Goal: Task Accomplishment & Management: Use online tool/utility

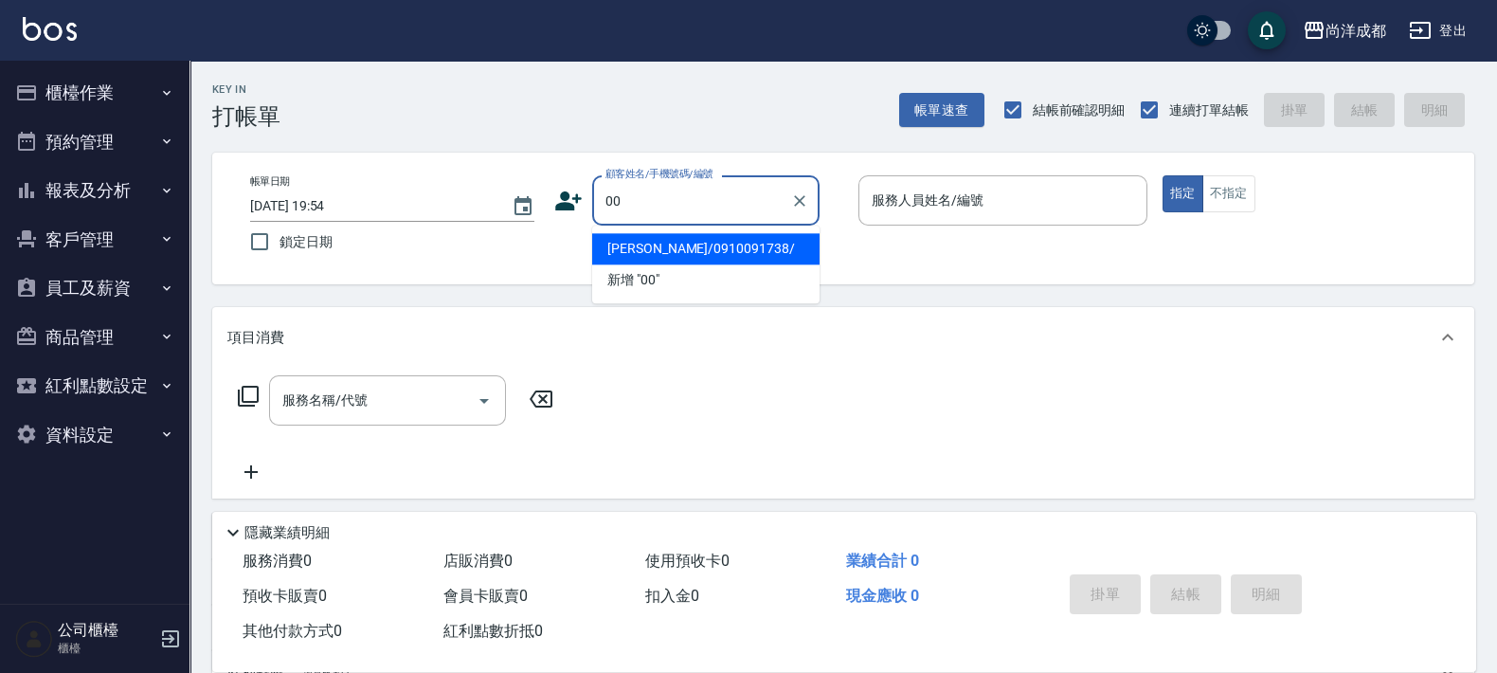
type input "[PERSON_NAME]/0910091738/"
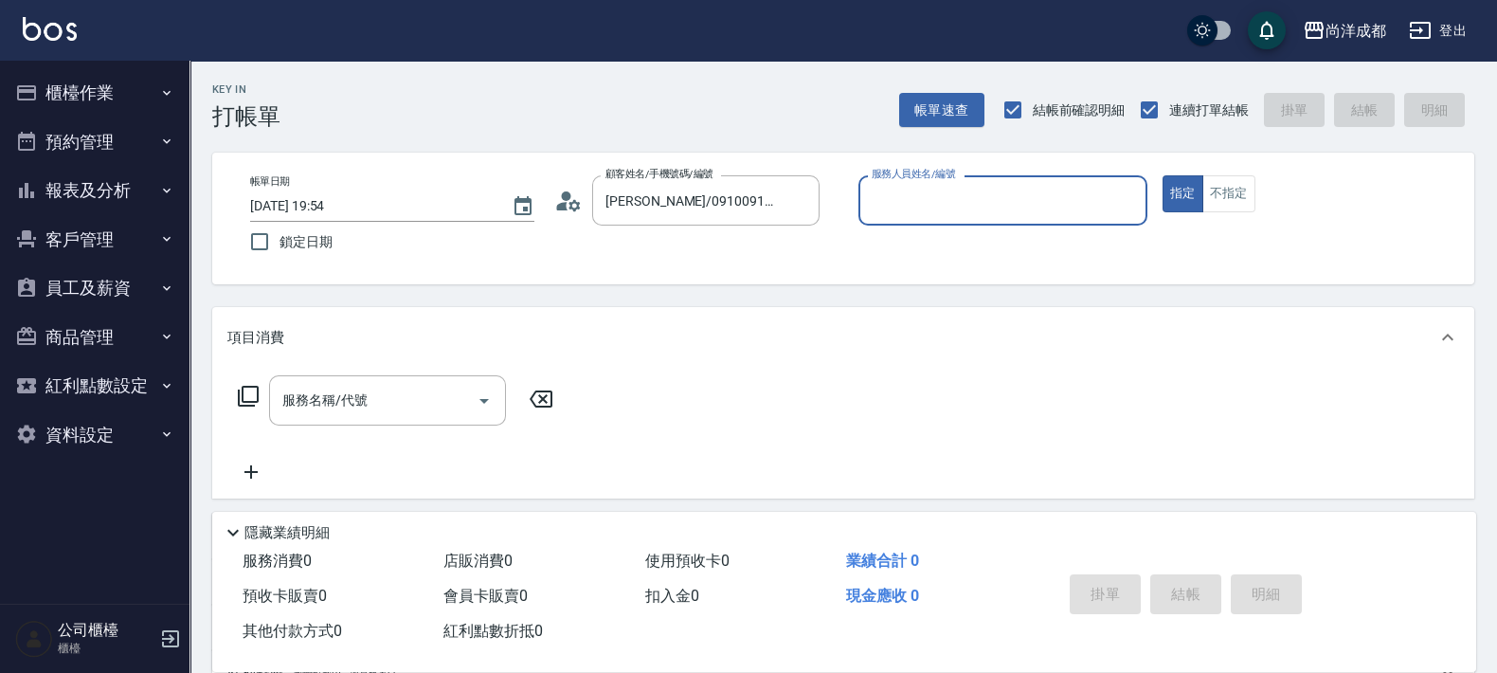
type input "Lance-02"
type input "新客人 姓名未設定/00/null"
type input "L"
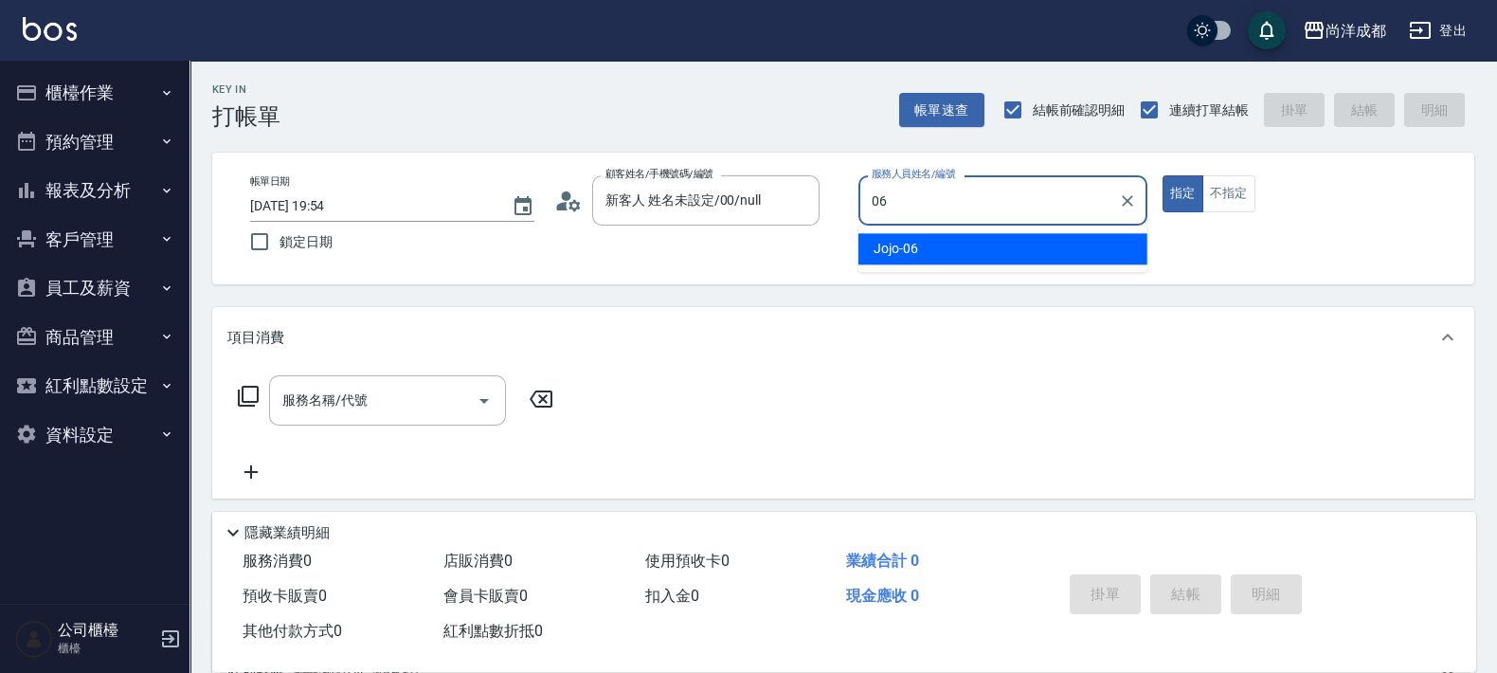
type input "Jojo-06"
type button "true"
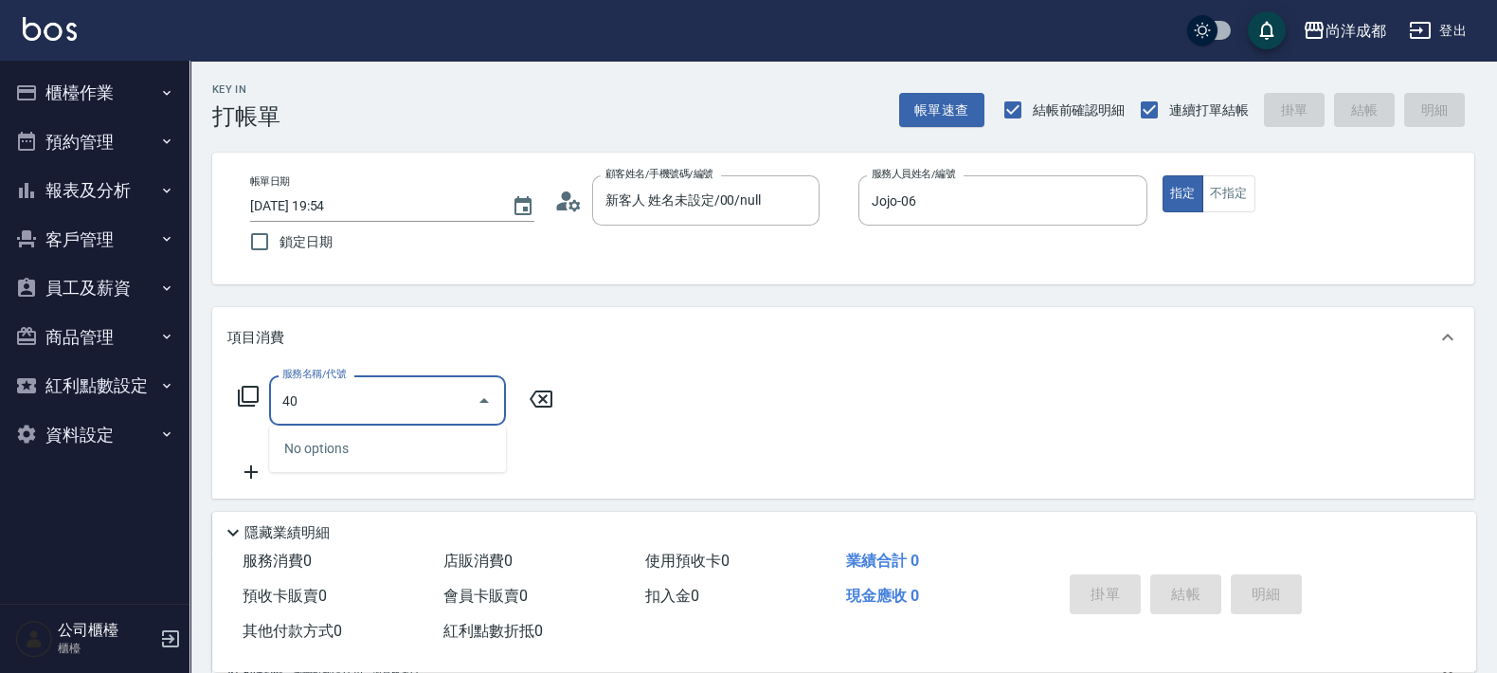
type input "401"
type input "20"
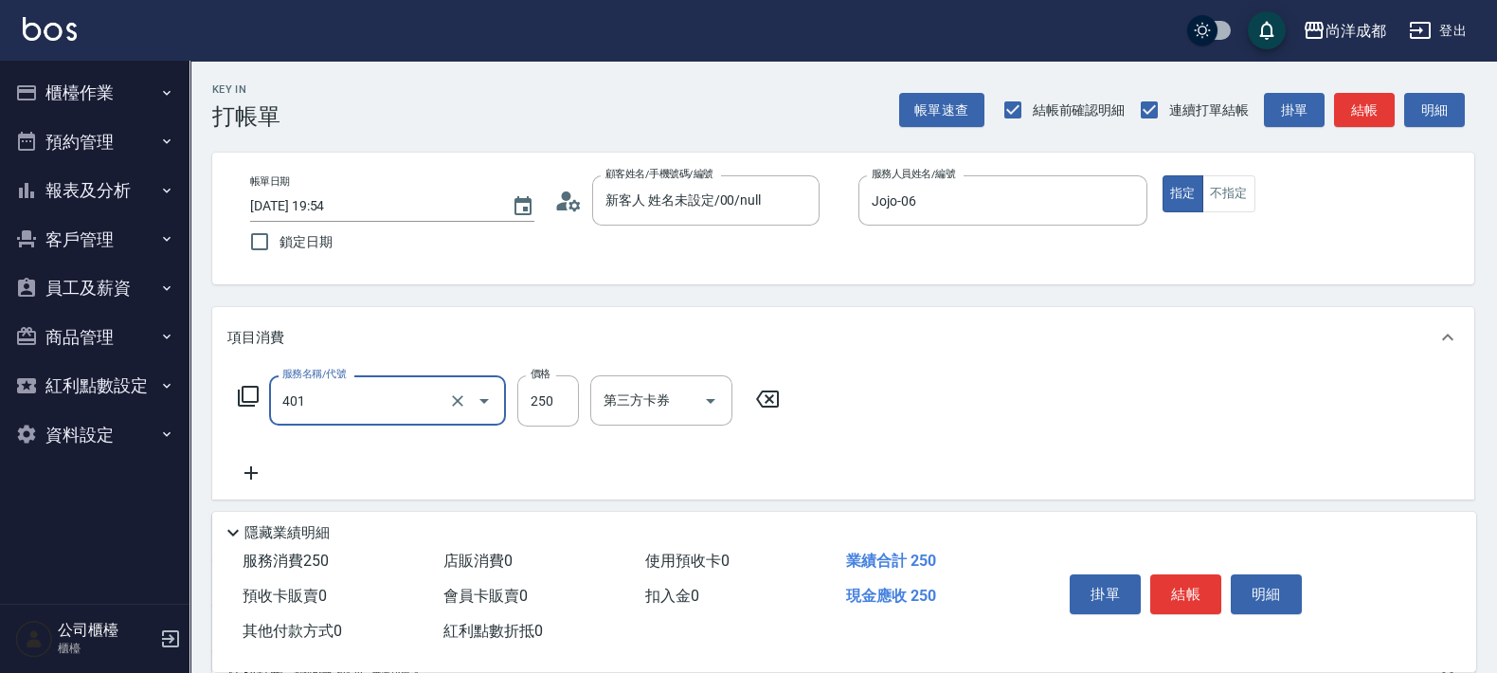
type input "剪髮(401)"
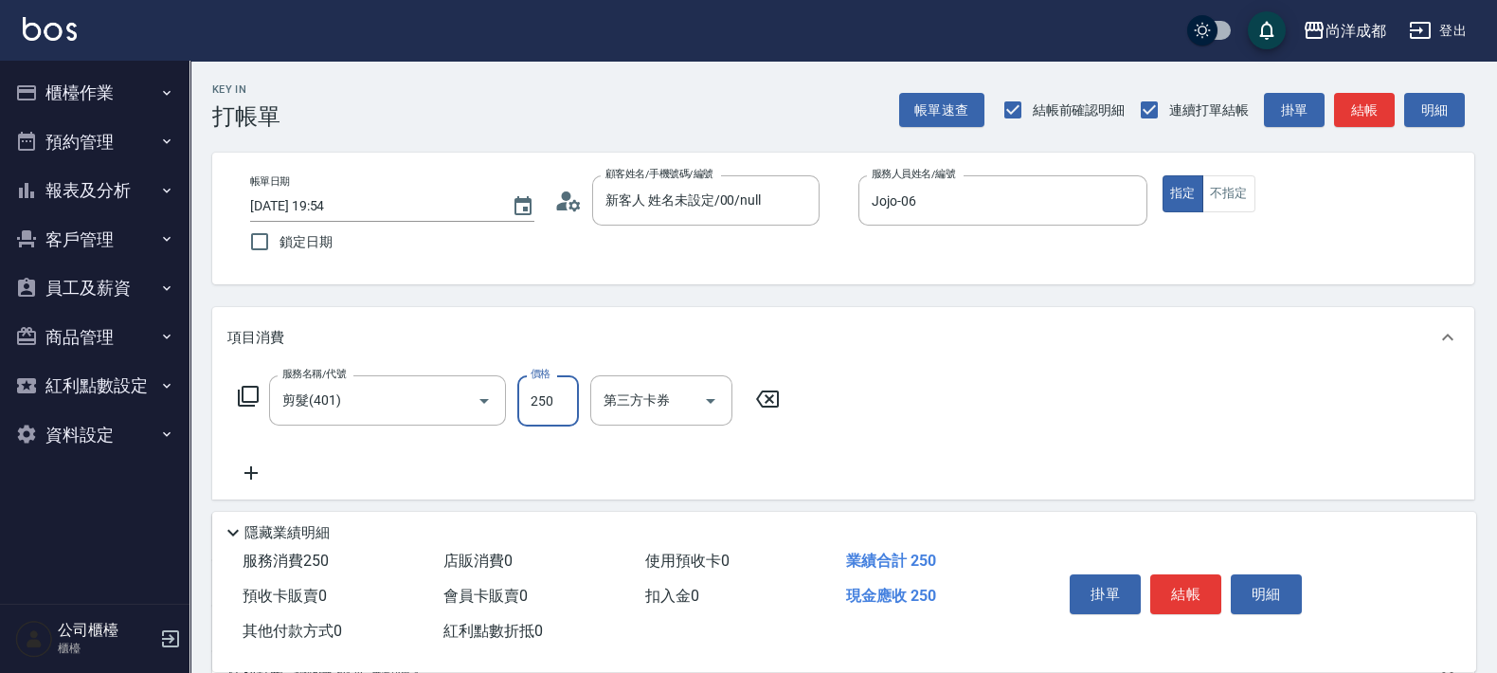
type input "5"
type input "0"
type input "500"
type input "50"
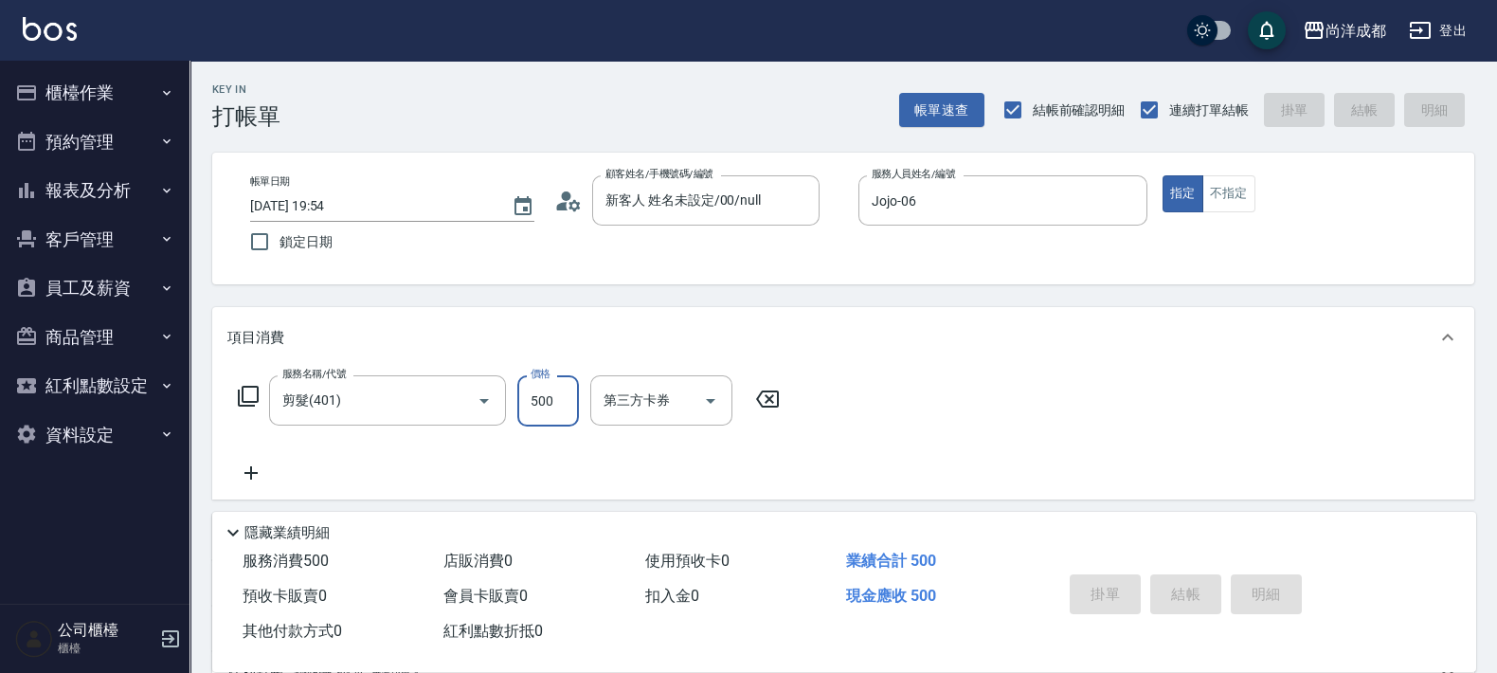
type input "0"
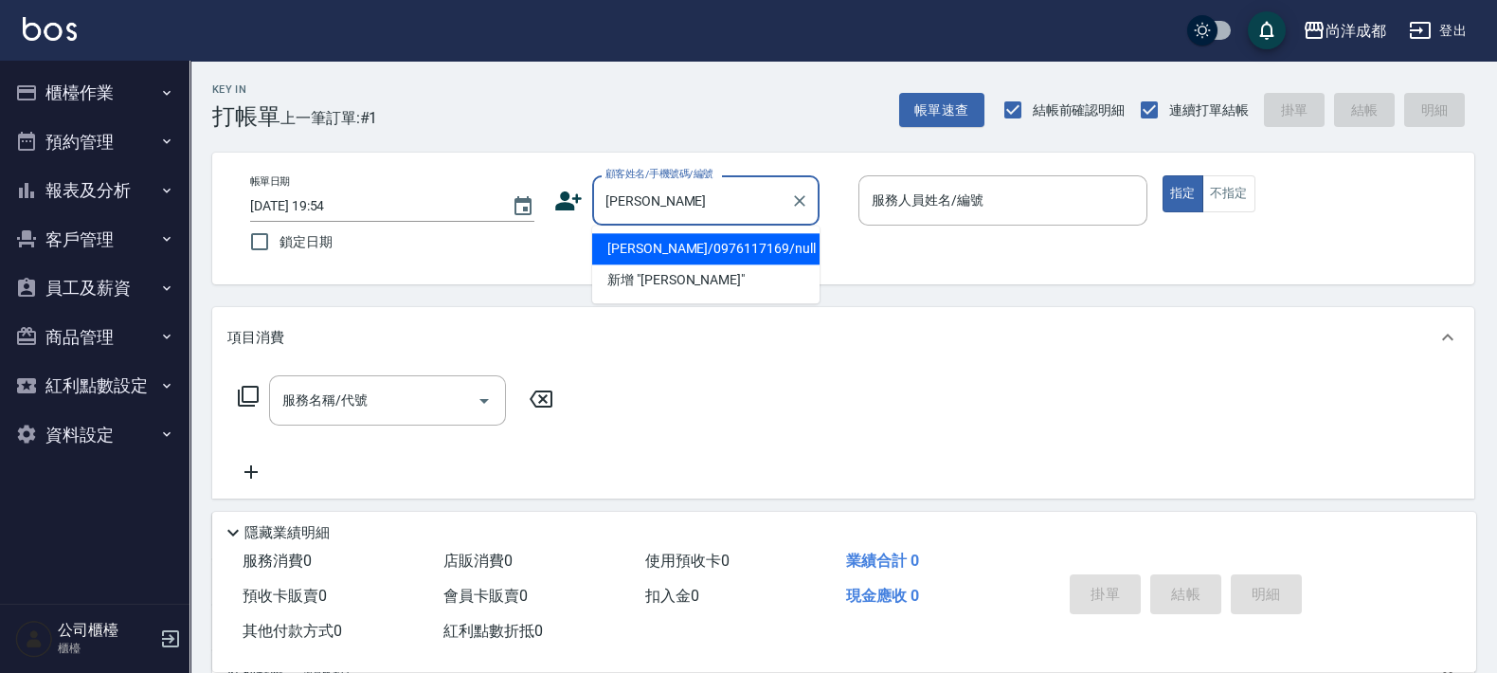
click at [721, 246] on li "[PERSON_NAME]/0976117169/null" at bounding box center [705, 248] width 227 height 31
type input "[PERSON_NAME]/0976117169/null"
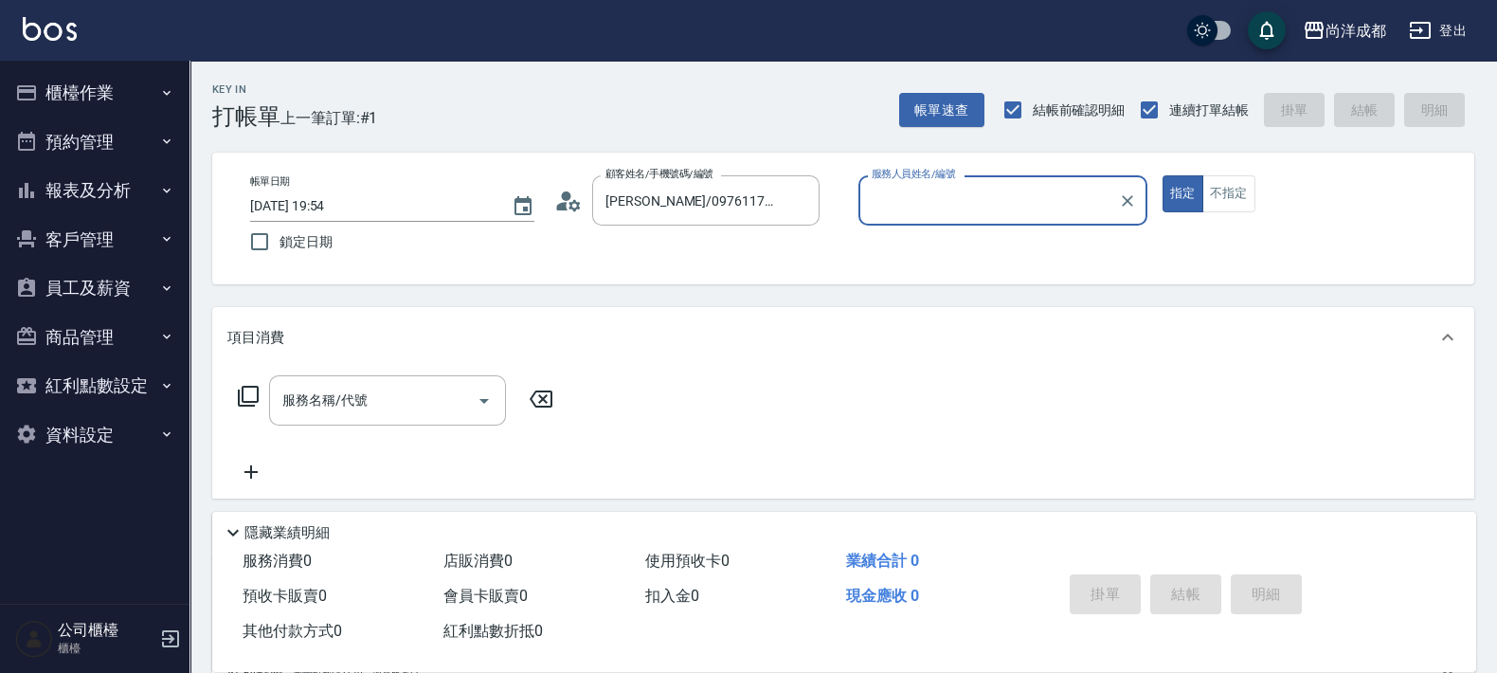
type input "Mia-04"
click at [1163, 175] on button "指定" at bounding box center [1183, 193] width 41 height 37
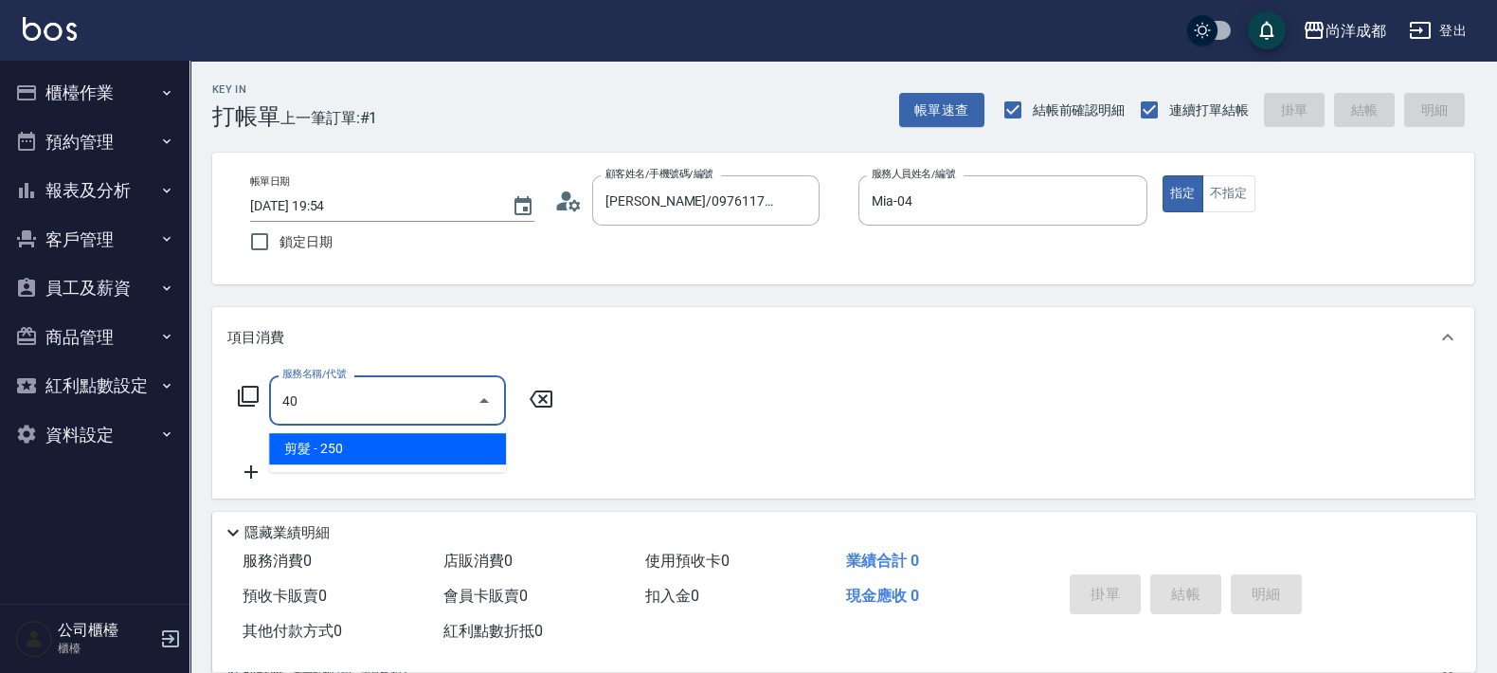
type input "401"
type input "20"
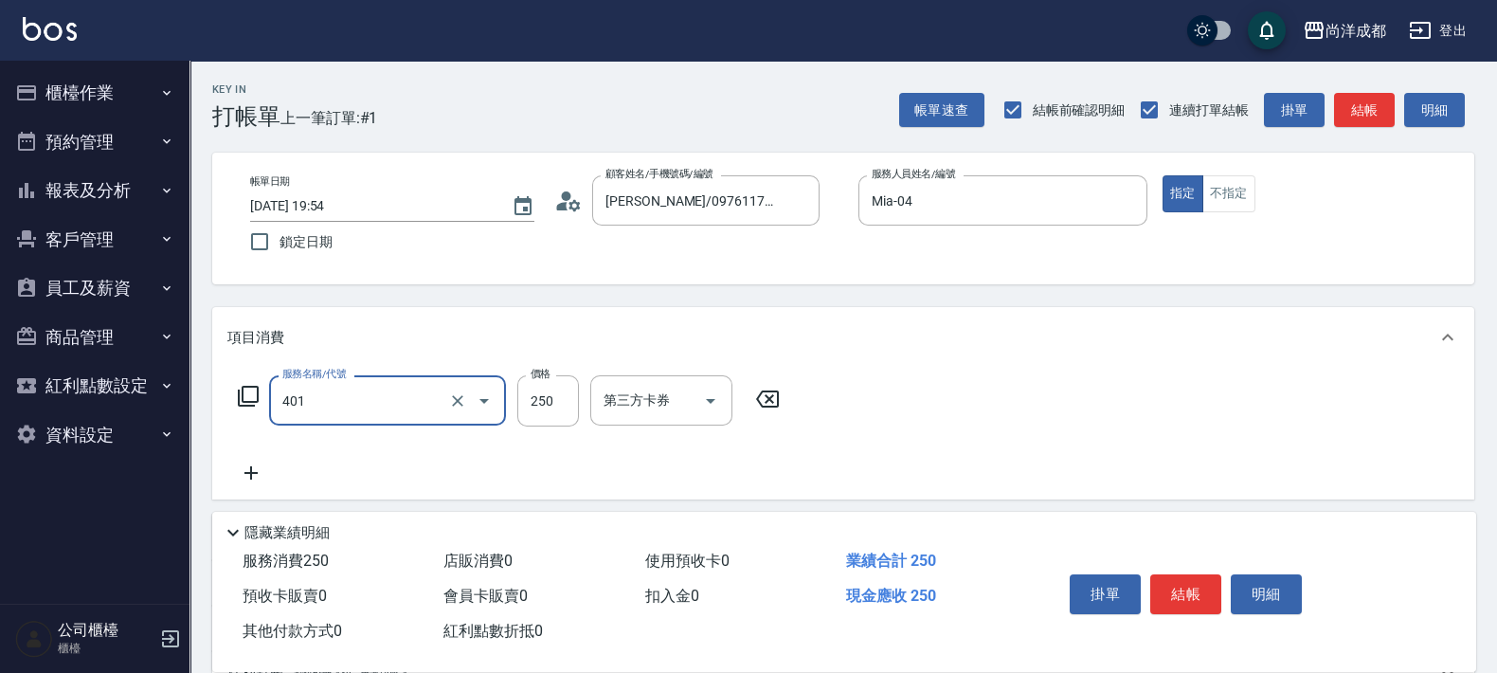
type input "剪髮(401)"
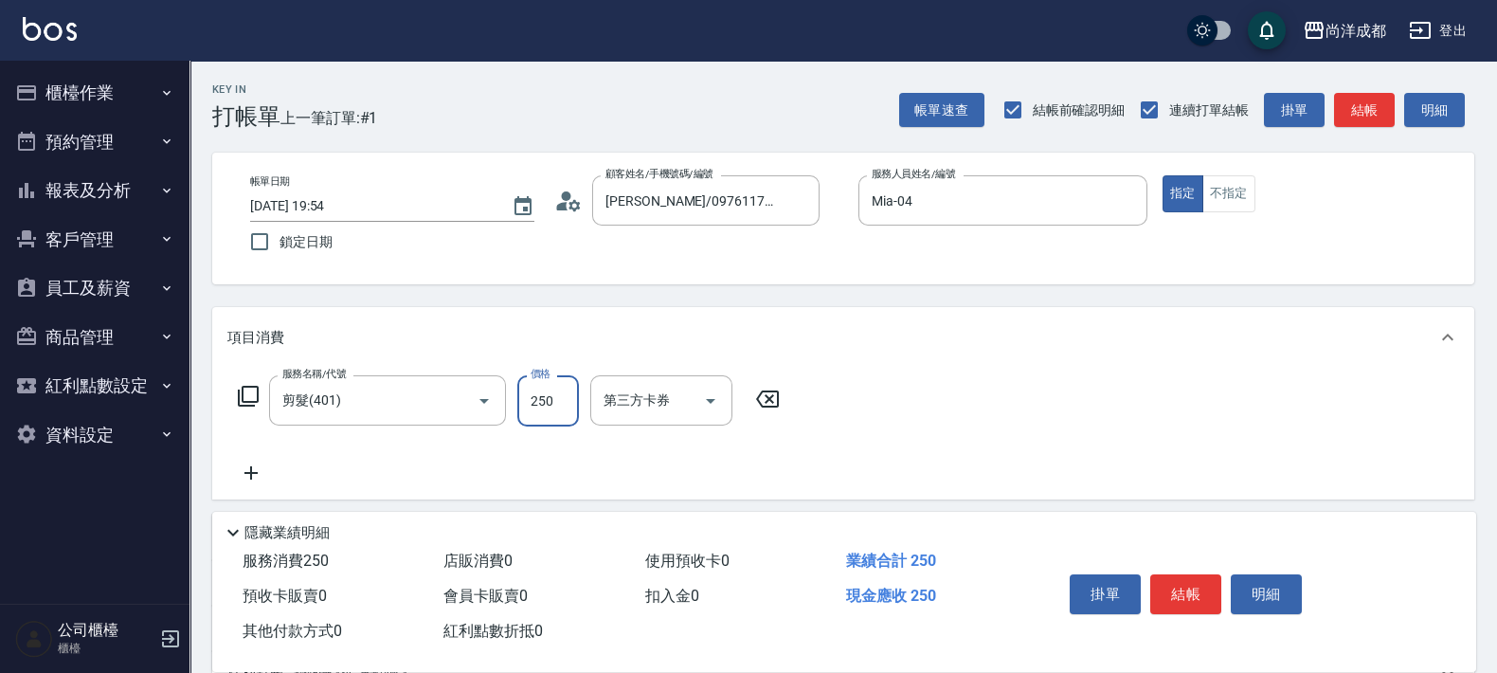
type input "6"
type input "0"
type input "600"
type input "60"
type input "600"
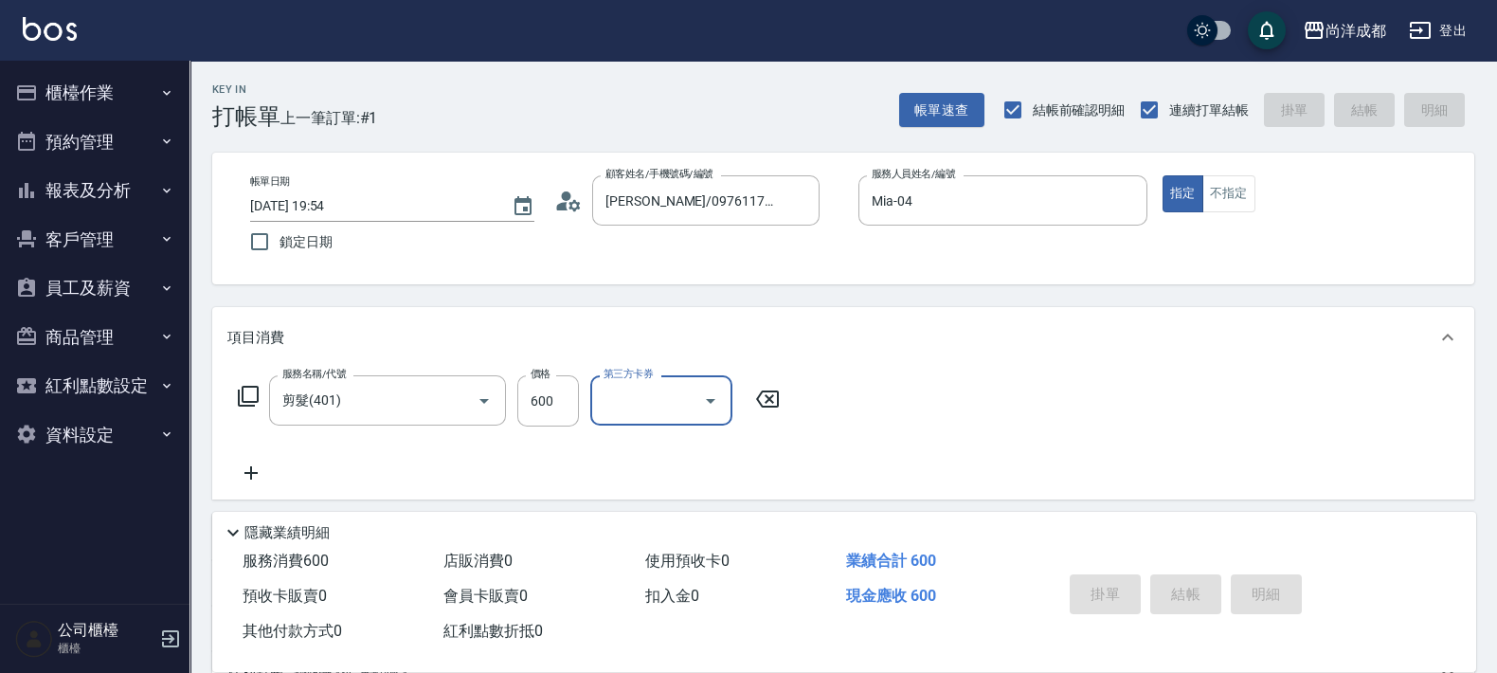
type input "[DATE] 19:55"
type input "0"
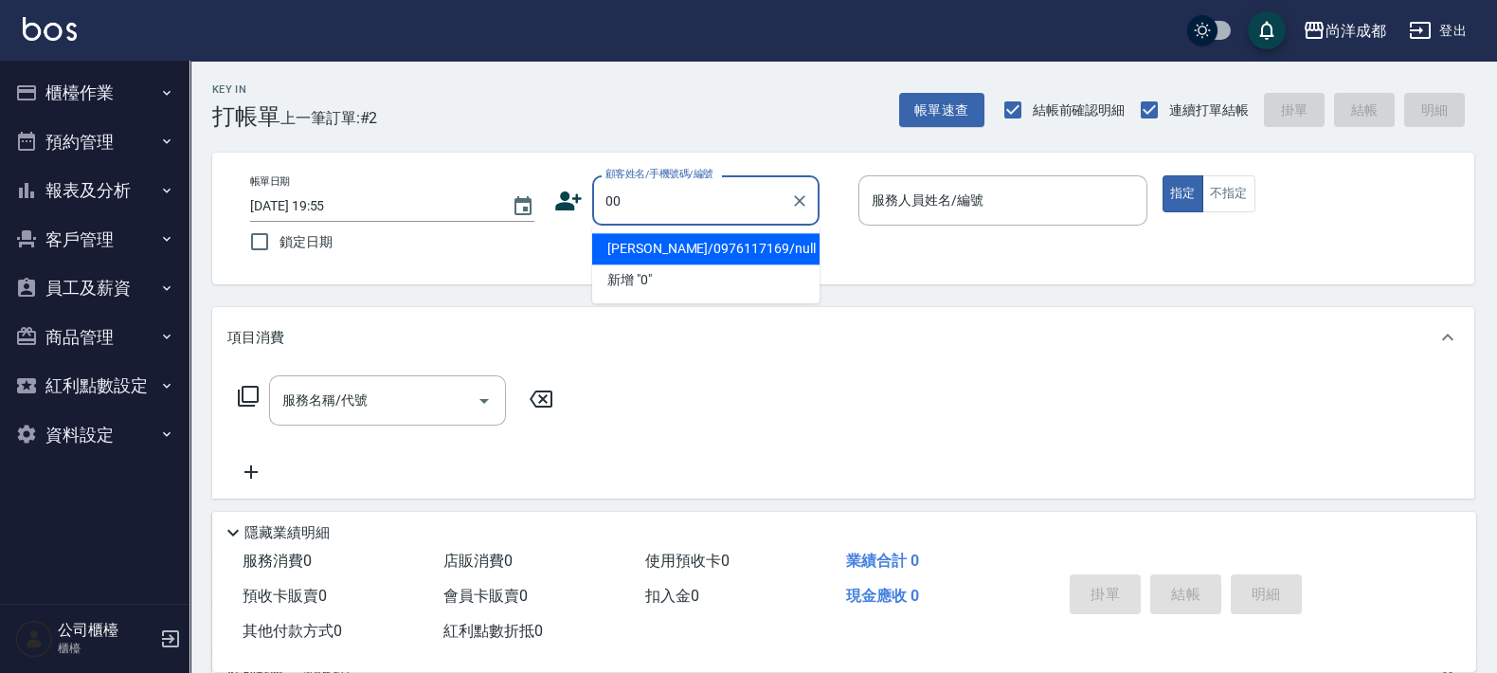
type input "00"
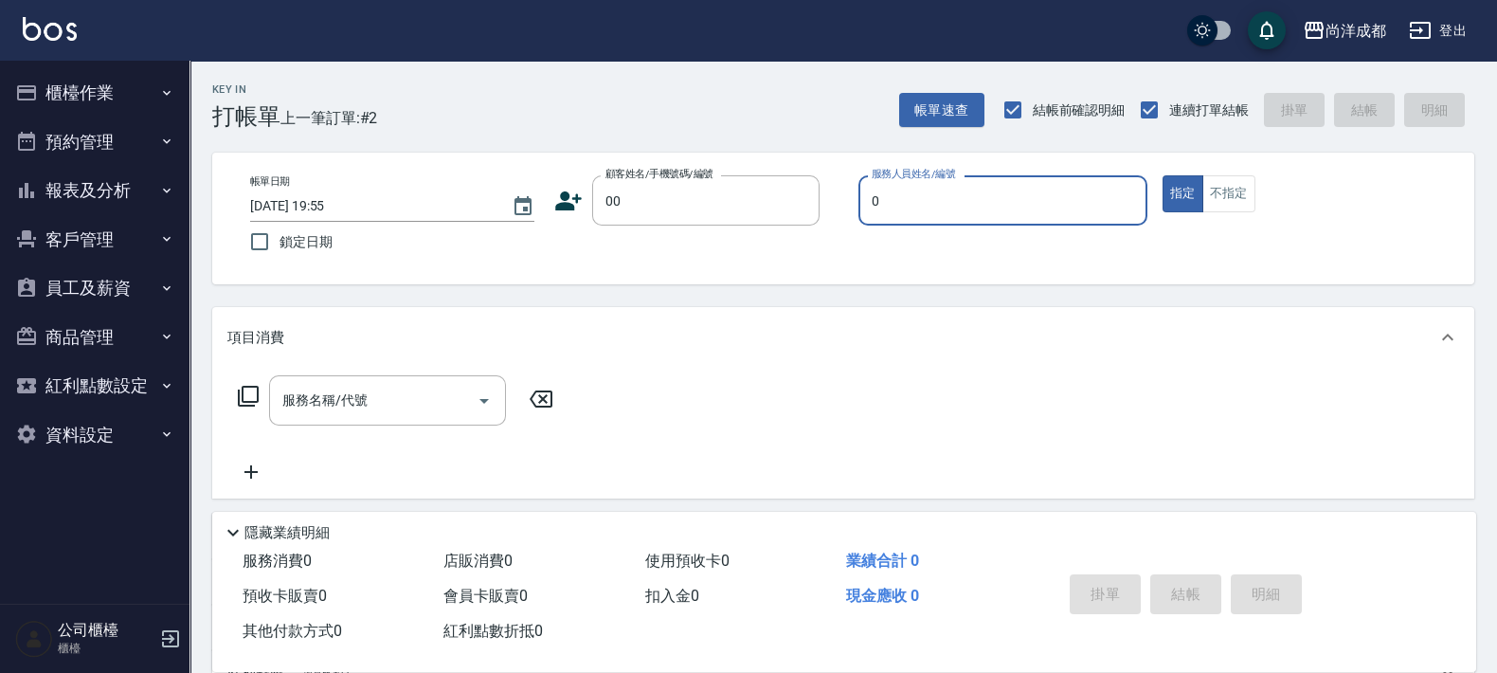
type input "03"
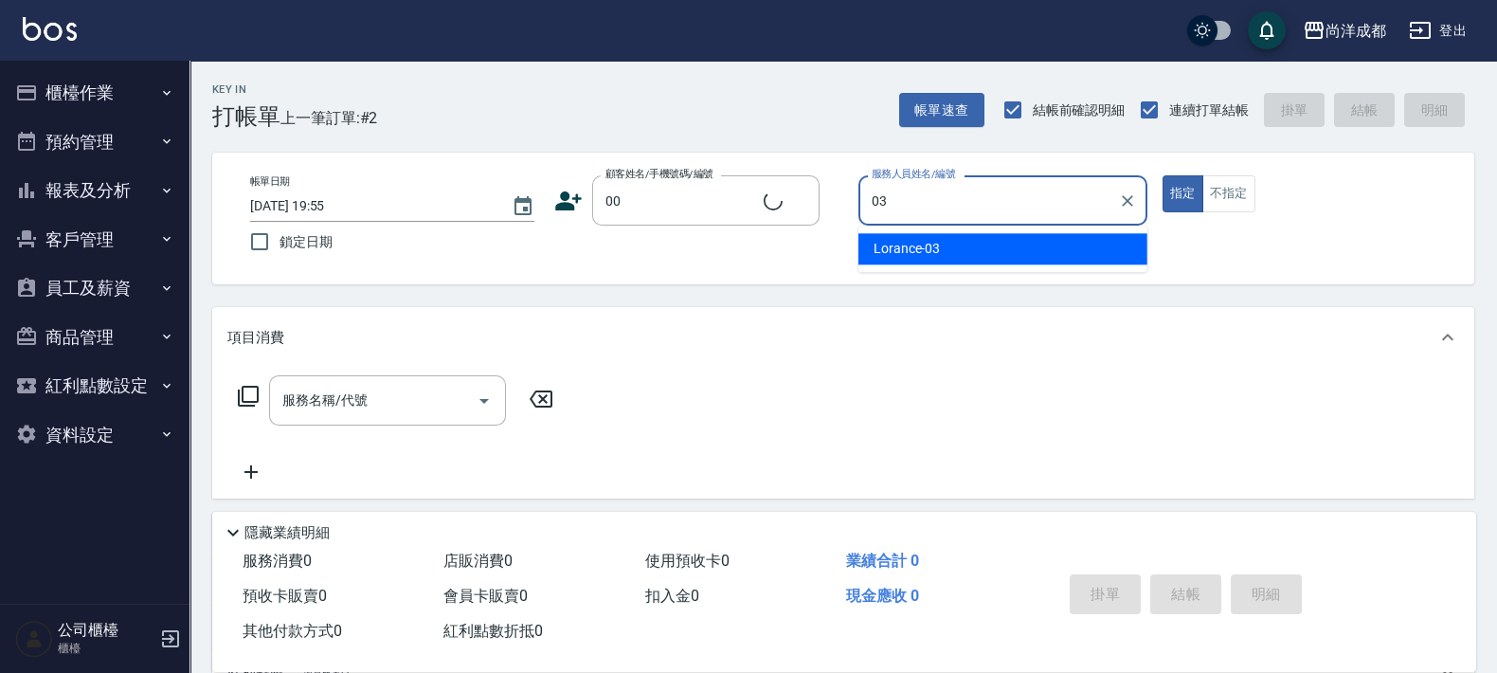
type input "新客人 姓名未設定/00/null"
type input "Lorance-03"
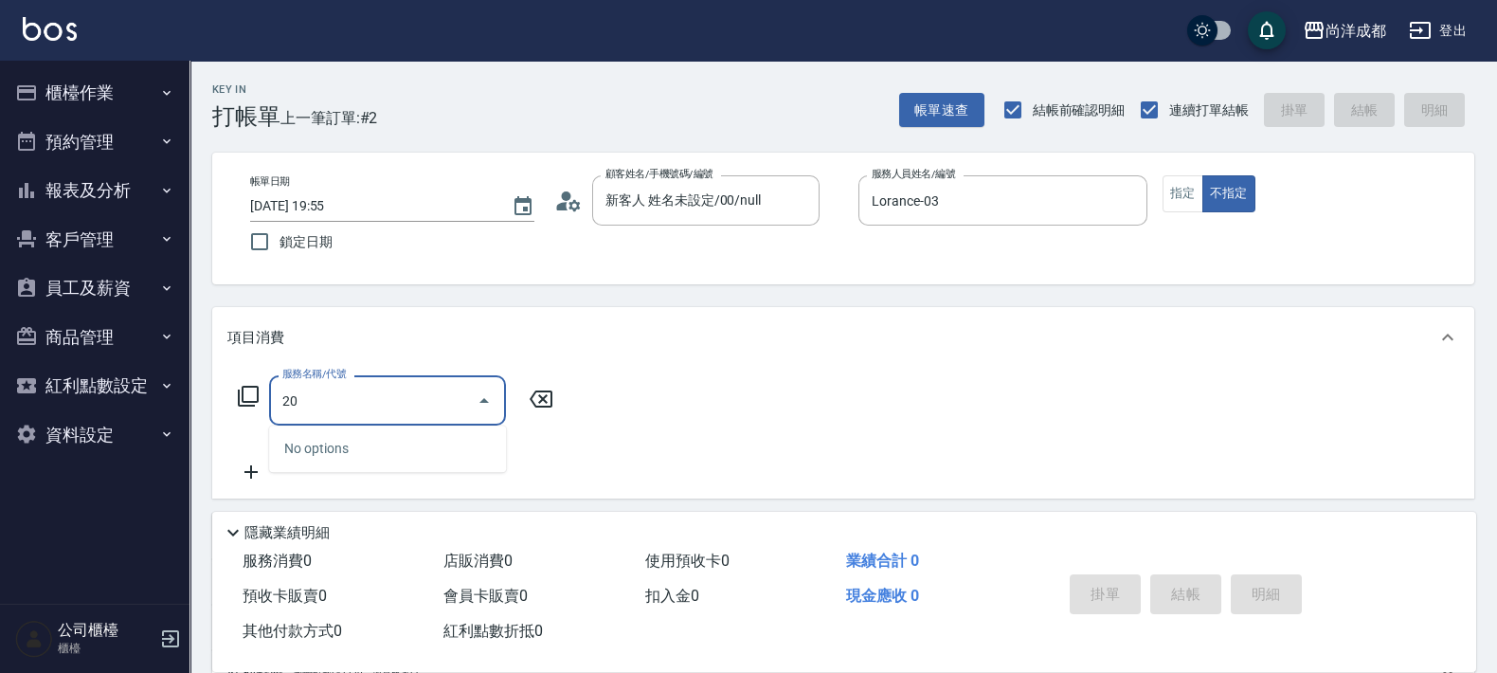
type input "201"
type input "50"
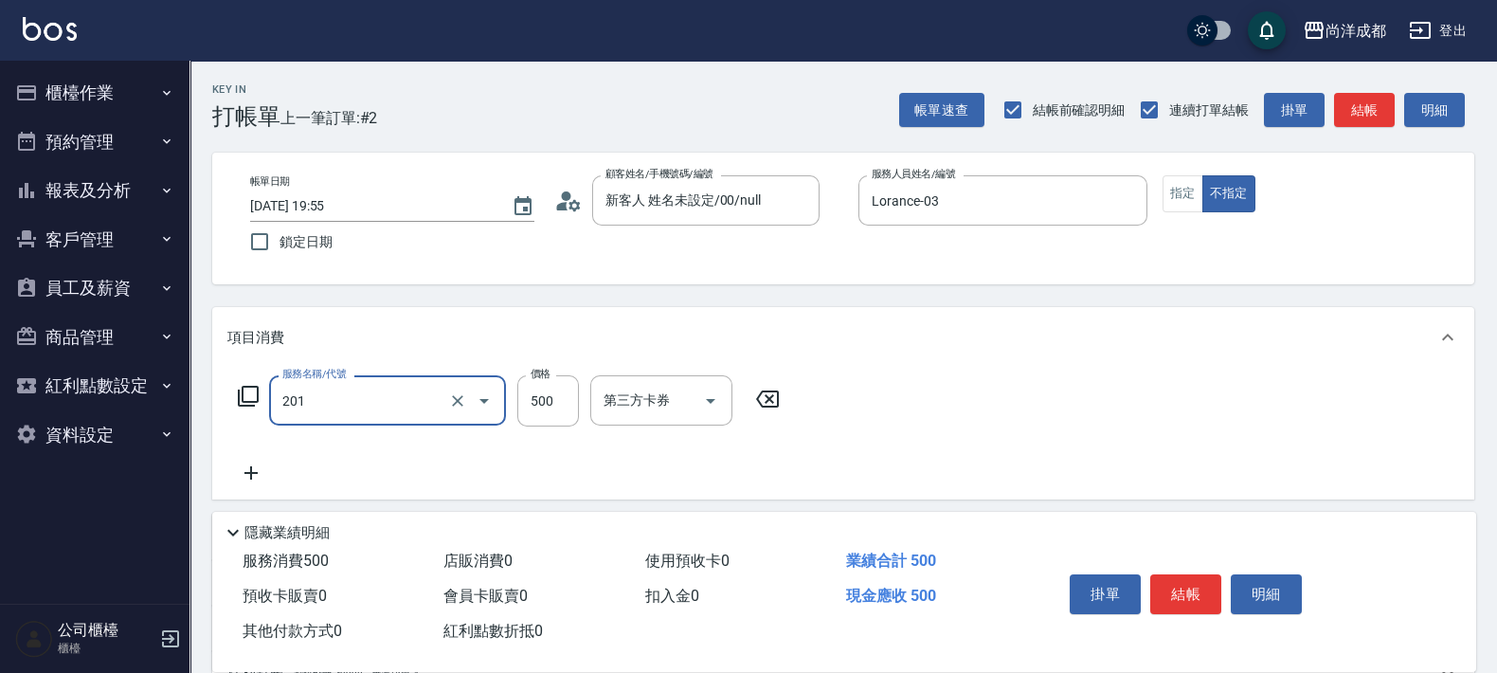
type input "洗髮(201)"
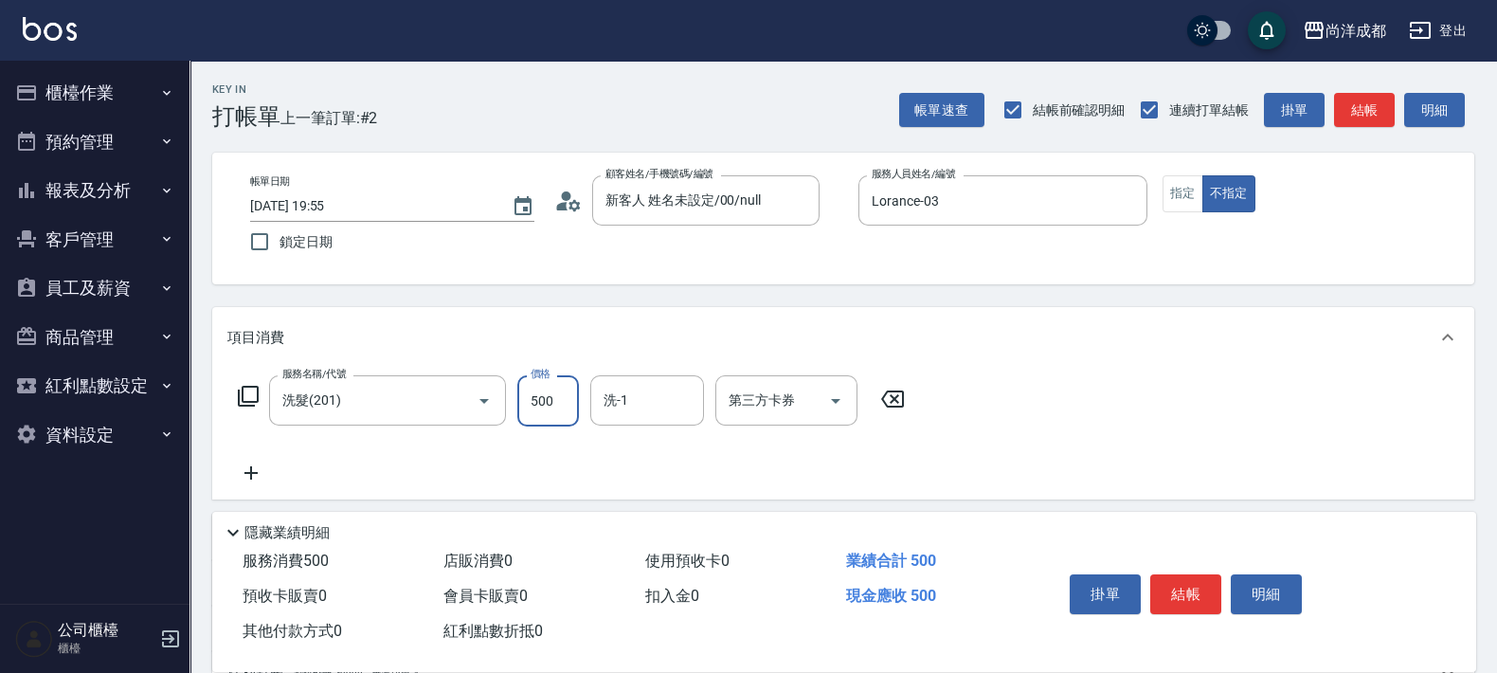
type input "6"
type input "0"
type input "69"
type input "60"
type input "699"
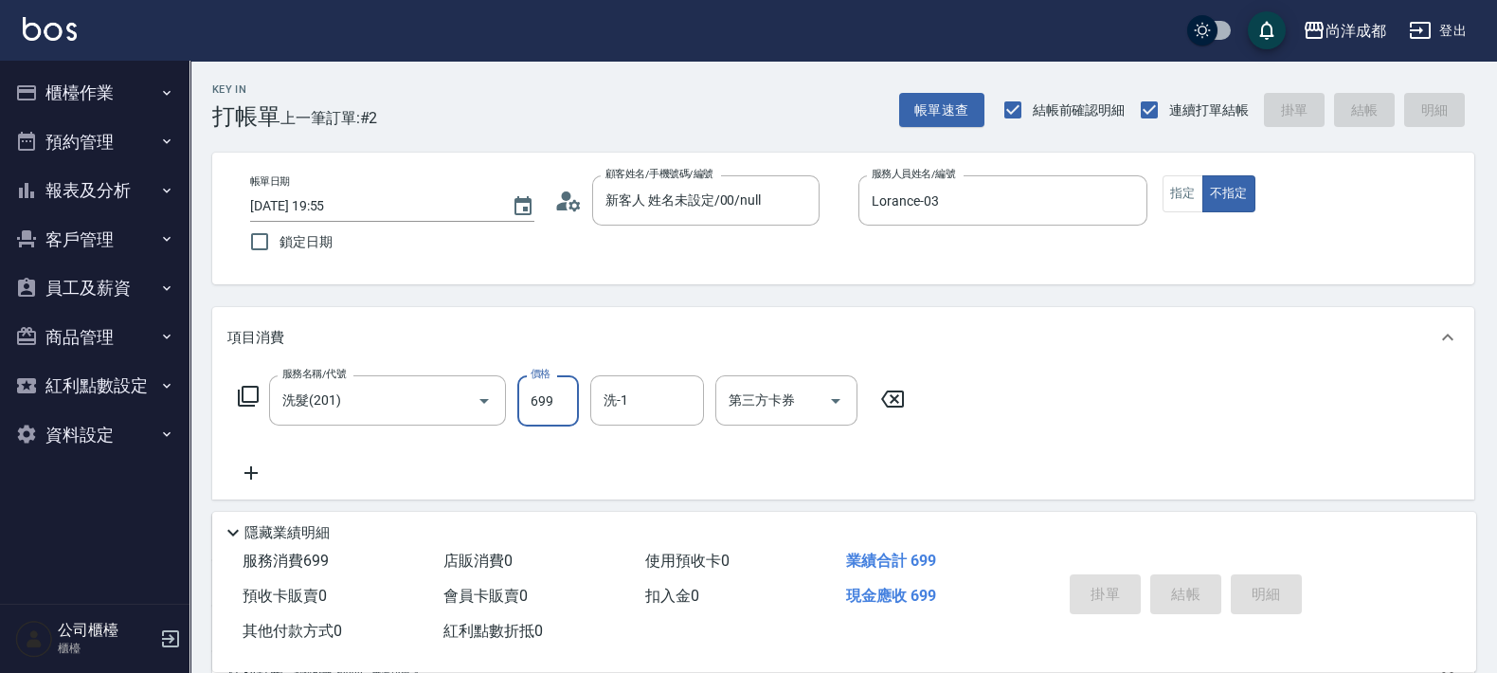
type input "0"
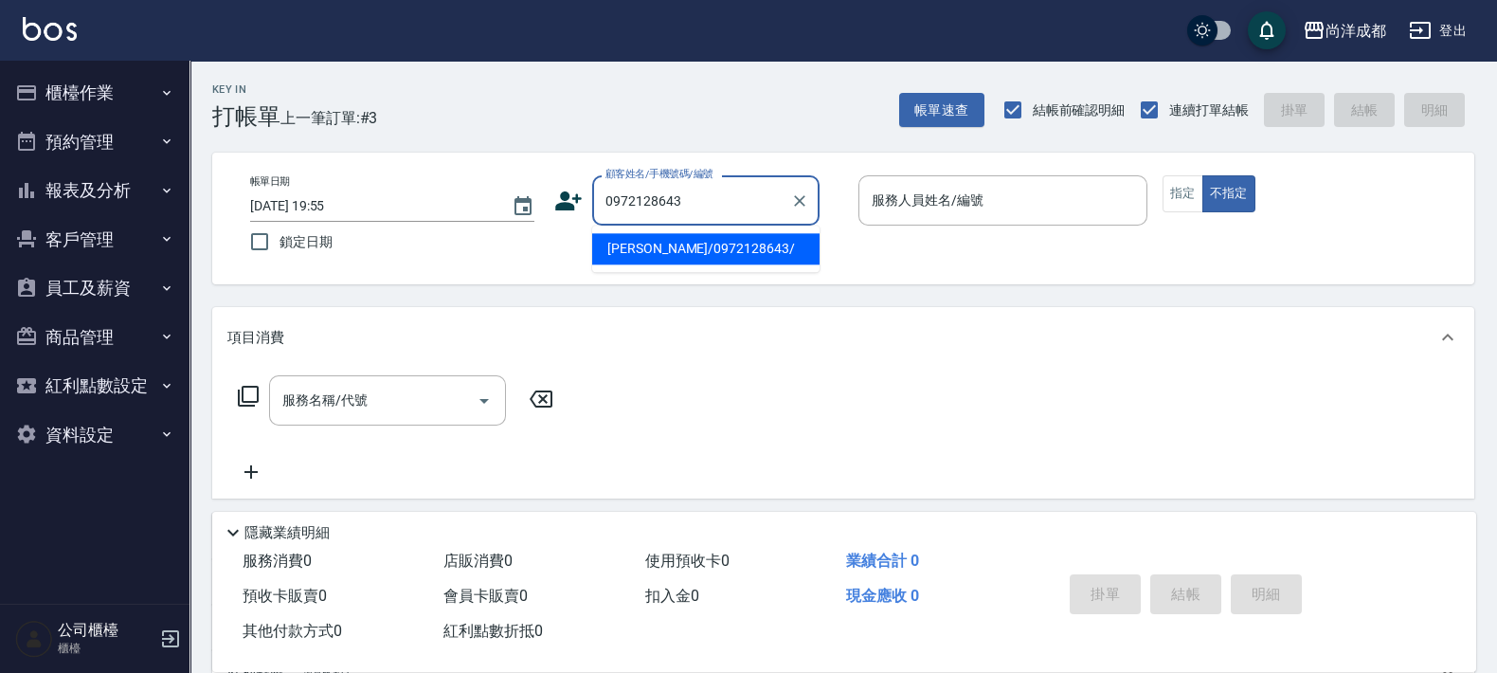
type input "[PERSON_NAME]/0972128643/"
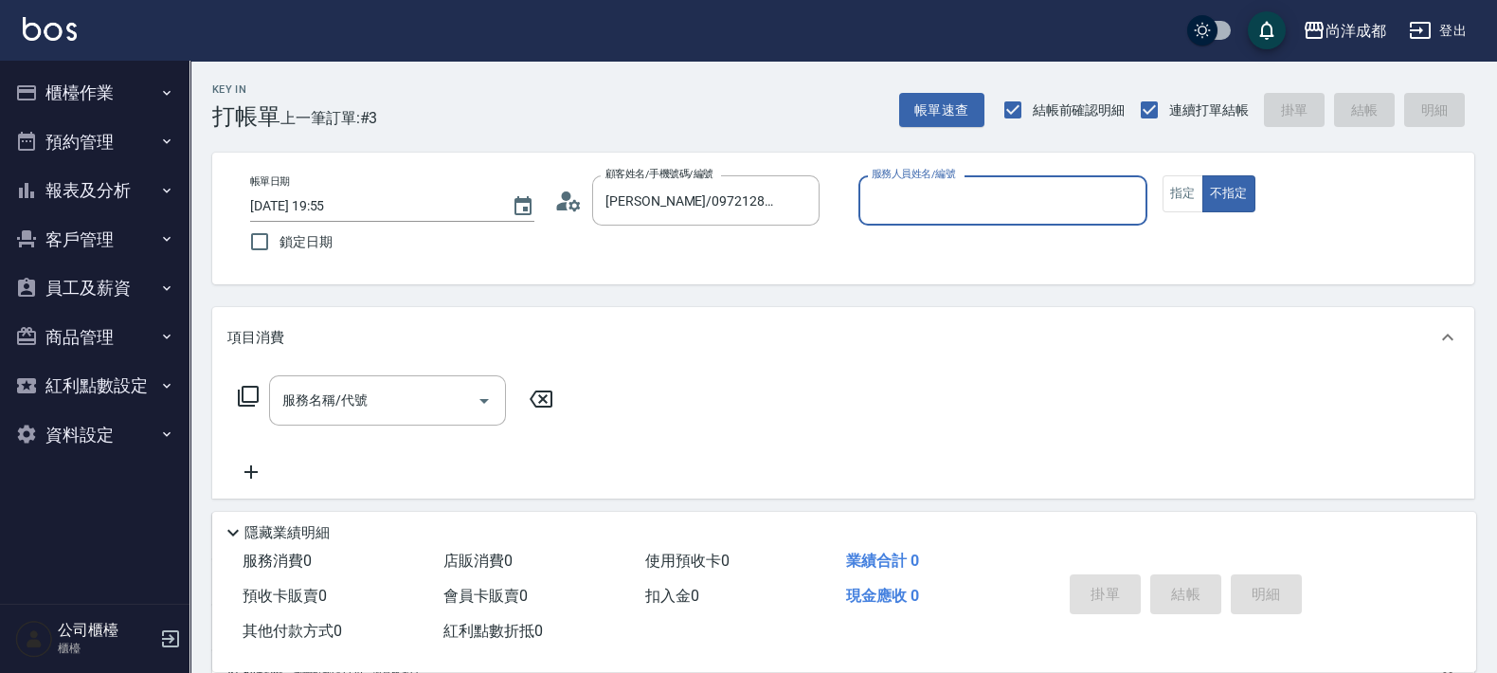
type input "Lorance-03"
click at [1202, 175] on button "不指定" at bounding box center [1228, 193] width 53 height 37
type button "false"
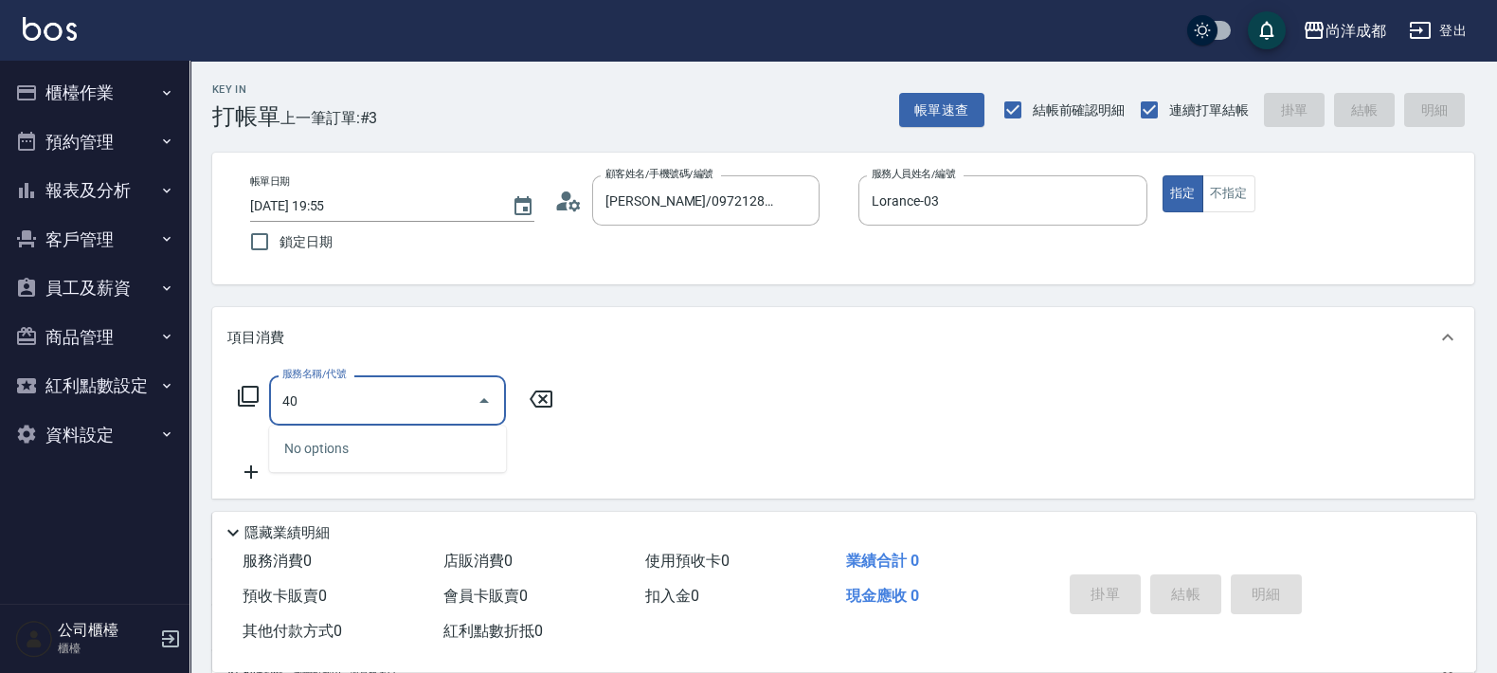
type input "401"
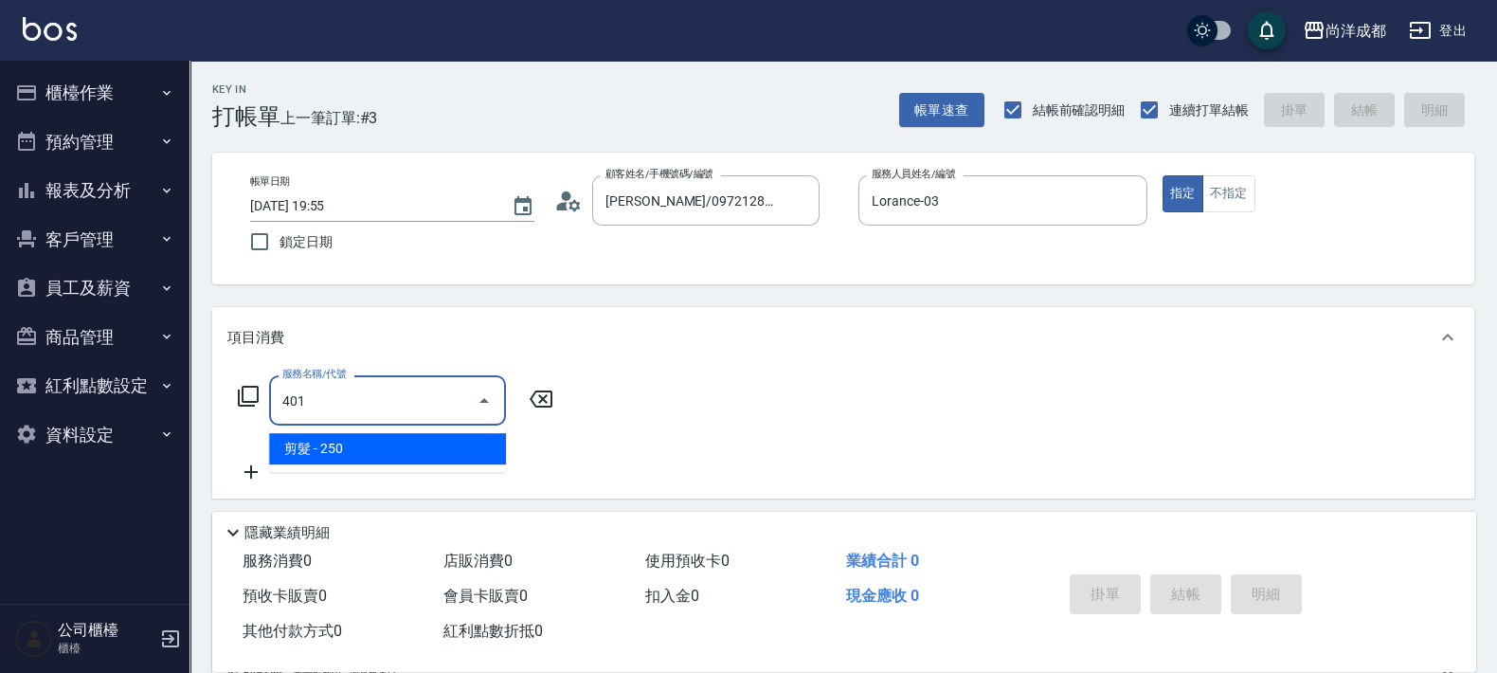
type input "20"
type input "剪髮(401)"
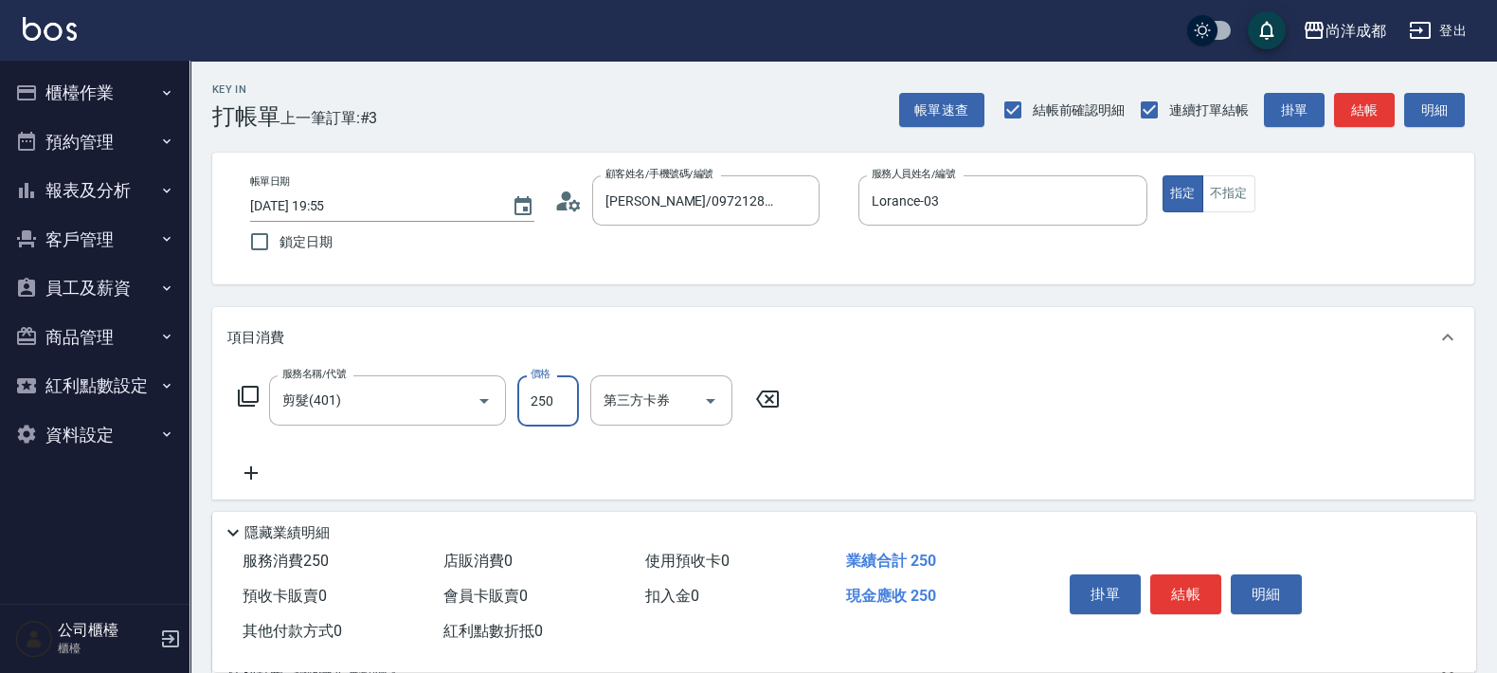
type input "8"
type input "0"
type input "80"
type input "800"
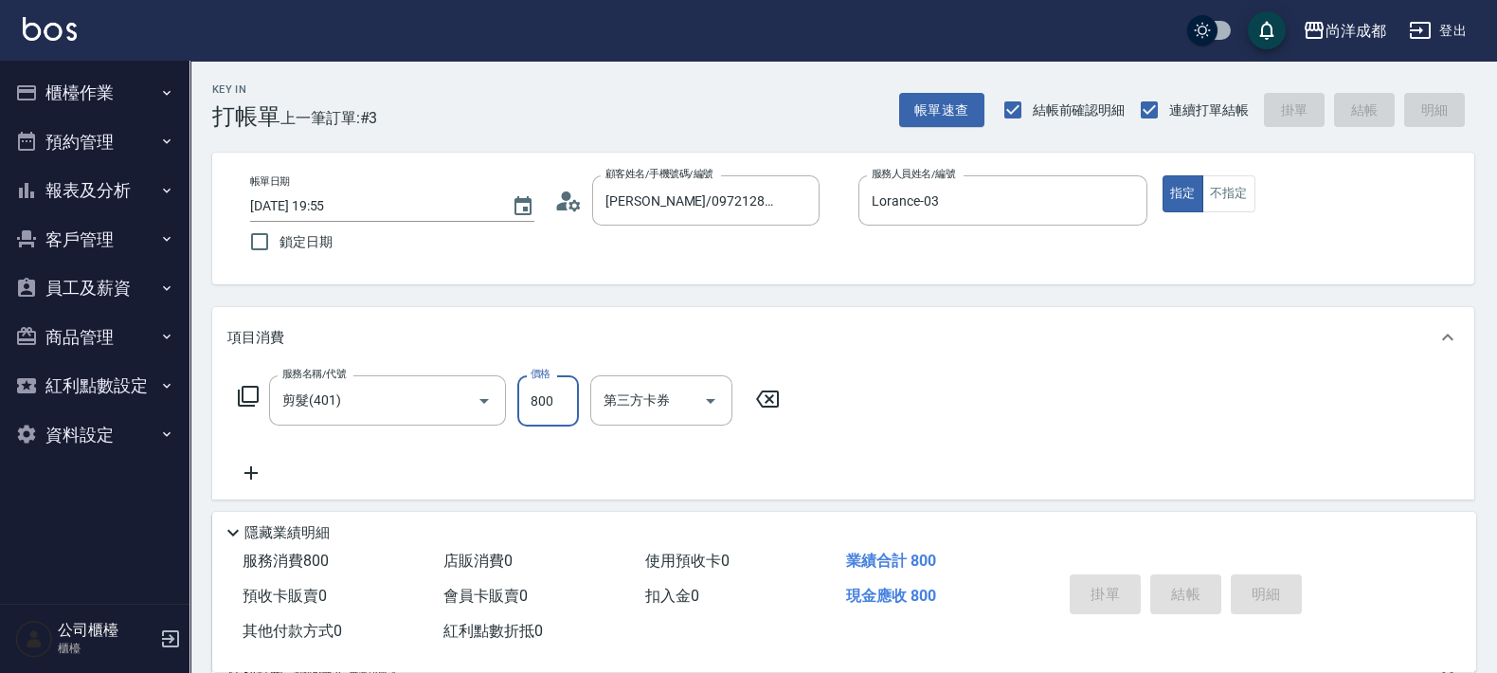
type input "0"
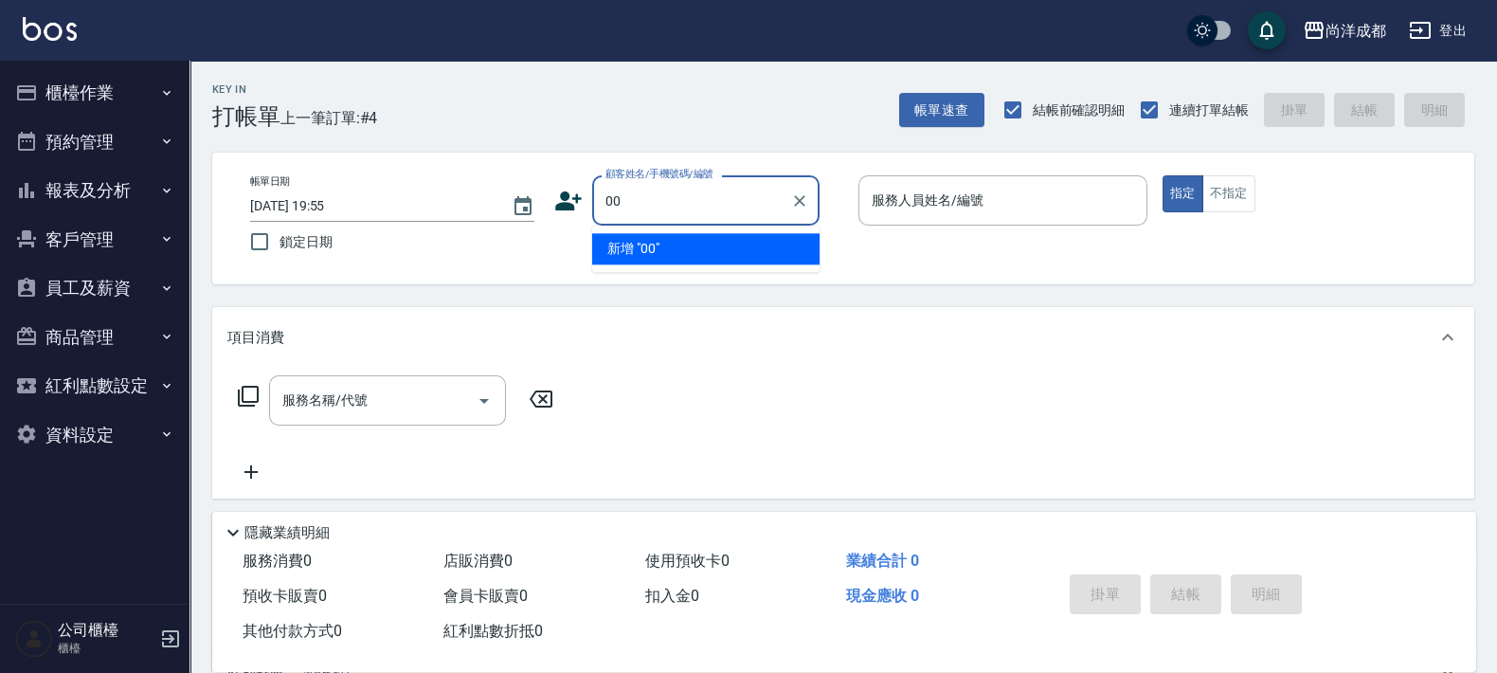
type input "00"
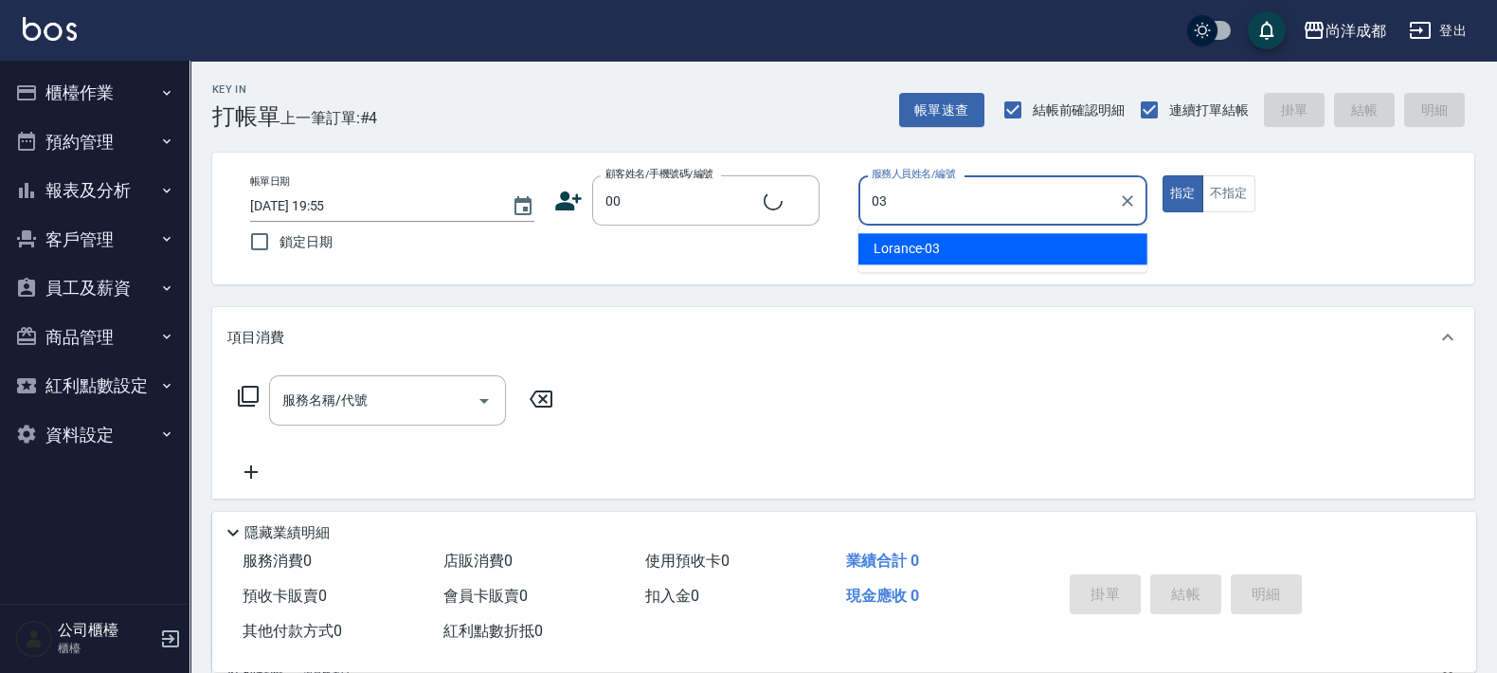
type input "03"
type input "新客人 姓名未設定/00/null"
type input "Lorance-03"
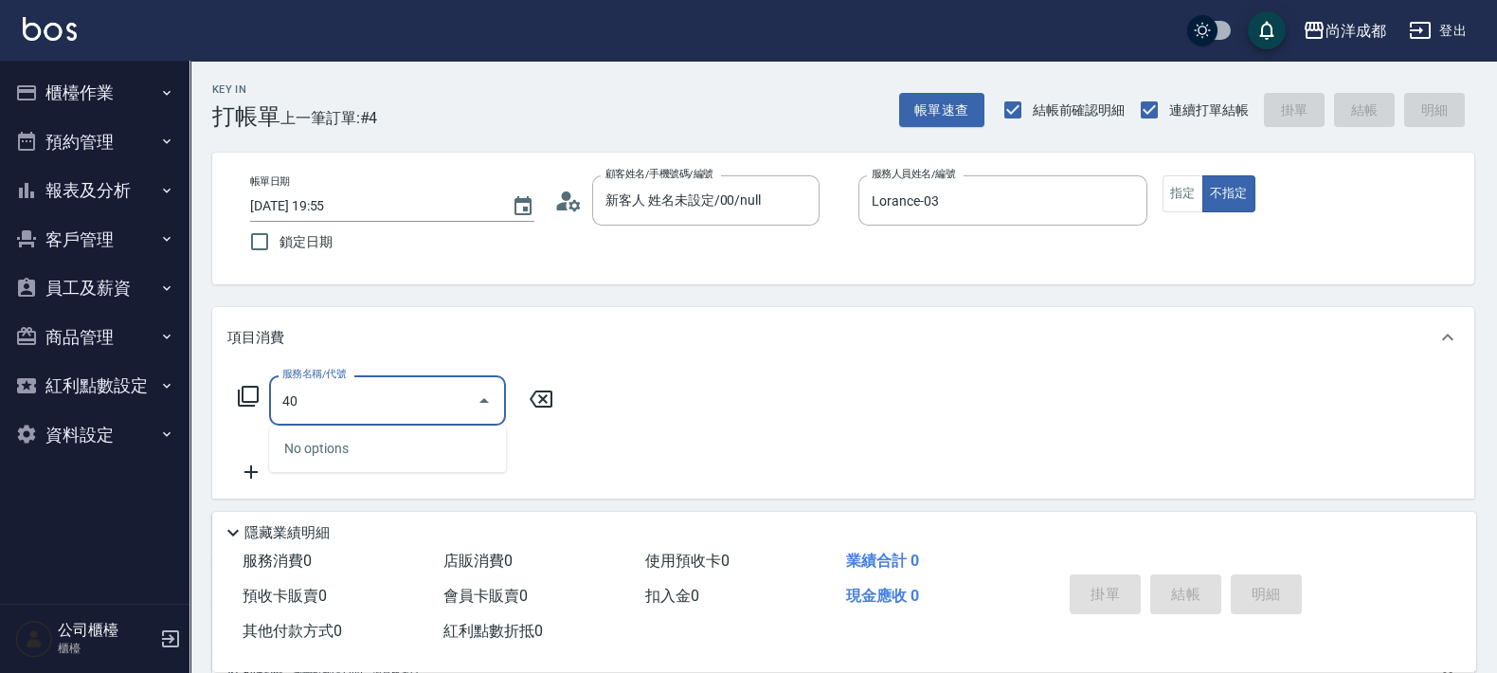
type input "401"
type input "20"
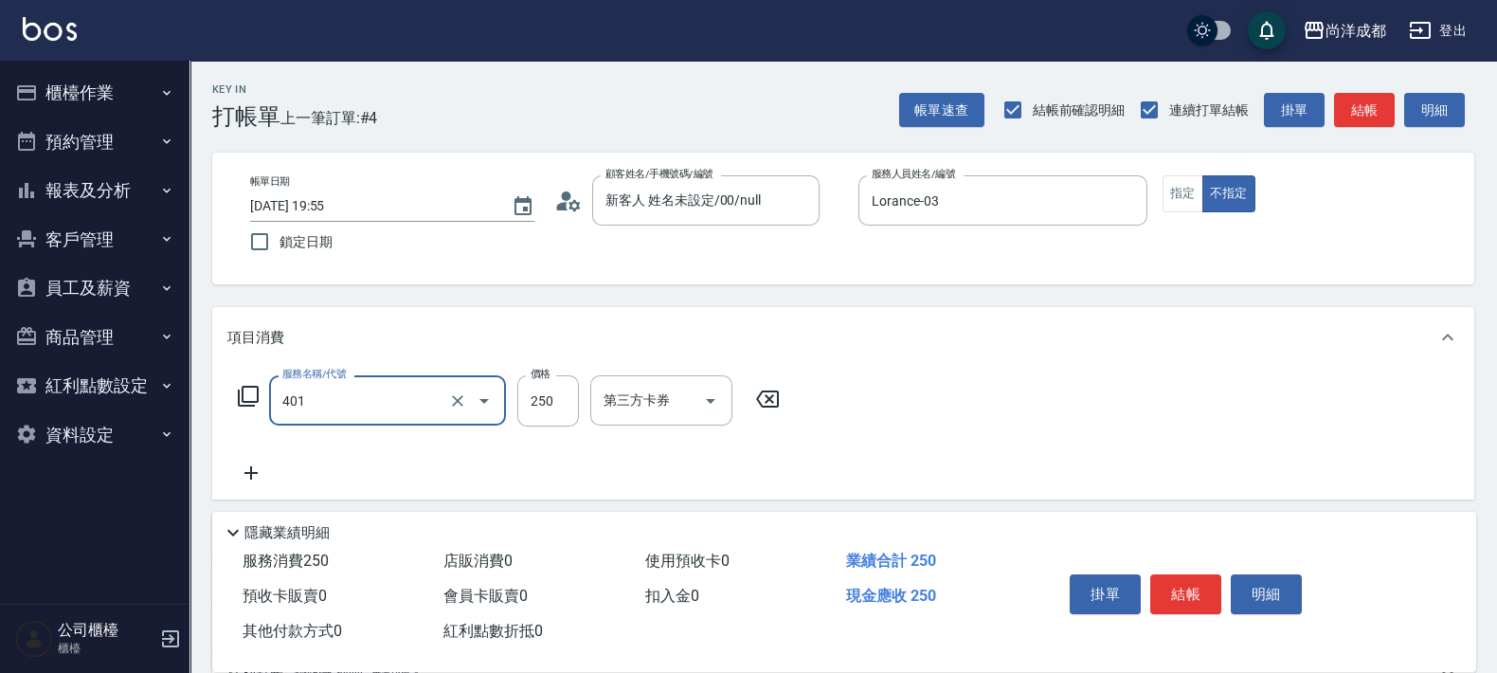
type input "剪髮(401)"
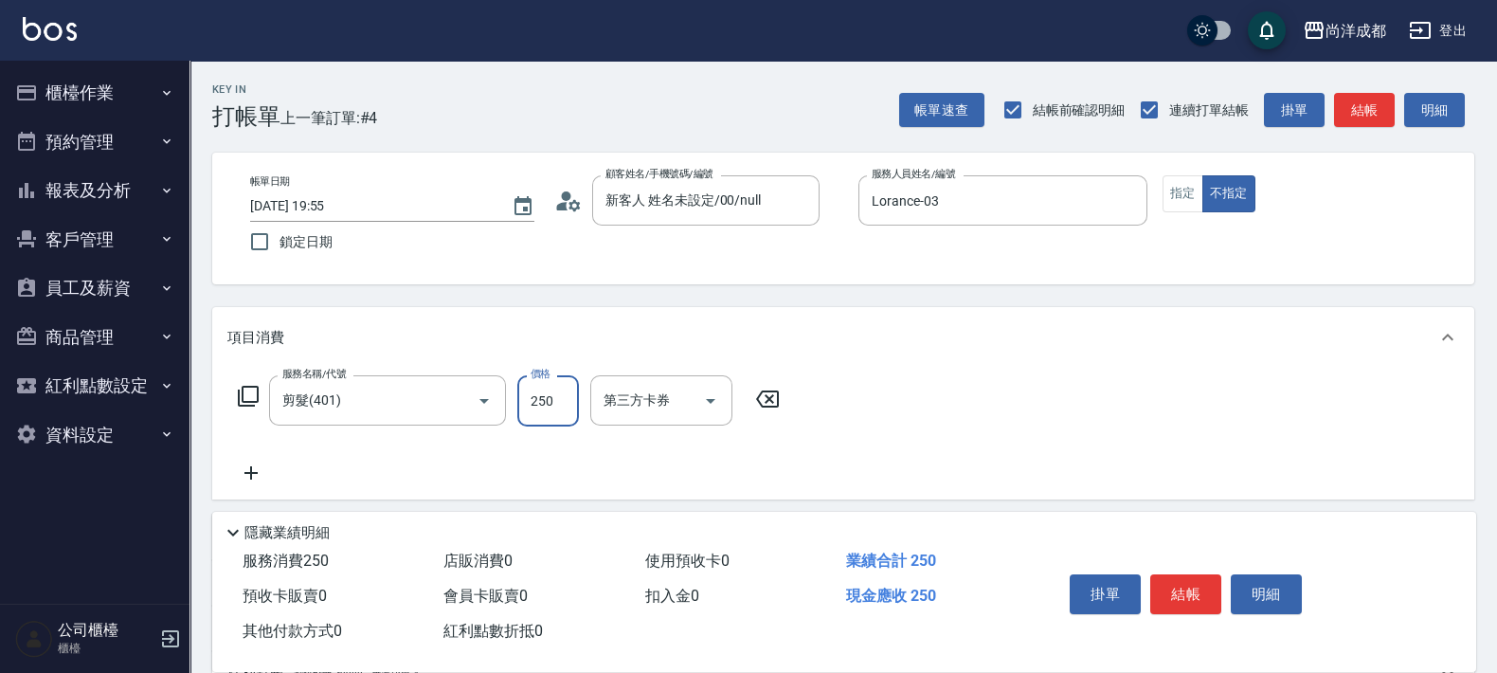
type input "8"
type input "0"
type input "800"
type input "80"
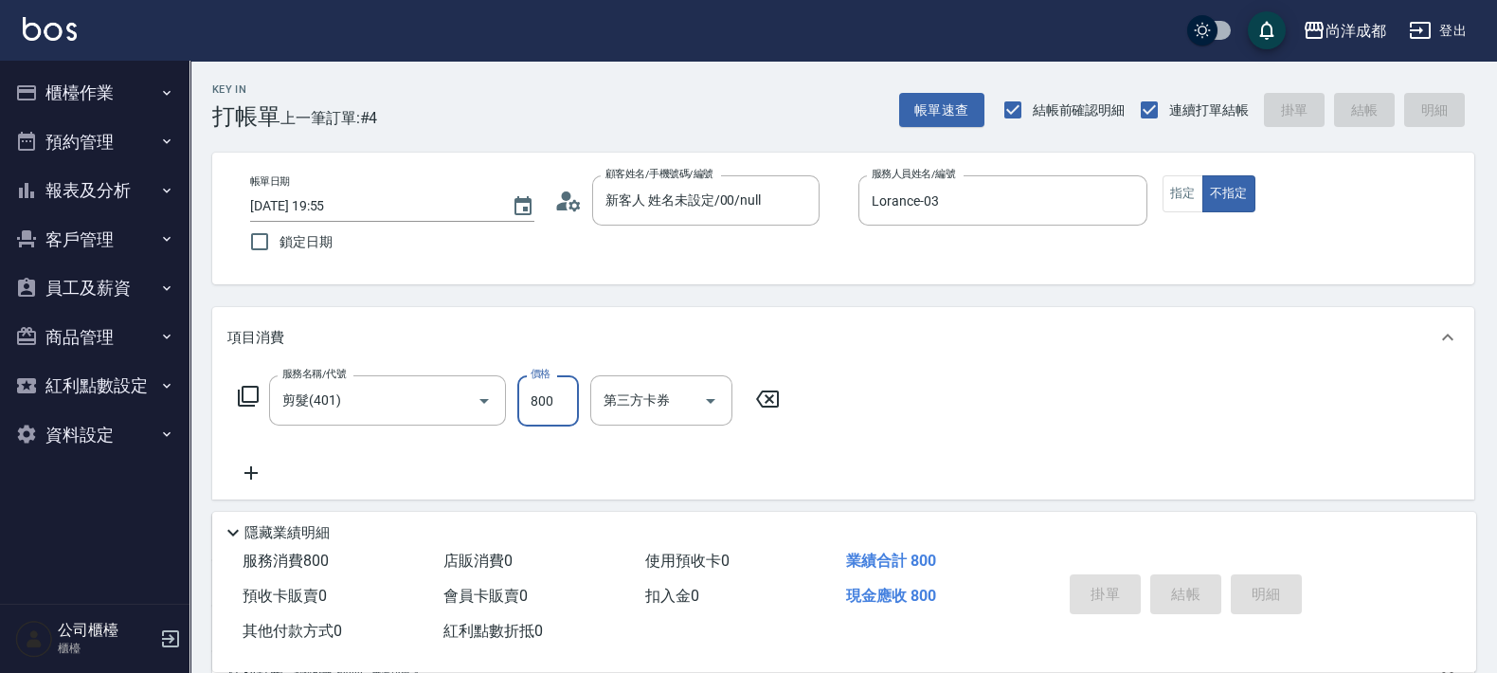
type input "[DATE] 19:56"
type input "0"
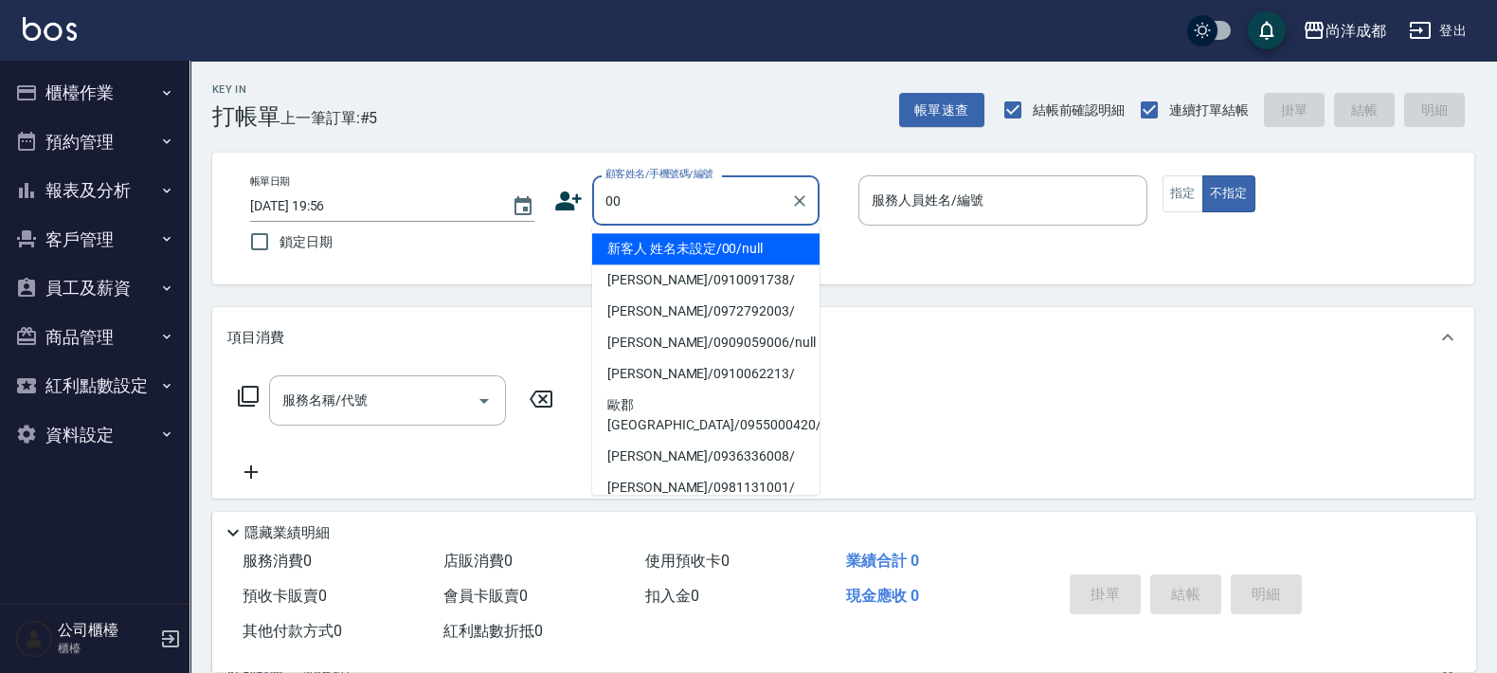
type input "新客人 姓名未設定/00/null"
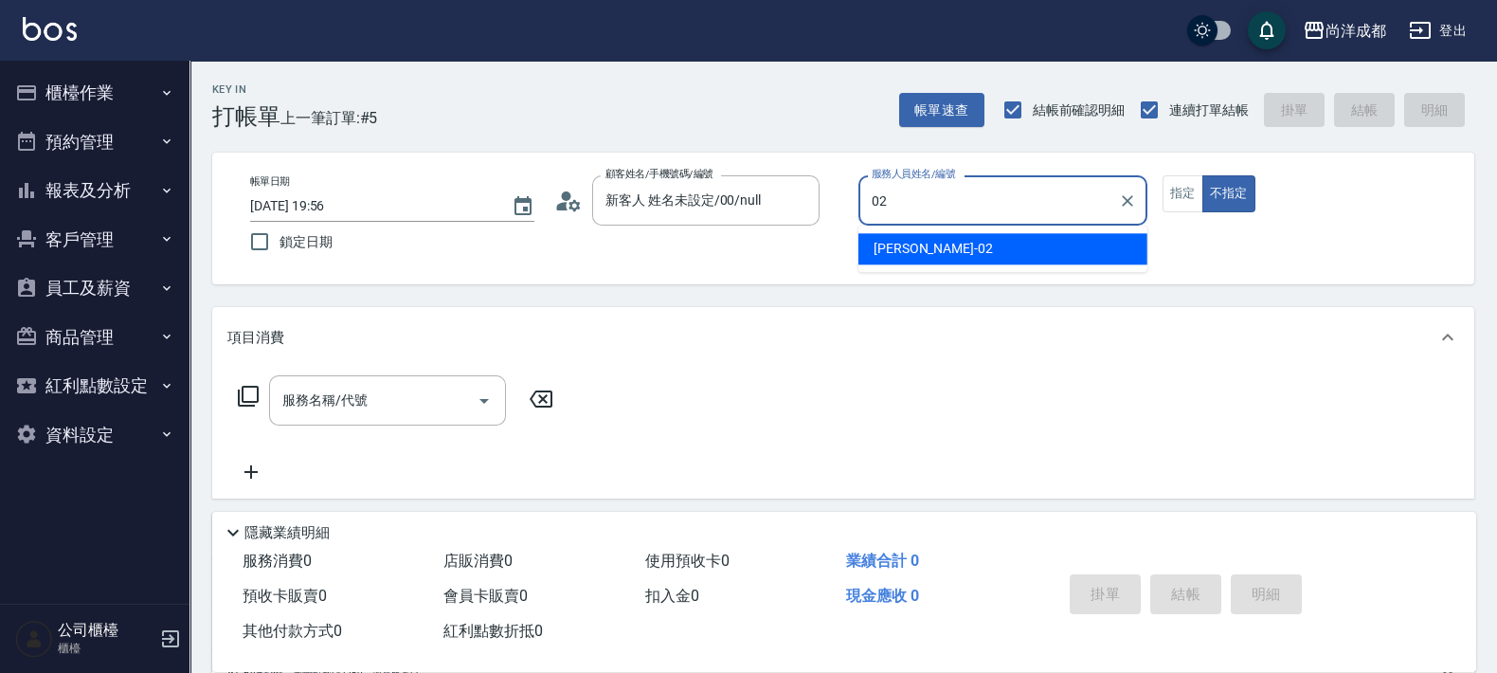
type input "Lance-02"
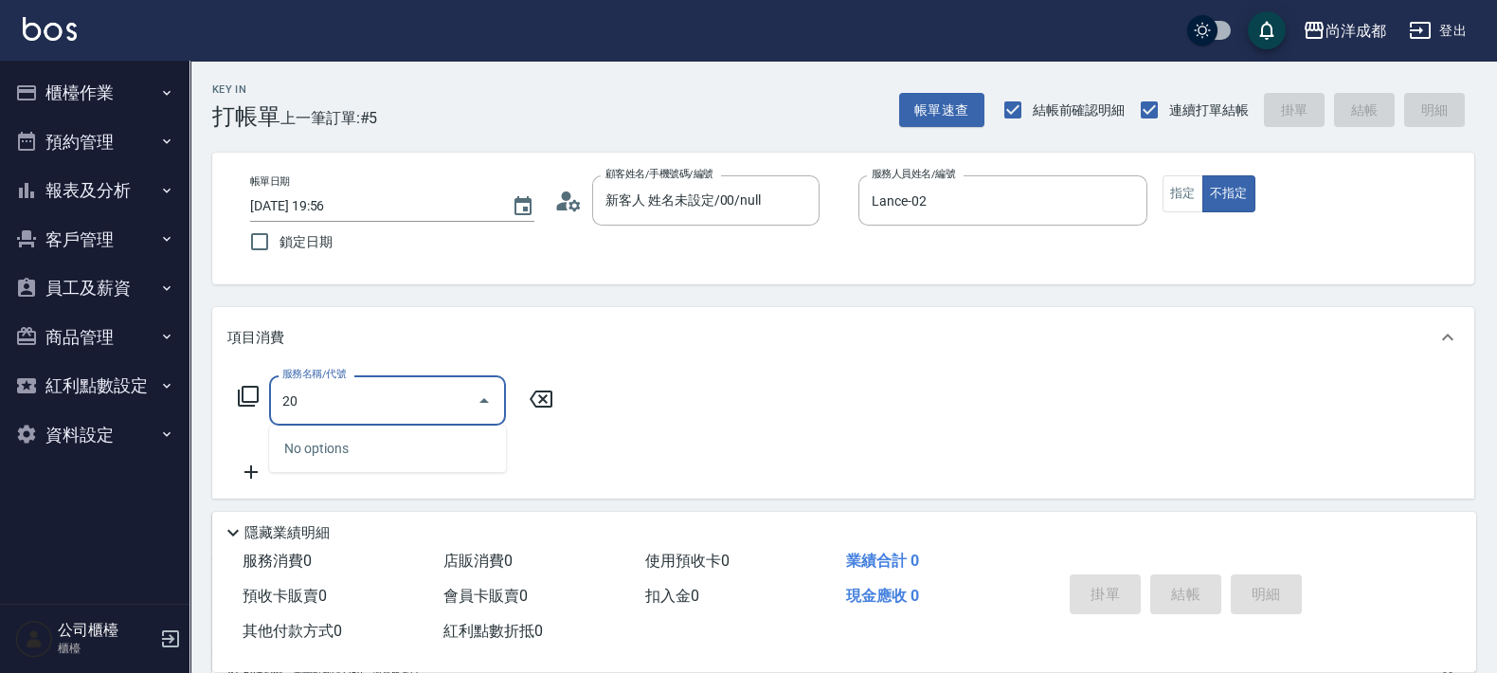
type input "201"
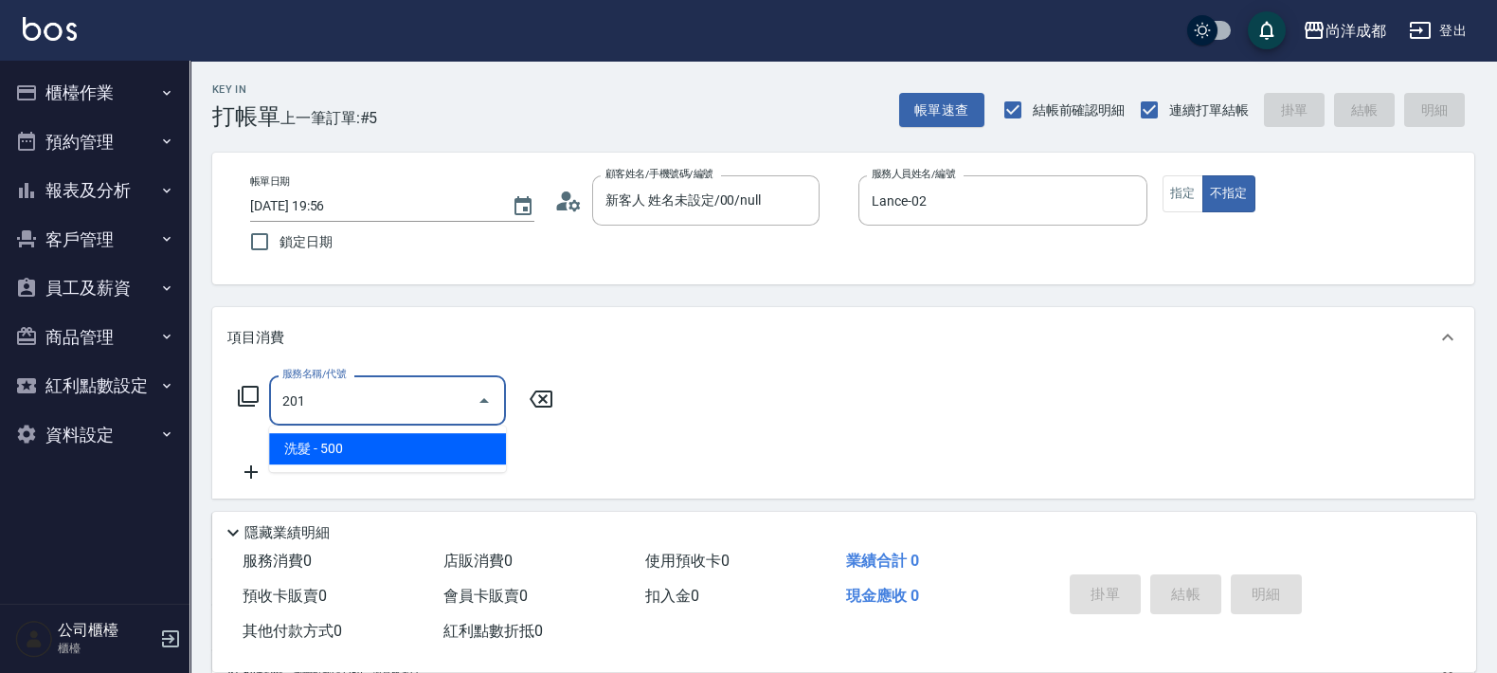
type input "50"
type input "洗髮(201)"
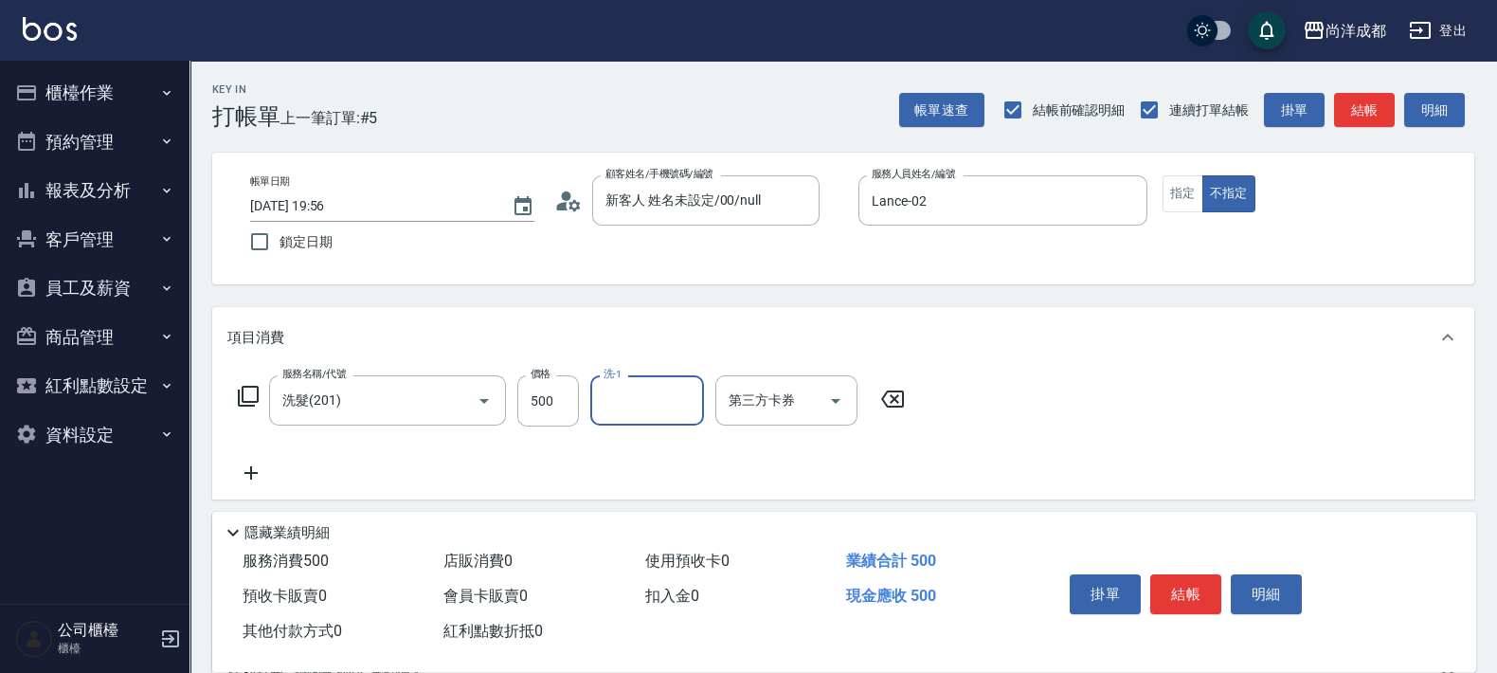
type input "6"
type input "Ice-10"
click at [569, 381] on input "500" at bounding box center [548, 400] width 62 height 51
type input "6"
type input "0"
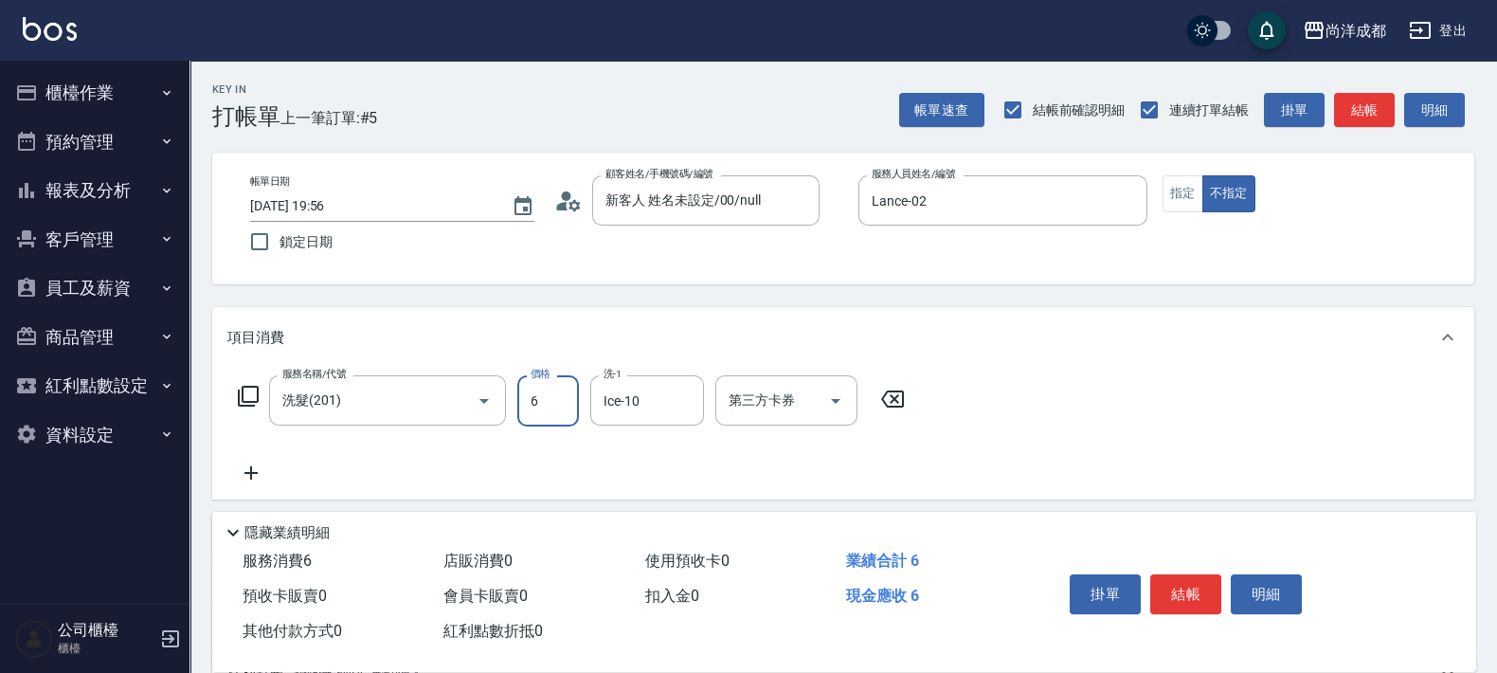
type input "60"
type input "600"
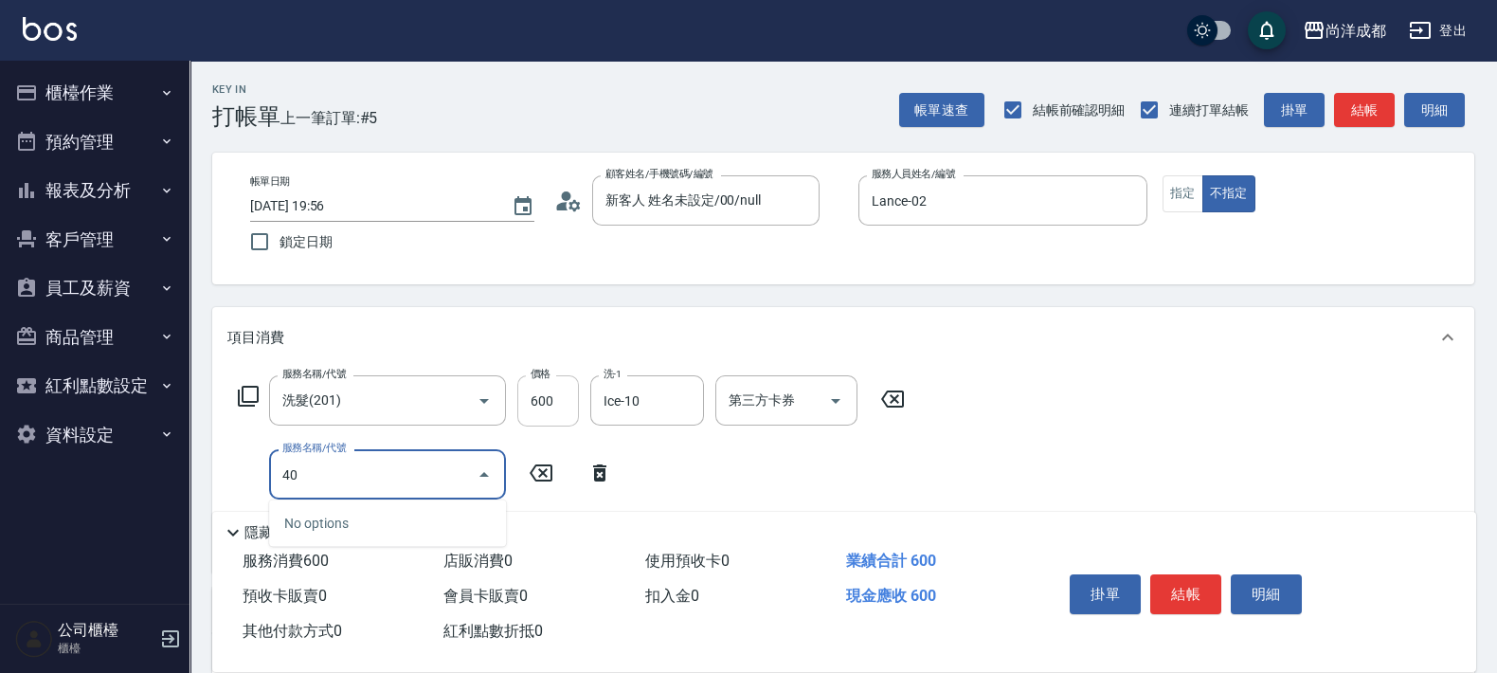
type input "401"
type input "80"
type input "剪髮(401)"
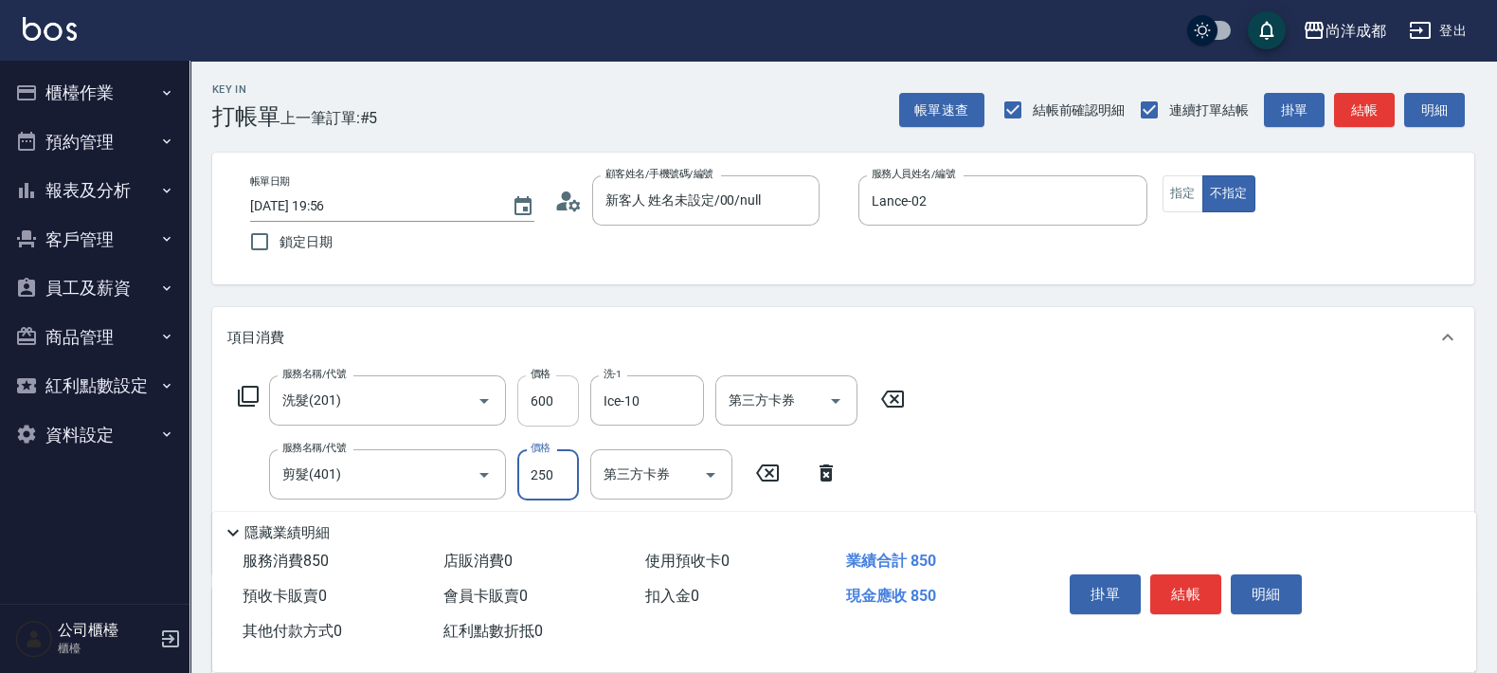
type input "2"
type input "60"
type input "200"
type input "80"
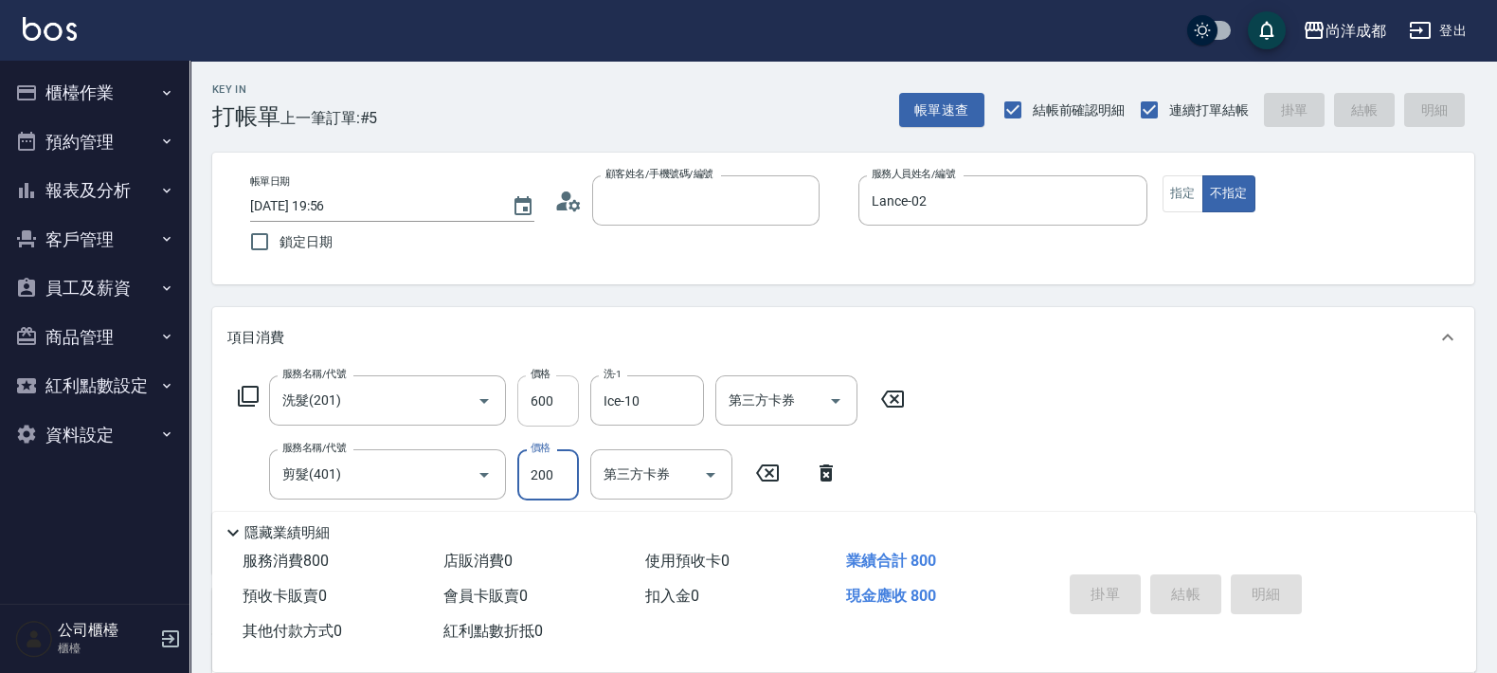
type input "0"
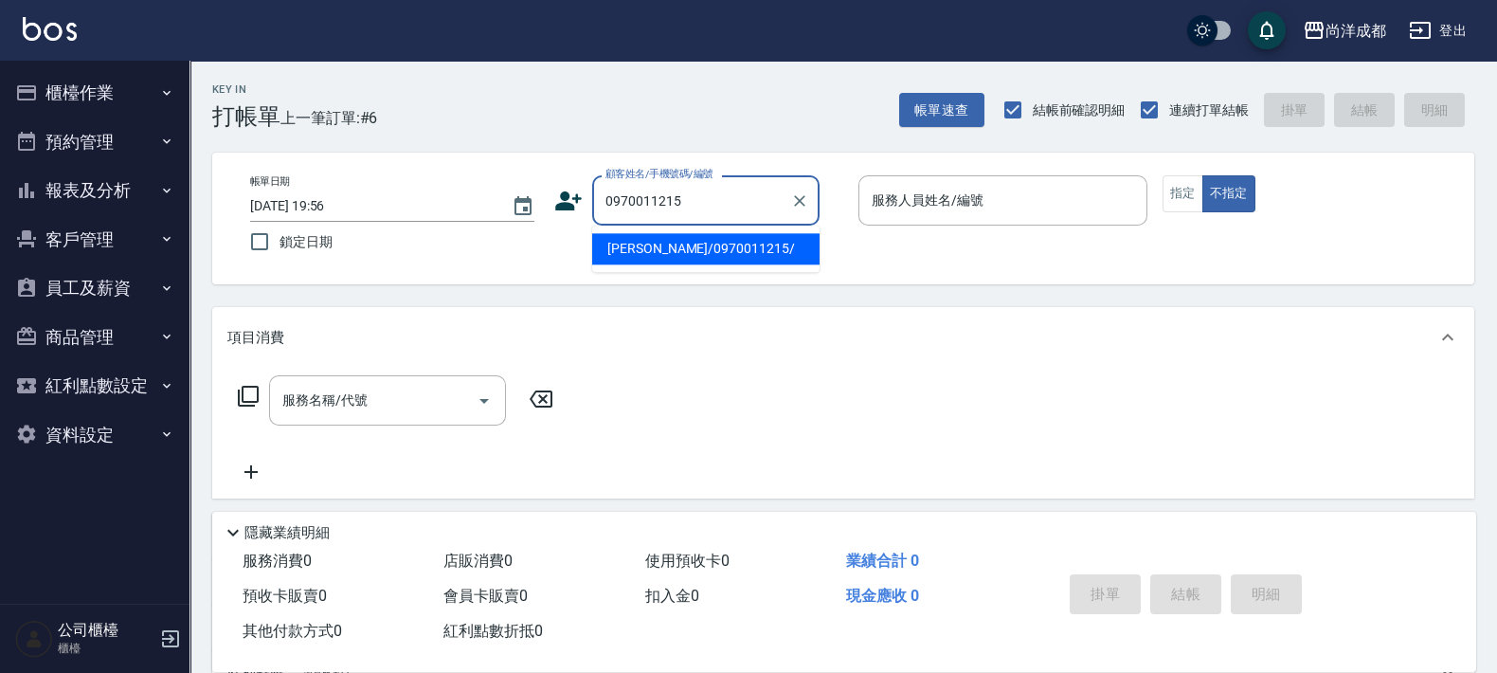
type input "[PERSON_NAME]/0970011215/"
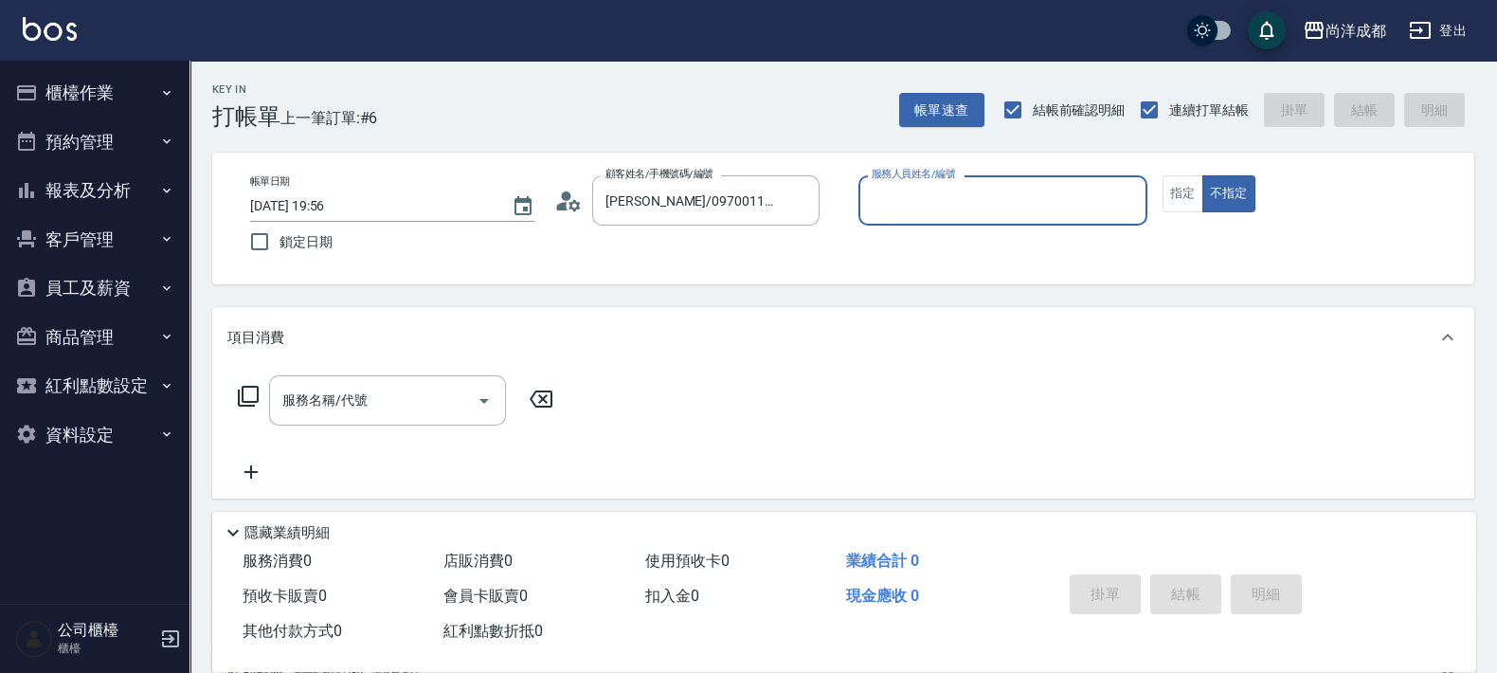
type input "Lance-02"
click at [1202, 175] on button "不指定" at bounding box center [1228, 193] width 53 height 37
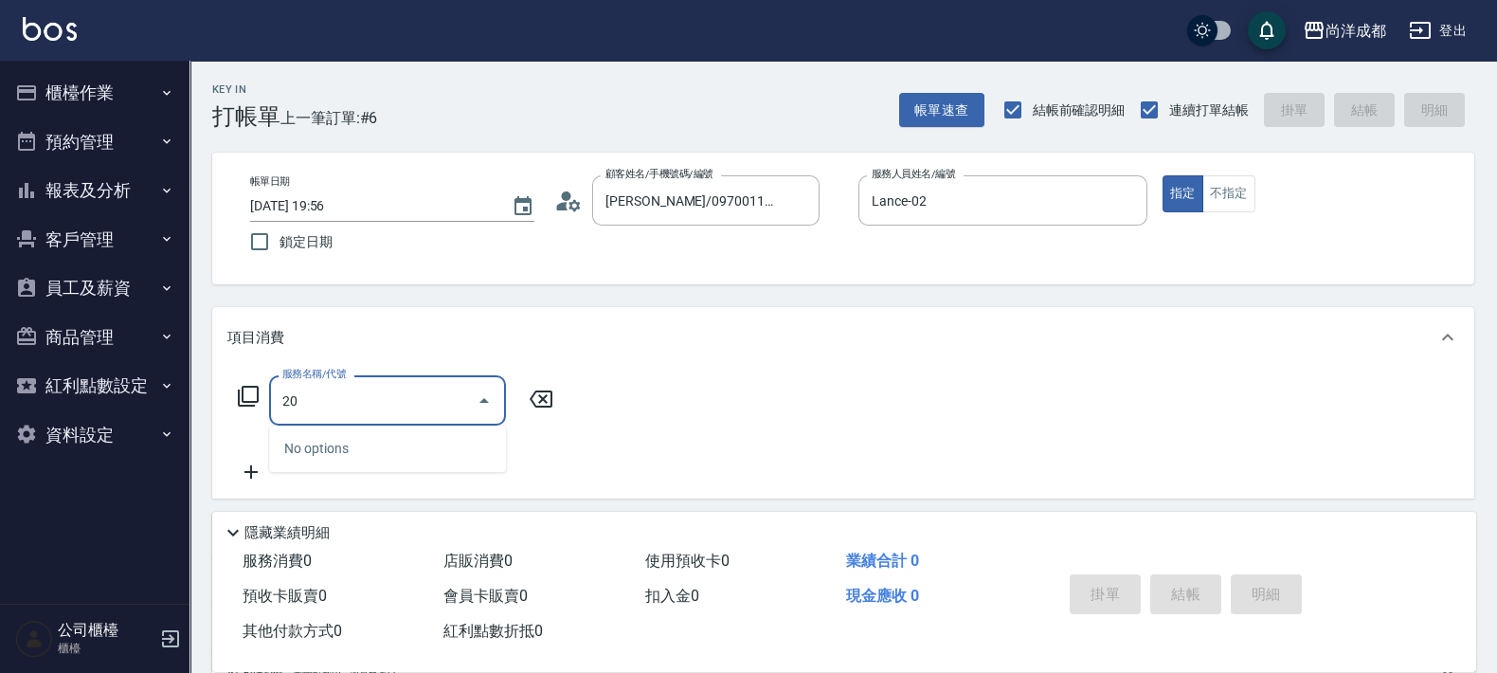
type input "201"
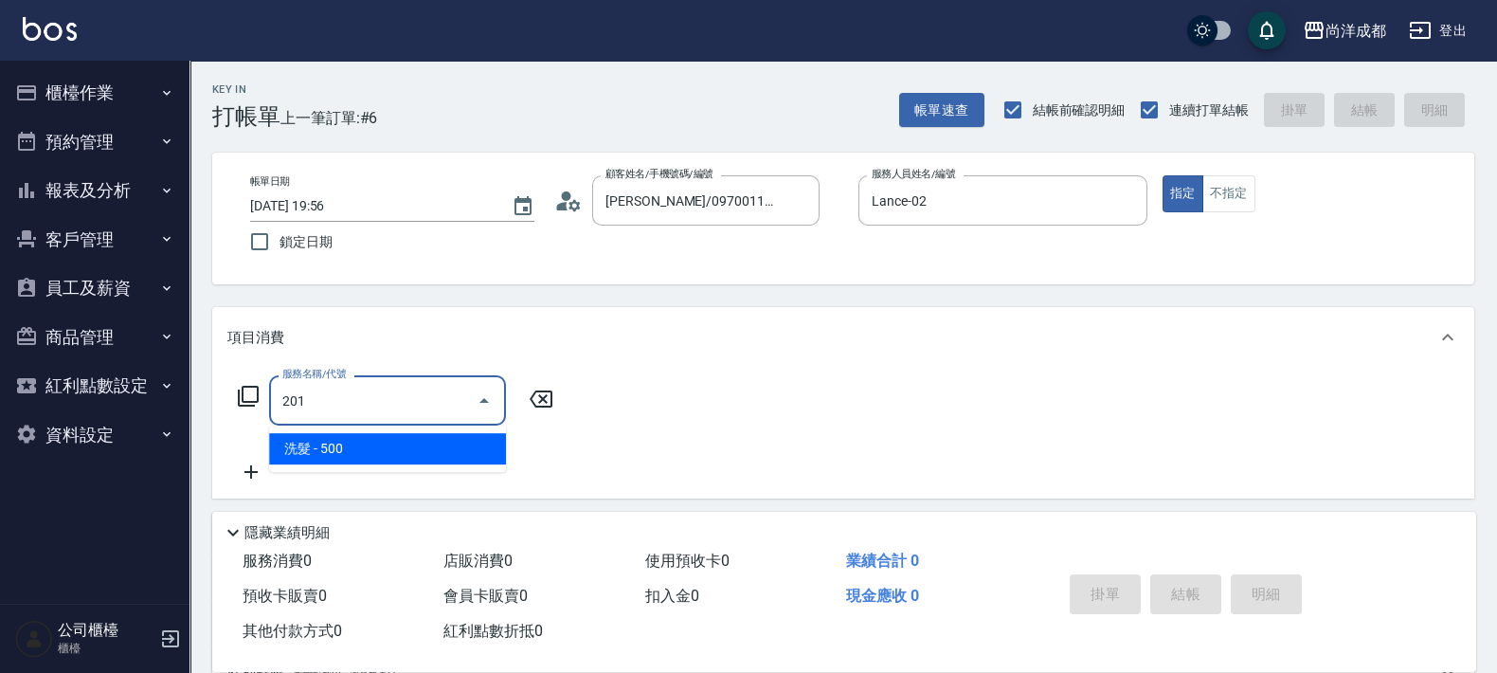
type input "50"
type input "洗髮(201)"
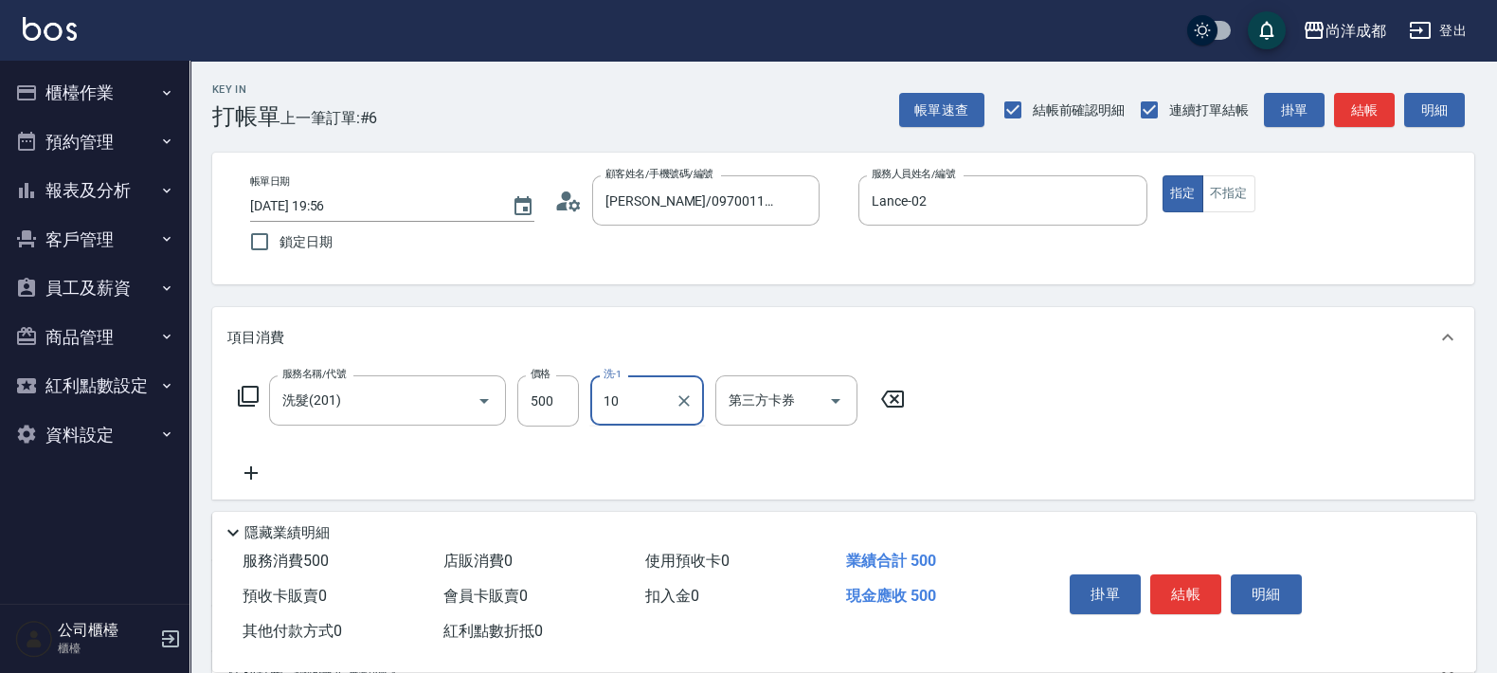
type input "Ice-10"
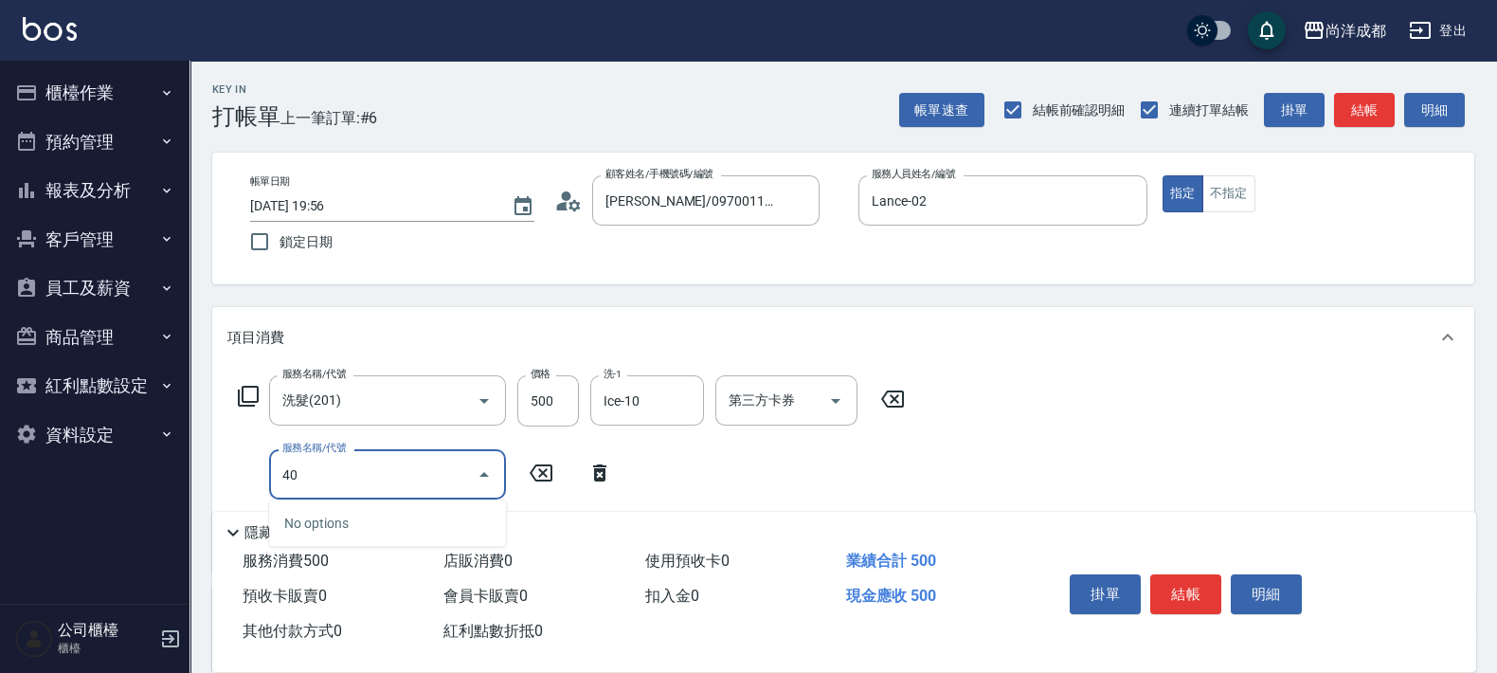
type input "401"
type input "70"
type input "剪髮(401)"
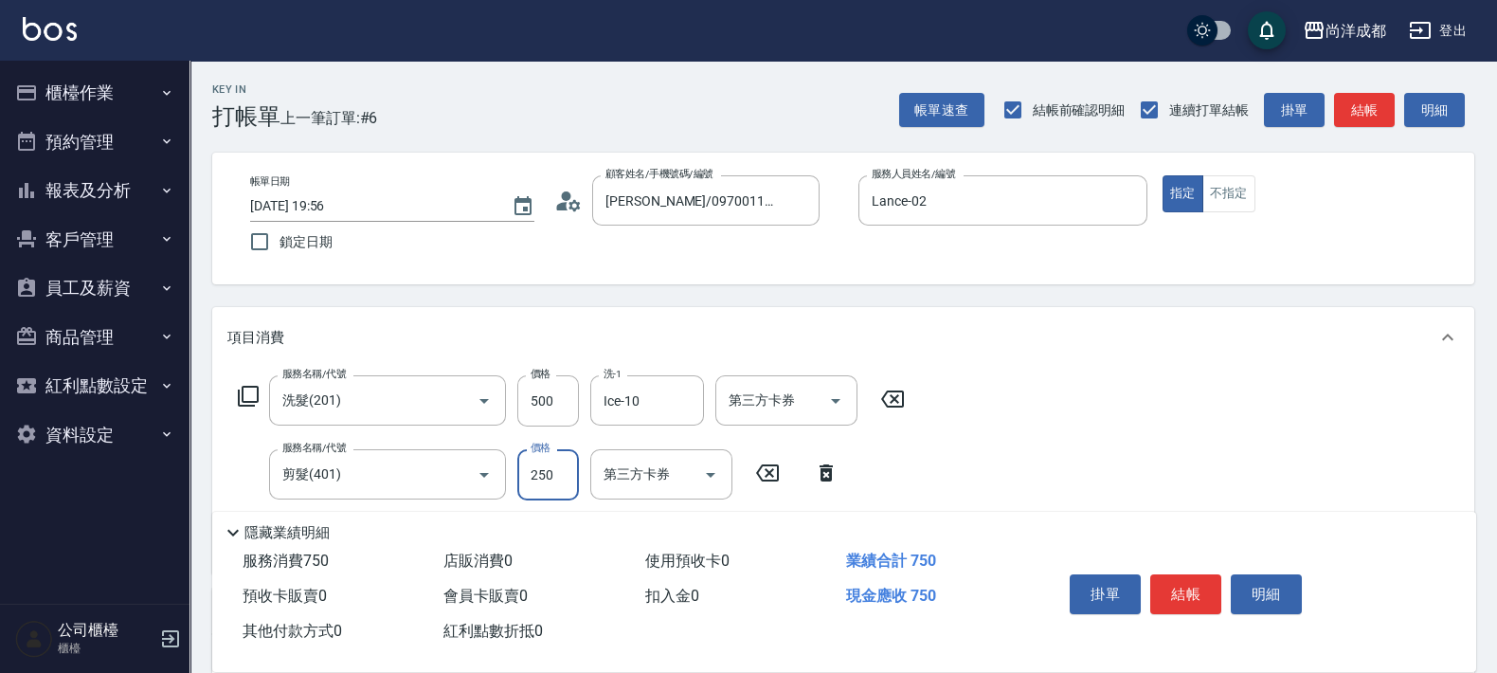
type input "4"
type input "50"
type input "40"
type input "90"
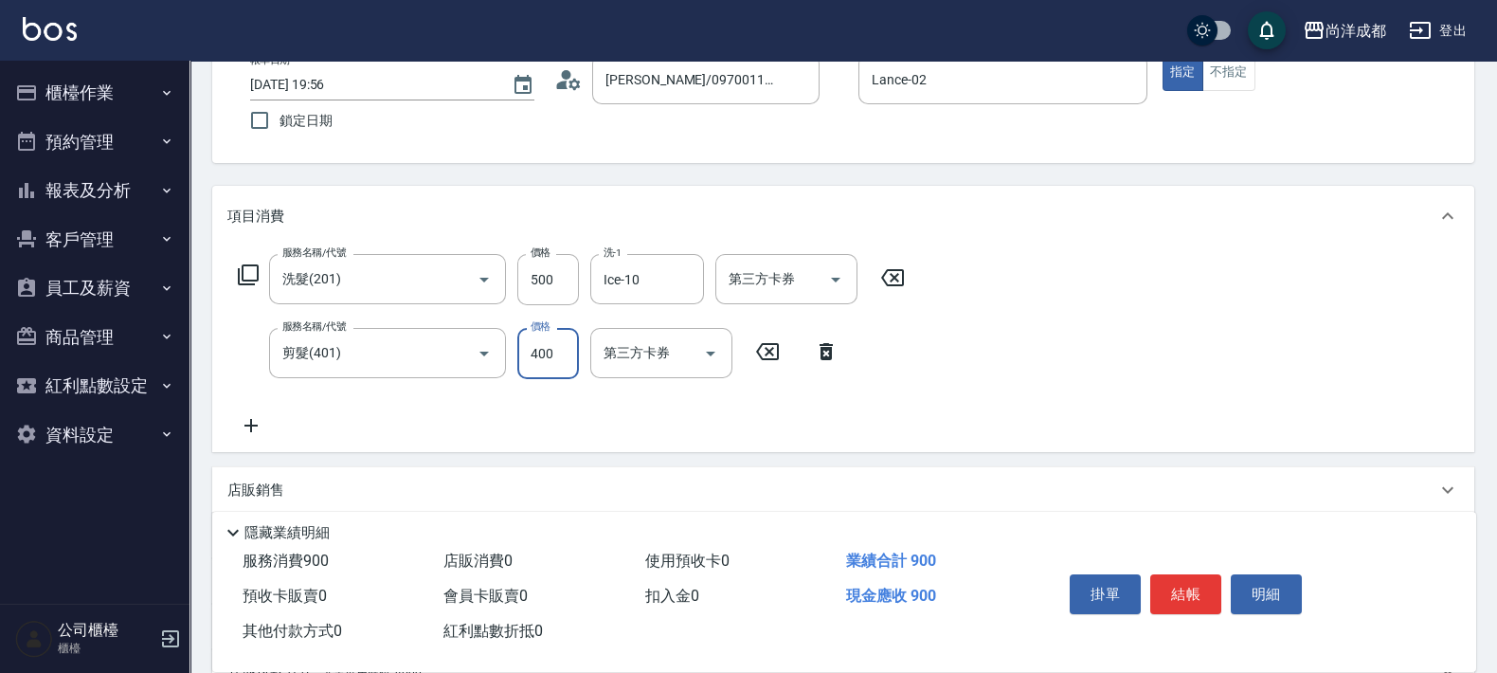
scroll to position [355, 0]
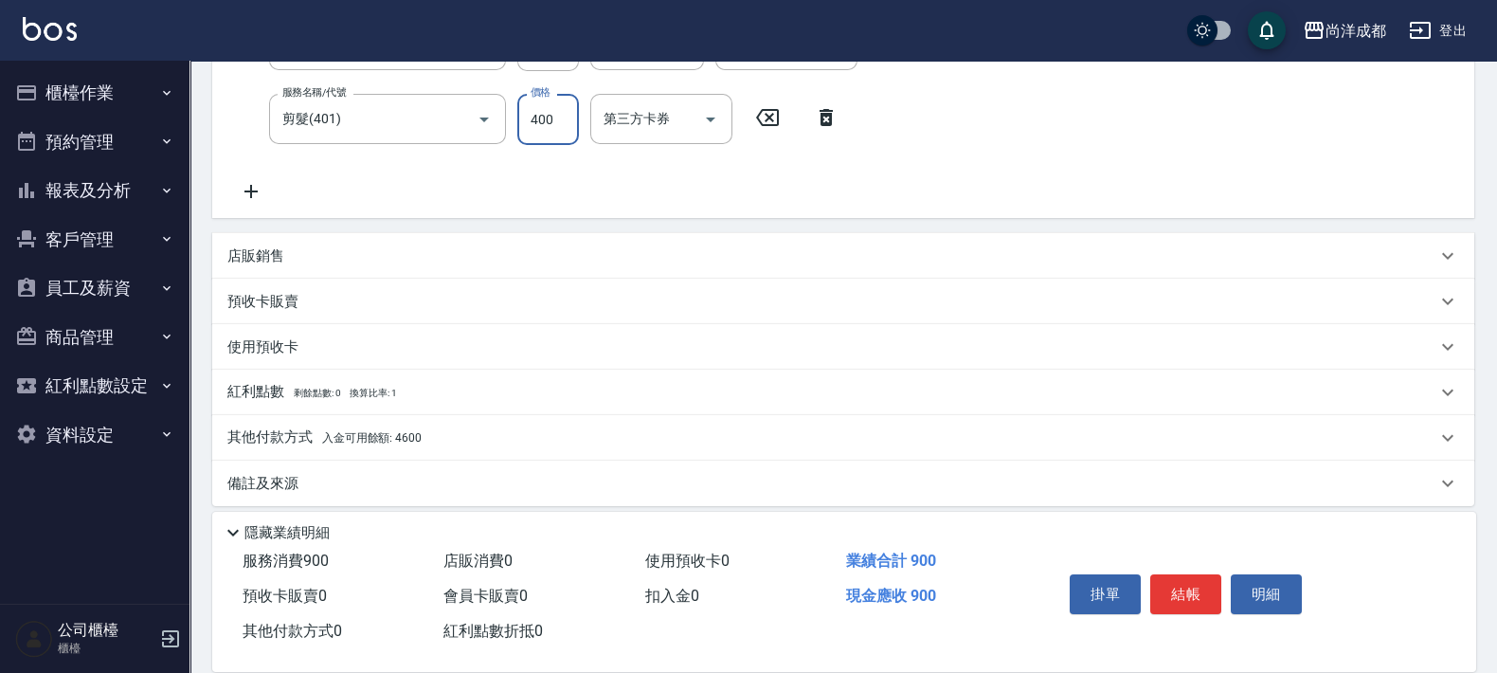
type input "400"
click at [385, 424] on div "其他付款方式 入金可用餘額: 4600" at bounding box center [843, 437] width 1262 height 45
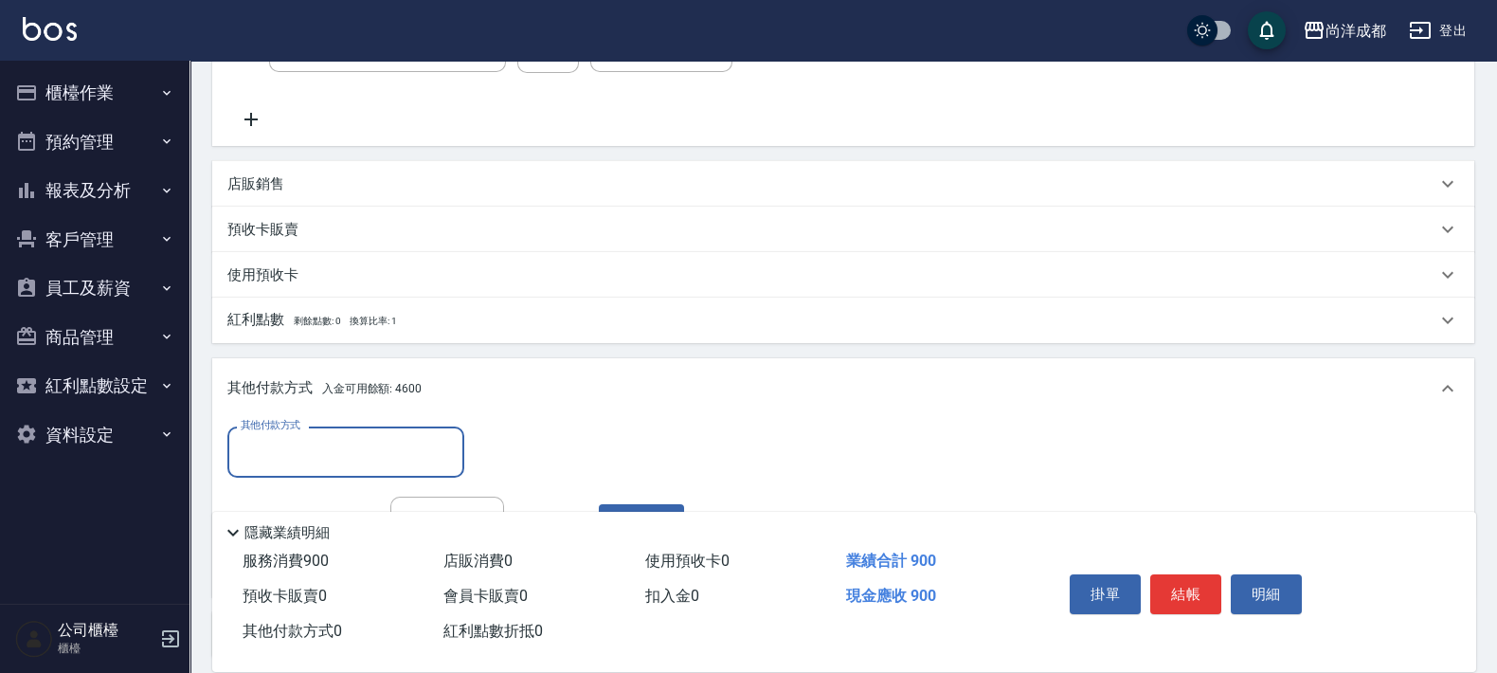
scroll to position [591, 0]
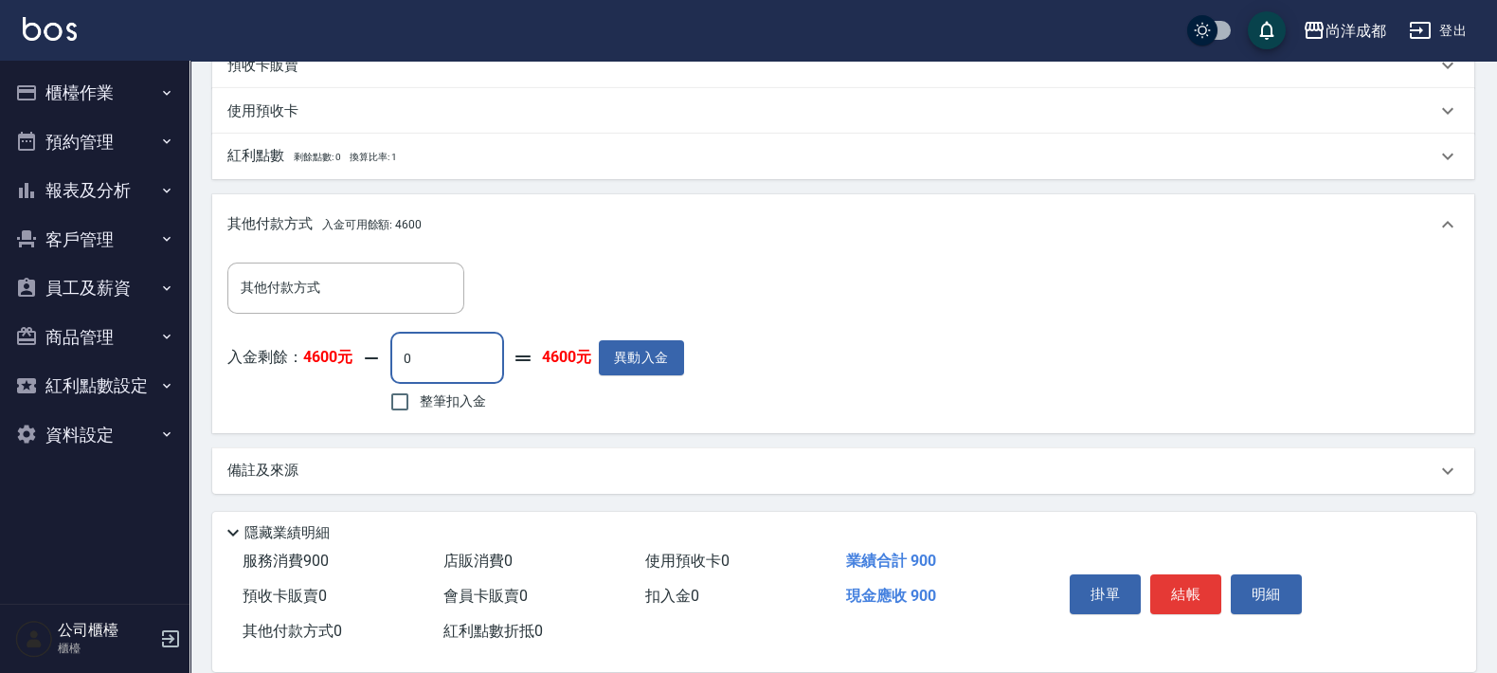
click at [473, 371] on input "0" at bounding box center [447, 358] width 114 height 51
type input "99"
type input "80"
type input "90"
type input "0"
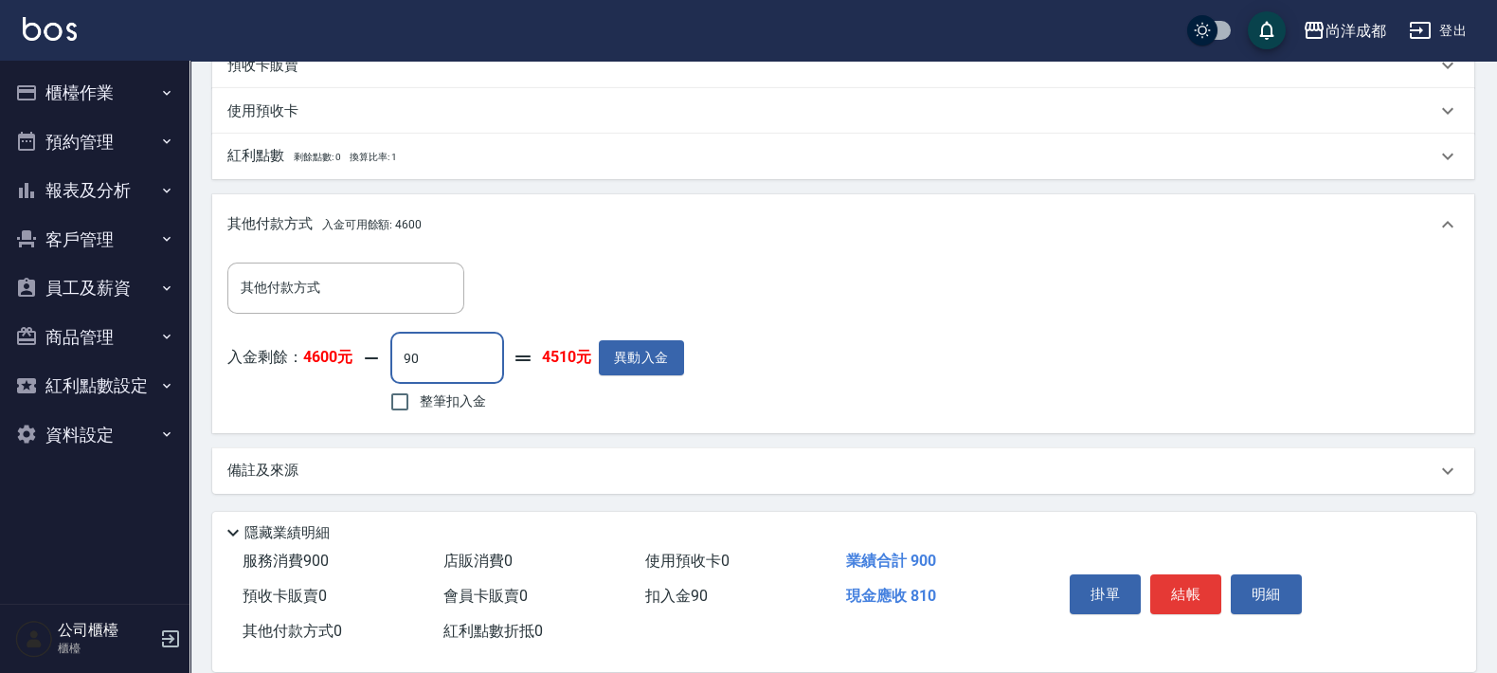
type input "900"
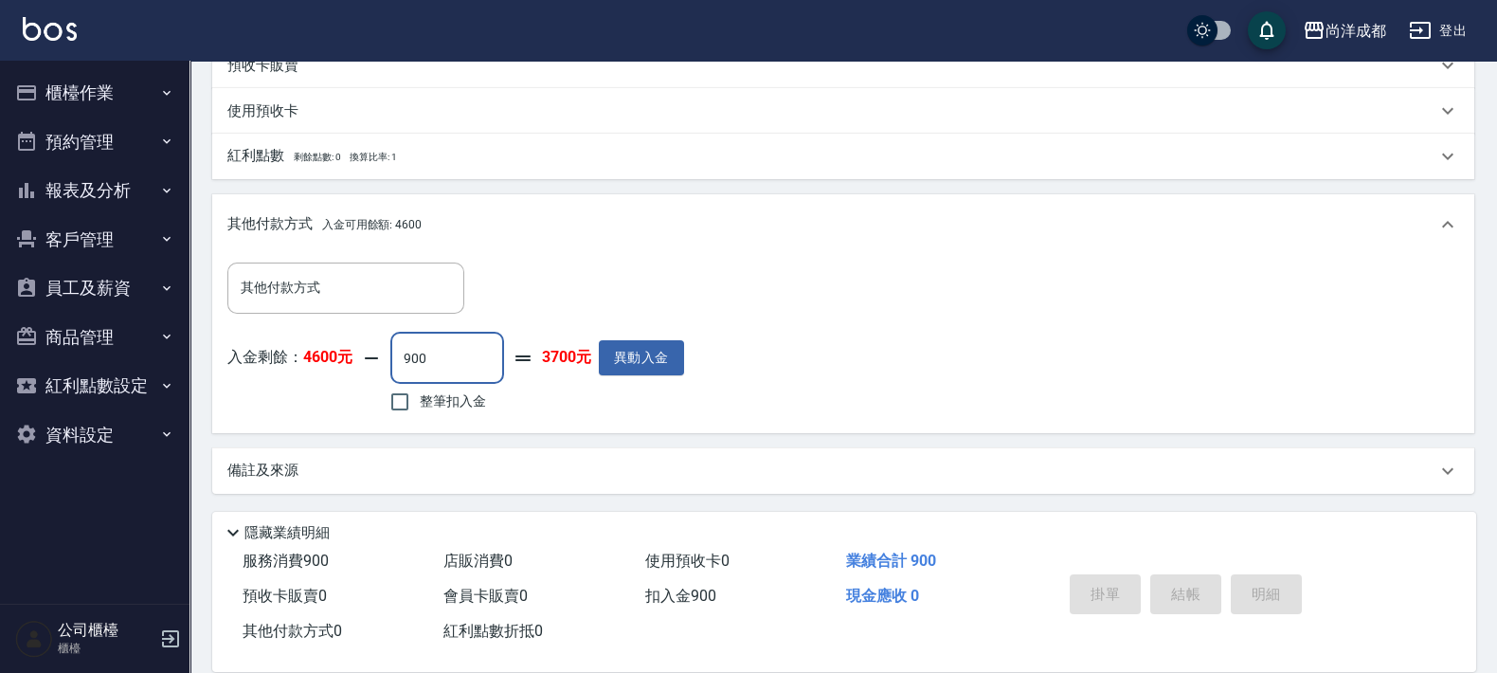
type input "[DATE] 19:57"
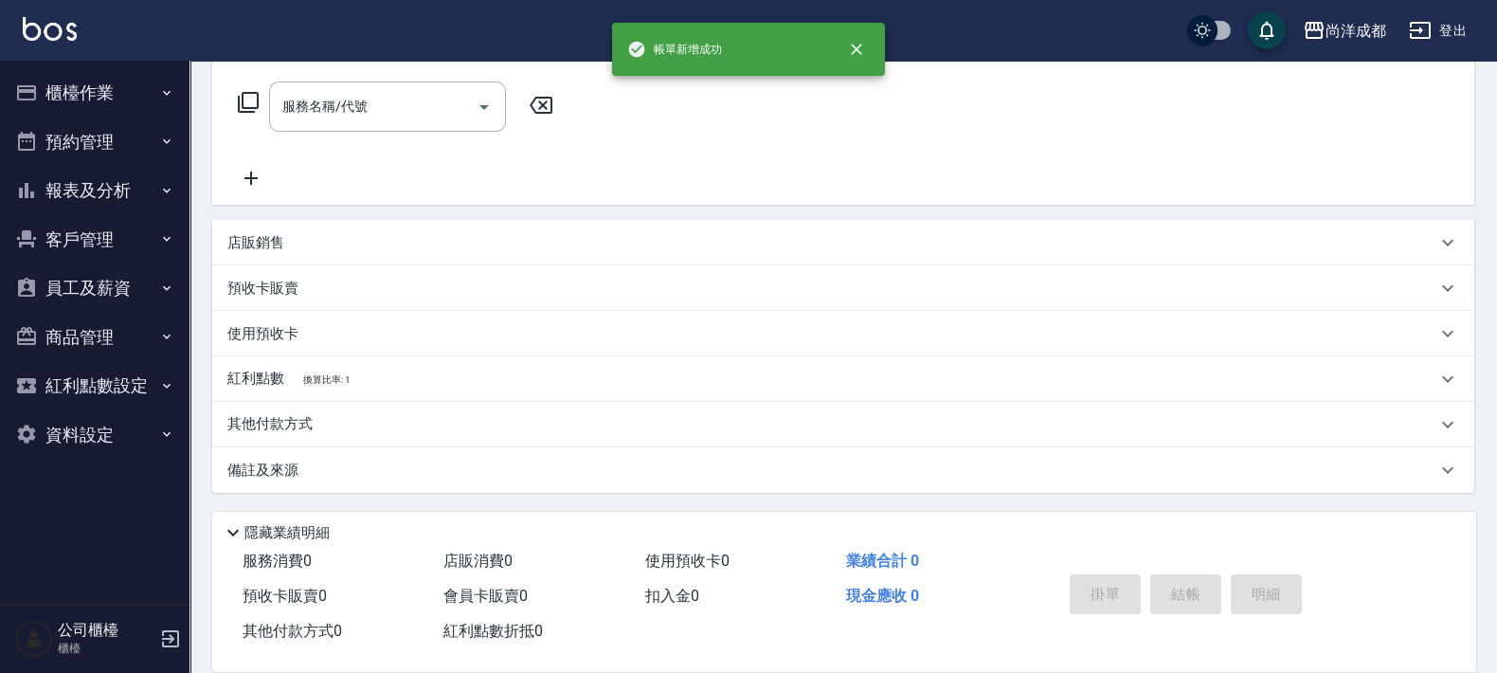
scroll to position [0, 0]
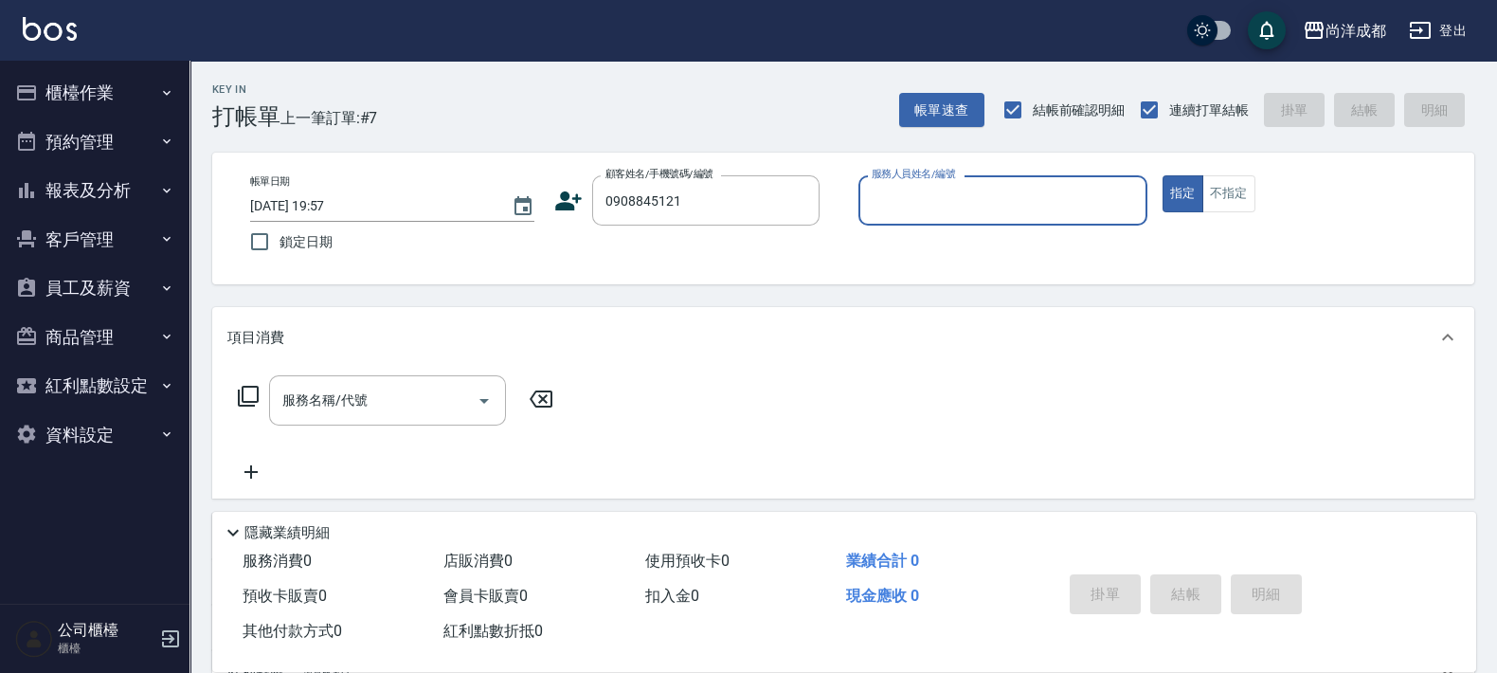
type input "[PERSON_NAME]/0908845121/null"
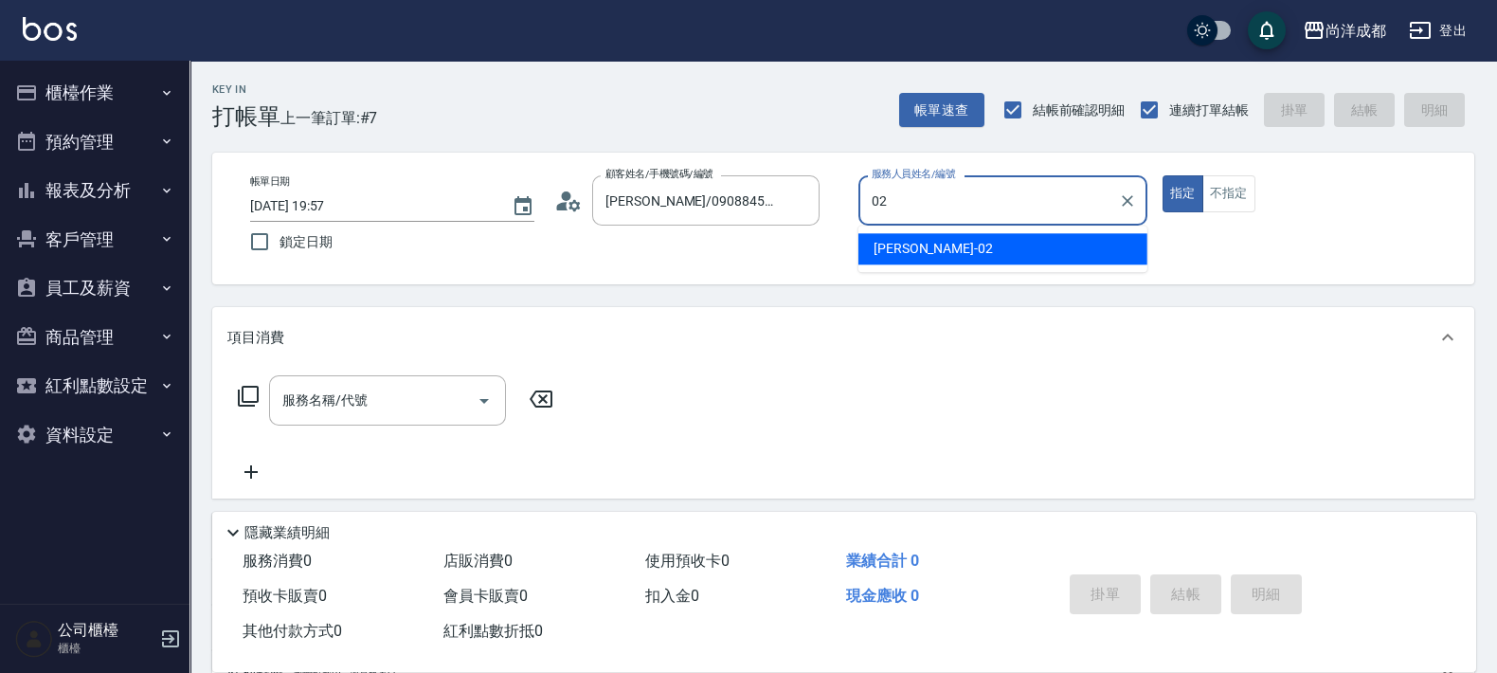
type input "Lance-02"
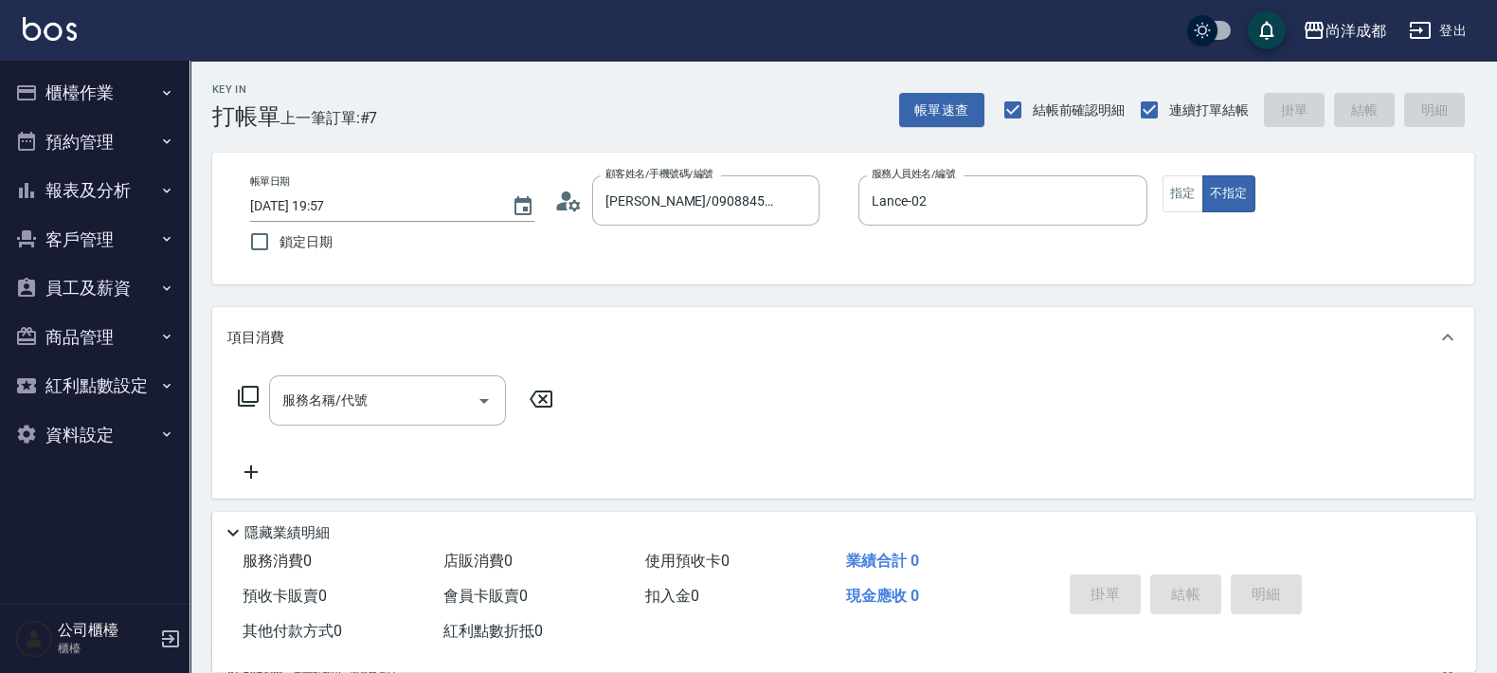
click at [564, 215] on div "顧客姓名/手機號碼/編號 [PERSON_NAME]/0908845121/null 顧客姓名/手機號碼/編號" at bounding box center [698, 200] width 289 height 50
click at [569, 204] on icon at bounding box center [573, 204] width 11 height 11
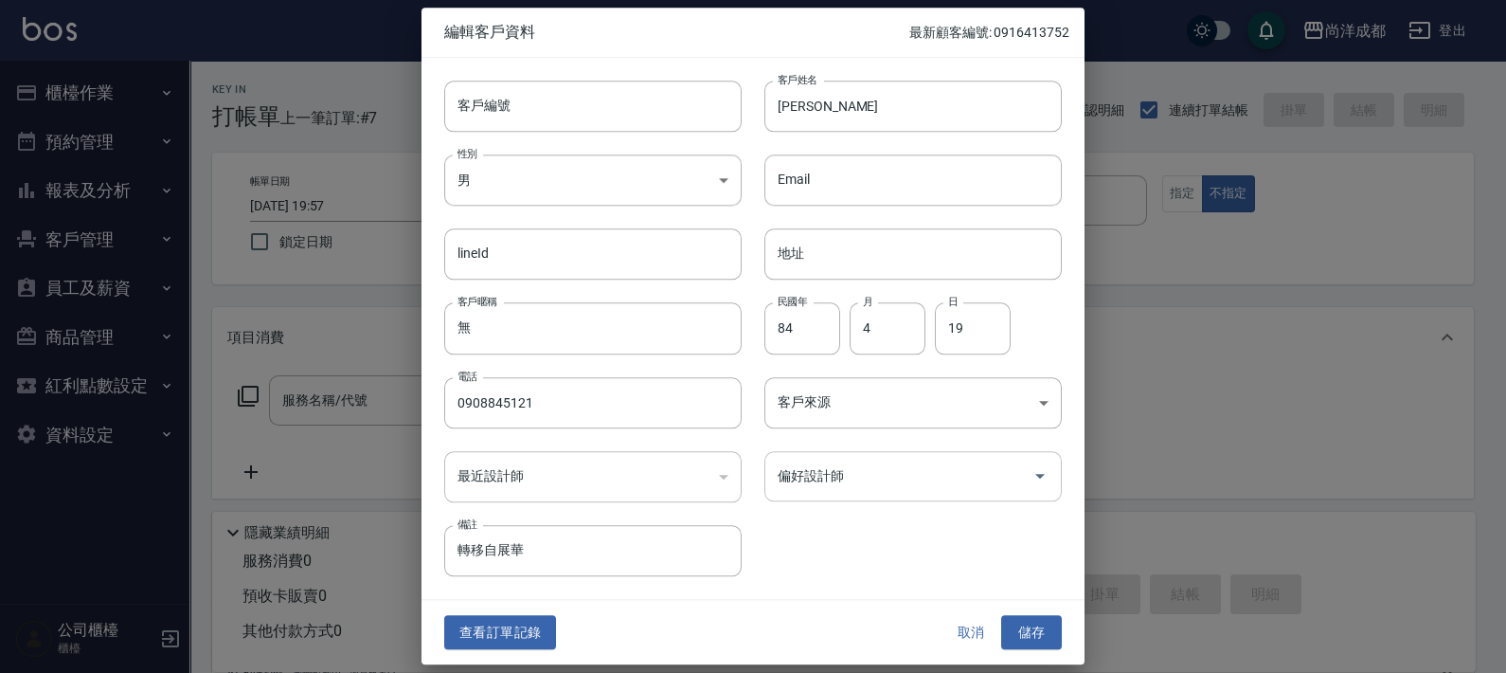
click at [938, 497] on div "偏好設計師" at bounding box center [913, 476] width 297 height 50
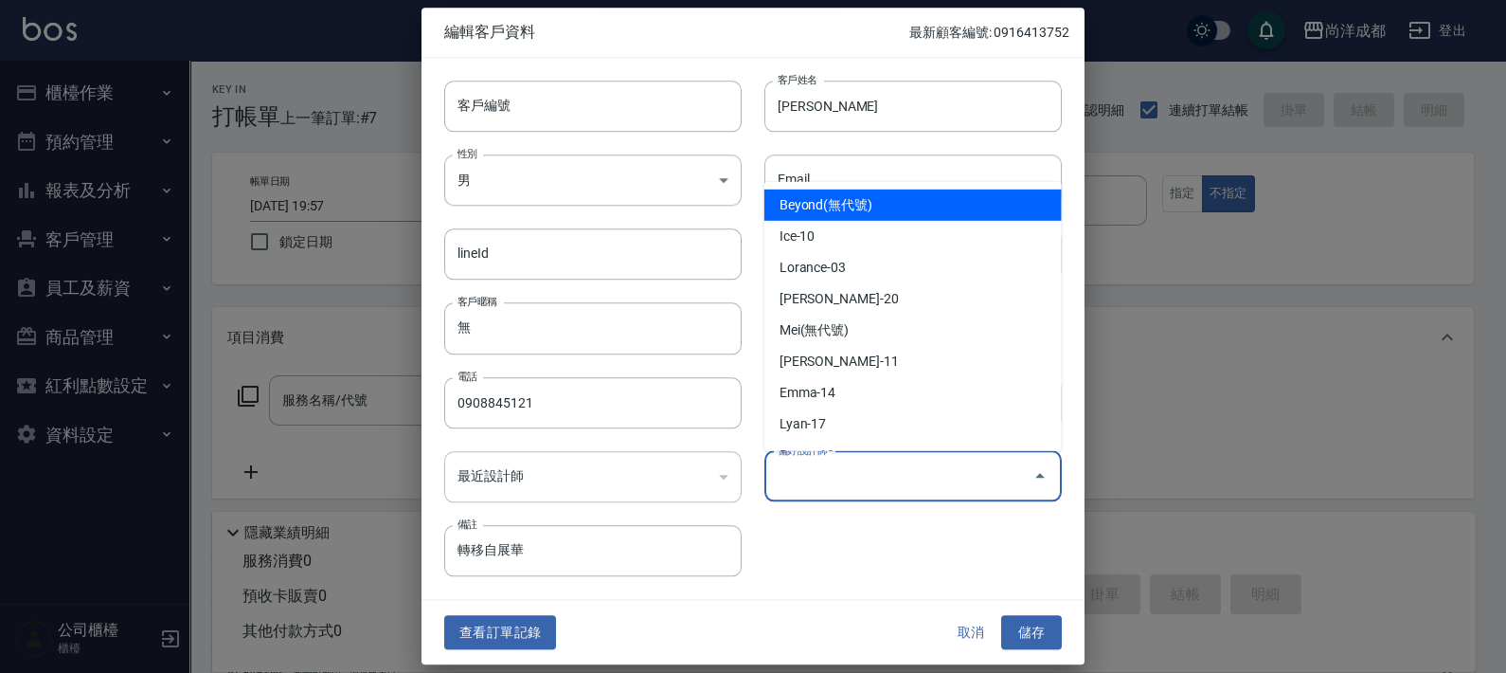
type input "Beyond"
click at [974, 633] on button "取消" at bounding box center [971, 632] width 61 height 35
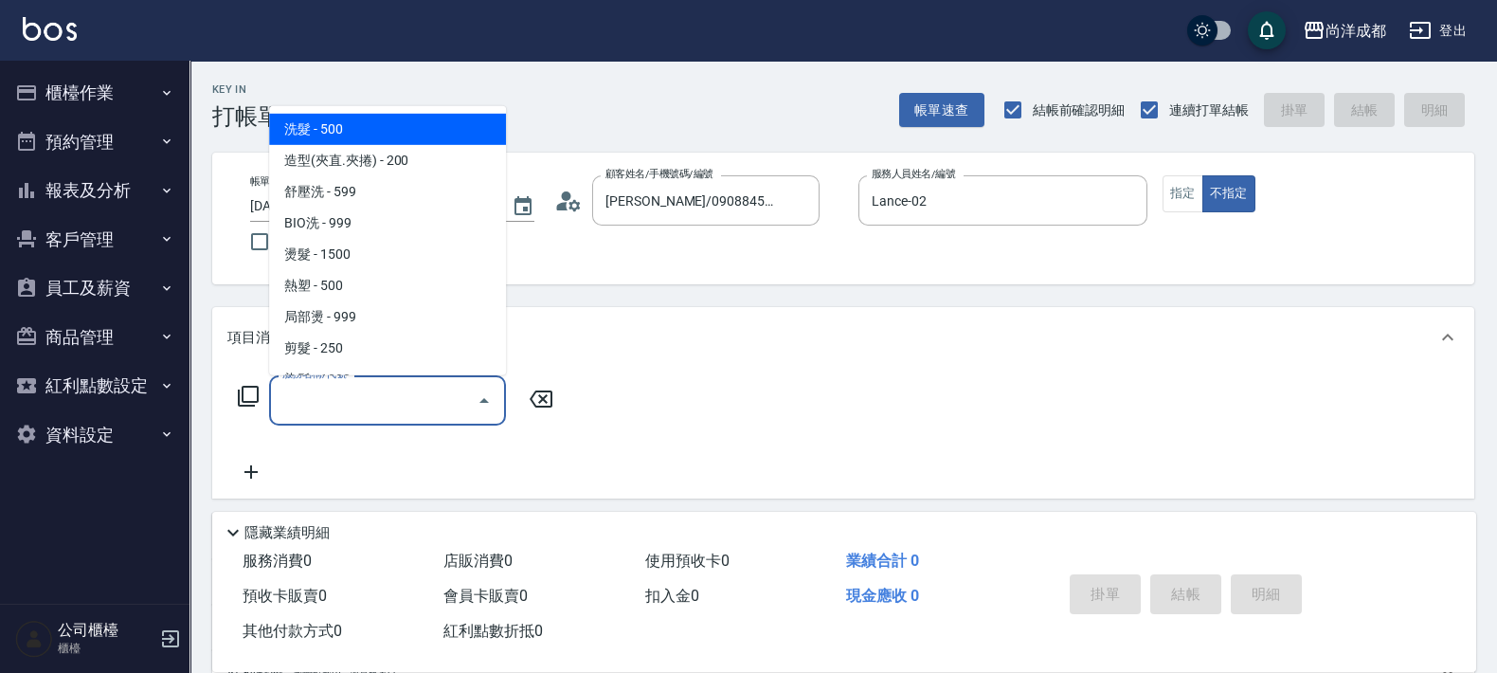
click at [394, 408] on input "服務名稱/代號" at bounding box center [373, 400] width 191 height 33
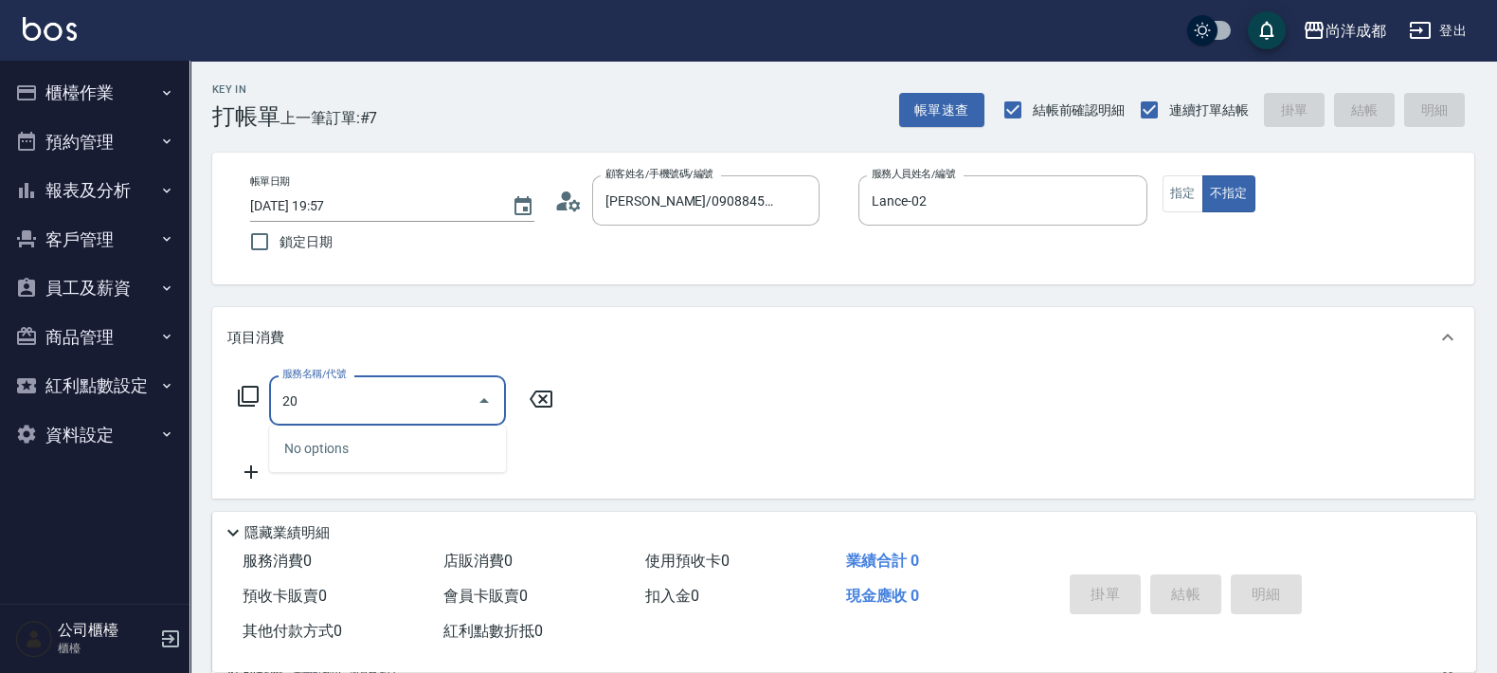
type input "201"
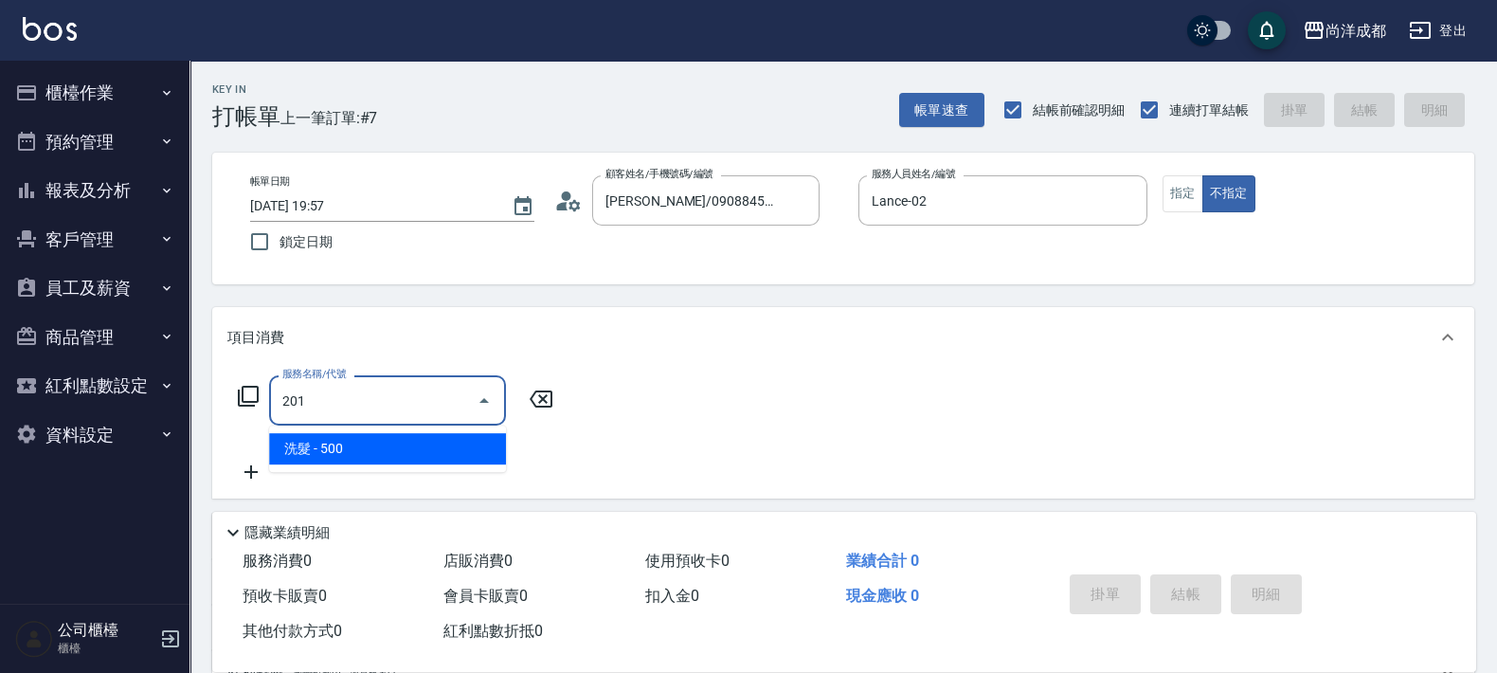
type input "50"
type input "洗髮(201)"
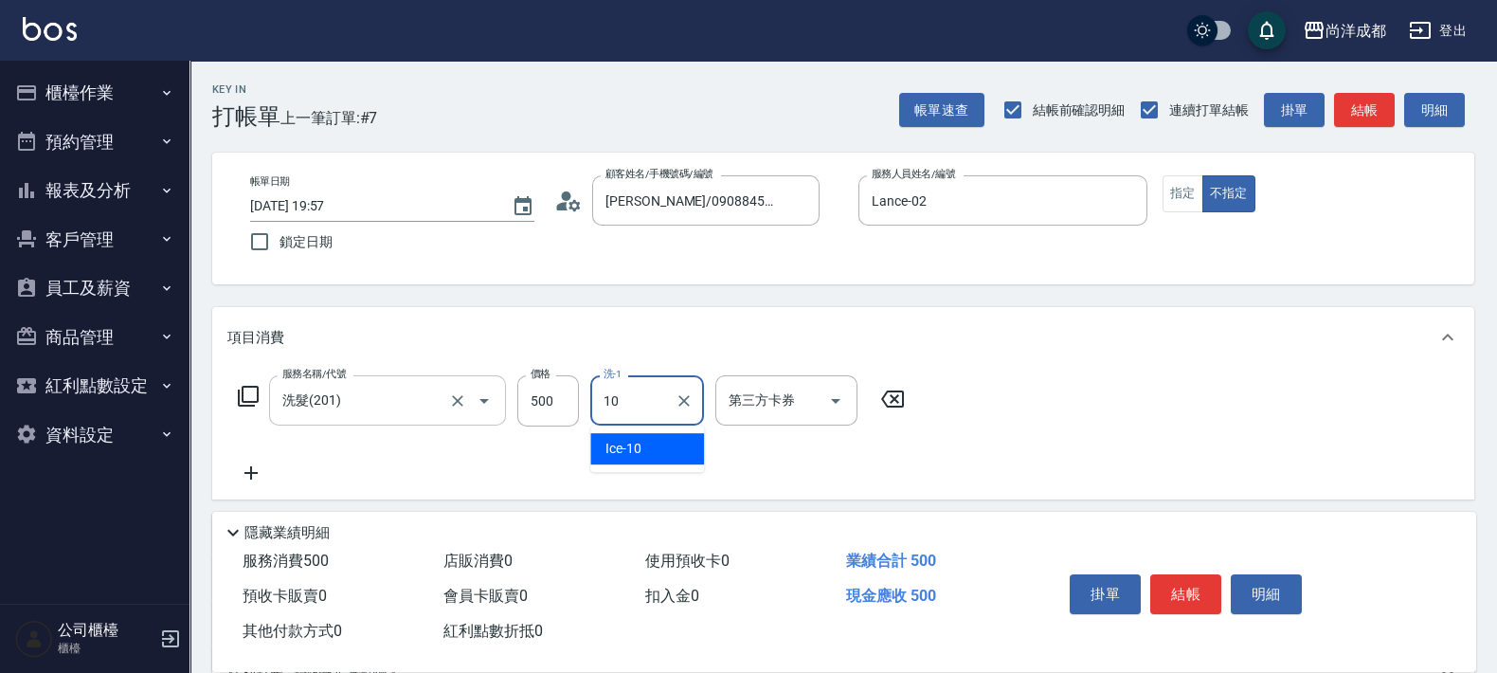
type input "Ice-10"
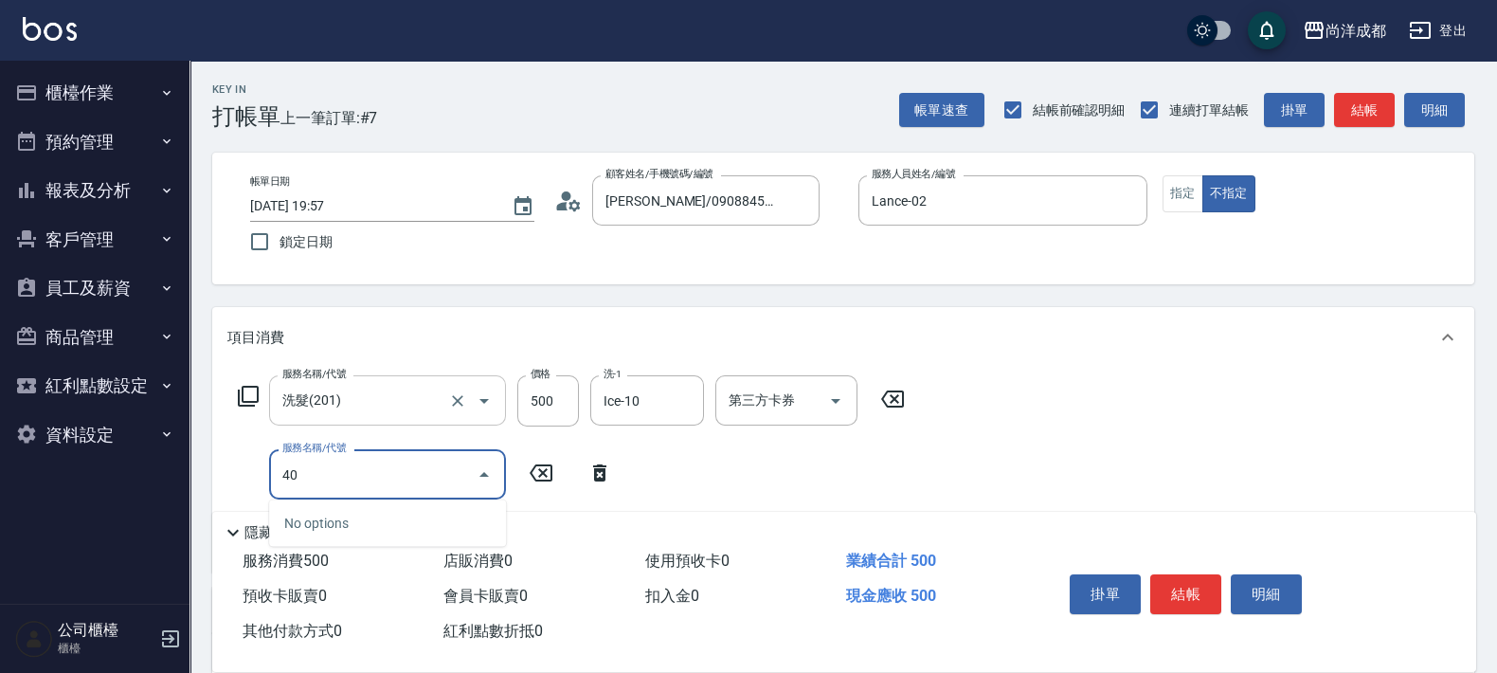
type input "401"
type input "70"
type input "剪髮(401)"
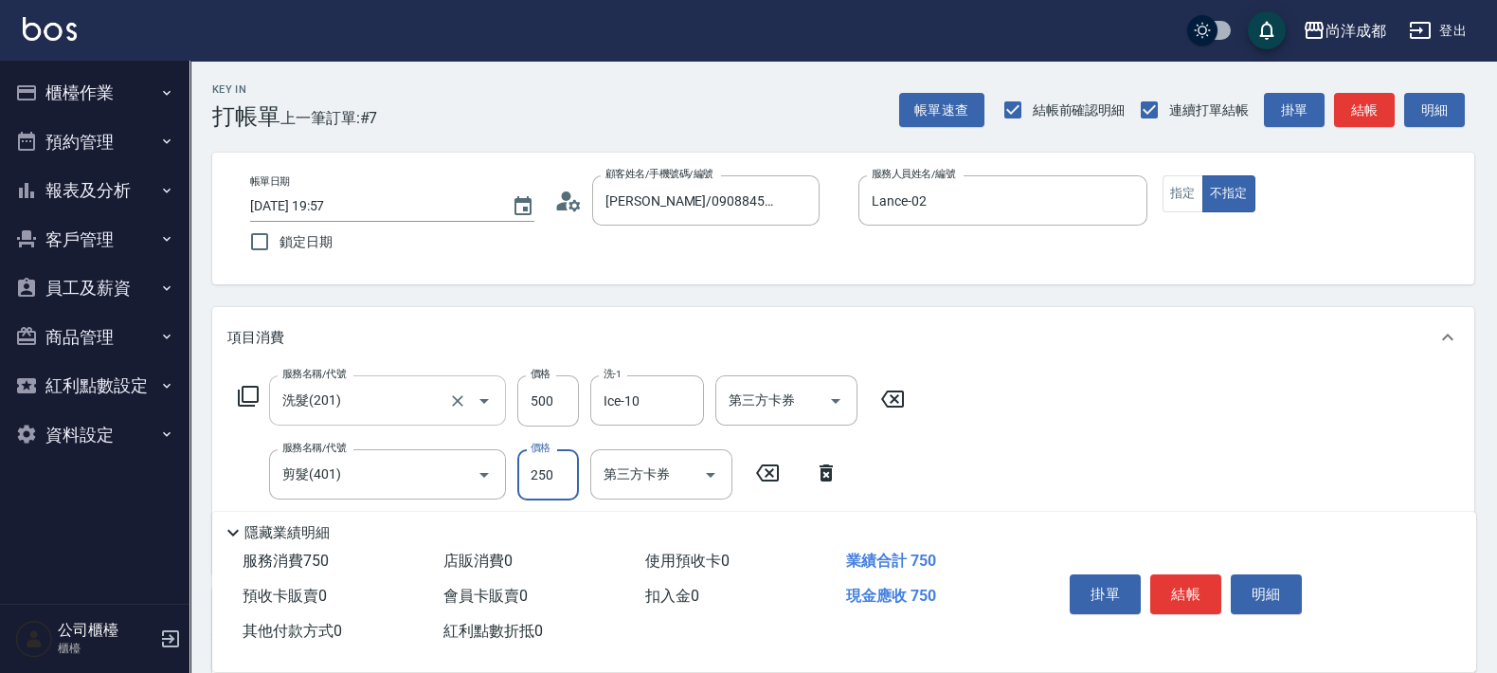
type input "3"
type input "50"
type input "30"
type input "80"
type input "300"
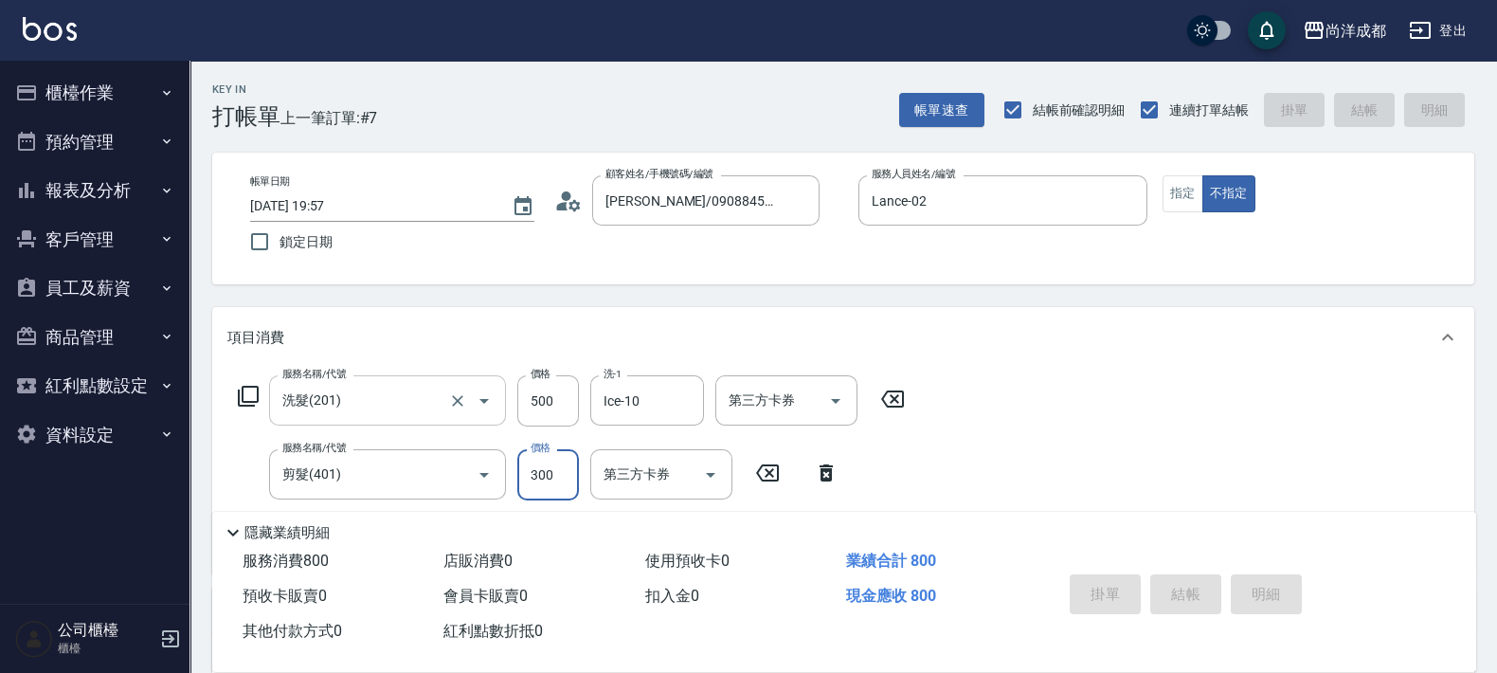
type input "0"
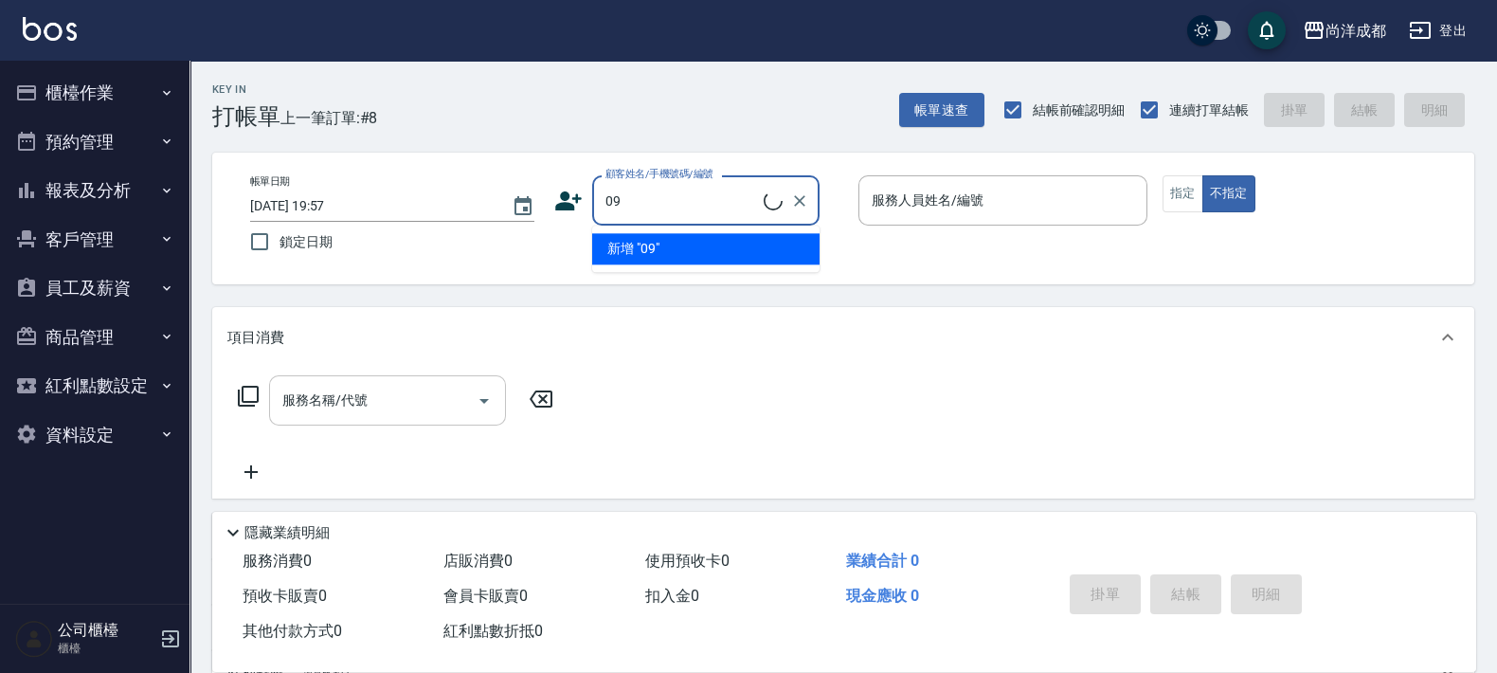
type input "0"
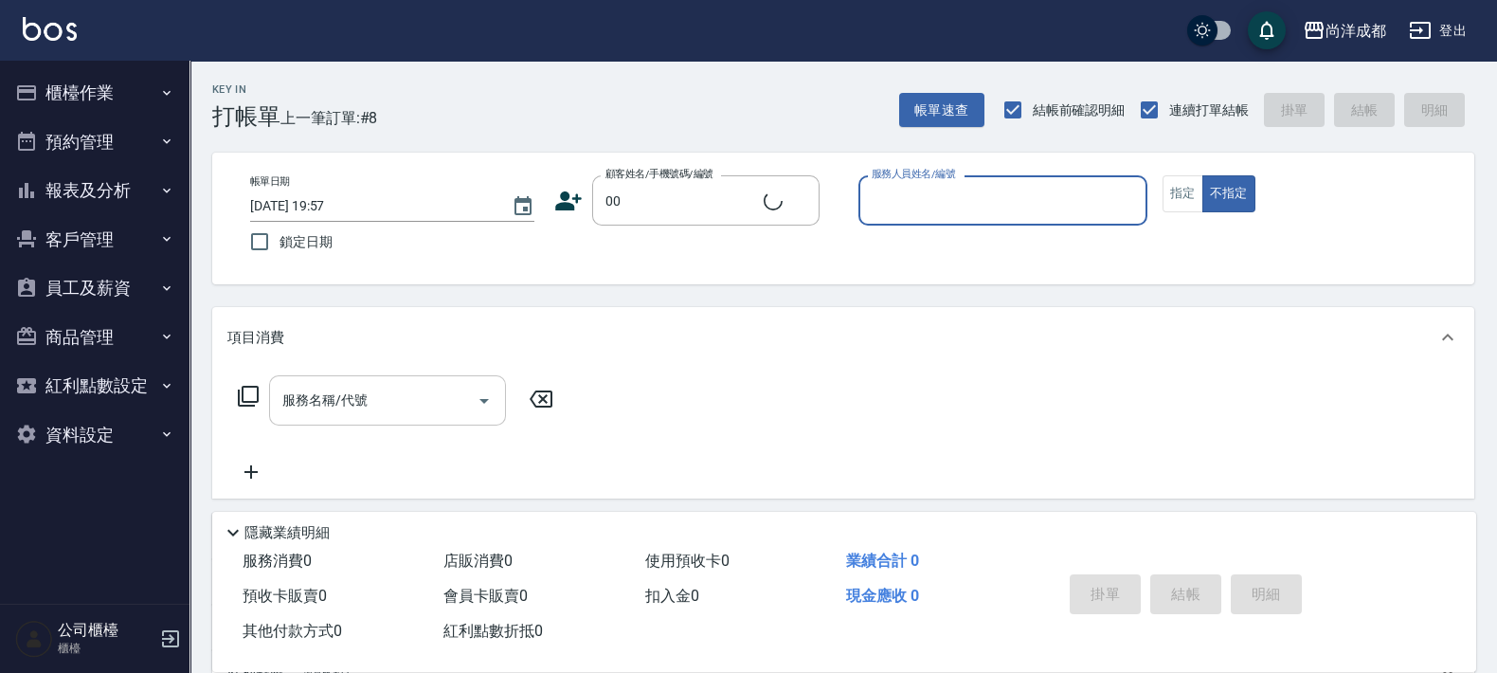
type input "新客人 姓名未設定/00/null"
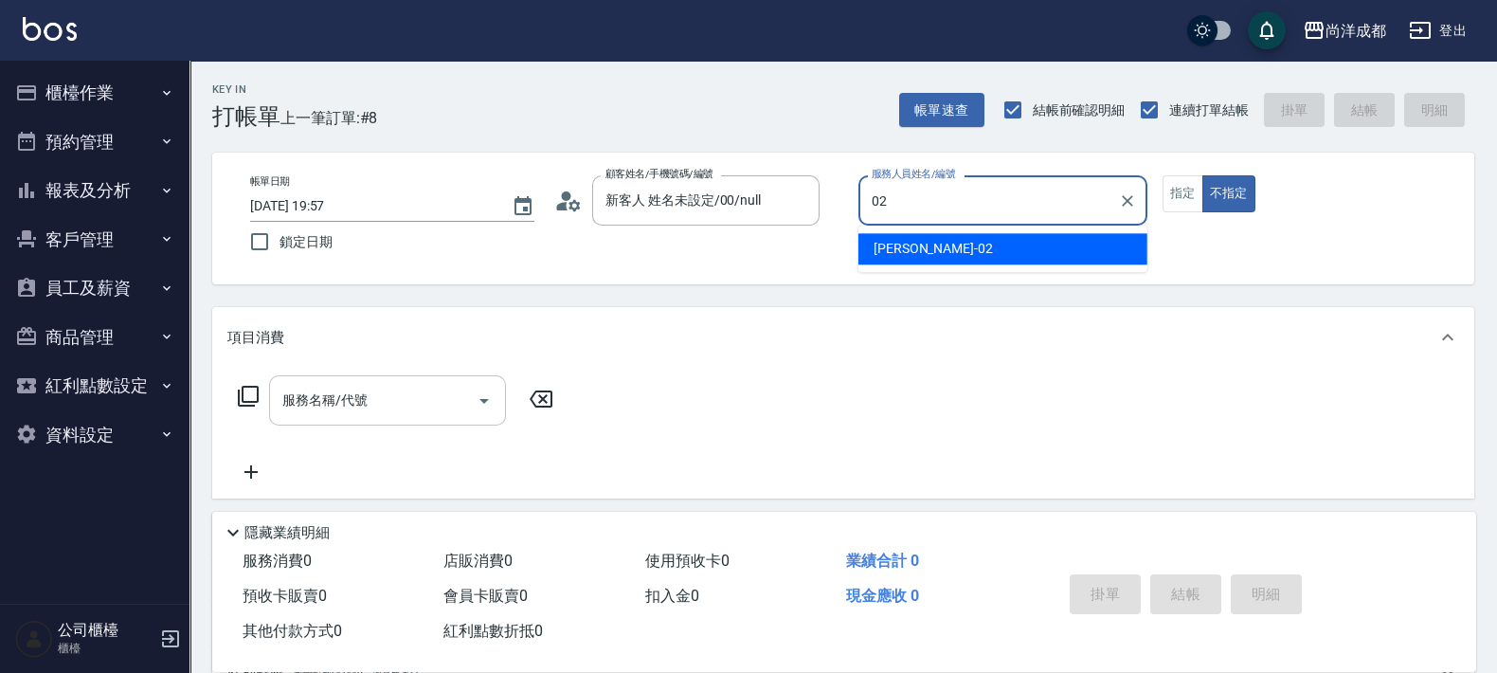
type input "Lance-02"
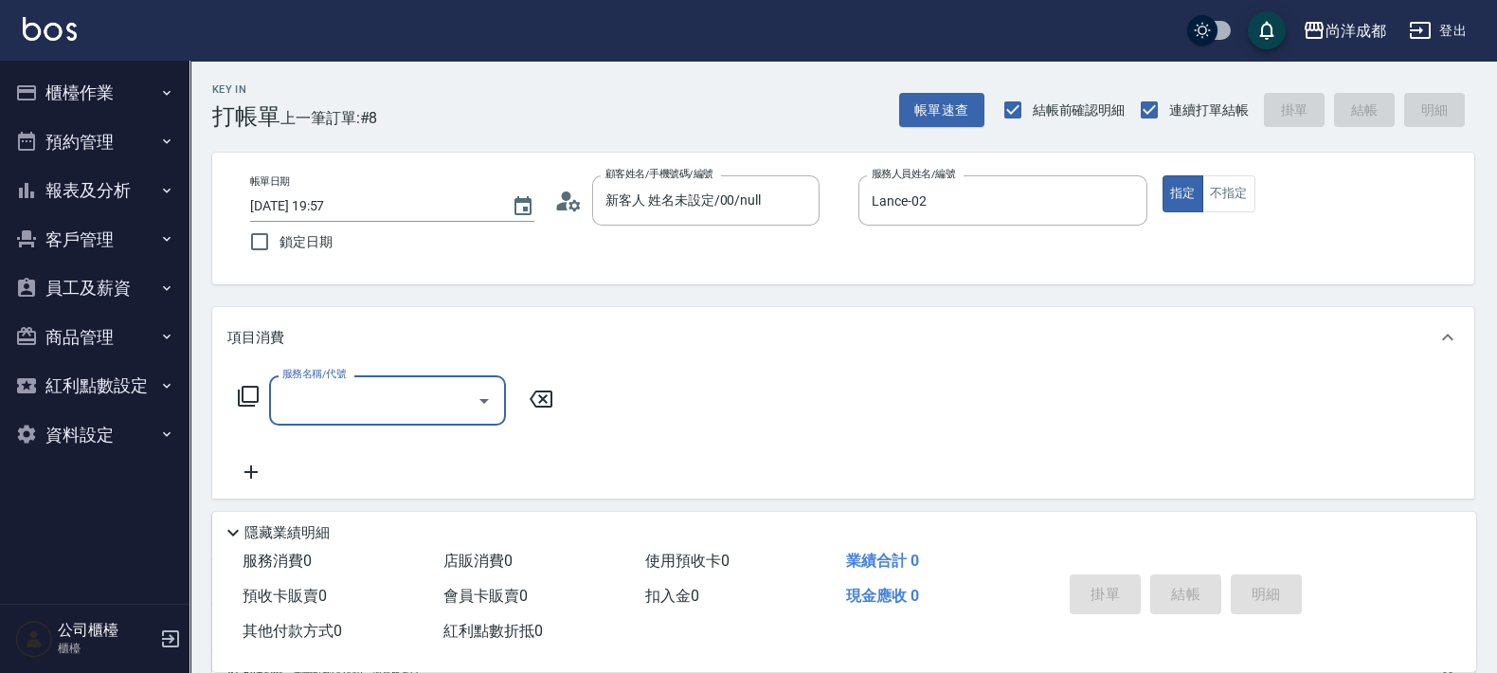
type input "4"
type input "201"
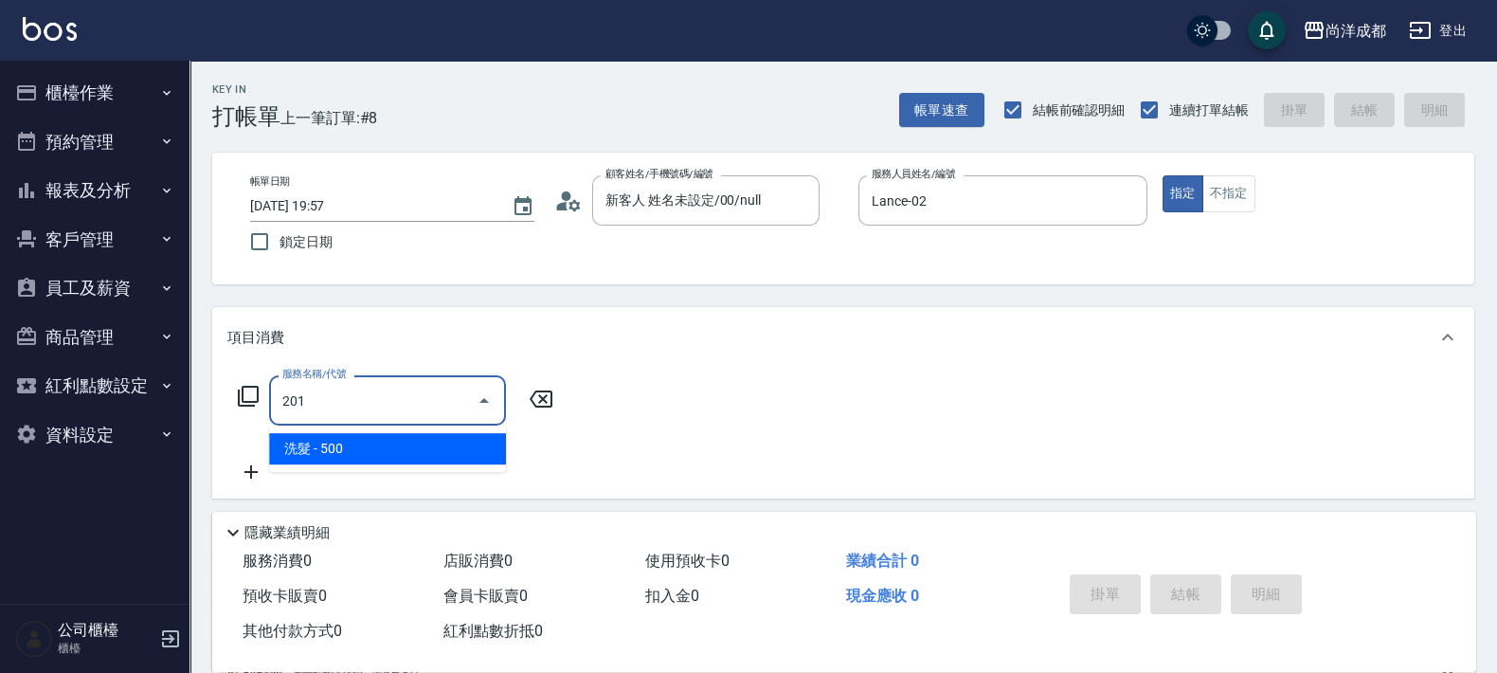
type input "50"
type input "洗髮(201)"
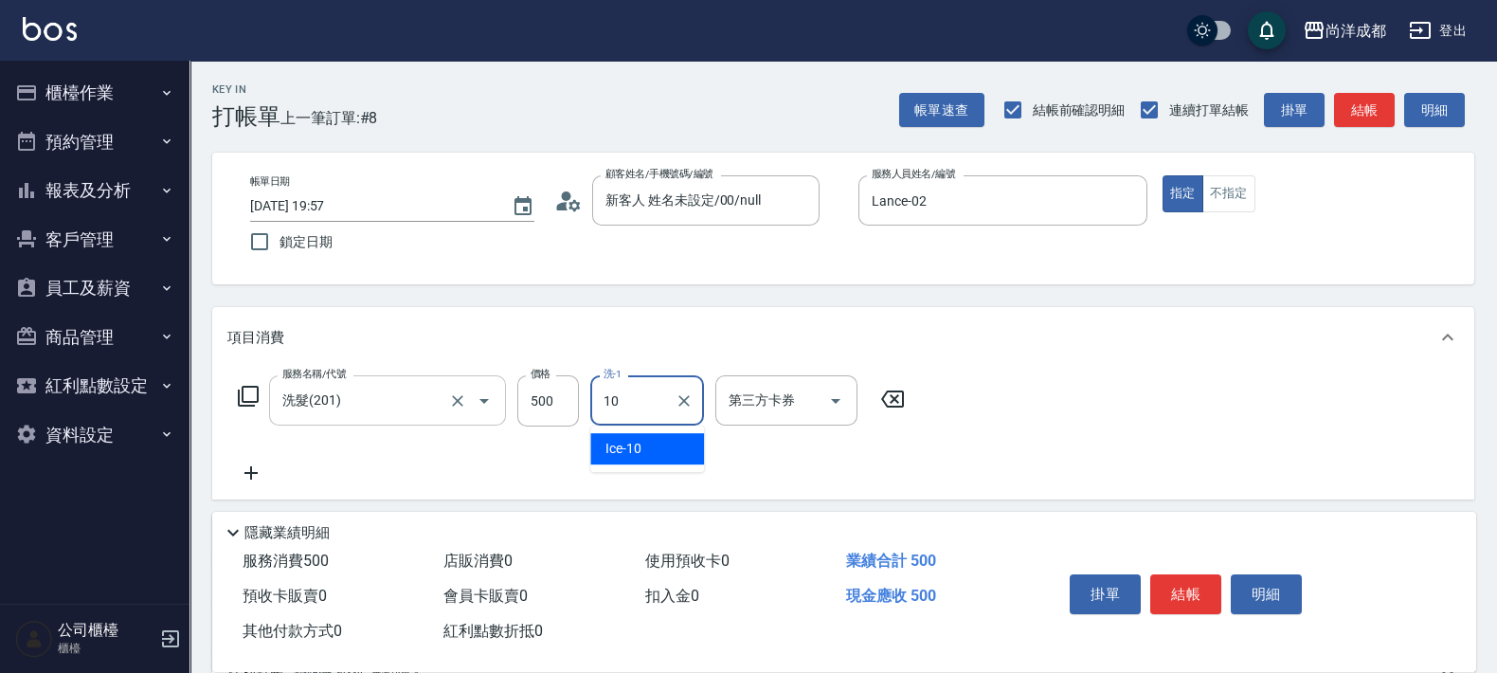
type input "Ice-10"
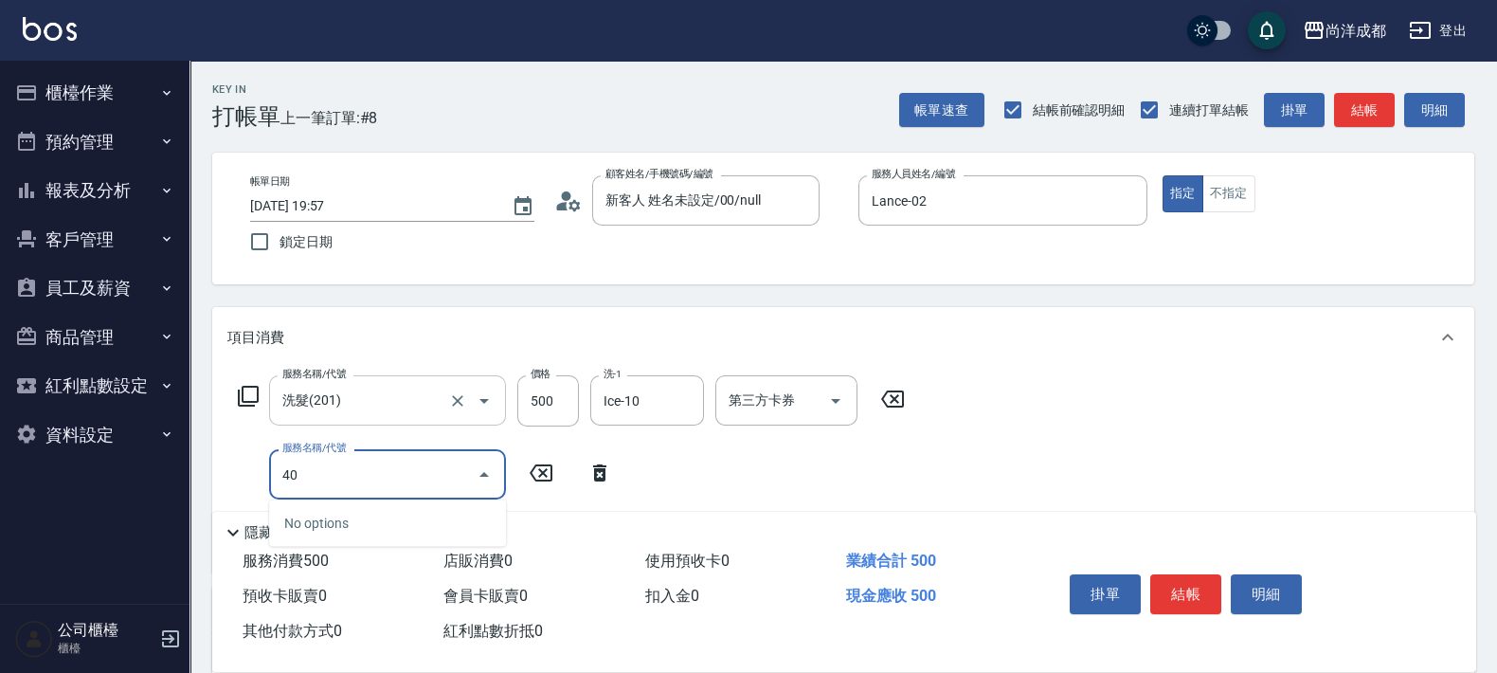
type input "401"
type input "70"
type input "剪髮(401)"
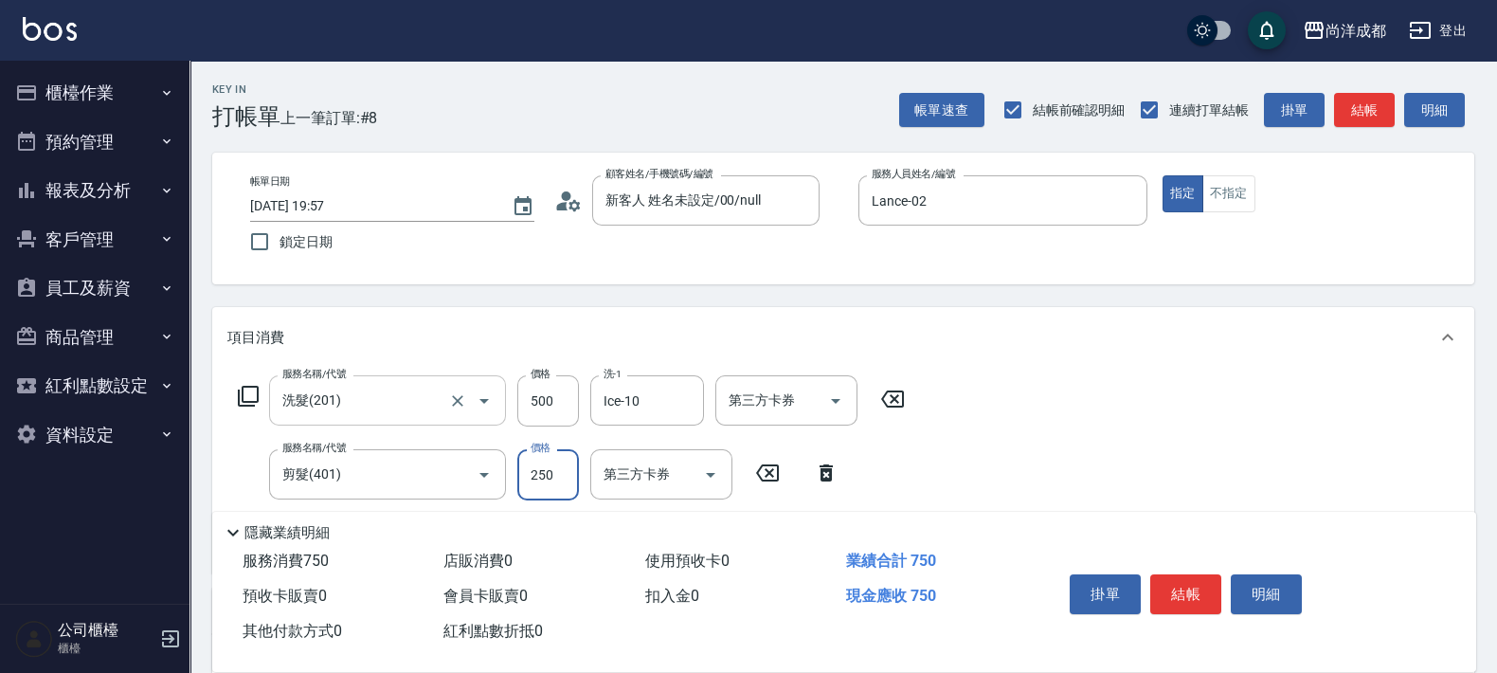
type input "3"
type input "50"
type input "30"
type input "80"
type input "300"
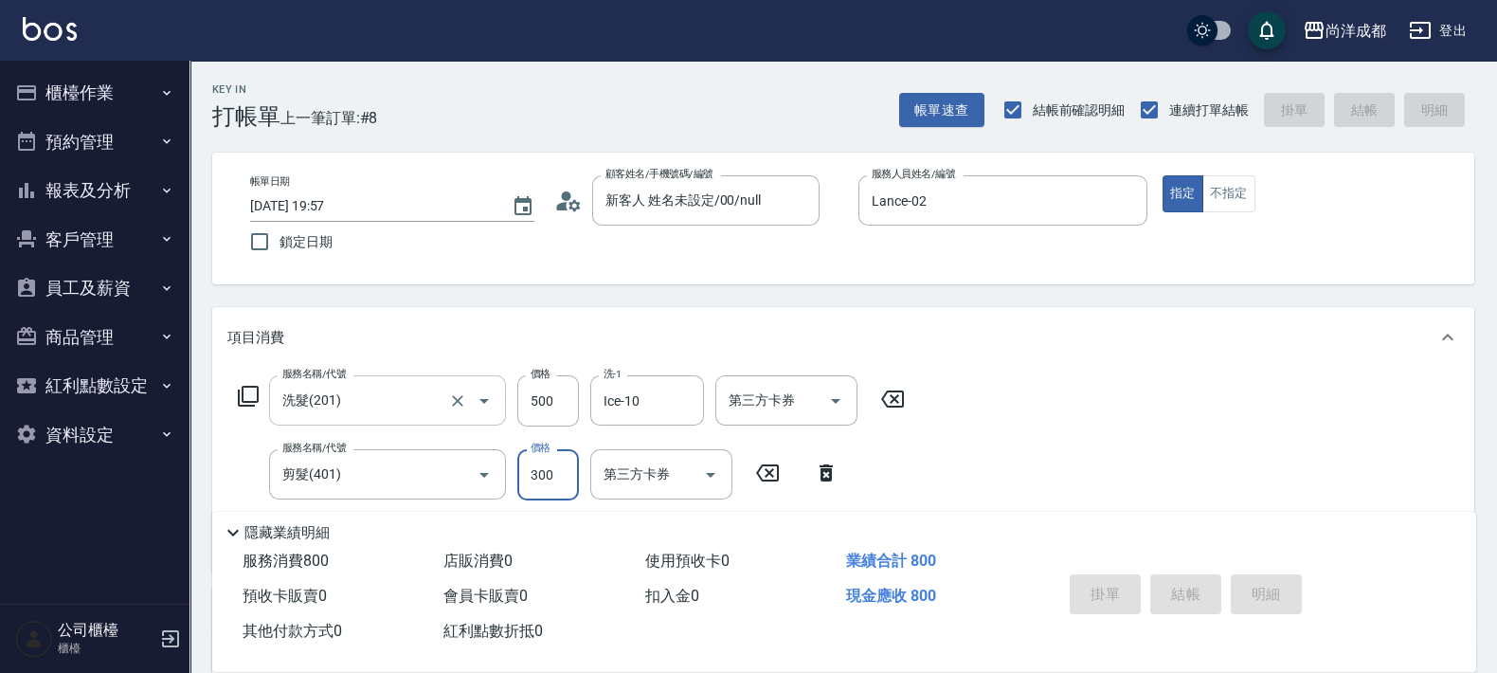
type input "[DATE] 19:58"
type input "0"
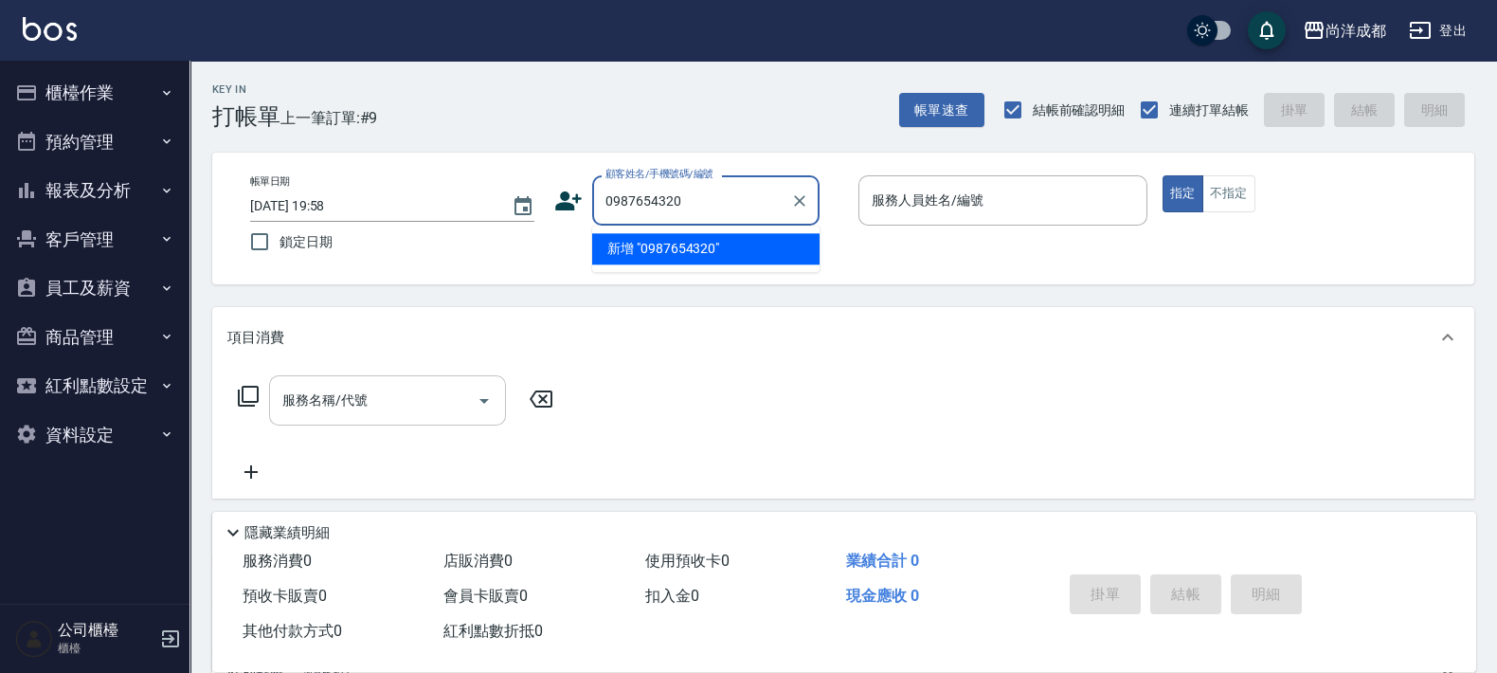
type input "0987654320"
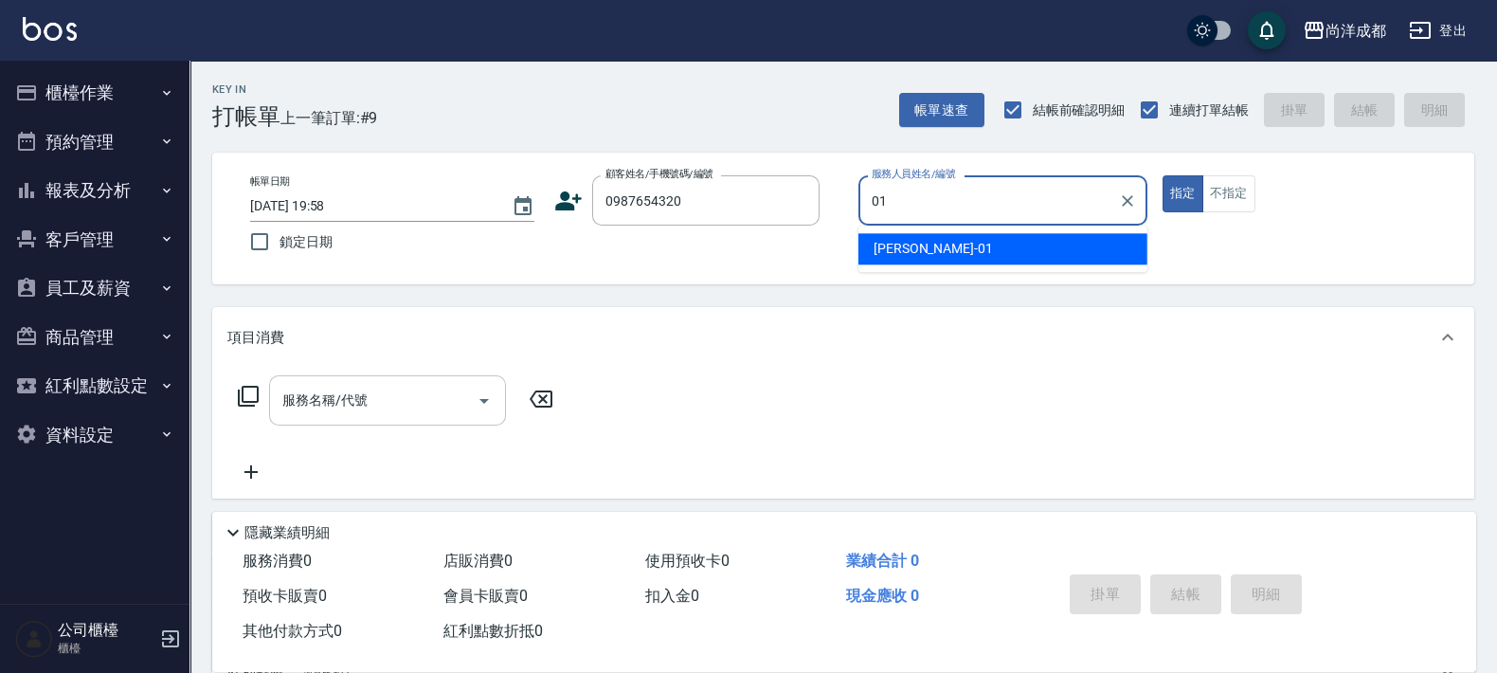
type input "[PERSON_NAME]-01"
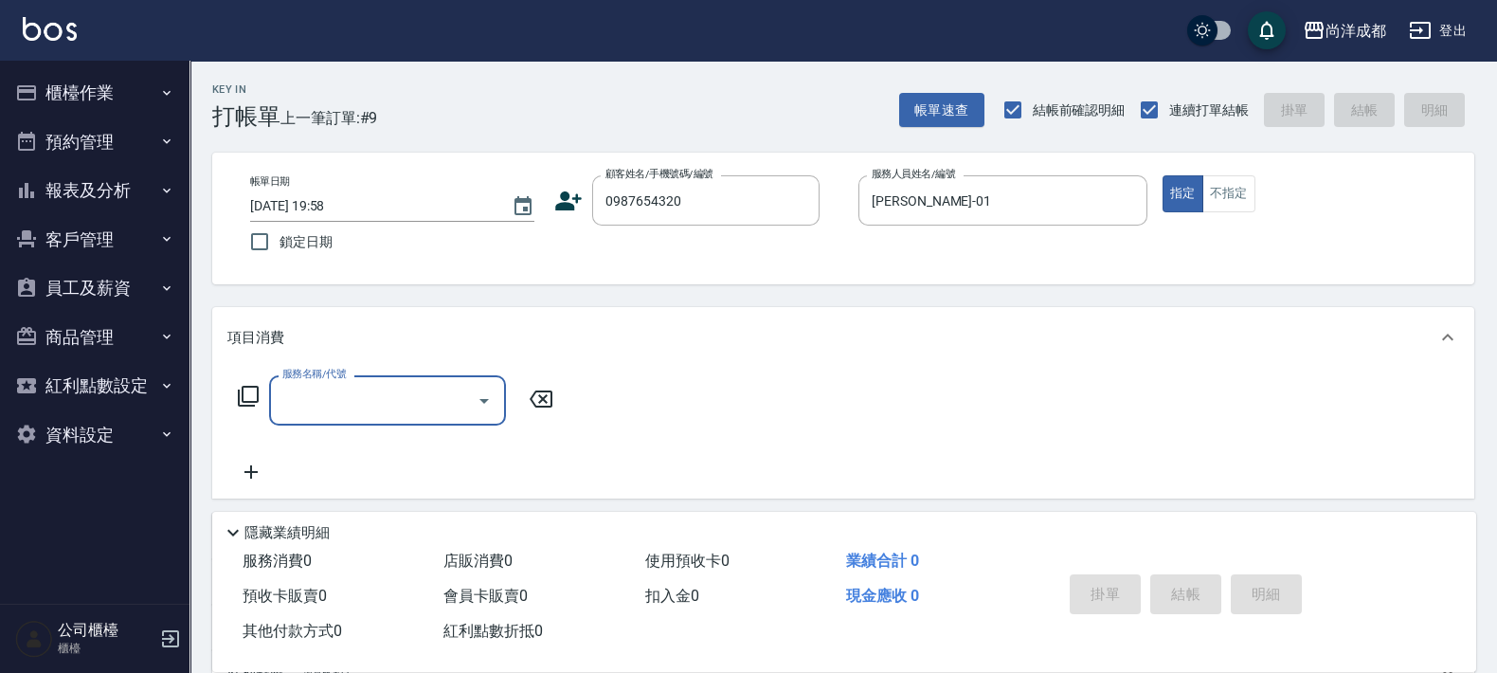
click at [568, 189] on icon at bounding box center [568, 201] width 28 height 28
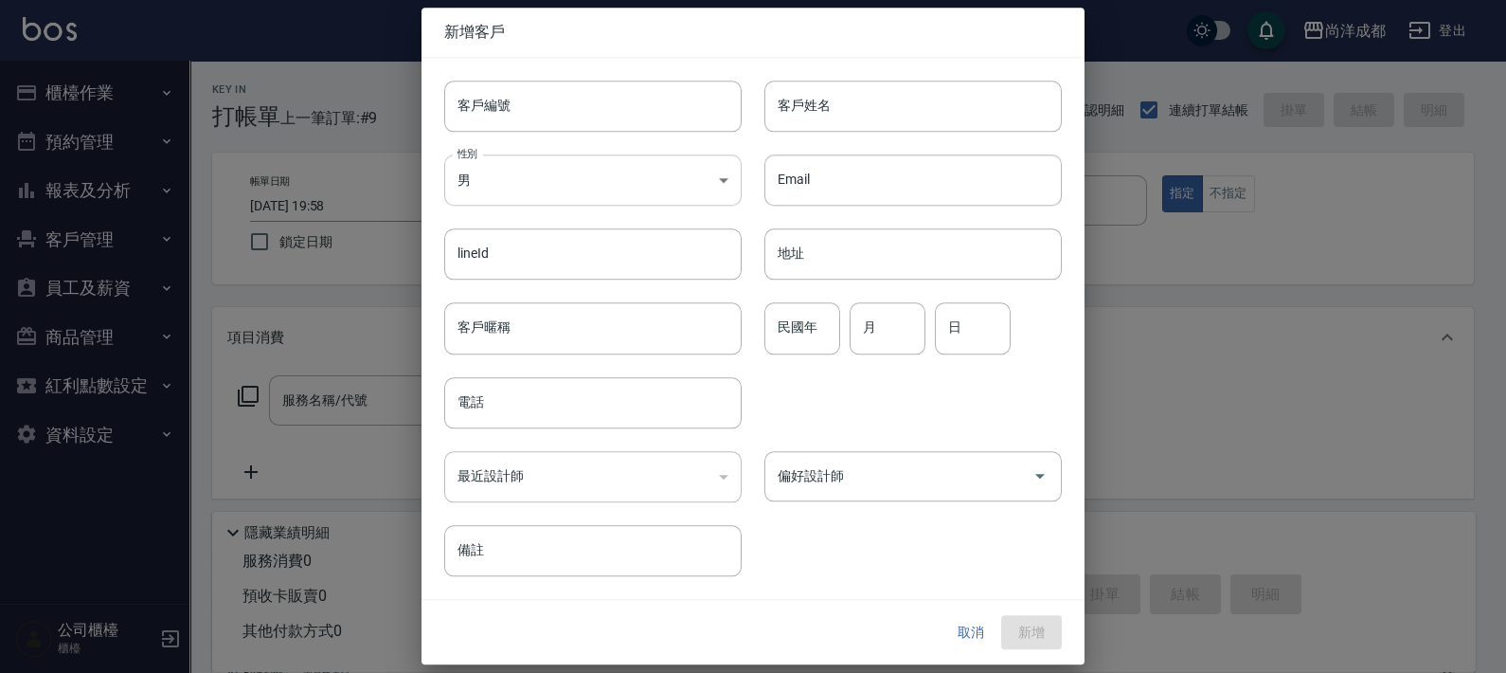
type input "0987654320"
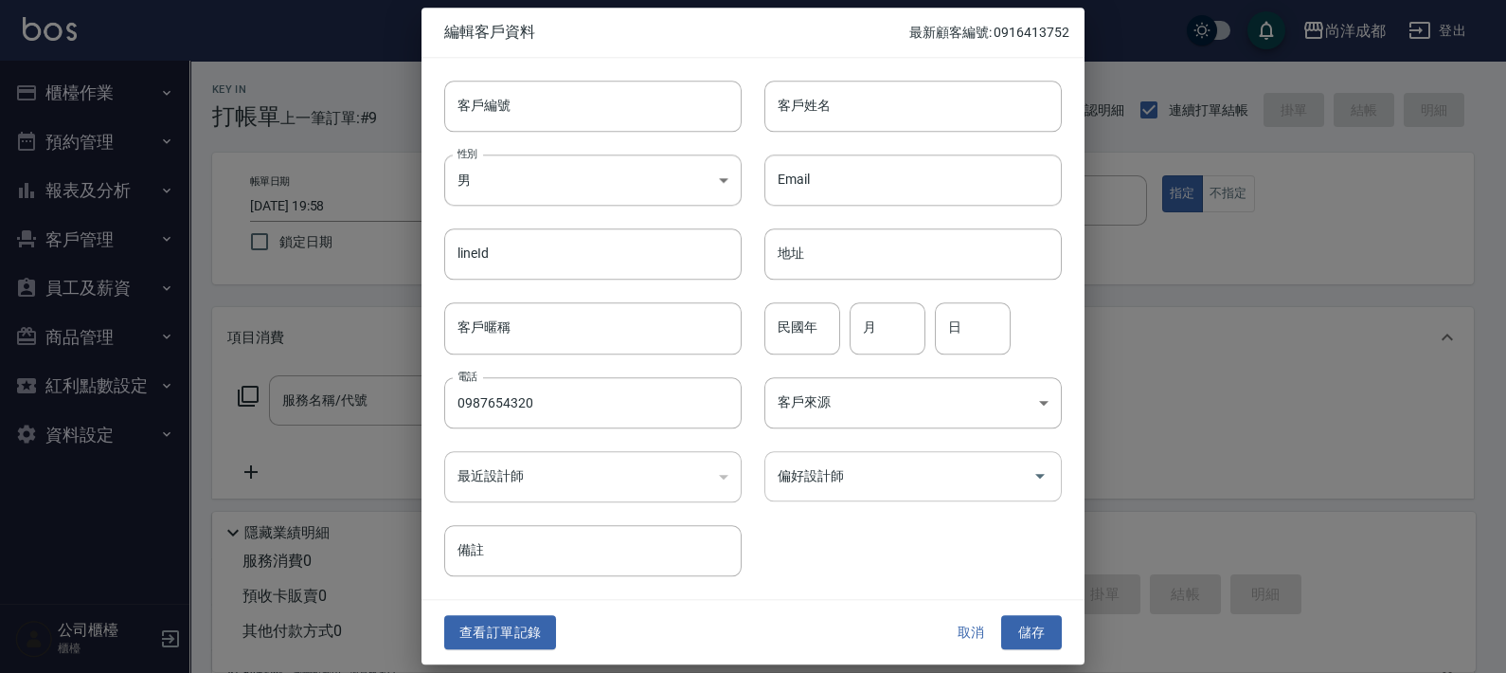
drag, startPoint x: 942, startPoint y: 482, endPoint x: 962, endPoint y: 478, distance: 20.5
click at [966, 478] on input "偏好設計師" at bounding box center [899, 476] width 252 height 33
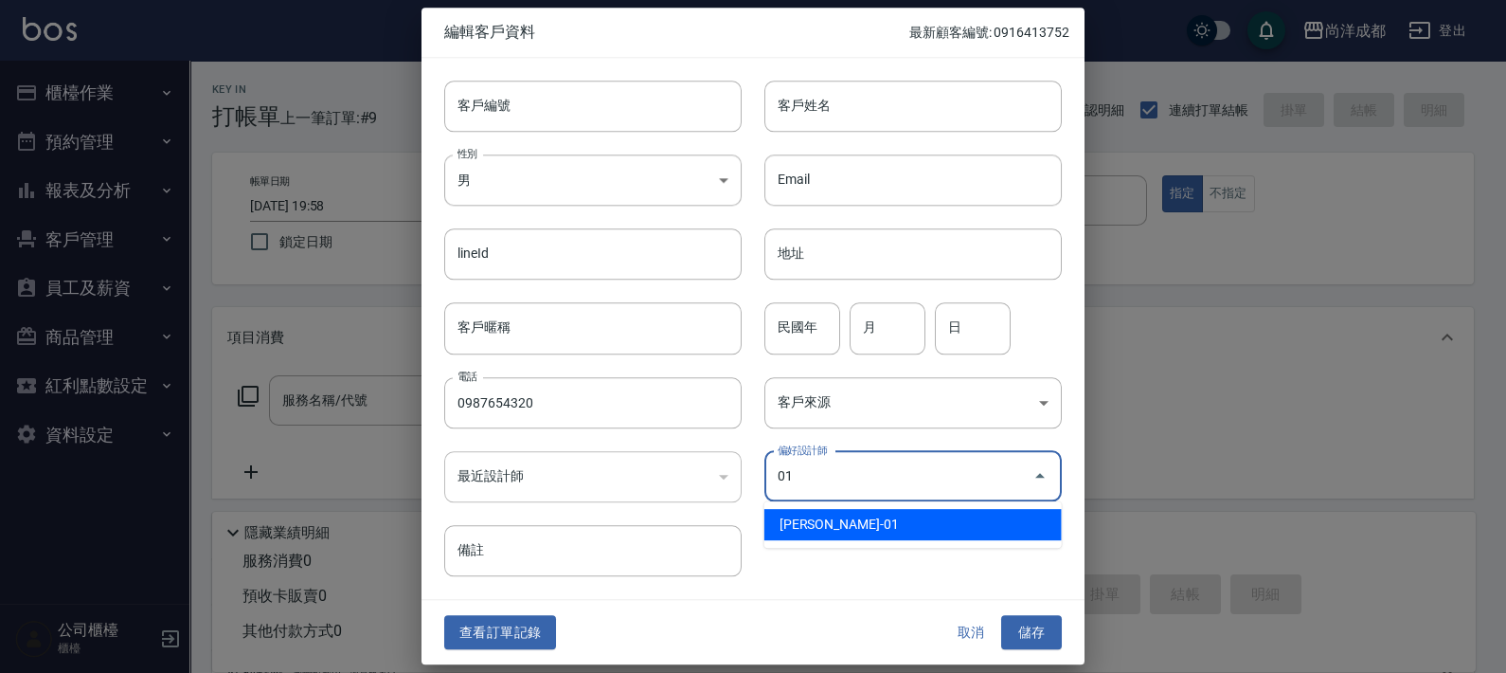
type input "[PERSON_NAME]"
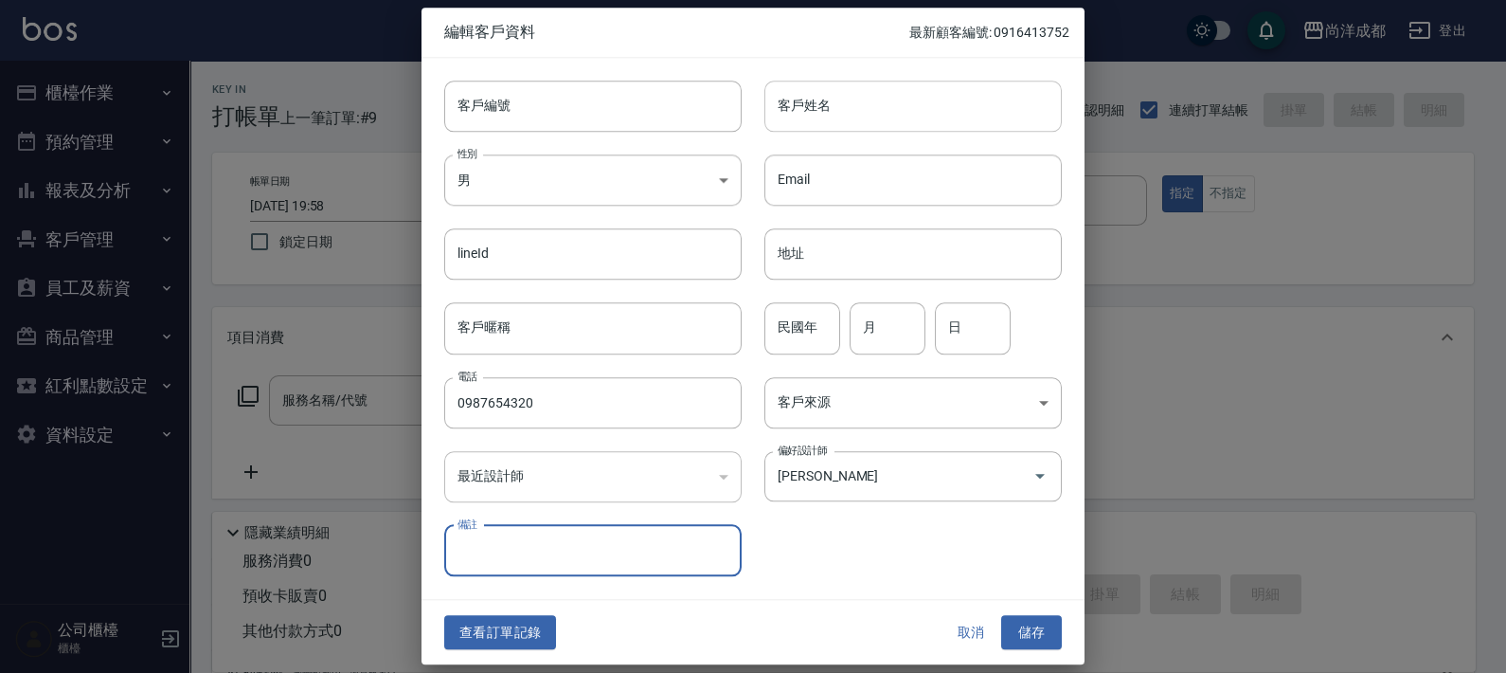
click at [930, 99] on input "客戶姓名" at bounding box center [913, 106] width 297 height 51
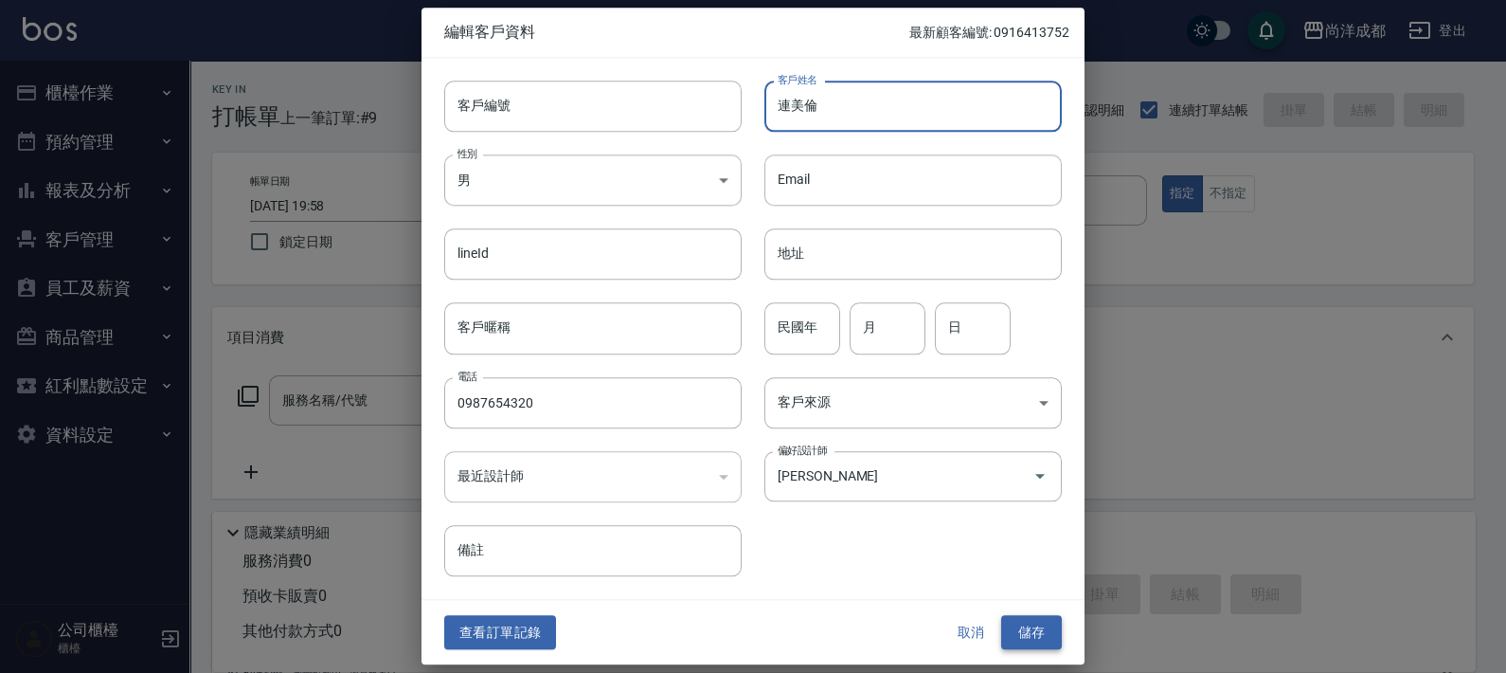
type input "連美倫"
click at [1023, 618] on button "儲存" at bounding box center [1031, 632] width 61 height 35
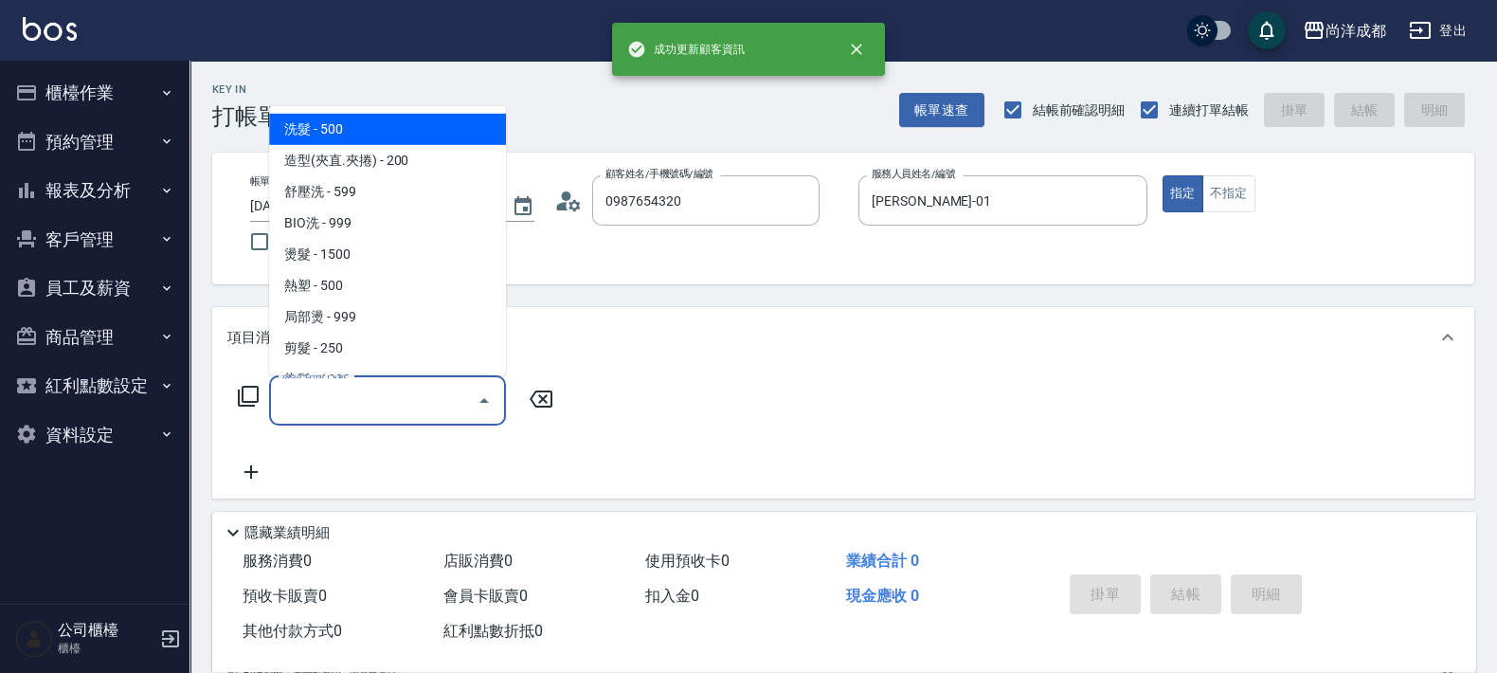
click at [433, 401] on input "服務名稱/代號" at bounding box center [373, 400] width 191 height 33
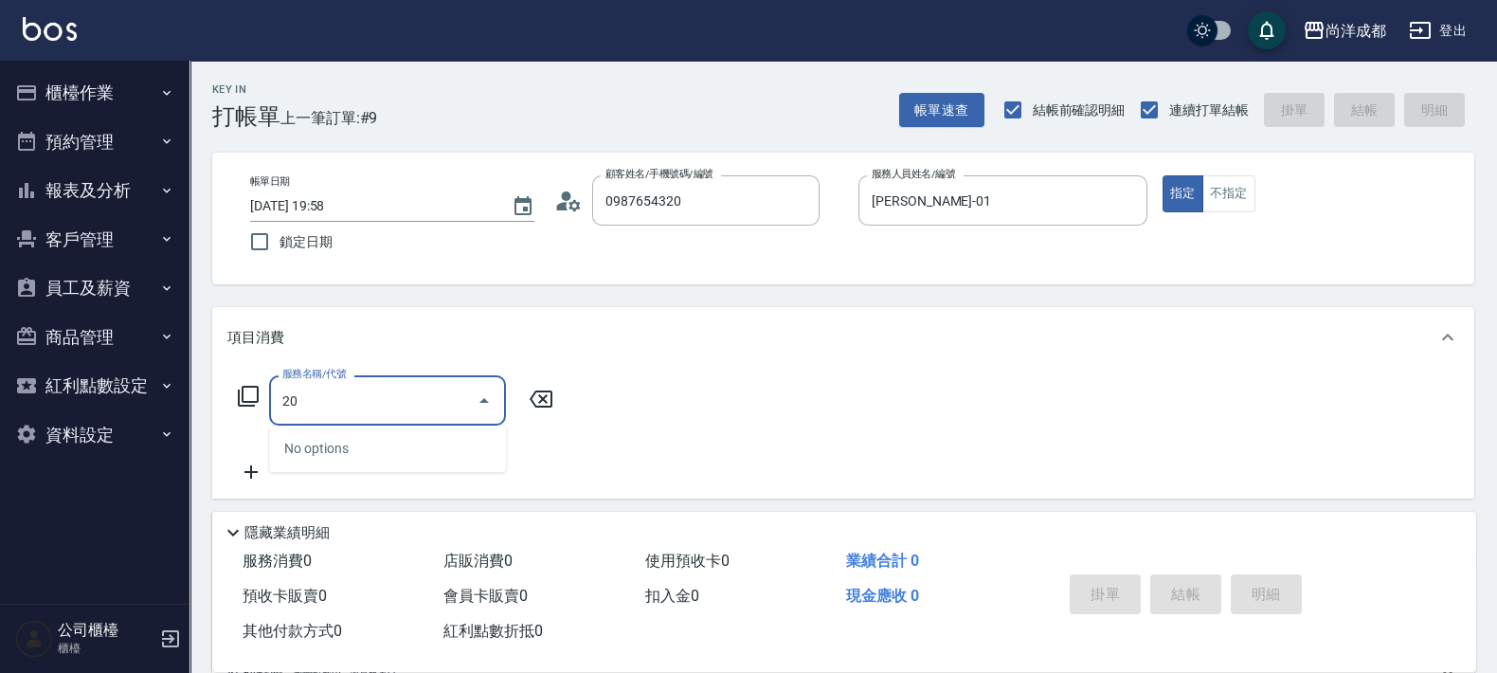
type input "201"
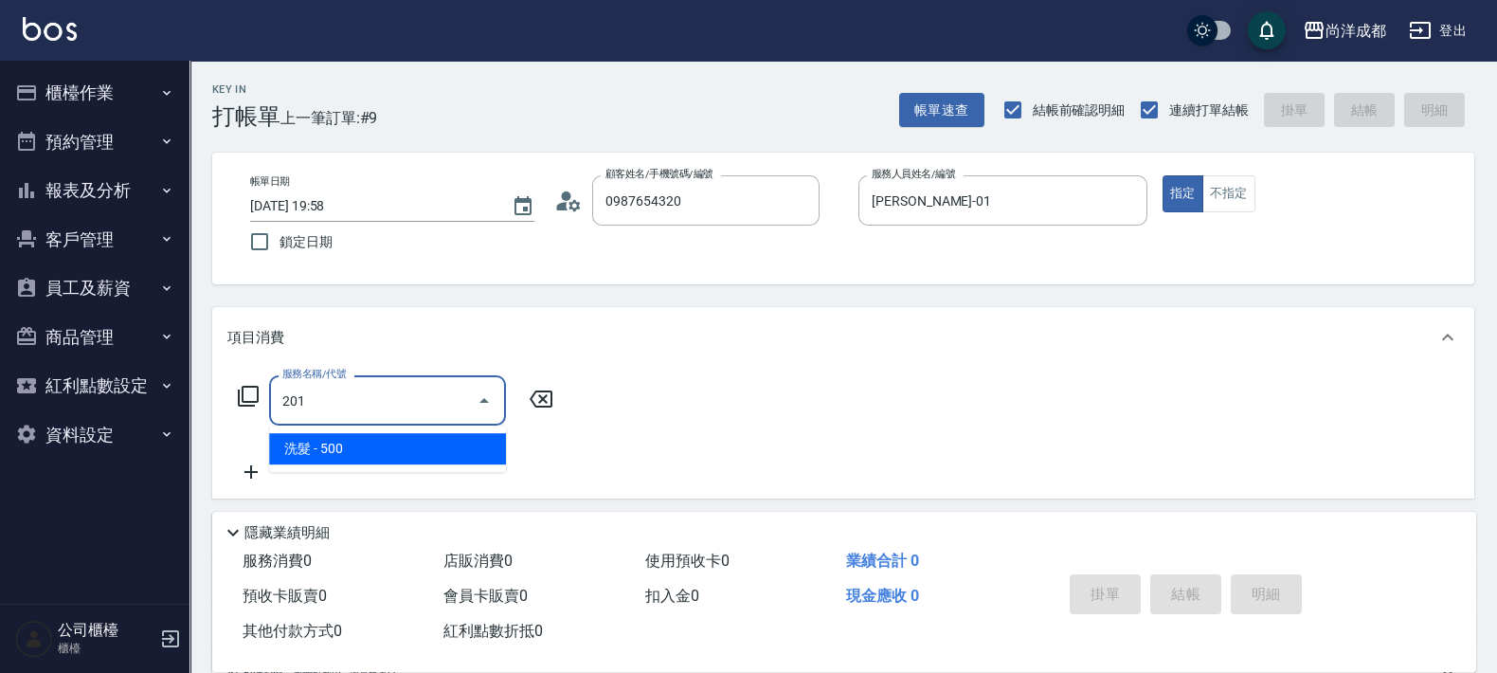
type input "50"
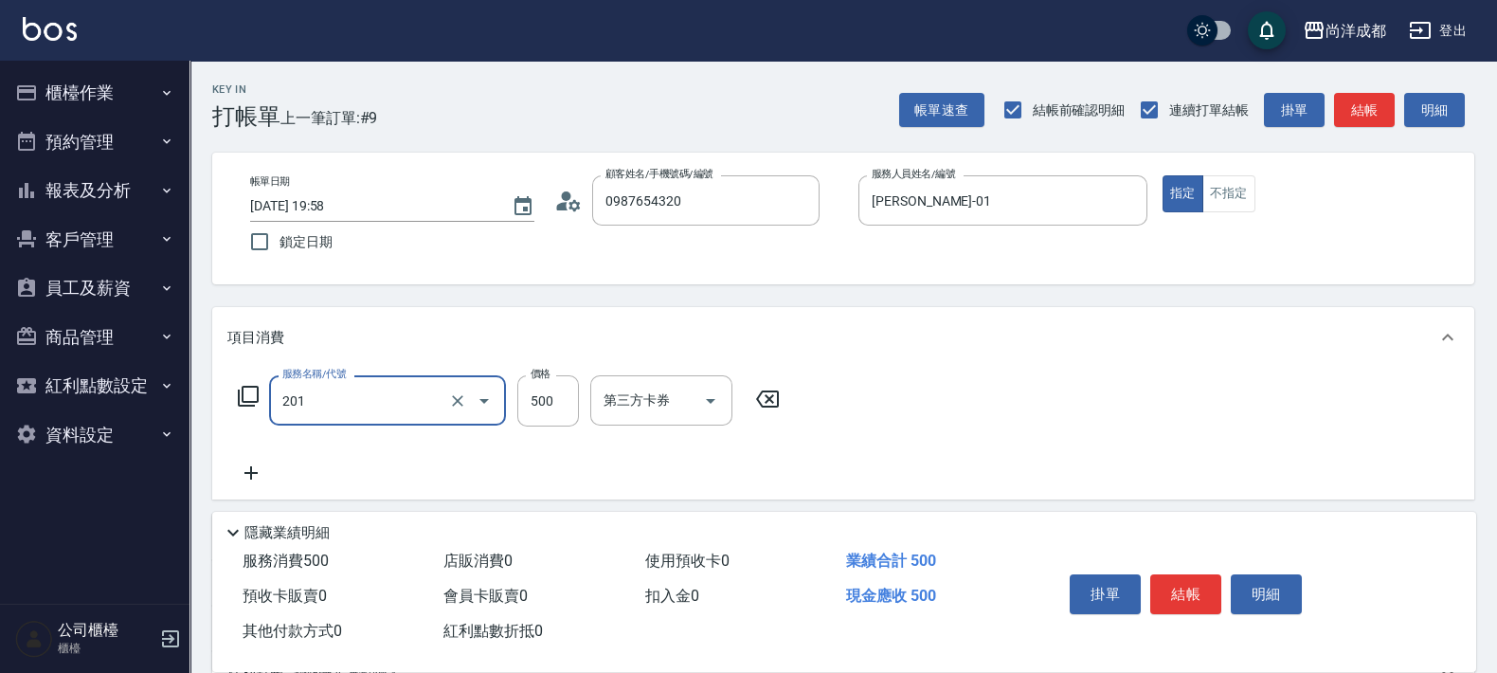
type input "洗髮(201)"
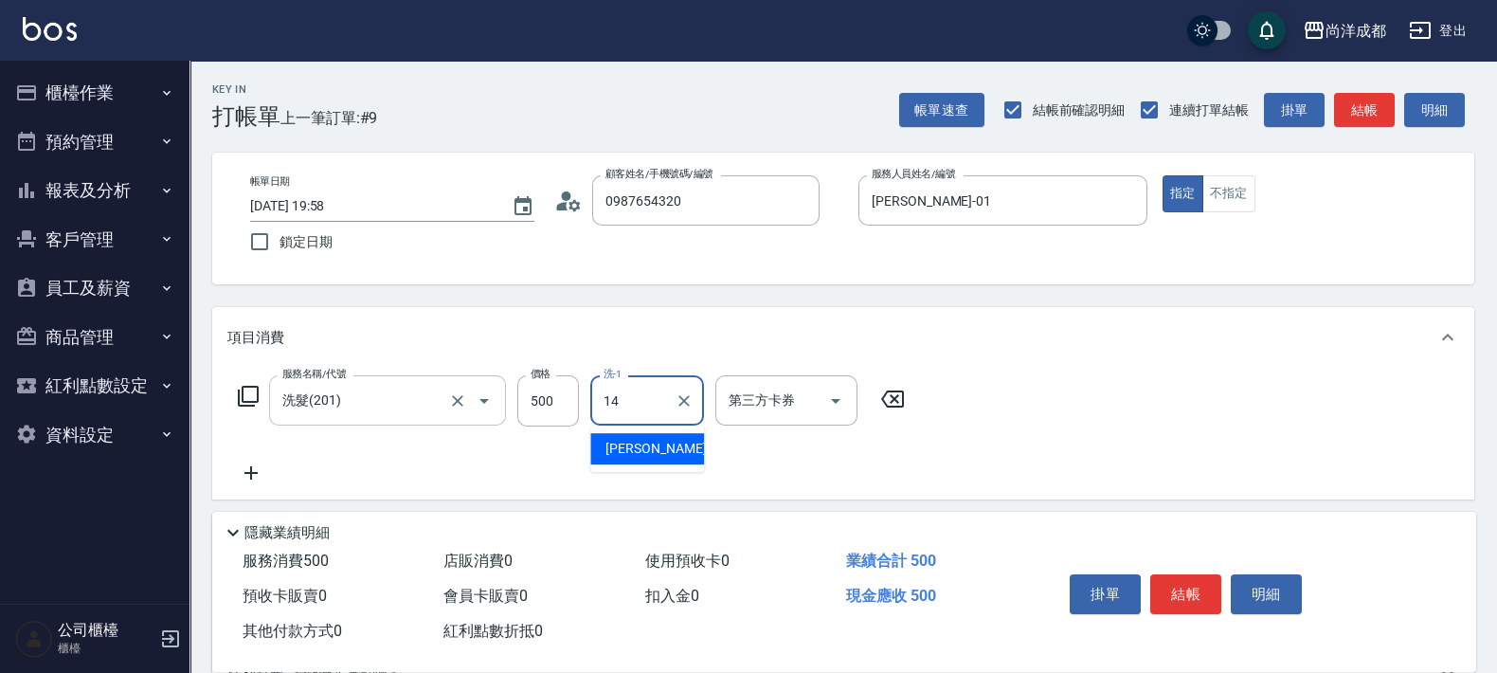
type input "Emma-14"
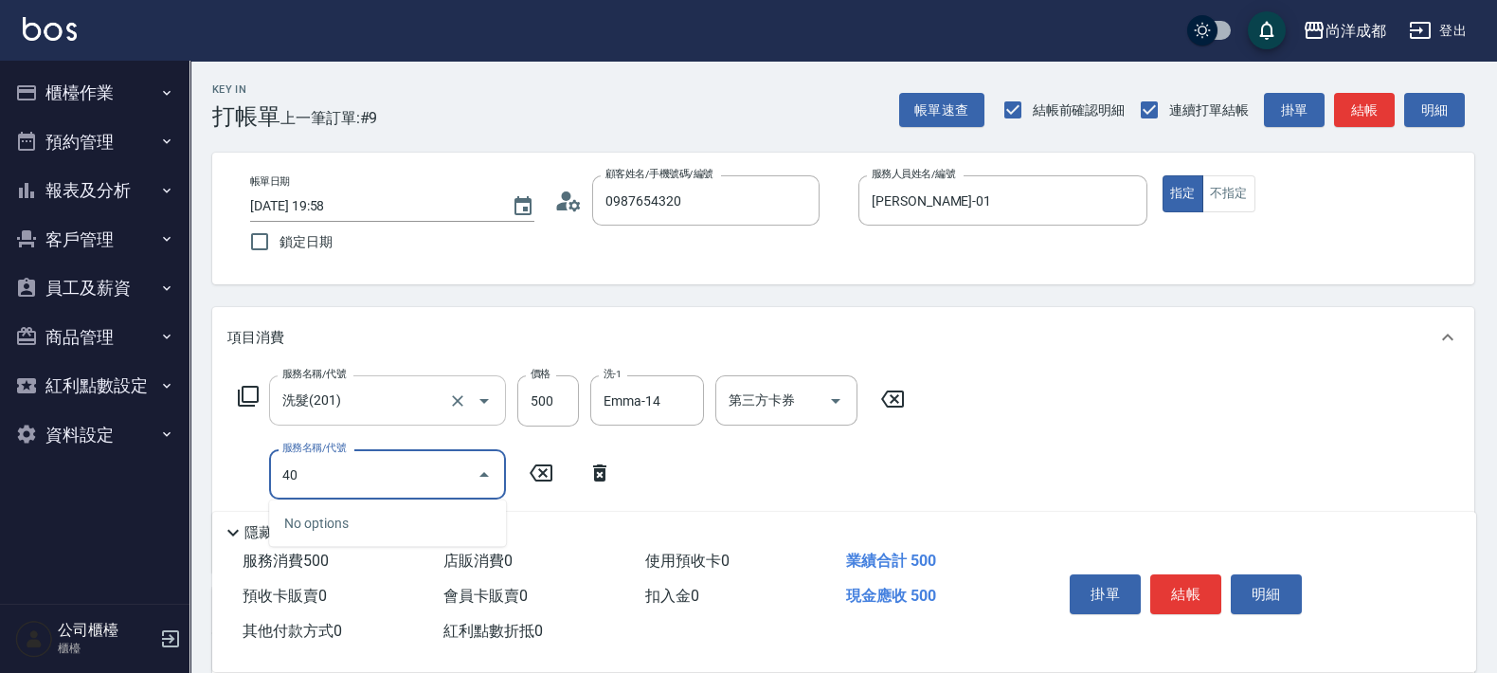
type input "401"
type input "70"
type input "剪髮(401)"
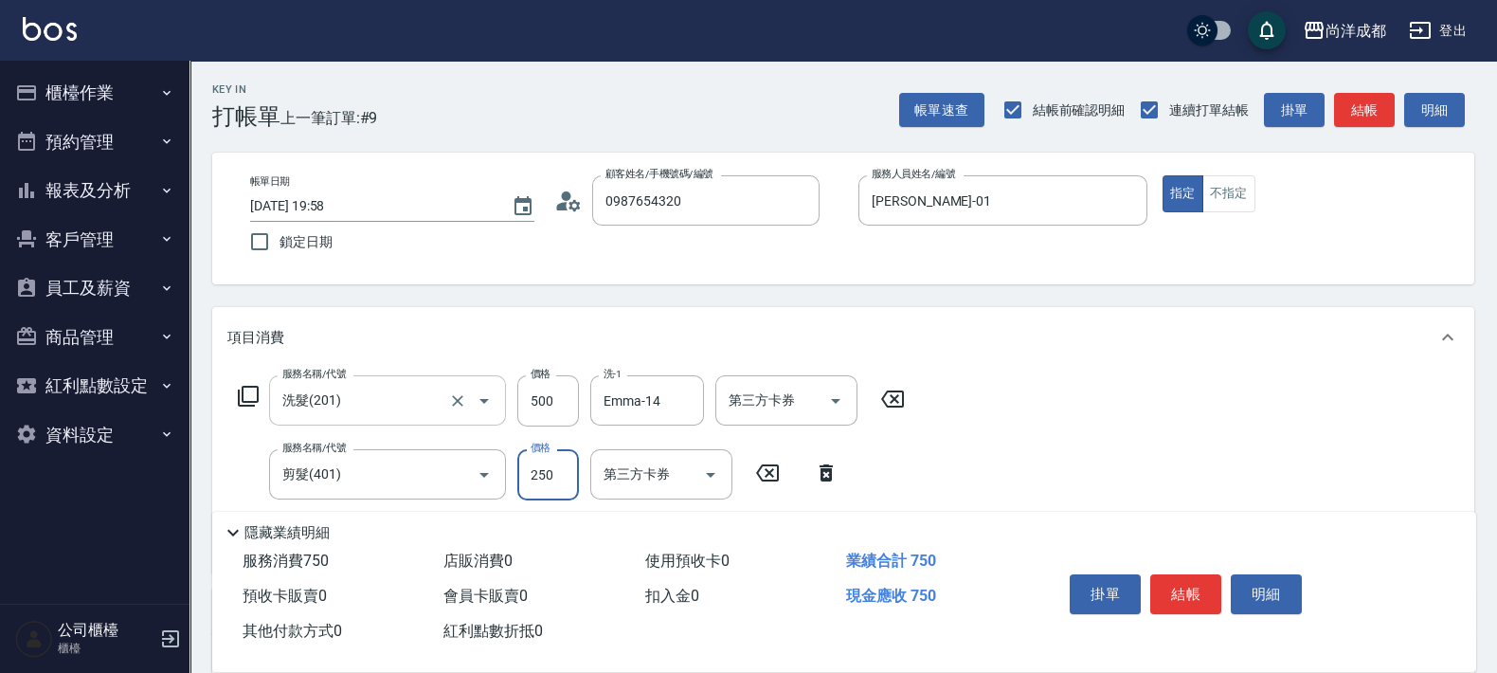
type input "1"
type input "50"
type input "10"
type input "60"
type input "1000"
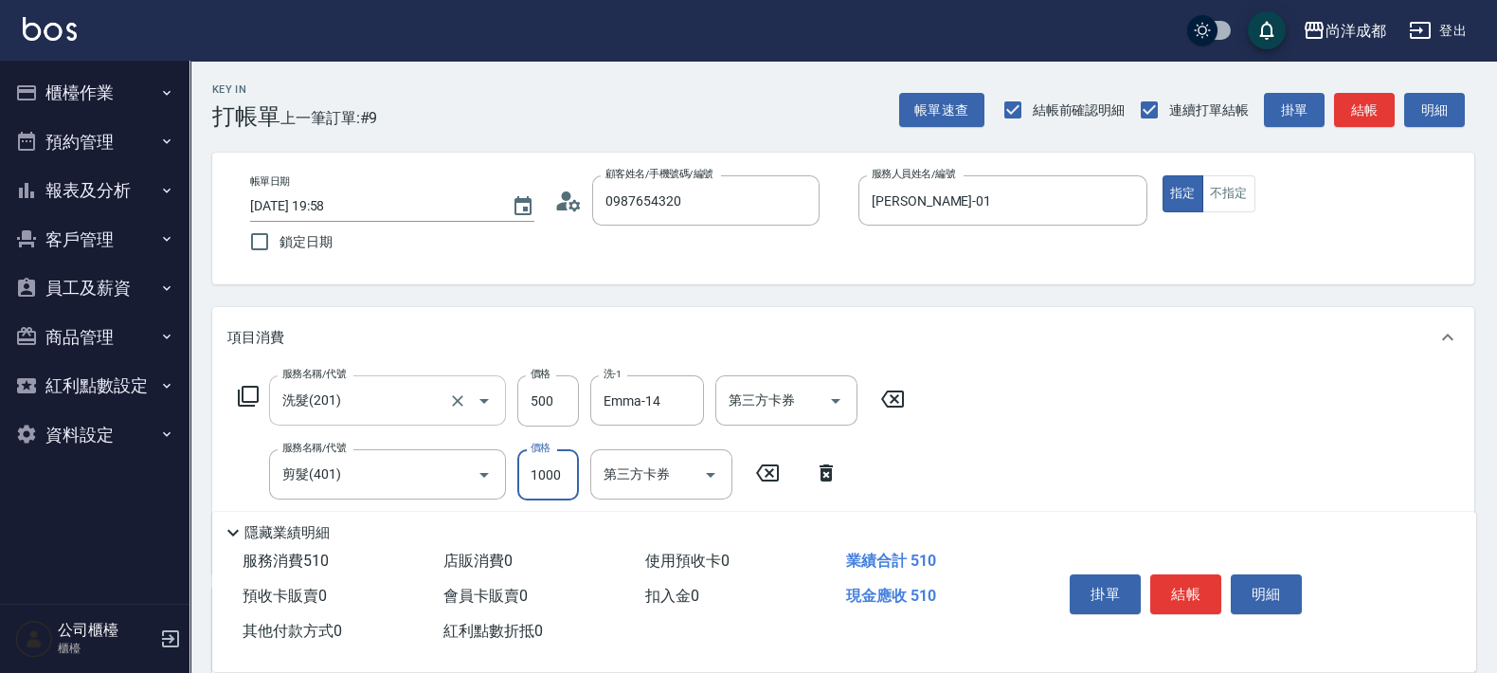
type input "150"
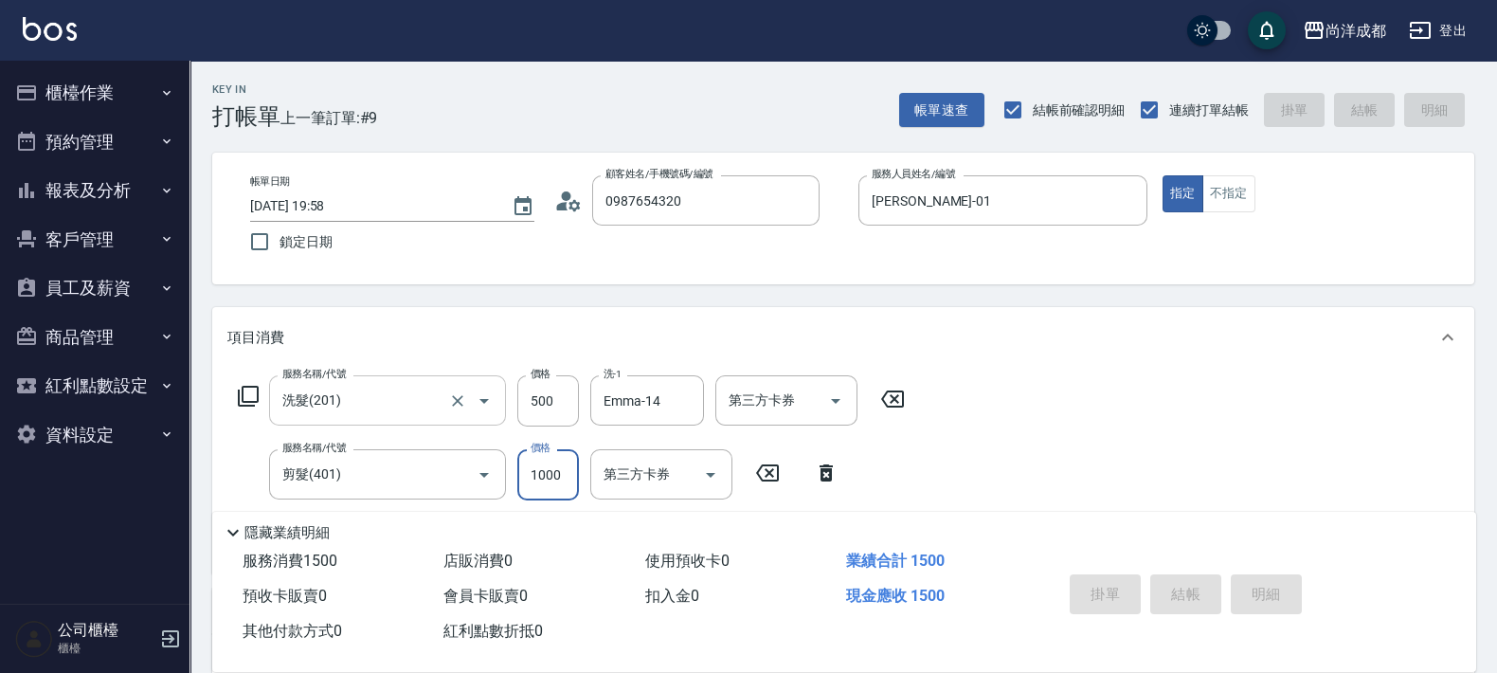
type input "0"
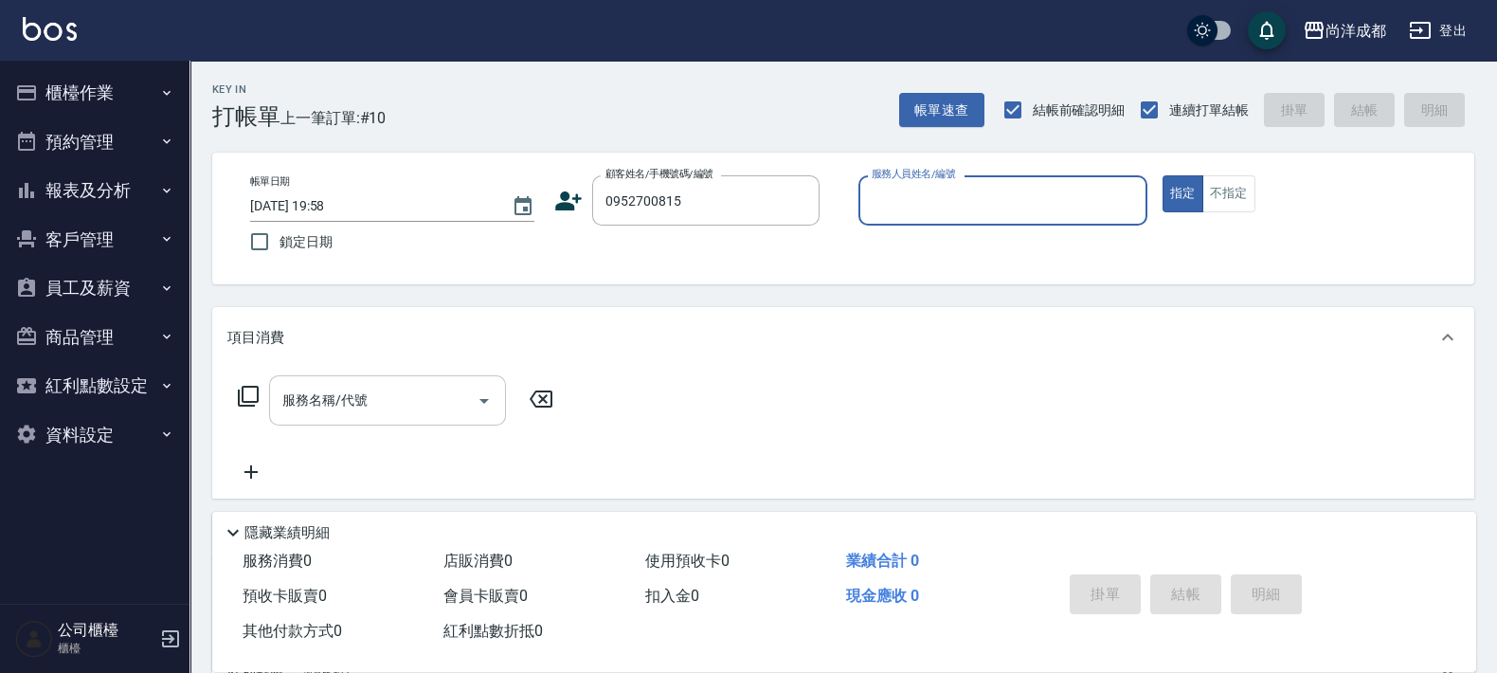
type input "[PERSON_NAME]/0952700815/"
type input "[PERSON_NAME]-01"
click at [1163, 175] on button "指定" at bounding box center [1183, 193] width 41 height 37
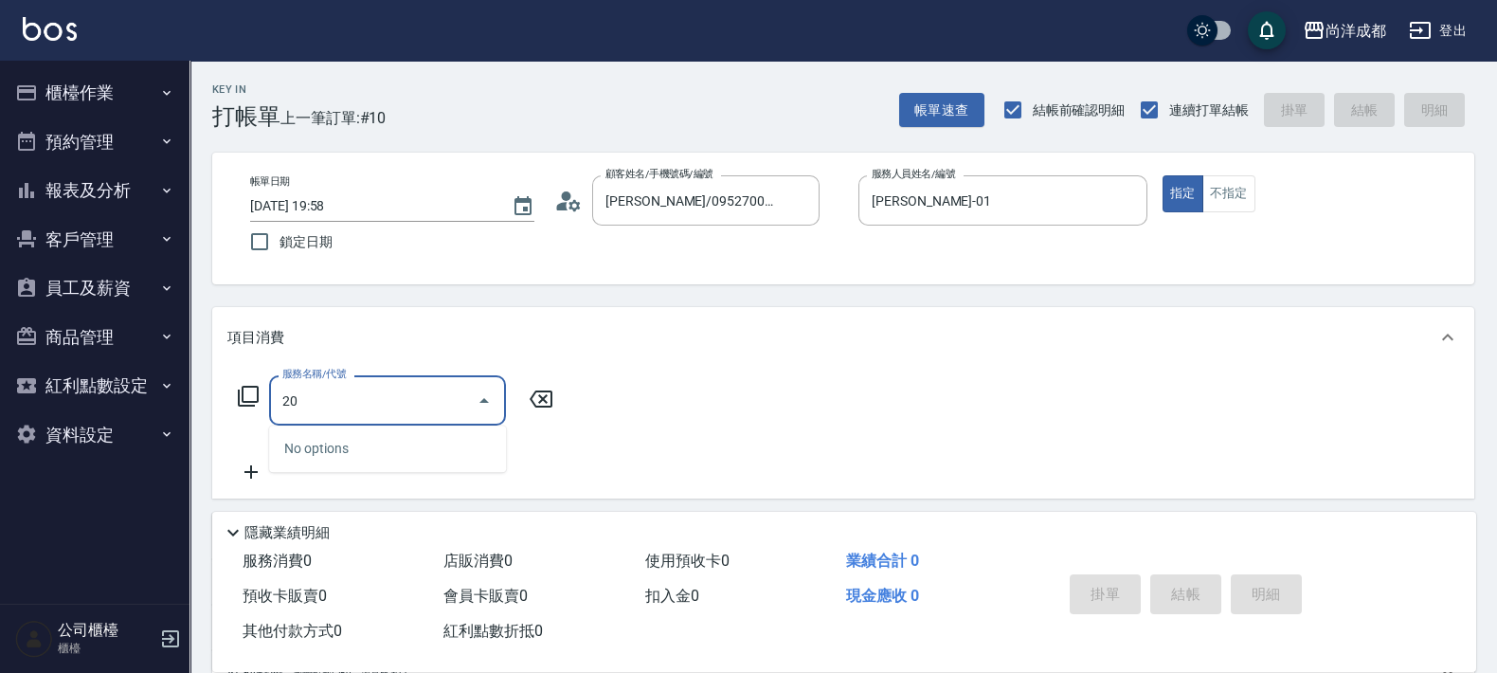
type input "201"
type input "50"
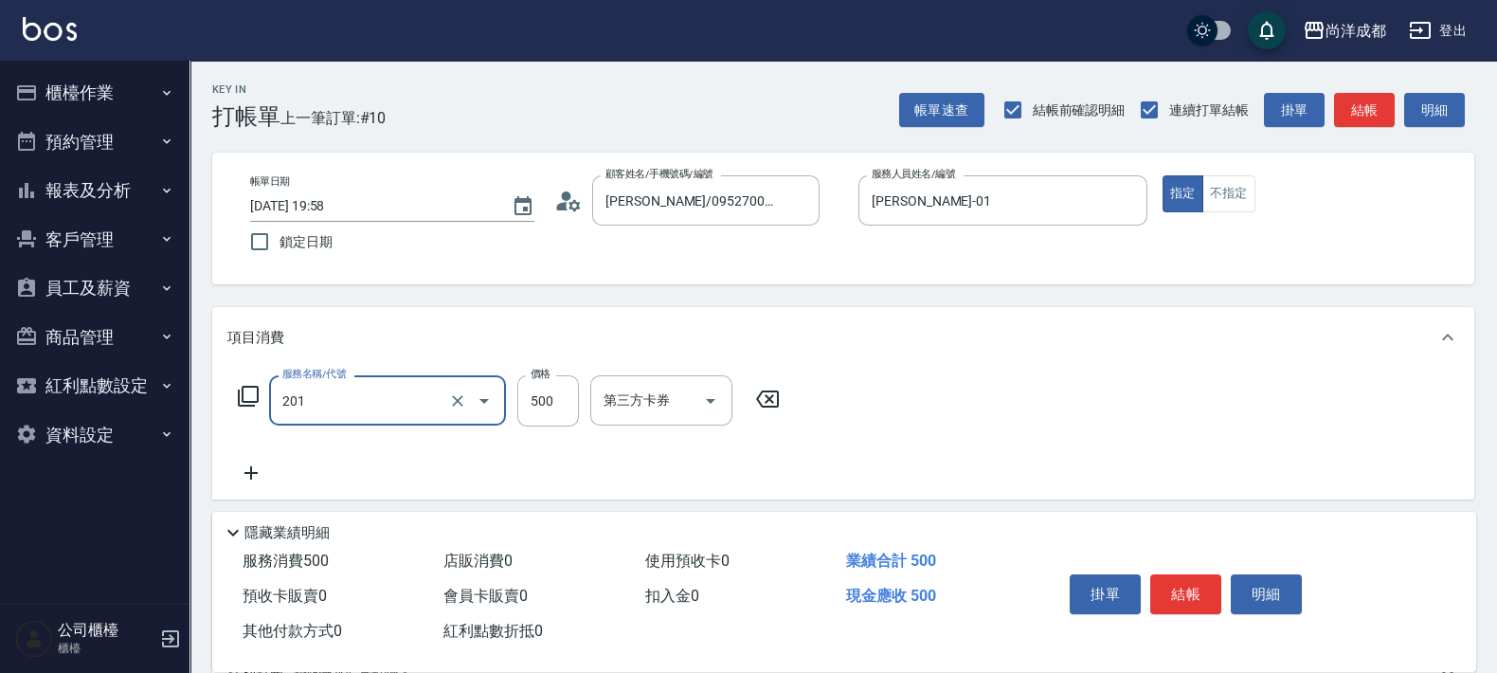
type input "洗髮(201)"
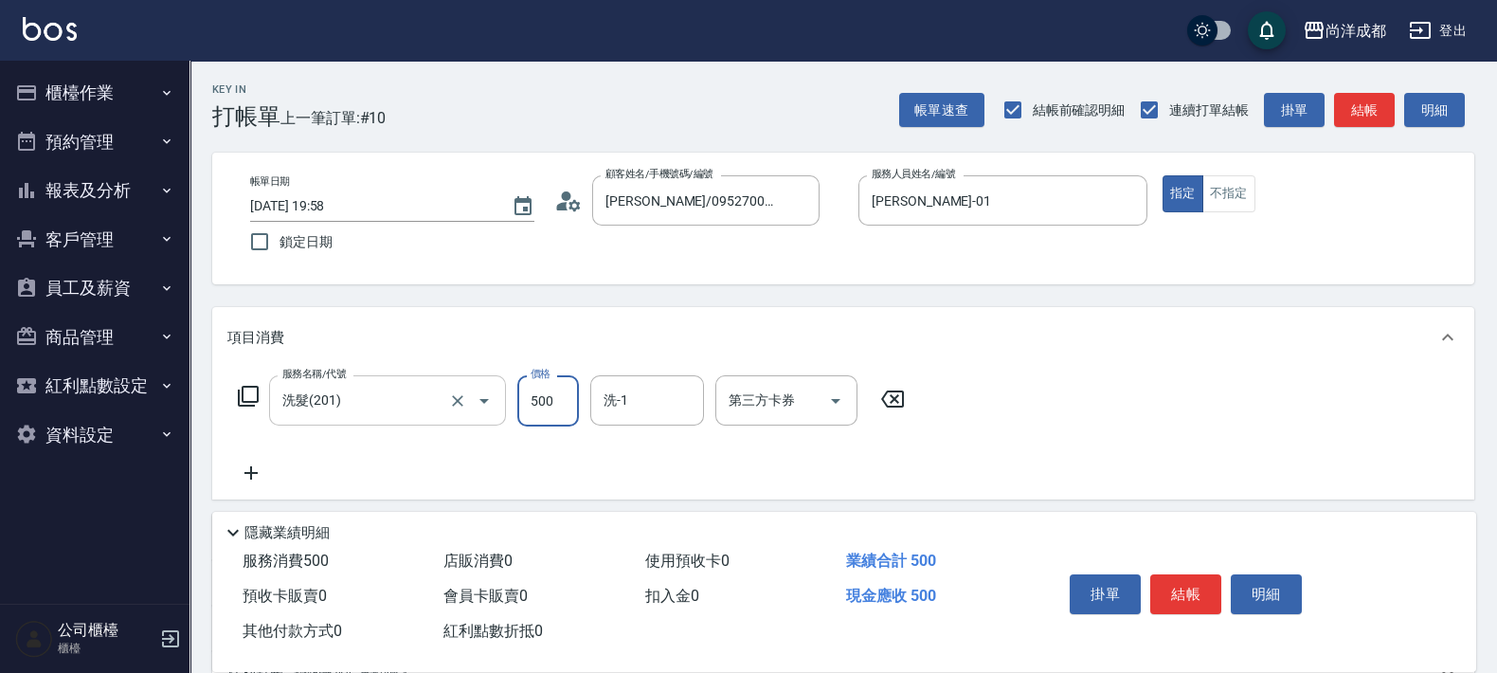
type input "1"
type input "0"
type input "550"
type input "5500"
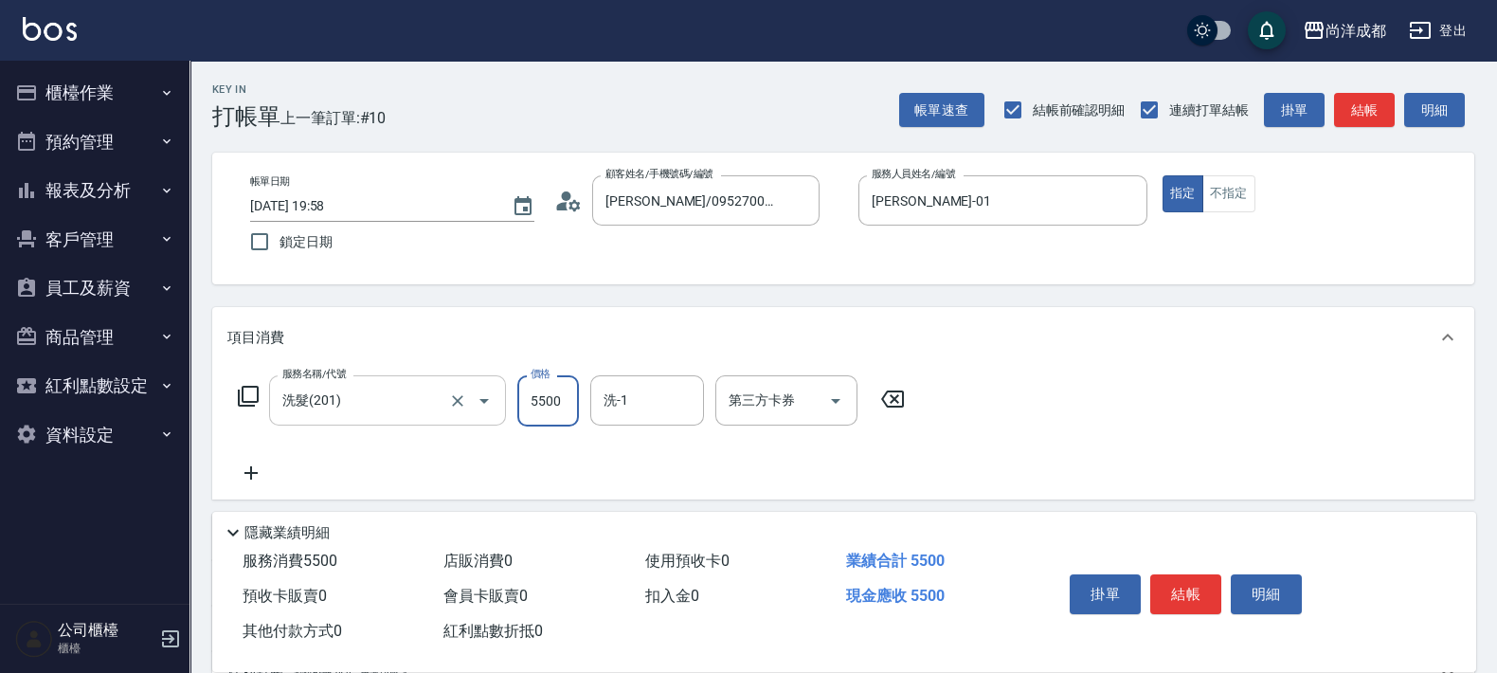
type input "50"
type input "500"
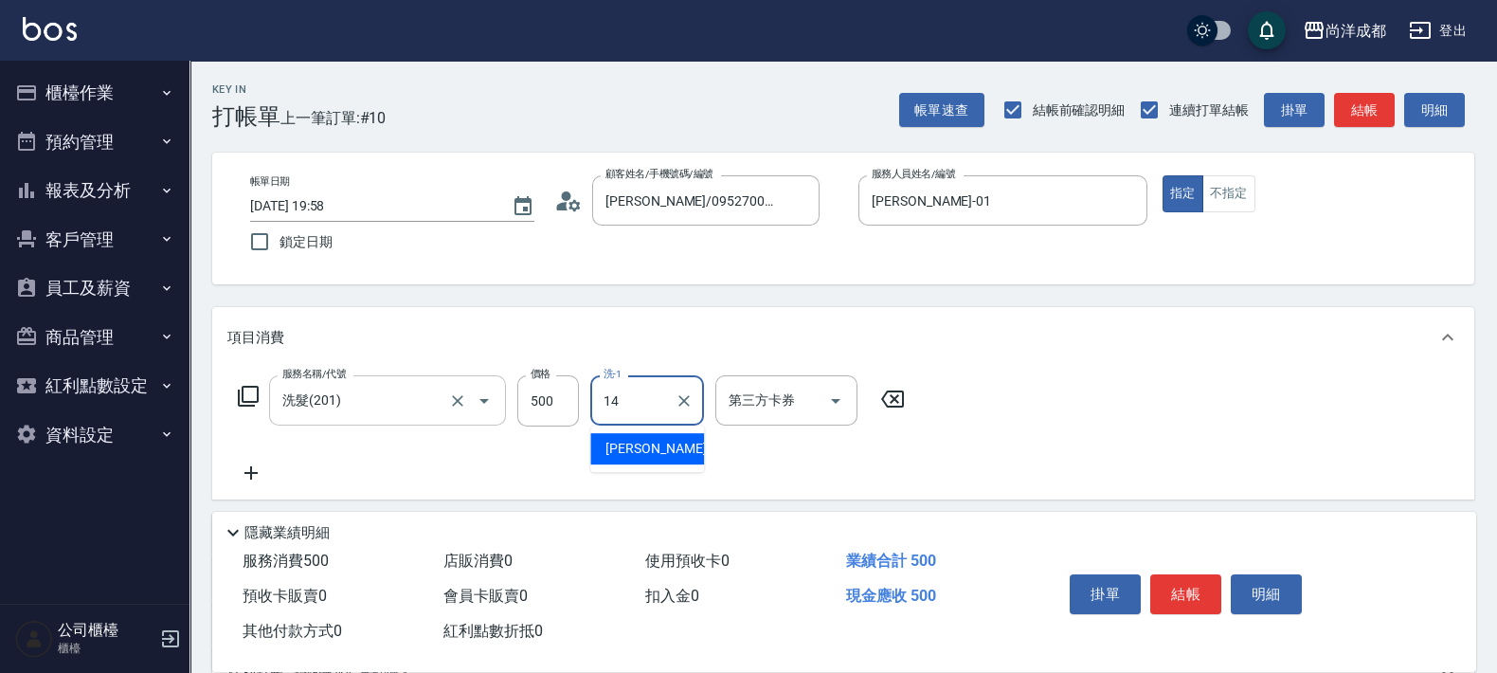
type input "Emma-14"
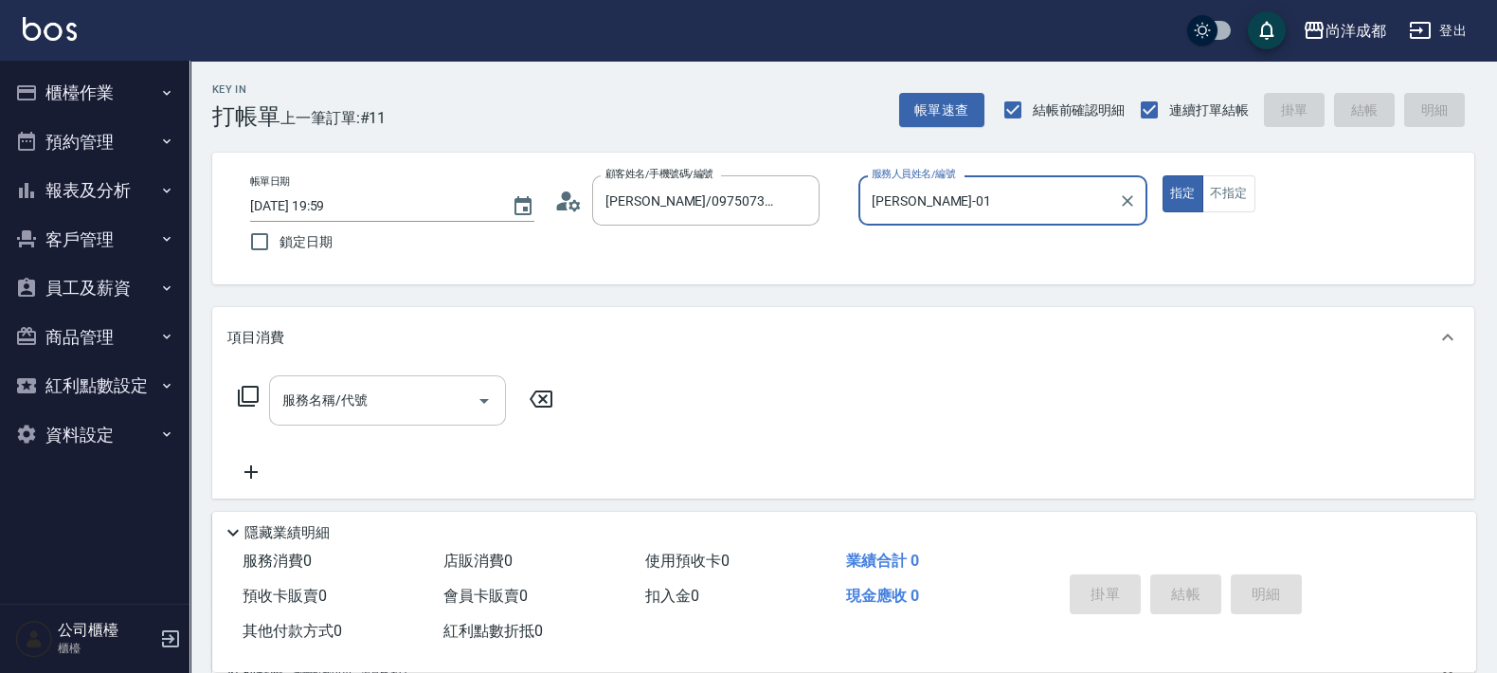
click at [1163, 175] on button "指定" at bounding box center [1183, 193] width 41 height 37
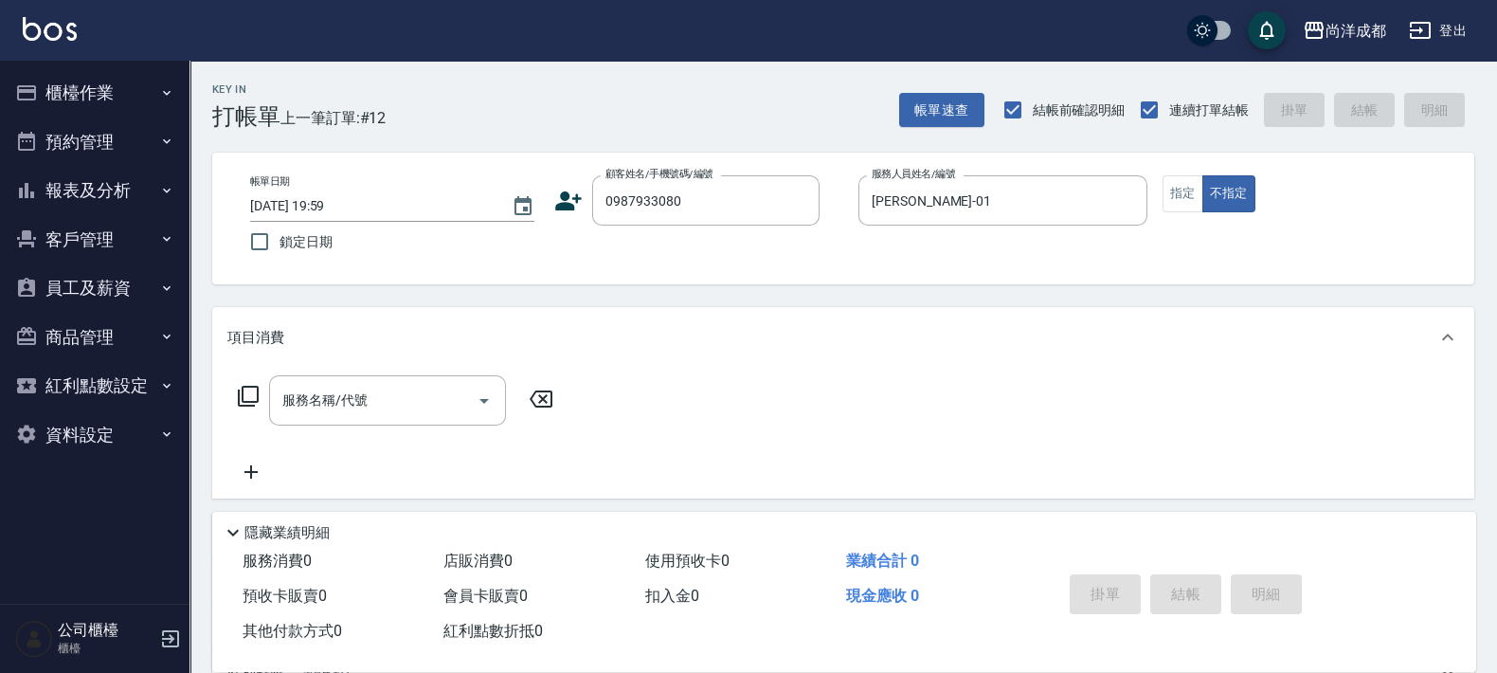
click at [554, 197] on icon at bounding box center [568, 201] width 28 height 28
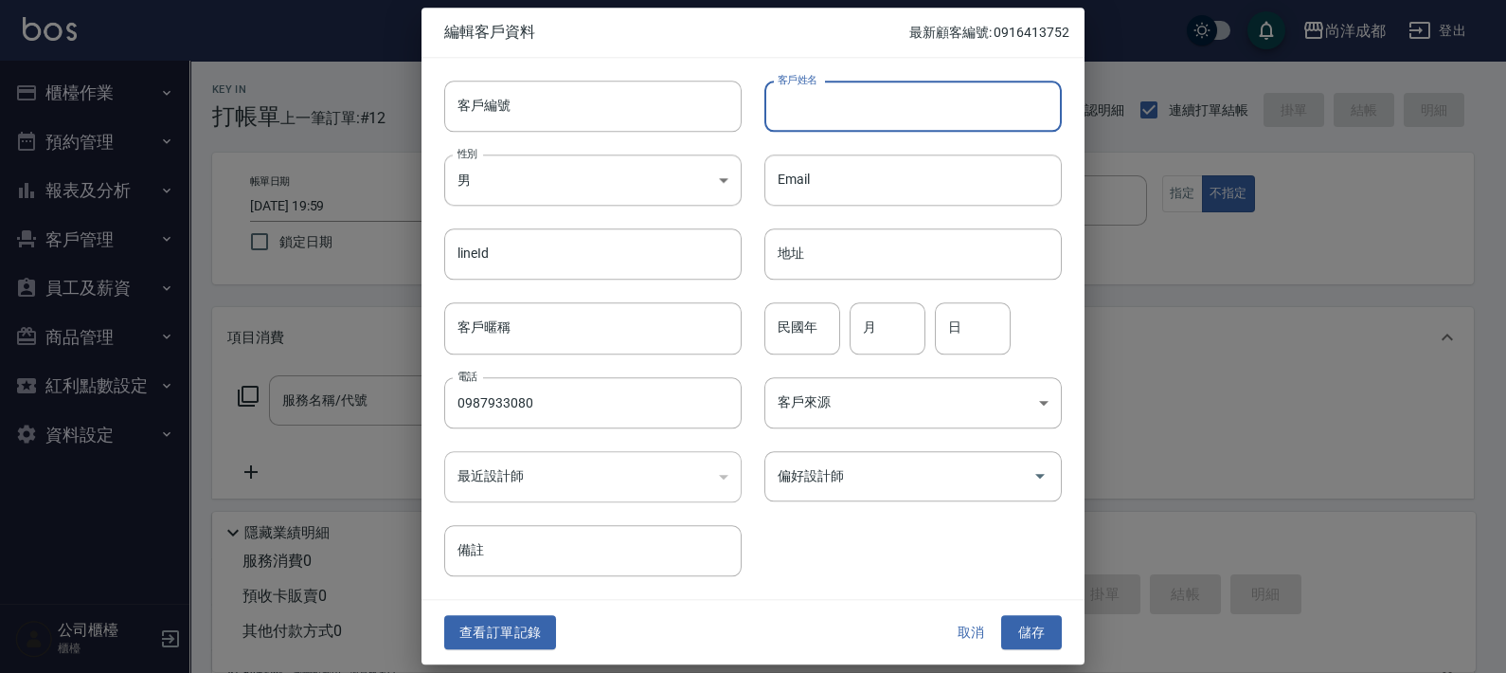
click at [833, 112] on input "客戶姓名" at bounding box center [913, 106] width 297 height 51
click at [1046, 605] on div "查看訂單記錄 取消 儲存" at bounding box center [753, 632] width 663 height 65
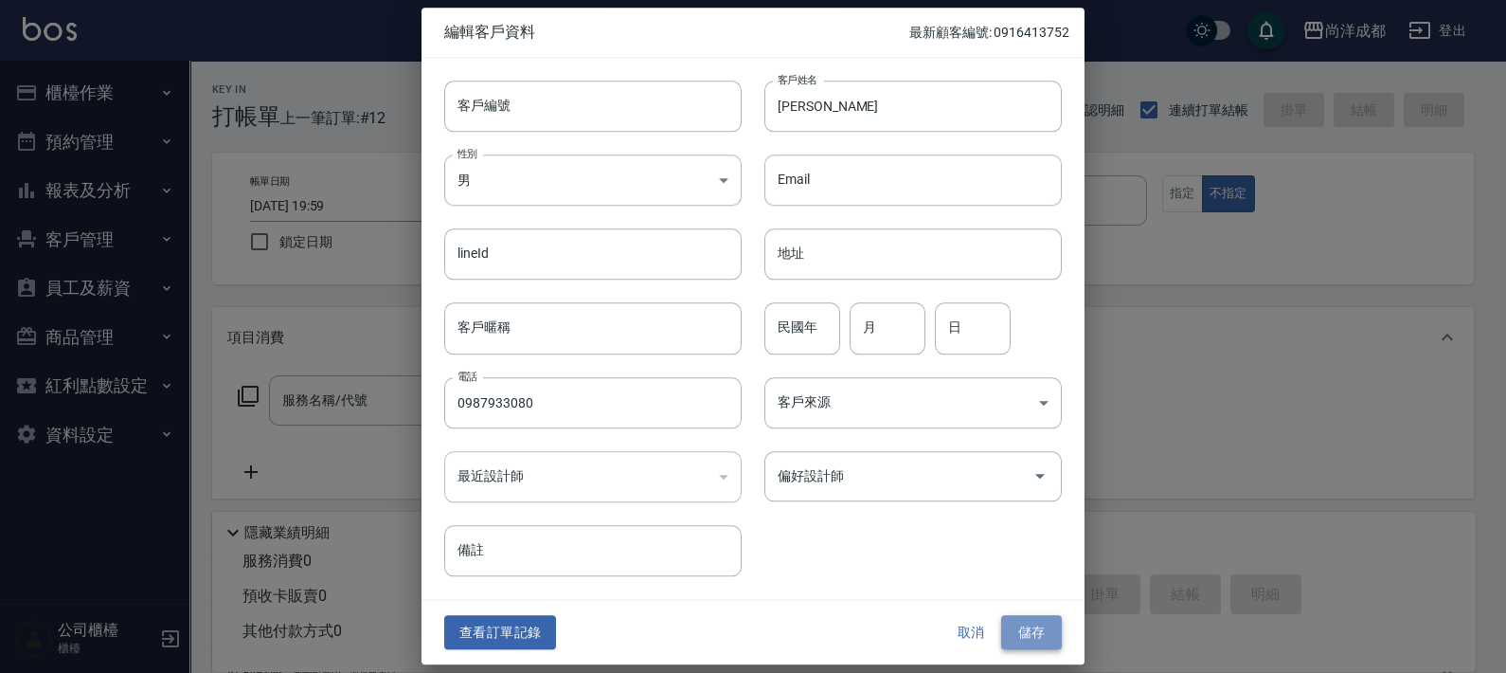
click at [1051, 624] on button "儲存" at bounding box center [1031, 632] width 61 height 35
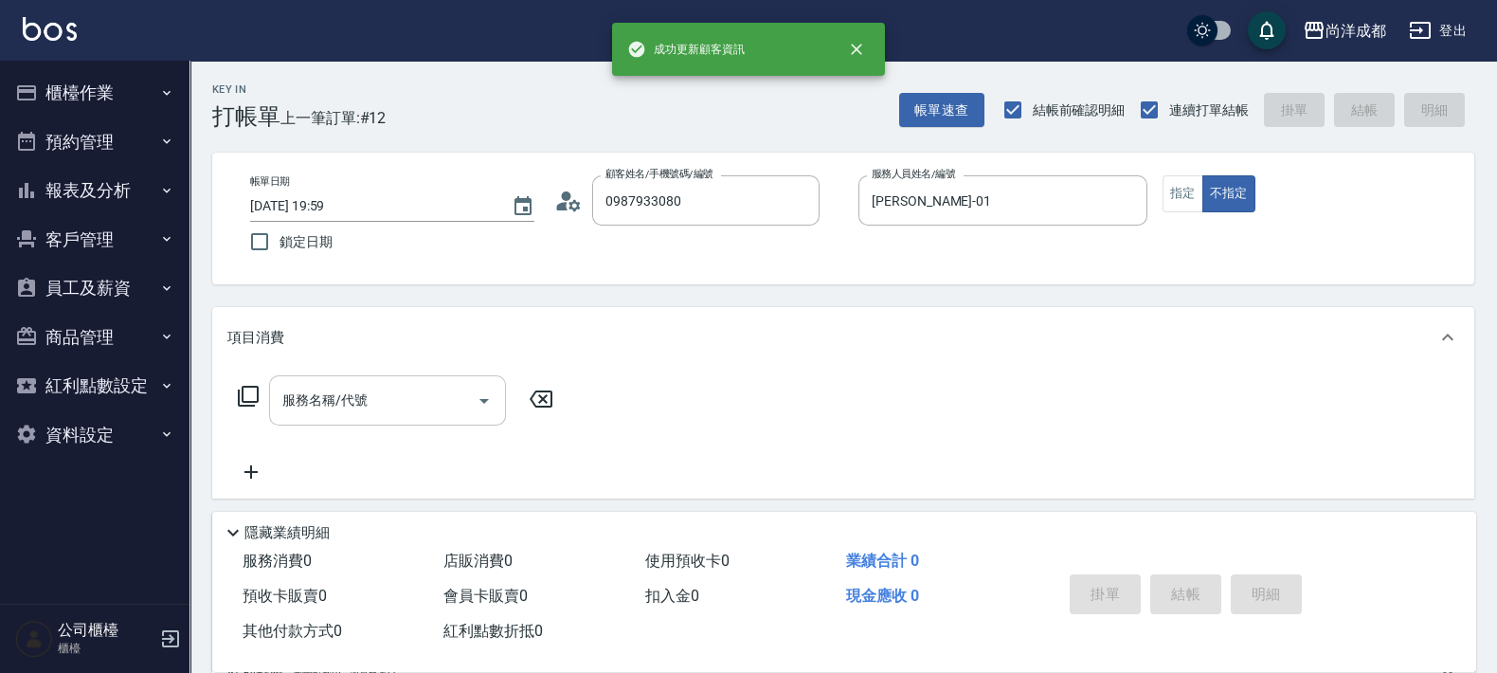
drag, startPoint x: 447, startPoint y: 423, endPoint x: 461, endPoint y: 417, distance: 15.3
click at [461, 417] on div "服務名稱/代號" at bounding box center [387, 400] width 237 height 50
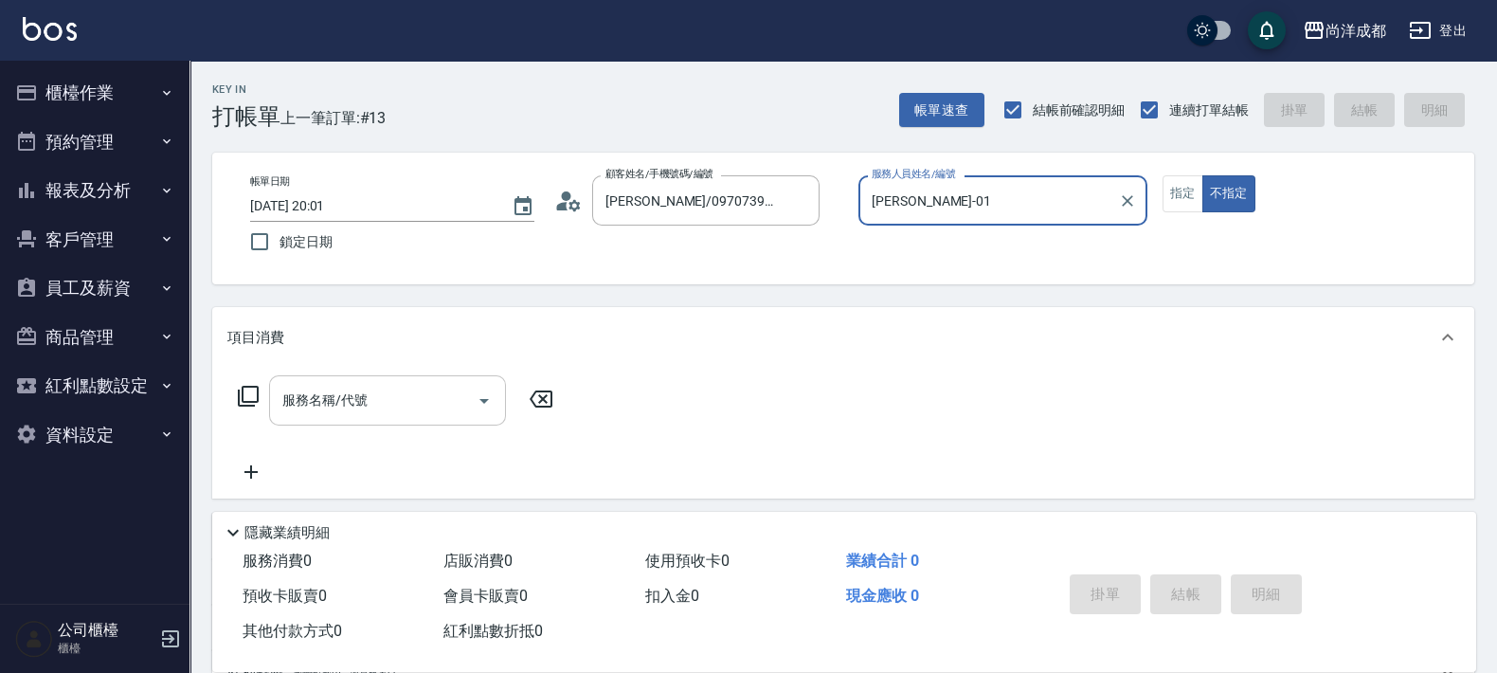
click at [1202, 175] on button "不指定" at bounding box center [1228, 193] width 53 height 37
click at [1189, 181] on button "指定" at bounding box center [1183, 193] width 41 height 37
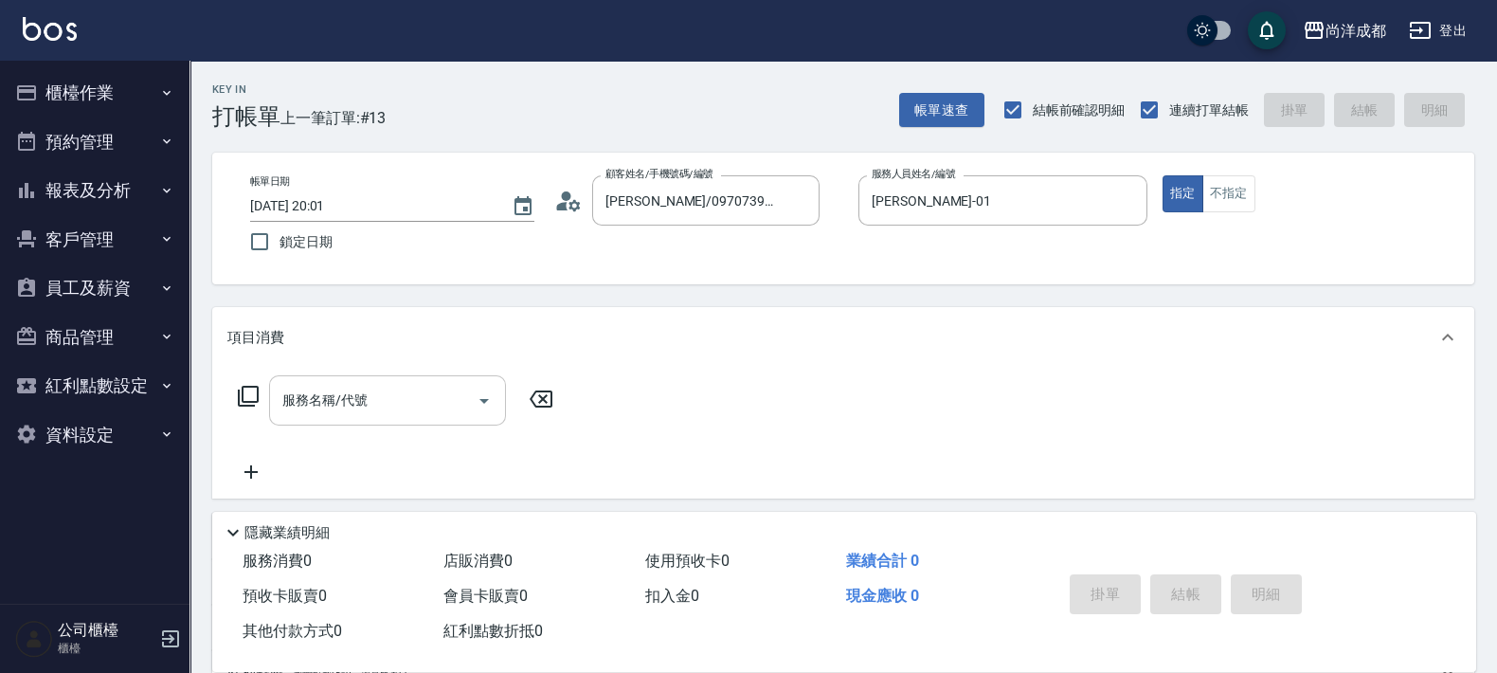
click at [447, 411] on input "服務名稱/代號" at bounding box center [373, 400] width 191 height 33
click at [1163, 175] on button "指定" at bounding box center [1183, 193] width 41 height 37
click at [801, 208] on icon "Clear" at bounding box center [799, 200] width 19 height 19
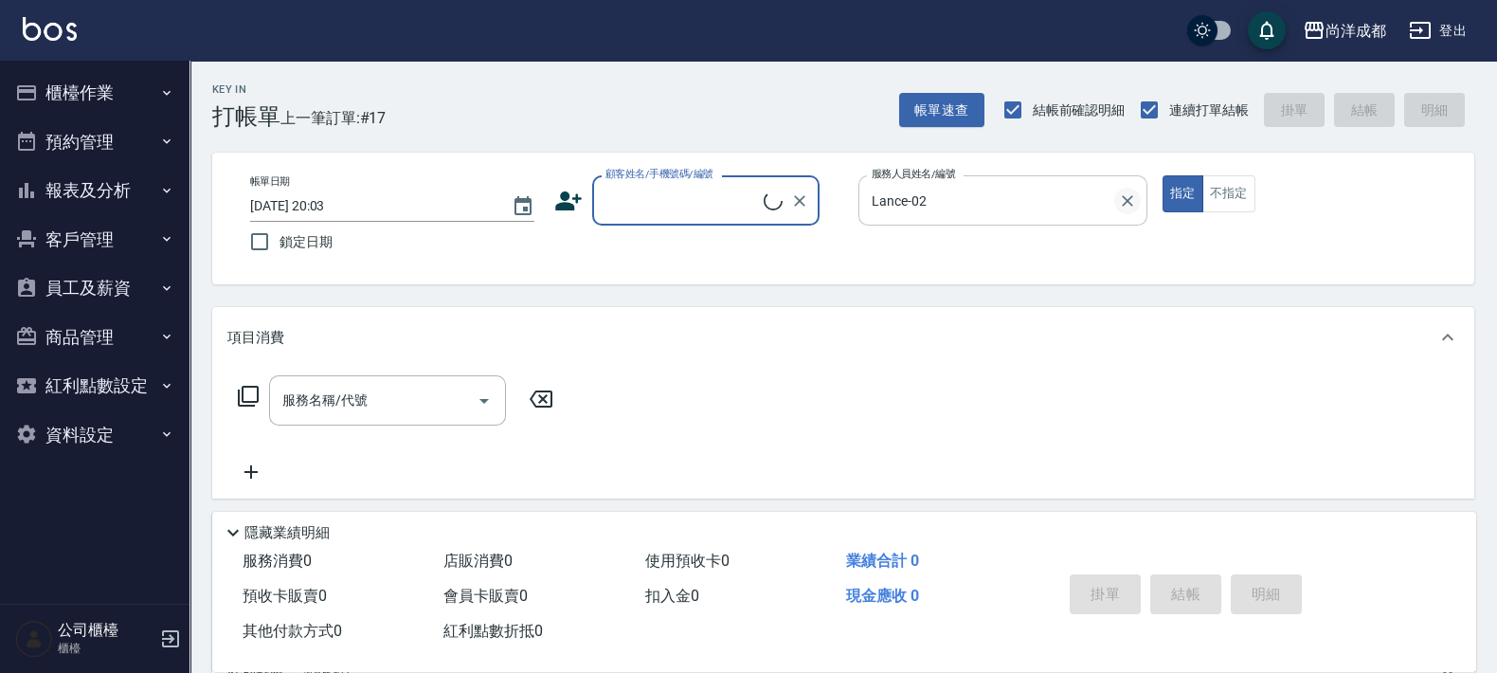
click at [1136, 198] on icon "Clear" at bounding box center [1127, 200] width 19 height 19
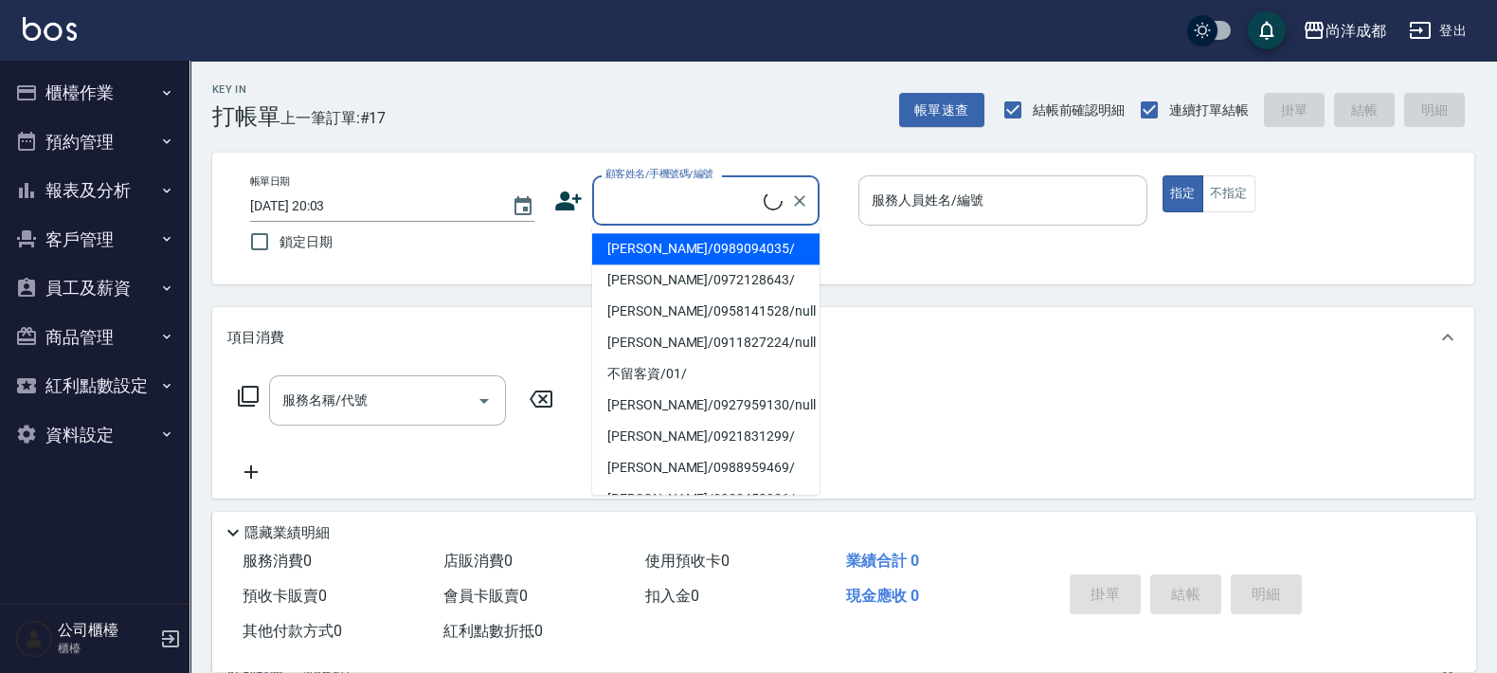
click at [709, 194] on div "顧客姓名/手機號碼/編號 顧客姓名/手機號碼/編號" at bounding box center [705, 200] width 227 height 50
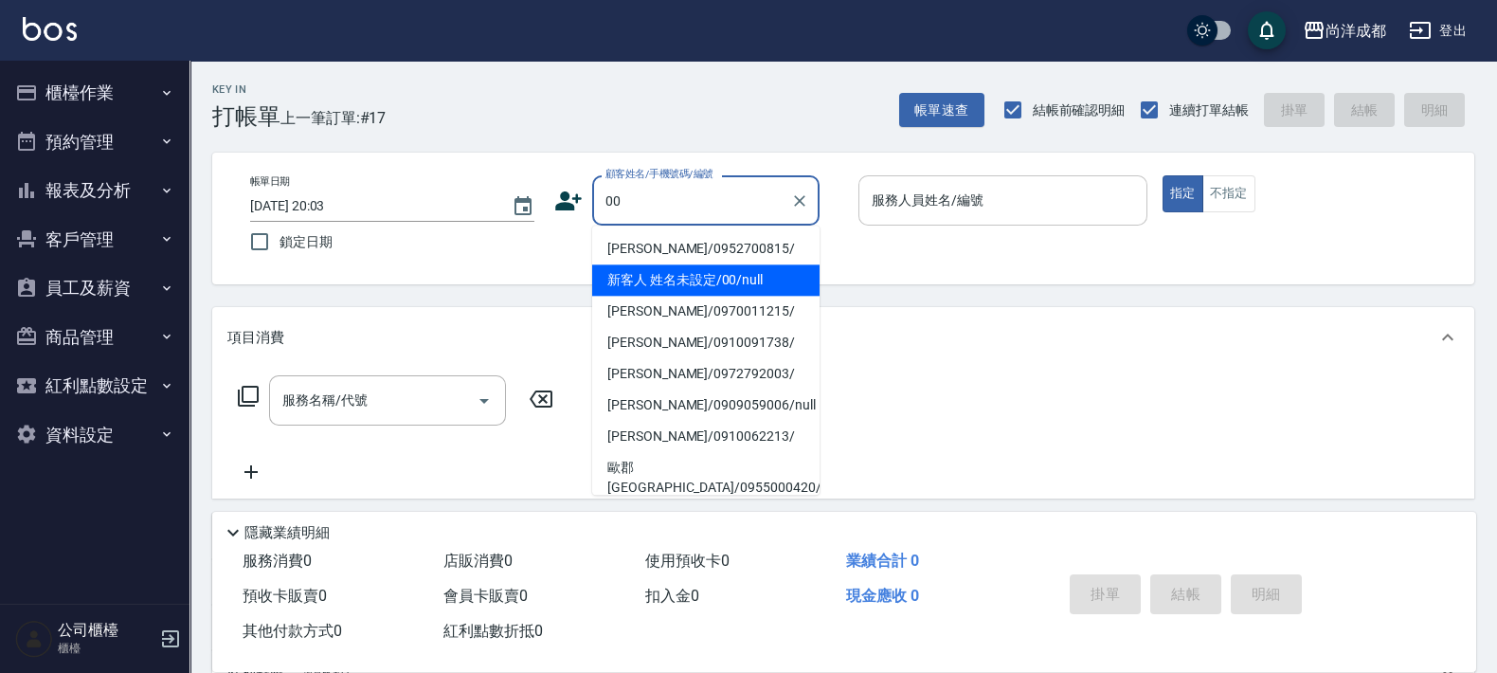
click at [656, 279] on li "新客人 姓名未設定/00/null" at bounding box center [705, 279] width 227 height 31
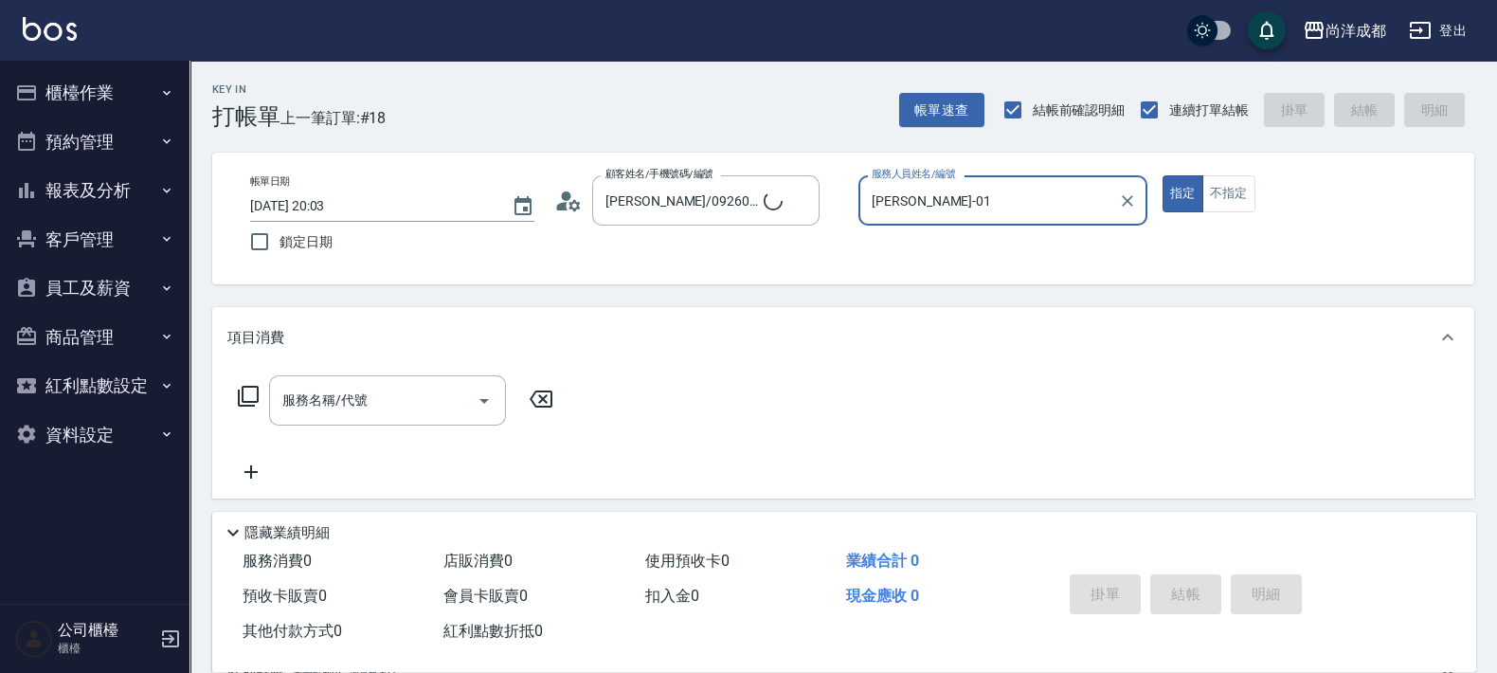
click at [1163, 175] on button "指定" at bounding box center [1183, 193] width 41 height 37
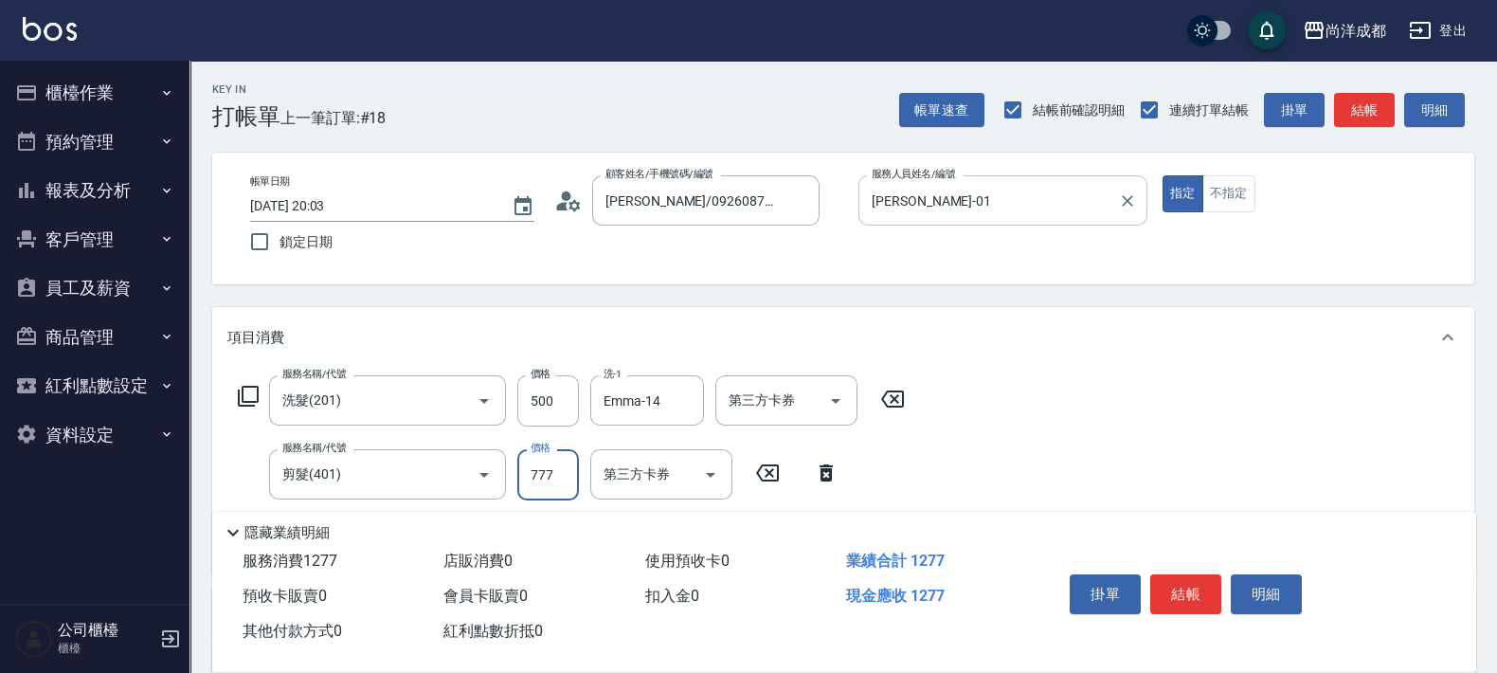
scroll to position [355, 0]
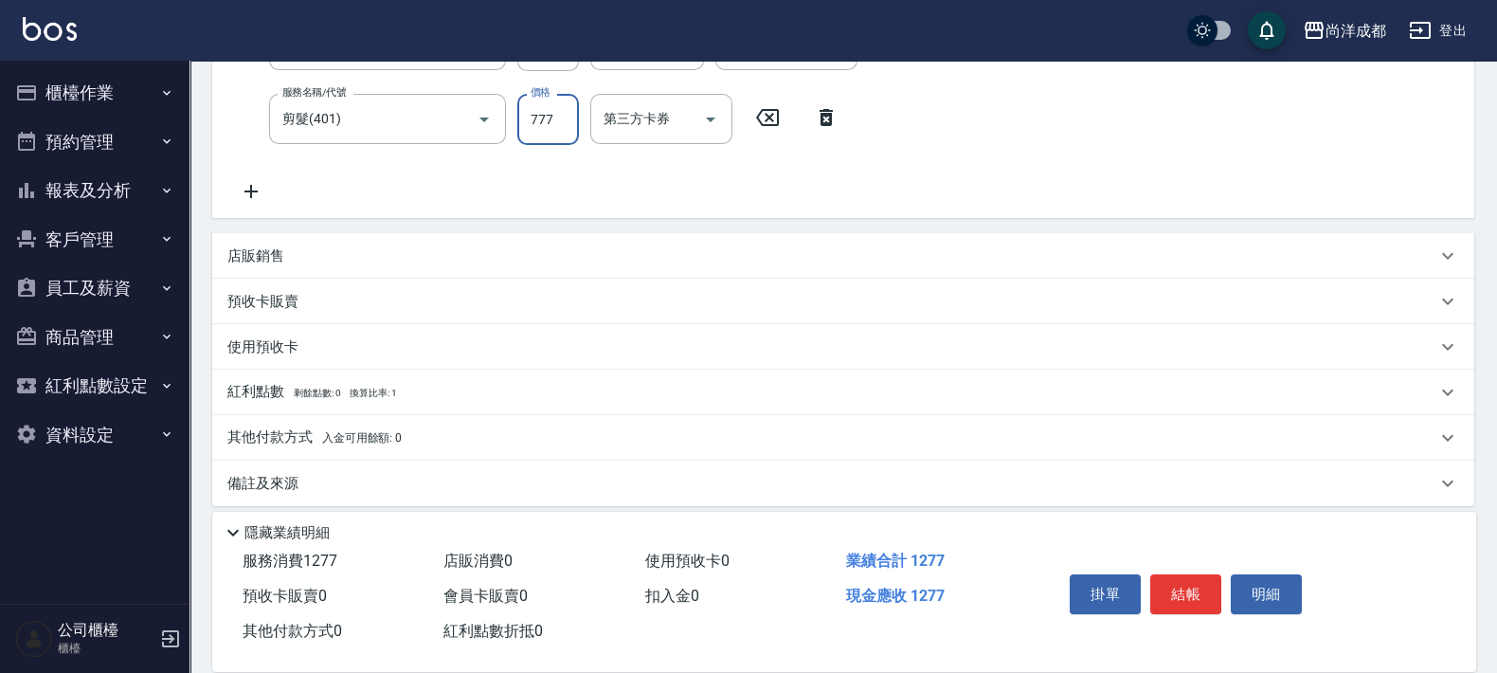
click at [341, 433] on span "入金可用餘額: 0" at bounding box center [362, 437] width 81 height 13
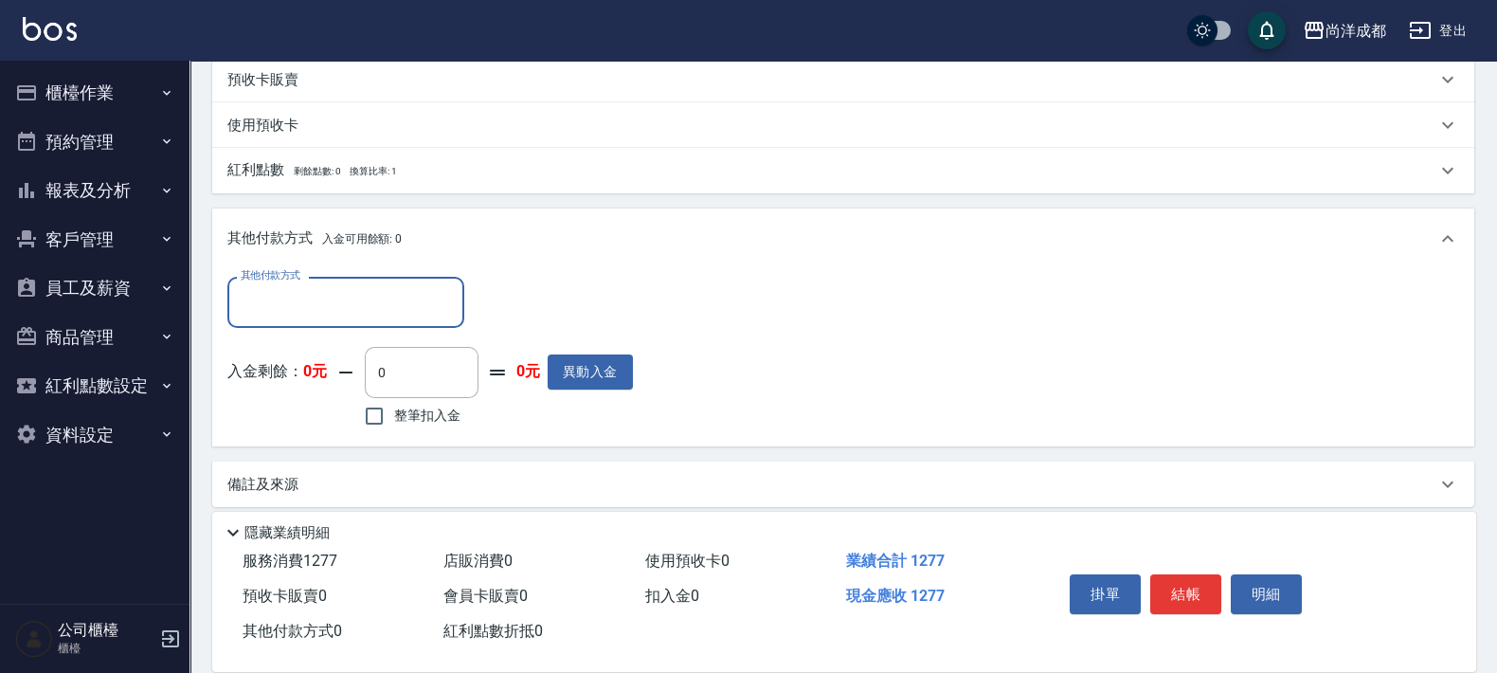
scroll to position [586, 0]
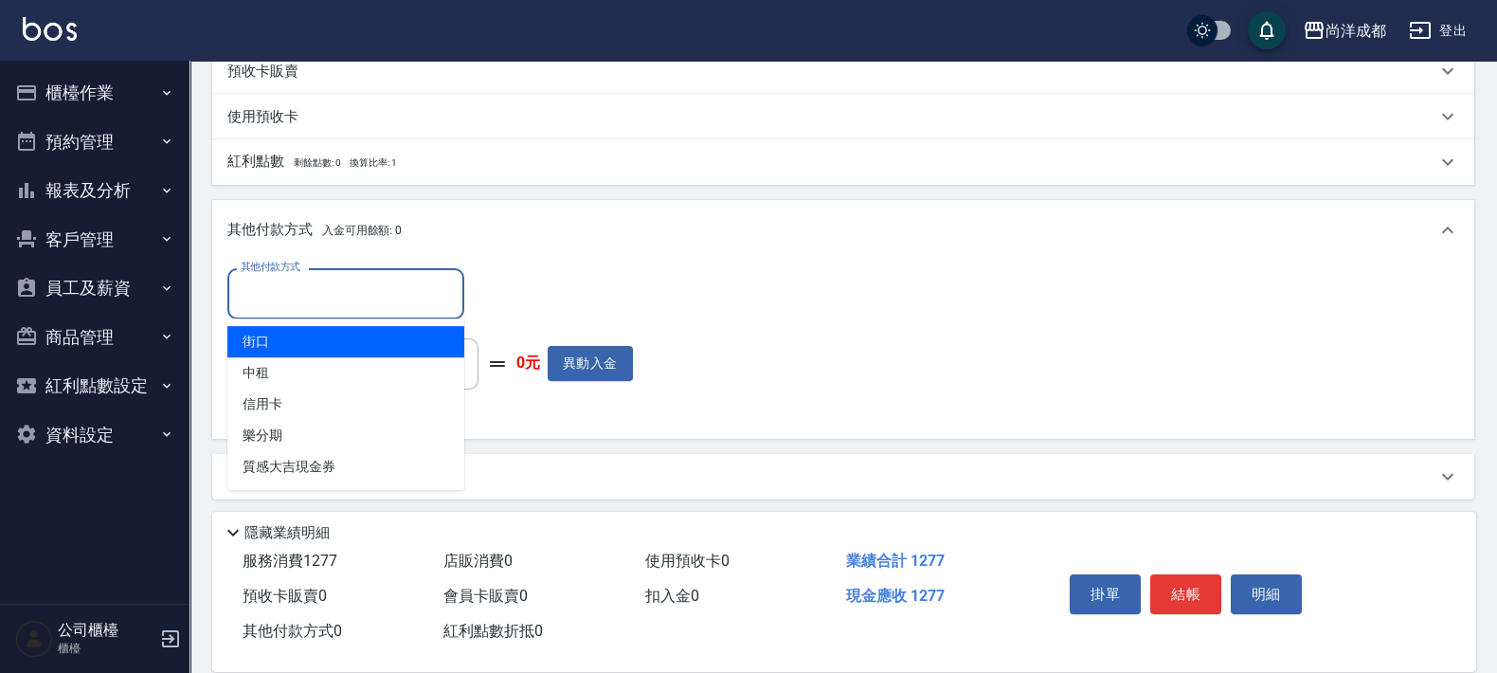
click at [370, 302] on input "其他付款方式" at bounding box center [346, 293] width 220 height 33
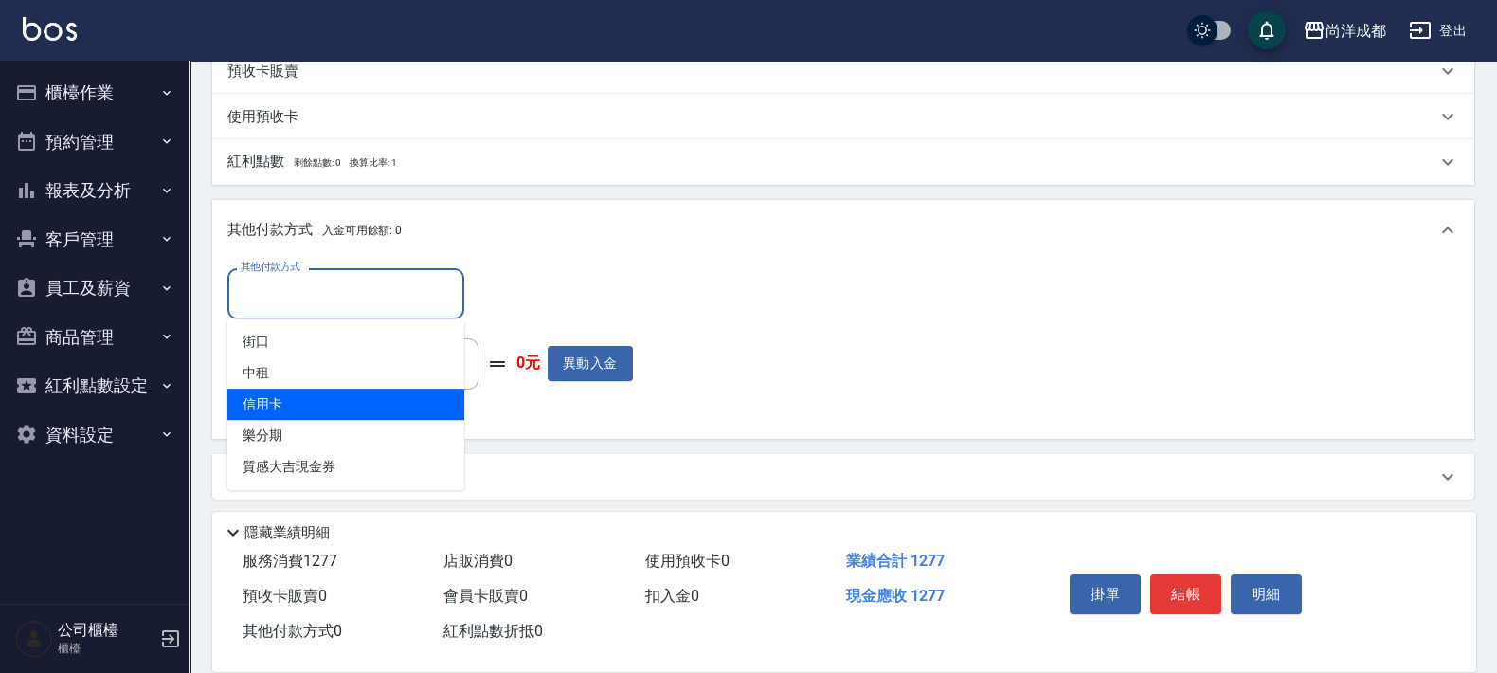
click at [346, 415] on span "信用卡" at bounding box center [345, 403] width 237 height 31
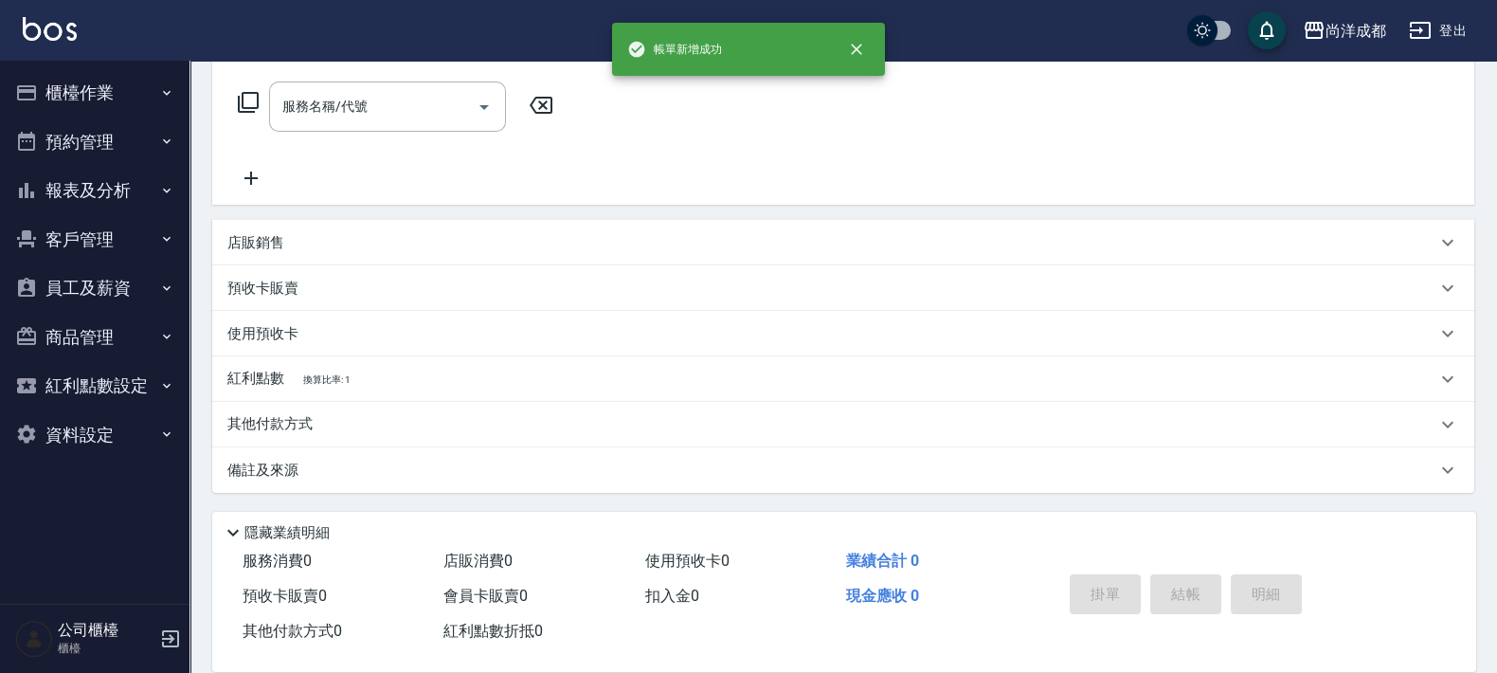
scroll to position [0, 0]
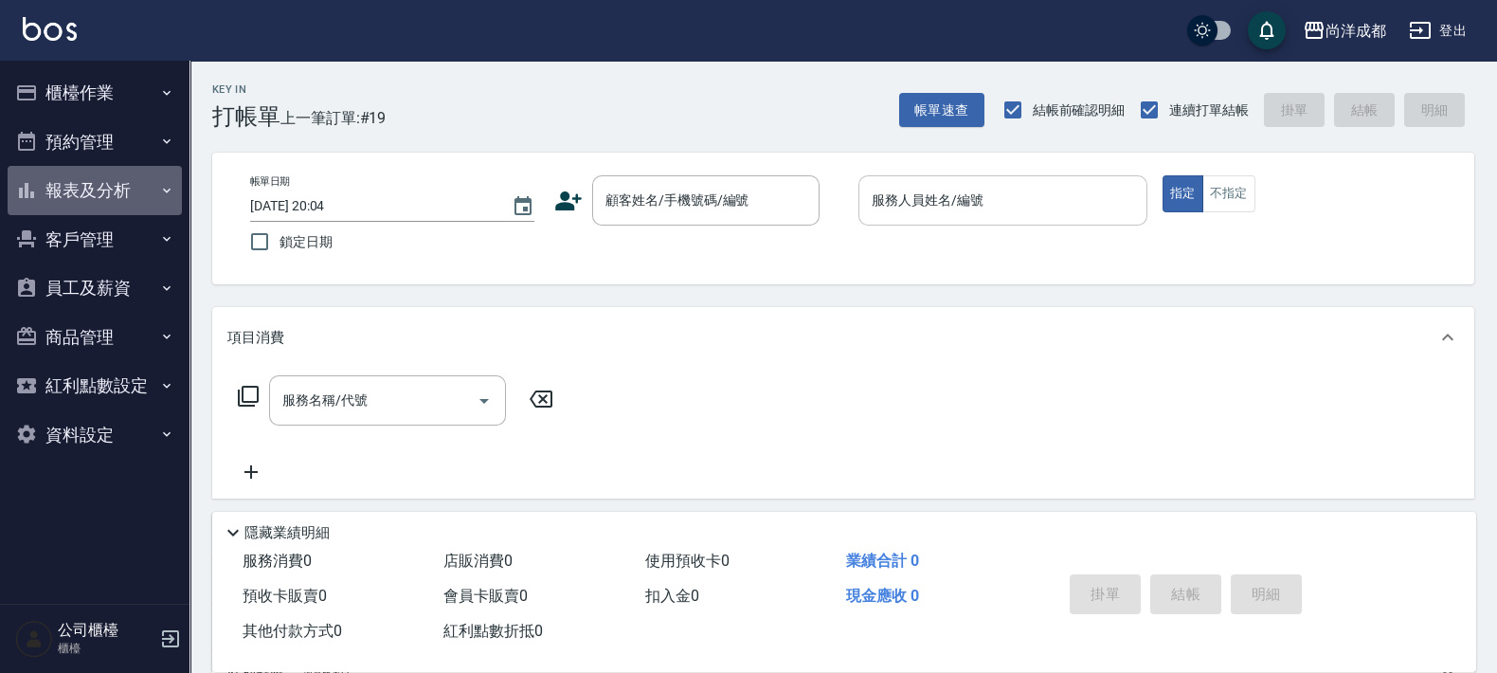
click at [95, 173] on button "報表及分析" at bounding box center [95, 190] width 174 height 49
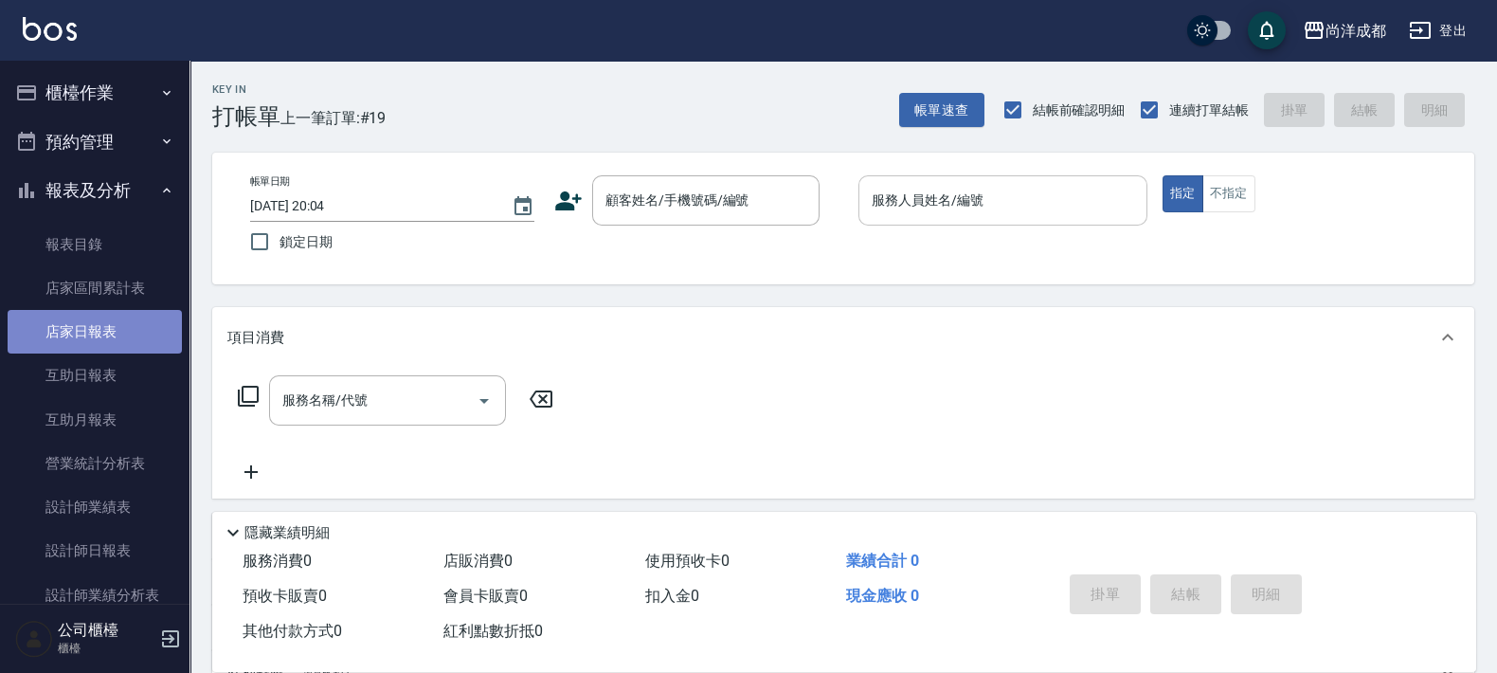
click at [95, 329] on link "店家日報表" at bounding box center [95, 332] width 174 height 44
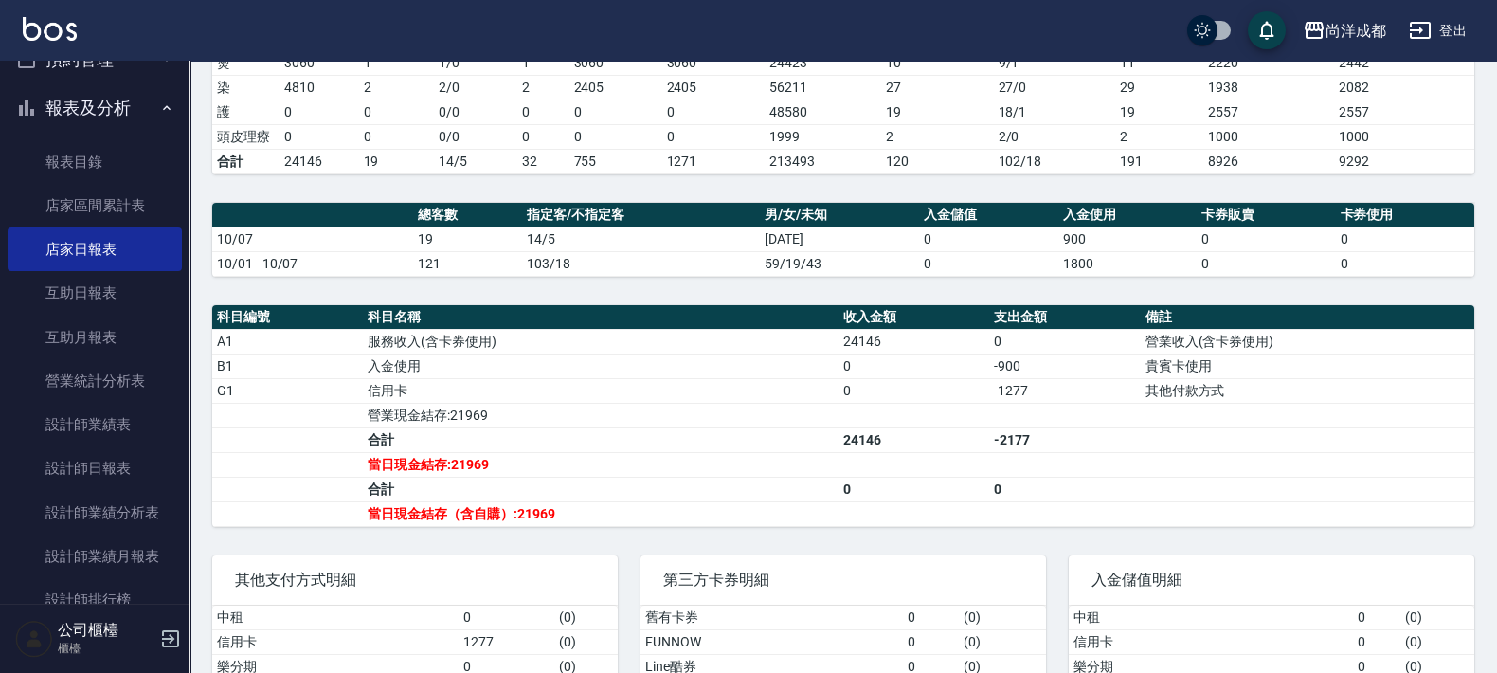
scroll to position [117, 0]
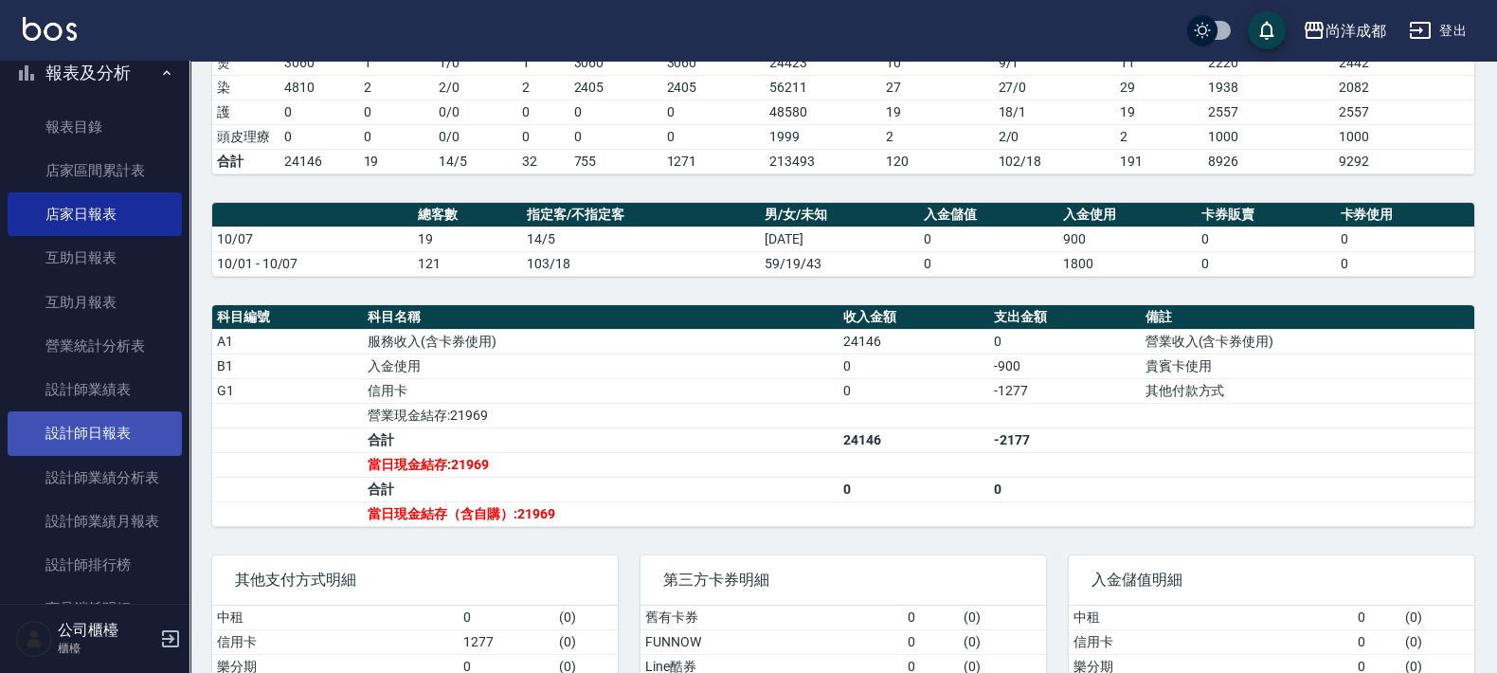
click at [110, 443] on link "設計師日報表" at bounding box center [95, 433] width 174 height 44
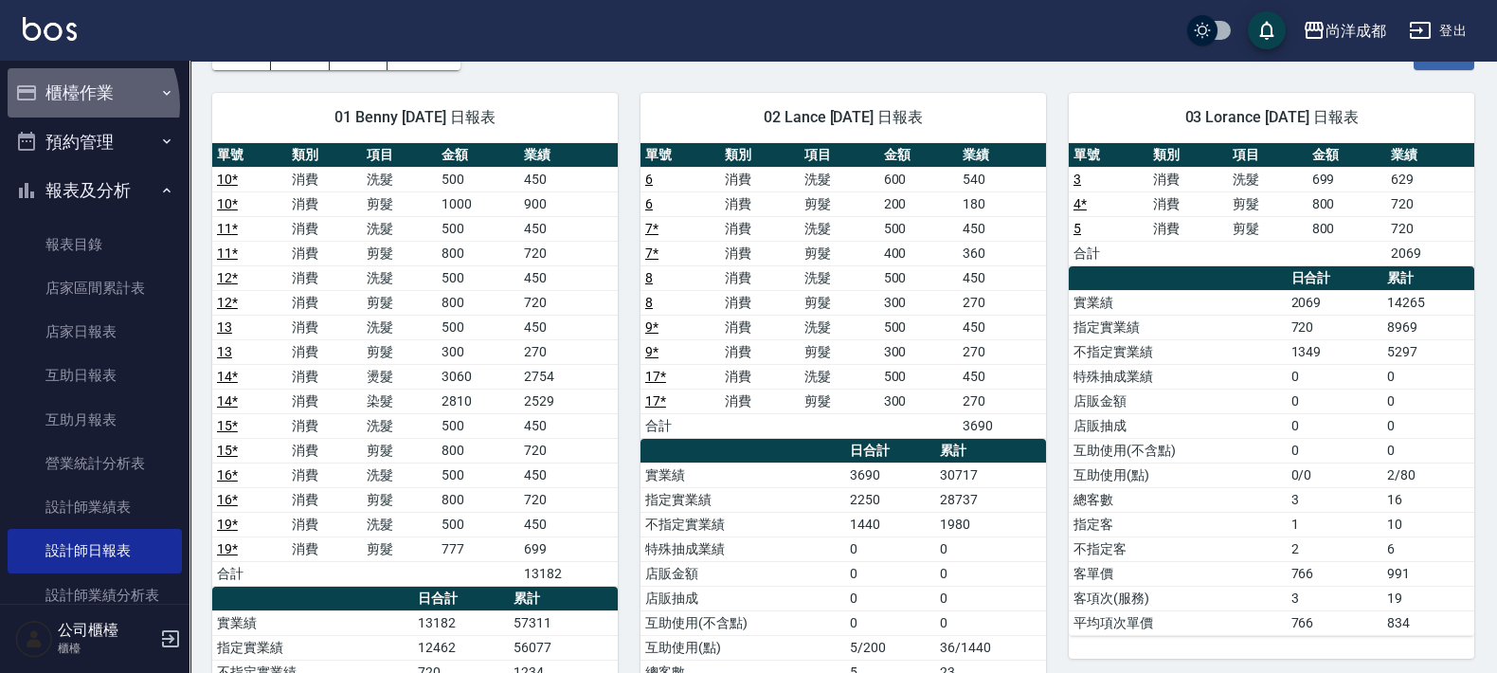
click at [67, 105] on button "櫃檯作業" at bounding box center [95, 92] width 174 height 49
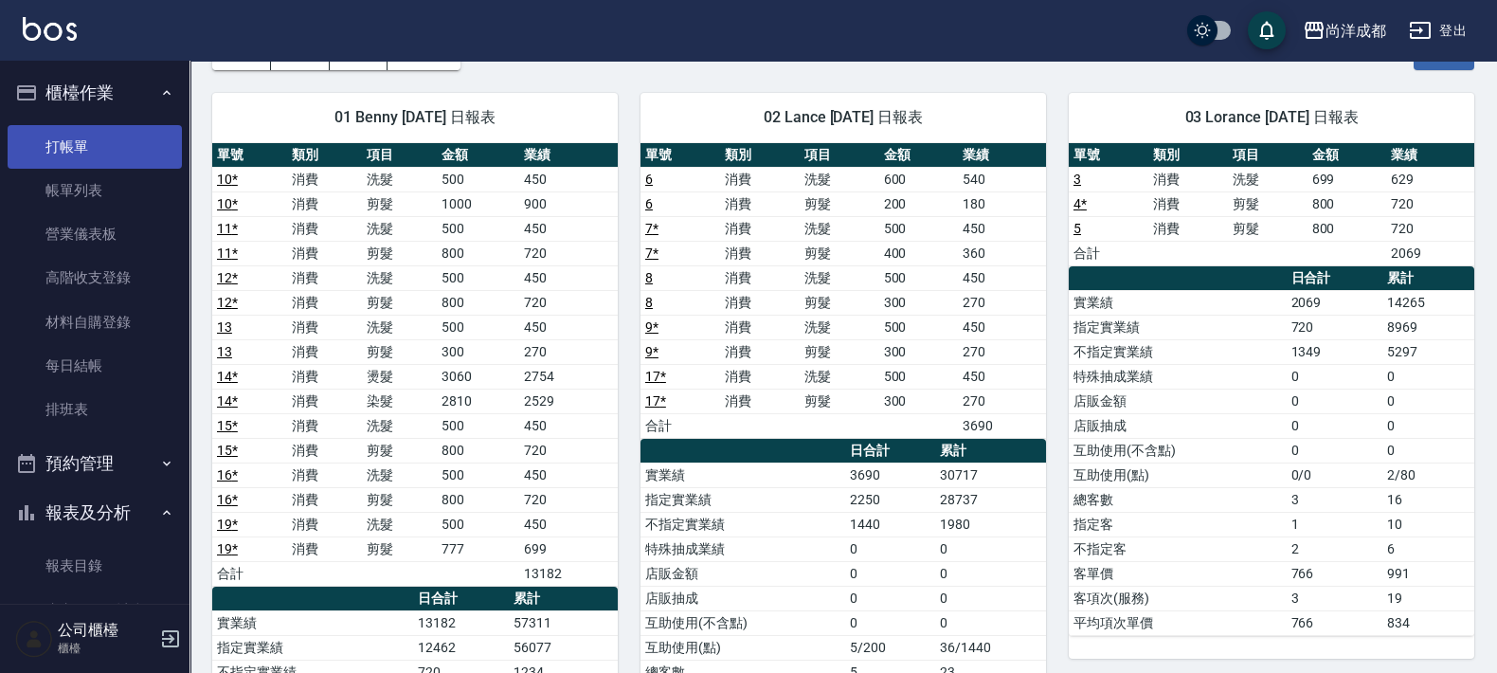
click at [96, 158] on link "打帳單" at bounding box center [95, 147] width 174 height 44
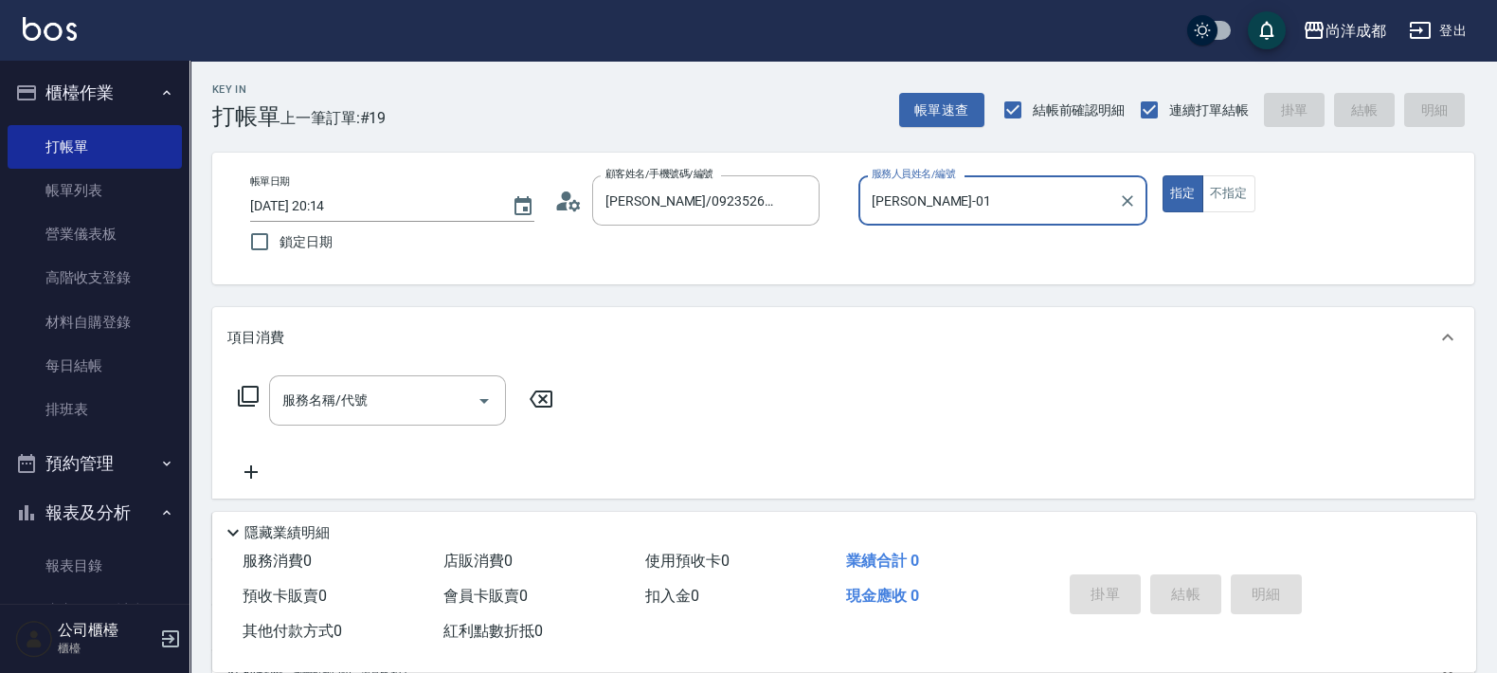
click at [1163, 175] on button "指定" at bounding box center [1183, 193] width 41 height 37
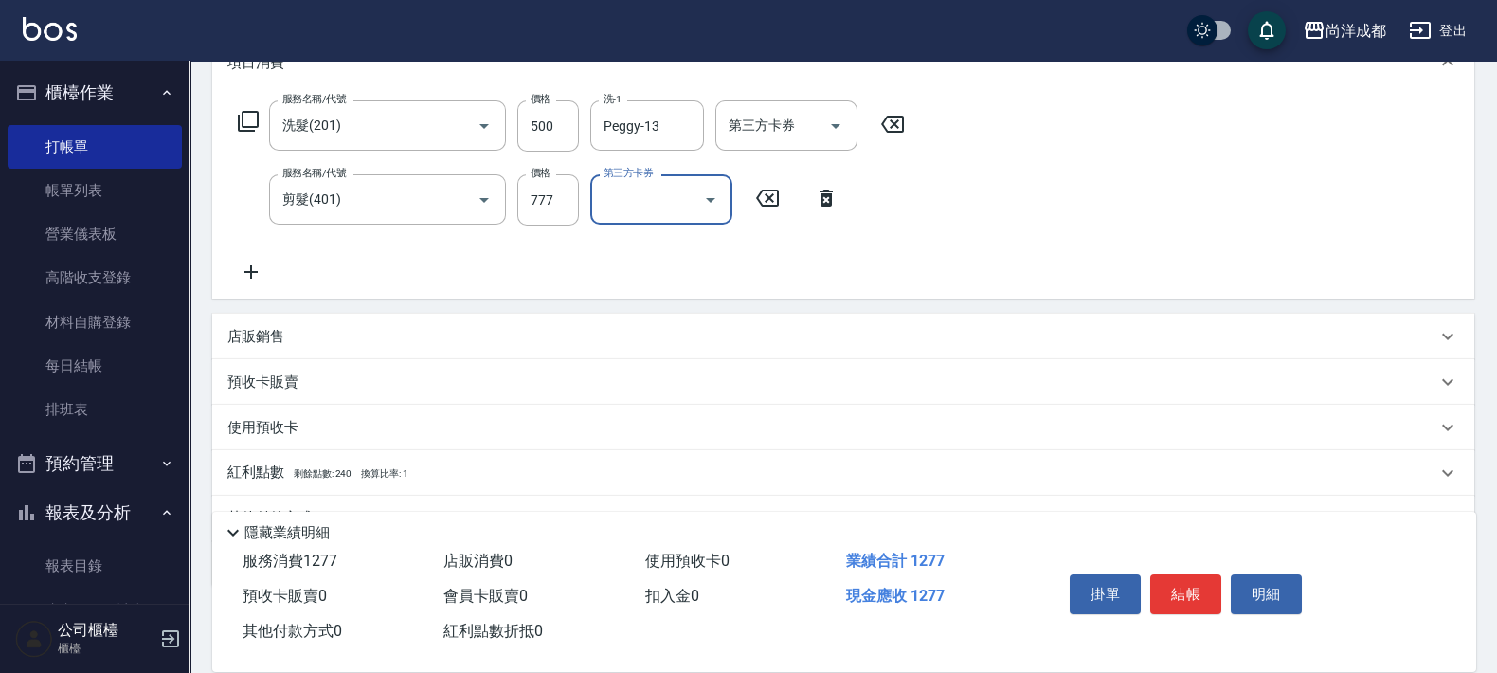
scroll to position [369, 0]
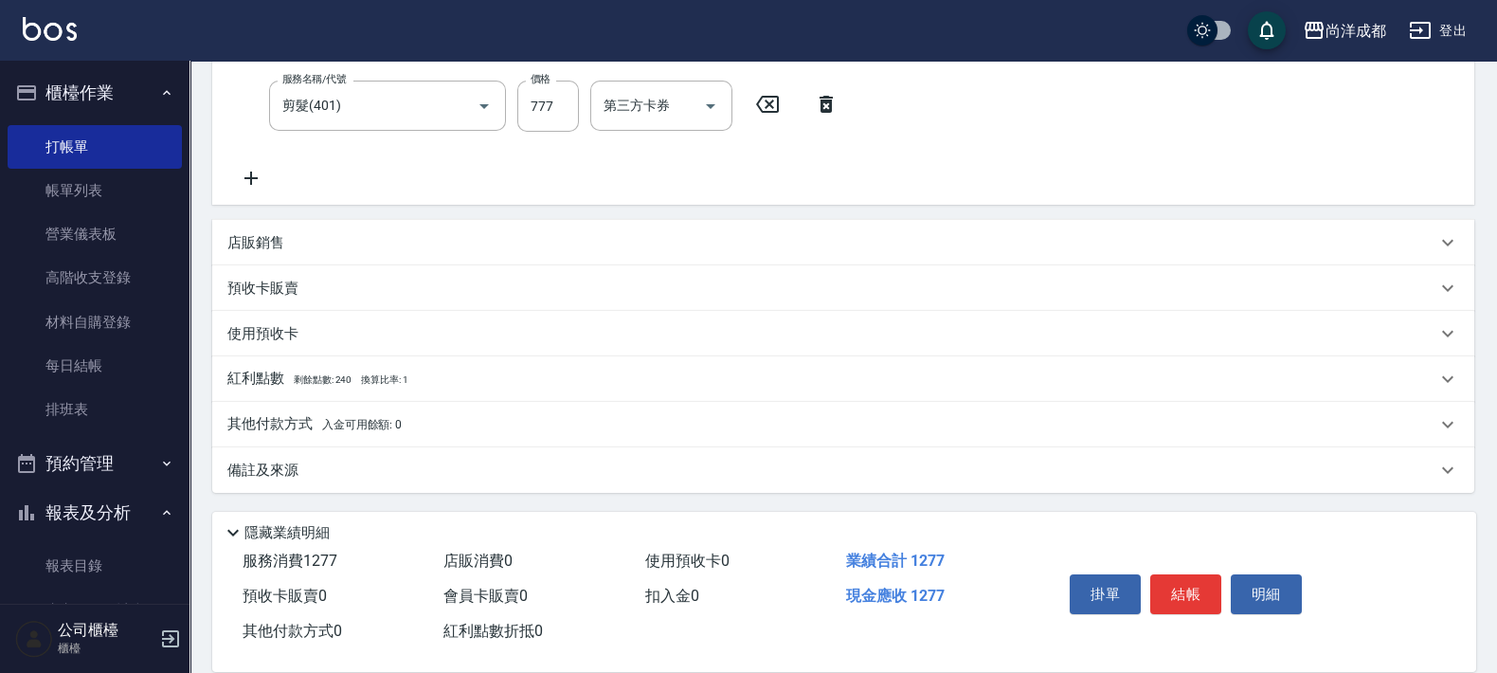
click at [311, 423] on p "其他付款方式 入金可用餘額: 0" at bounding box center [314, 424] width 174 height 21
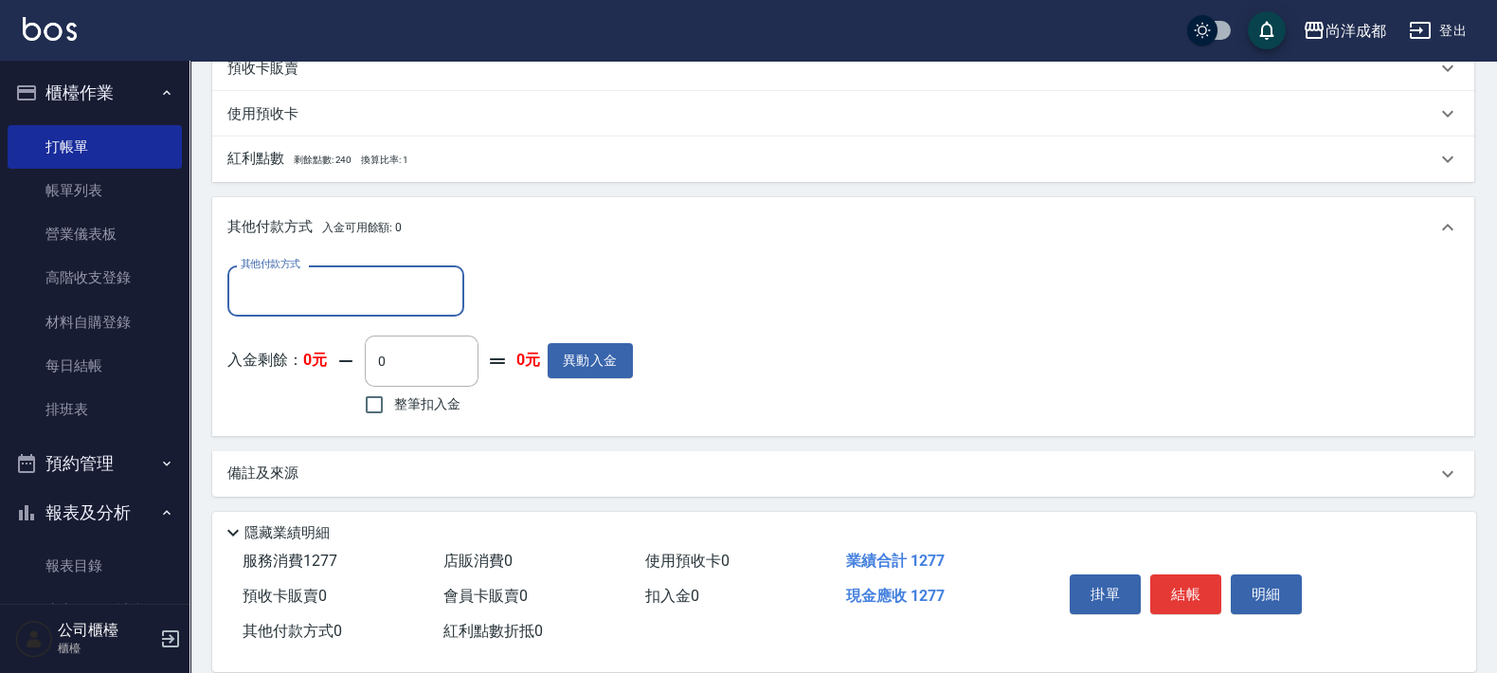
scroll to position [591, 0]
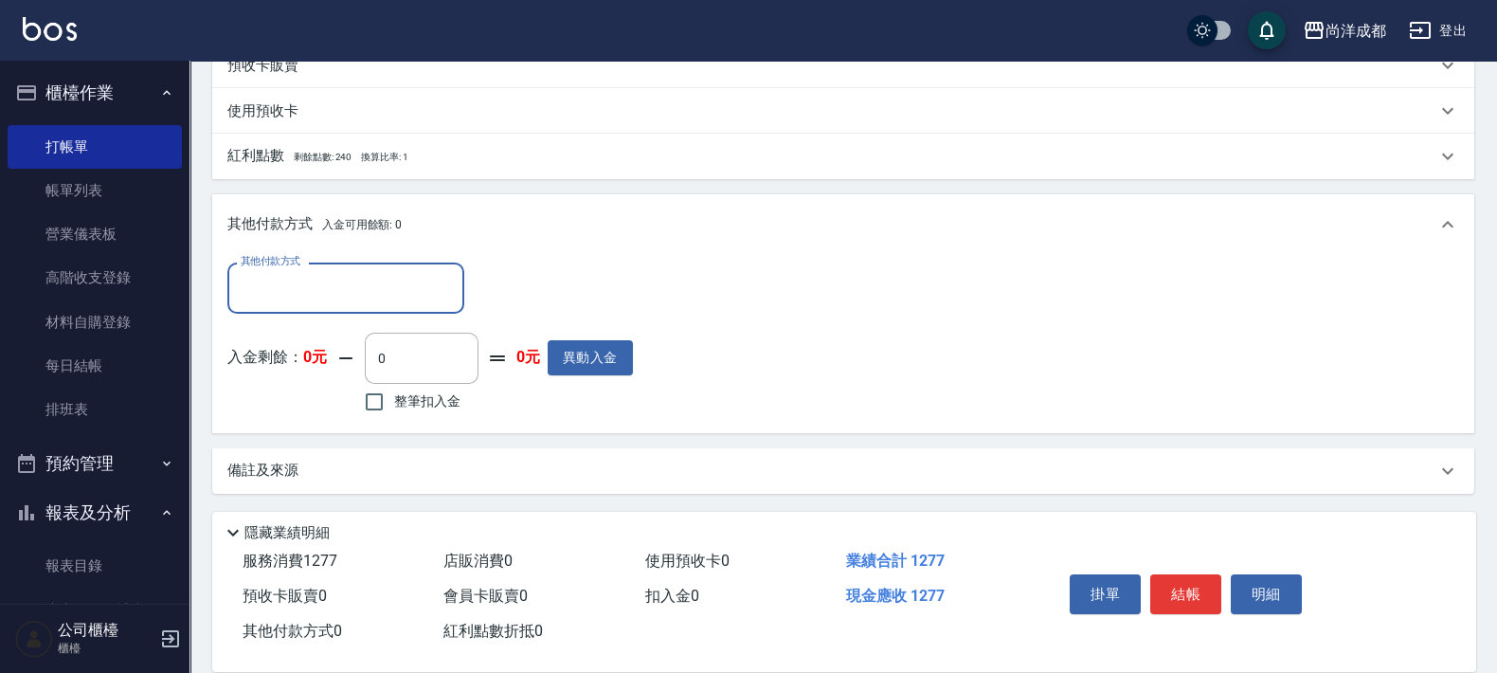
click at [322, 273] on input "其他付款方式" at bounding box center [346, 287] width 220 height 33
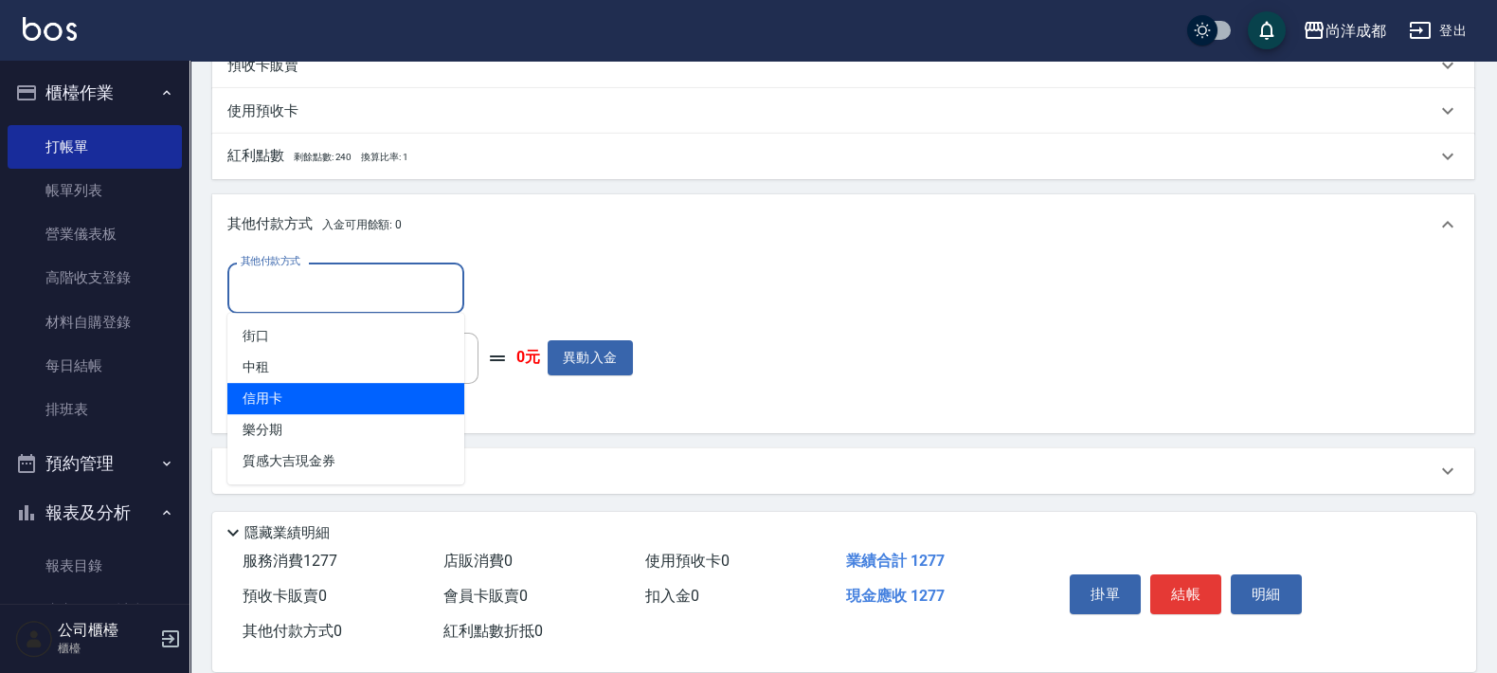
click at [381, 391] on span "信用卡" at bounding box center [345, 398] width 237 height 31
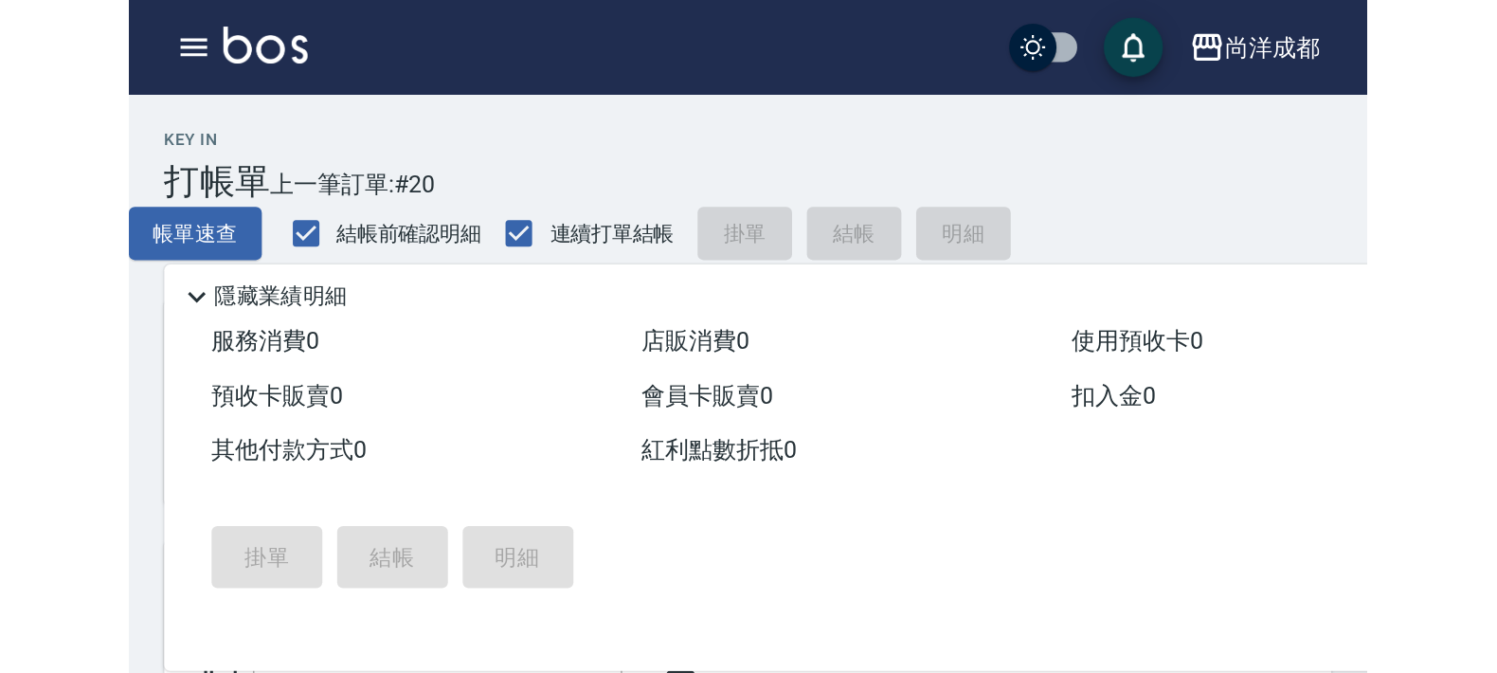
scroll to position [0, 0]
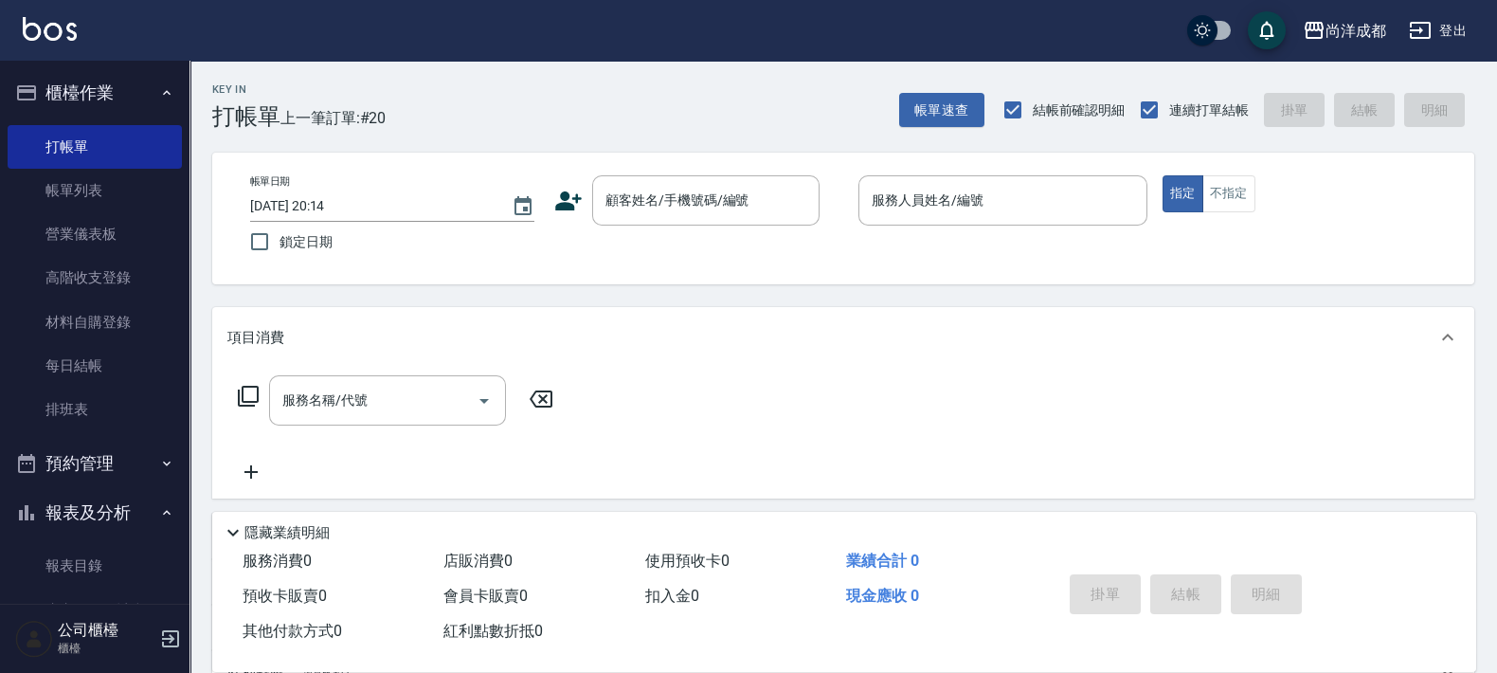
click at [102, 478] on button "預約管理" at bounding box center [95, 463] width 174 height 49
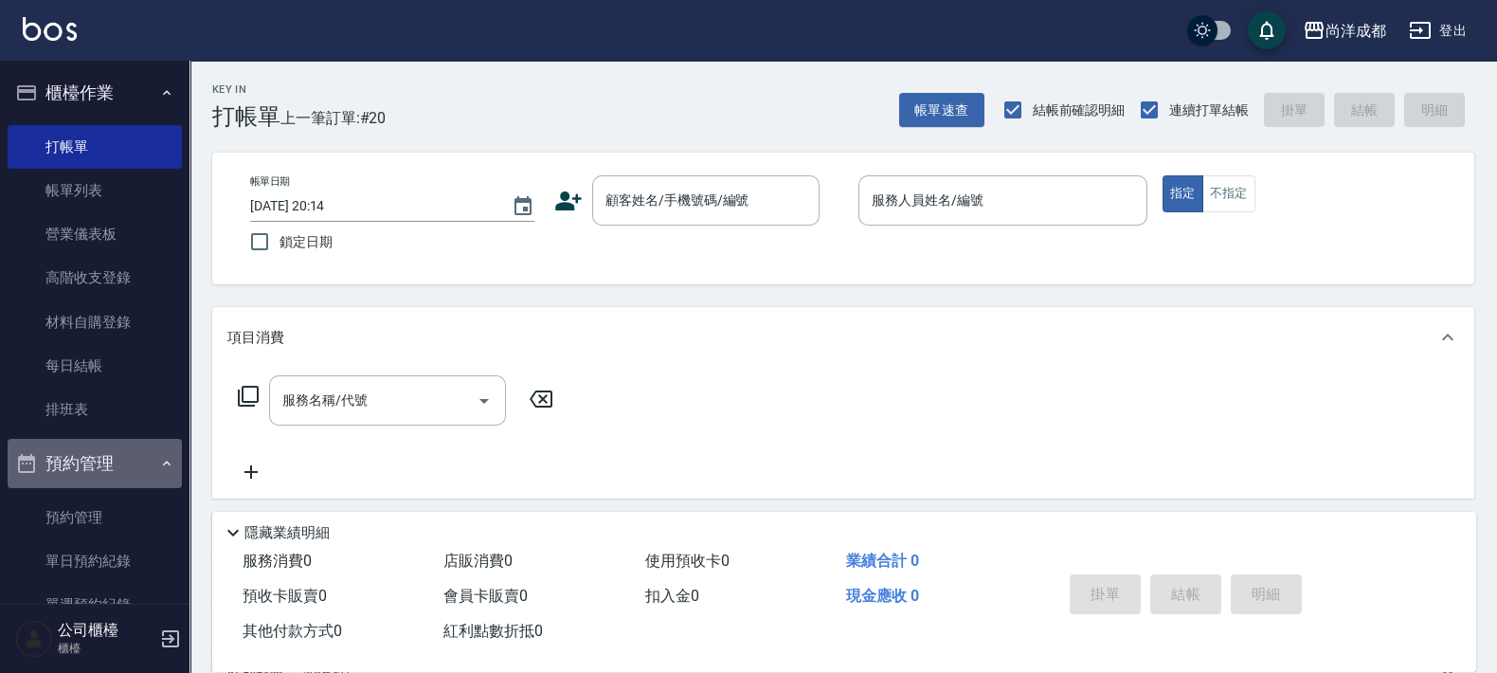
drag, startPoint x: 95, startPoint y: 470, endPoint x: 72, endPoint y: 439, distance: 38.7
click at [105, 463] on button "預約管理" at bounding box center [95, 463] width 174 height 49
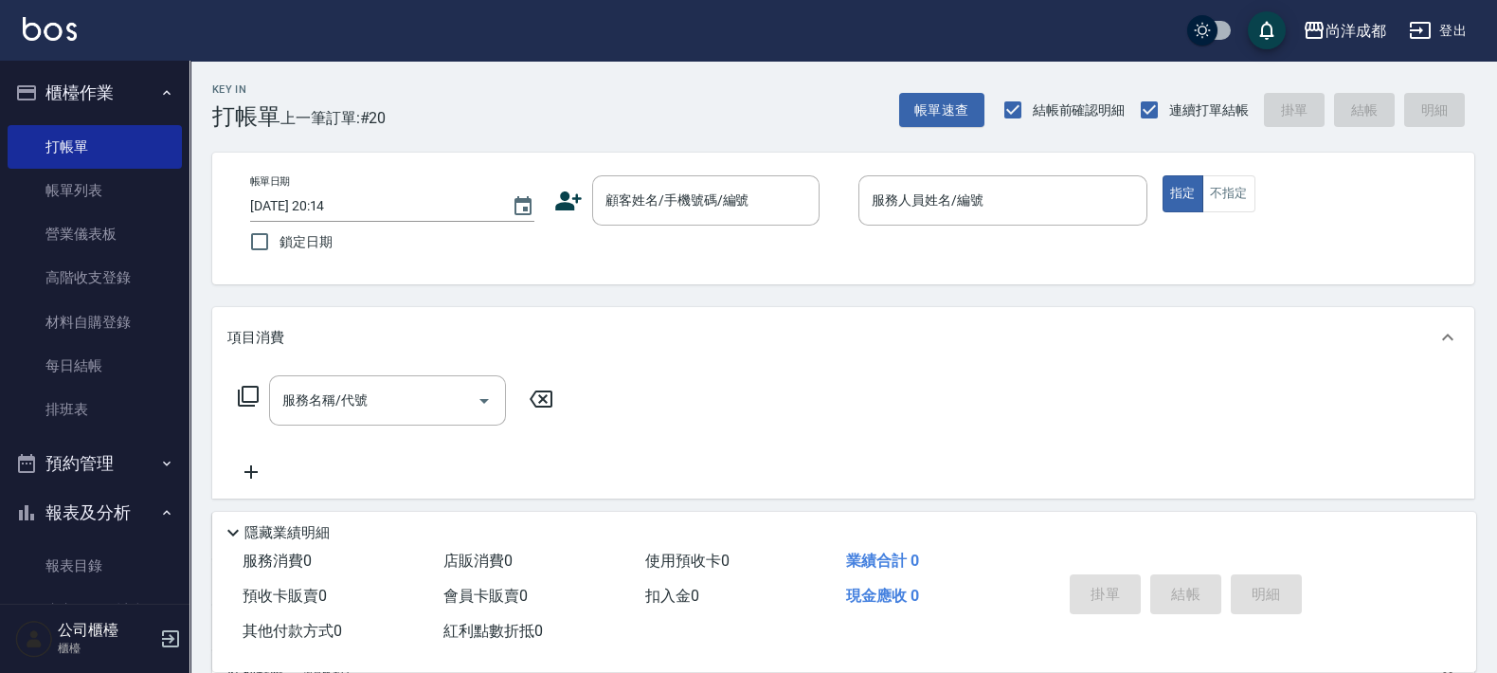
click at [87, 437] on ul "打帳單 帳單列表 營業儀表板 高階收支登錄 材料自購登錄 每日結帳 排班表" at bounding box center [95, 278] width 174 height 322
click at [705, 168] on div "帳單日期 [DATE] 20:14 鎖定日期 顧客姓名/手機號碼/編號 顧客姓名/手機號碼/編號 服務人員姓名/編號 服務人員姓名/編號 指定 不指定" at bounding box center [843, 219] width 1262 height 132
click at [697, 196] on input "顧客姓名/手機號碼/編號" at bounding box center [692, 200] width 182 height 33
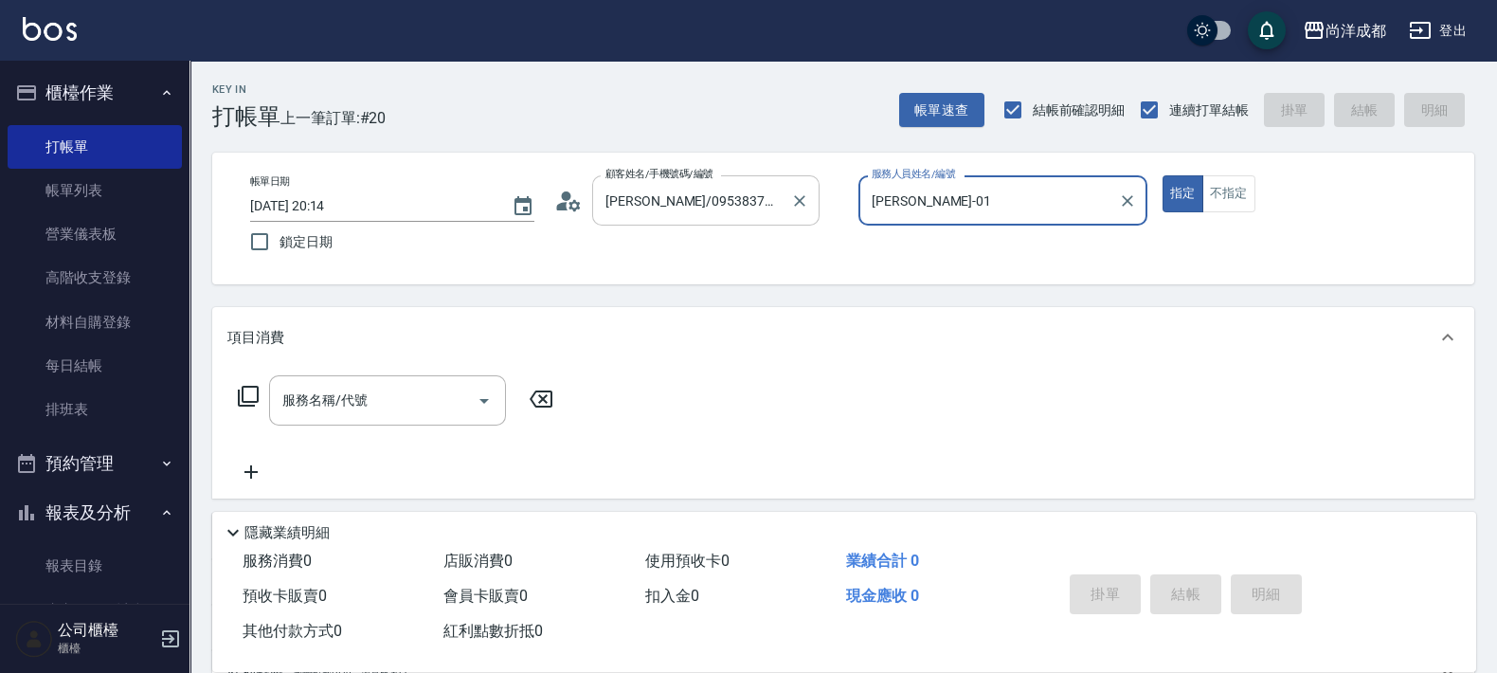
click at [1163, 175] on button "指定" at bounding box center [1183, 193] width 41 height 37
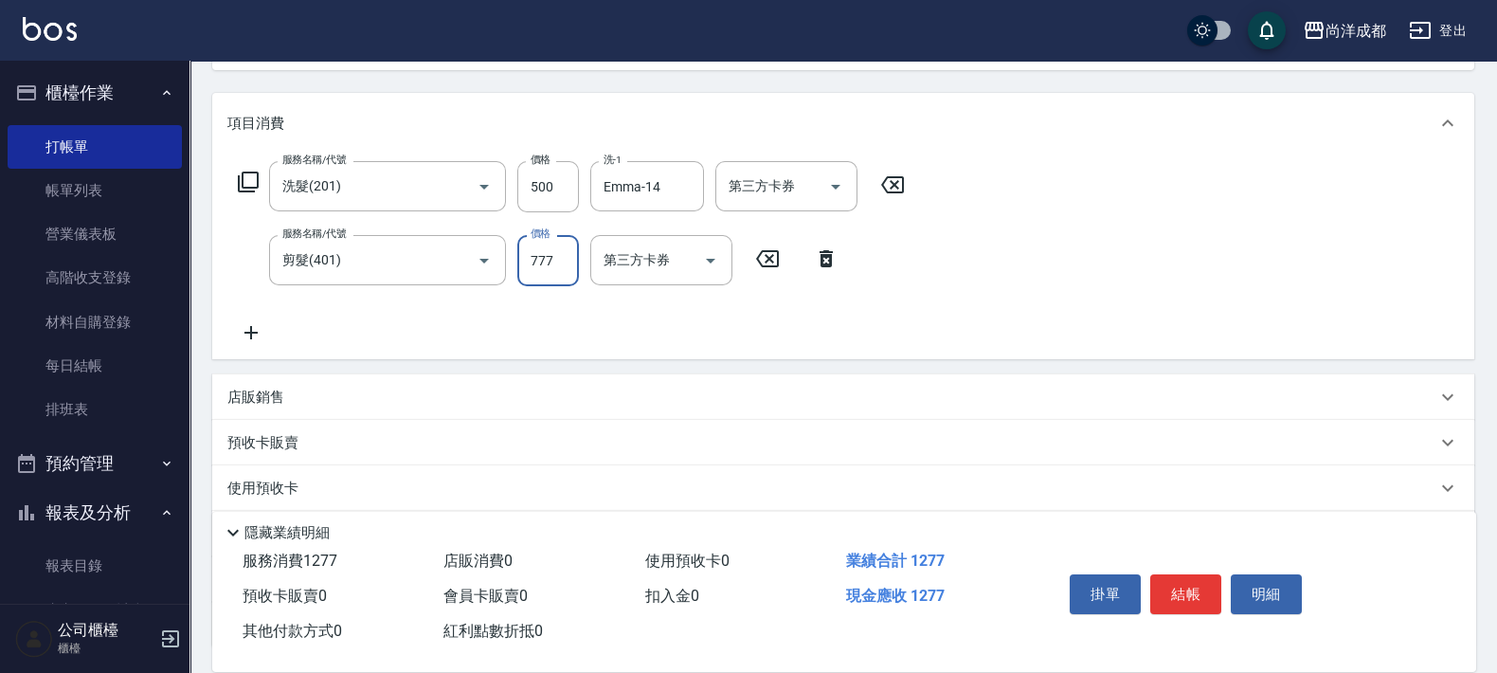
scroll to position [369, 0]
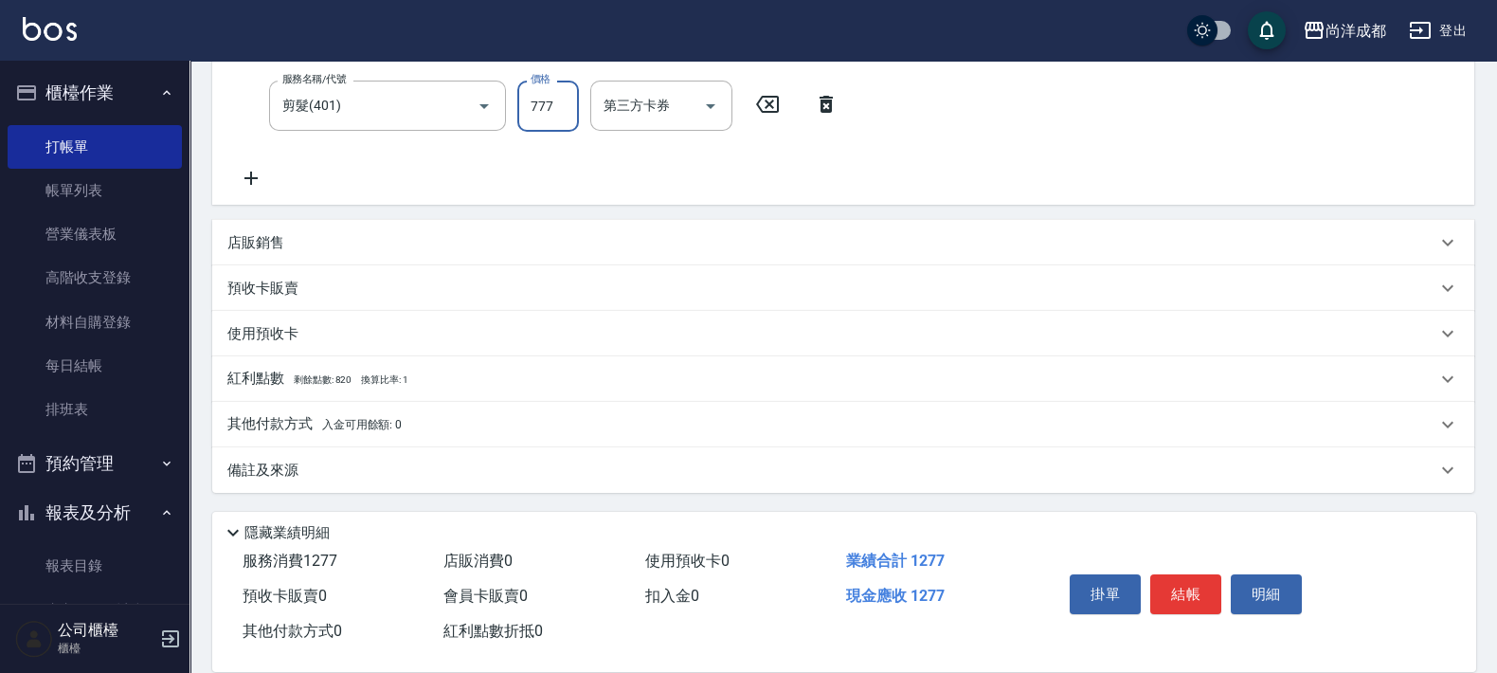
click at [304, 417] on p "其他付款方式 入金可用餘額: 0" at bounding box center [314, 424] width 174 height 21
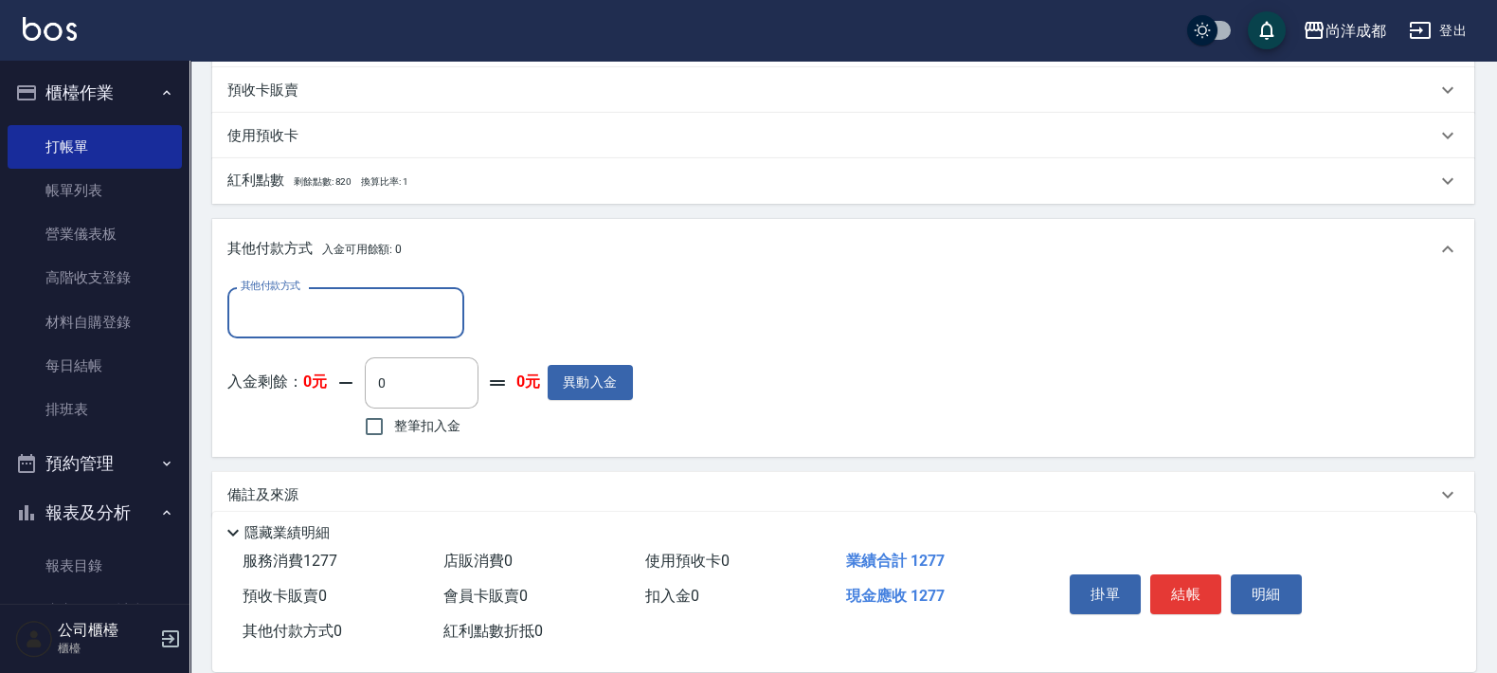
scroll to position [577, 0]
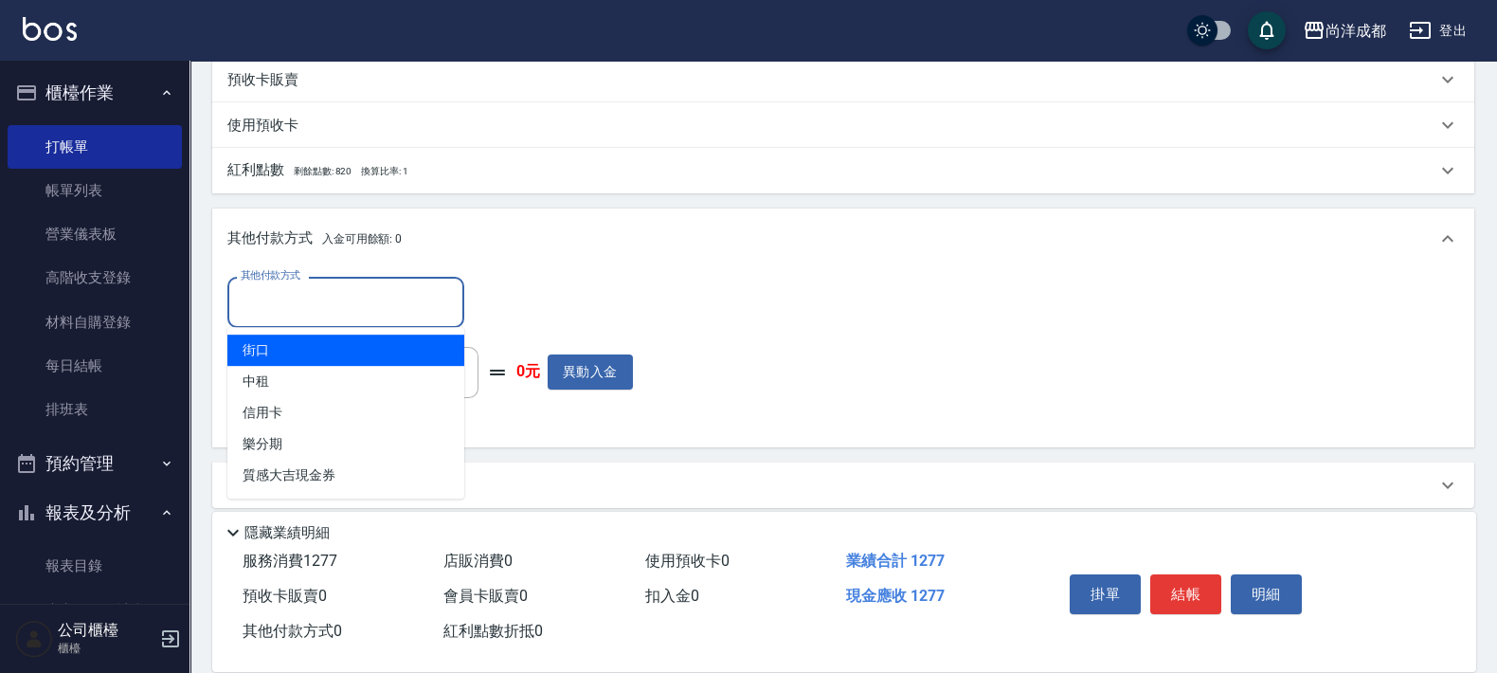
drag, startPoint x: 406, startPoint y: 290, endPoint x: 407, endPoint y: 373, distance: 83.4
click at [406, 304] on input "其他付款方式" at bounding box center [346, 301] width 220 height 33
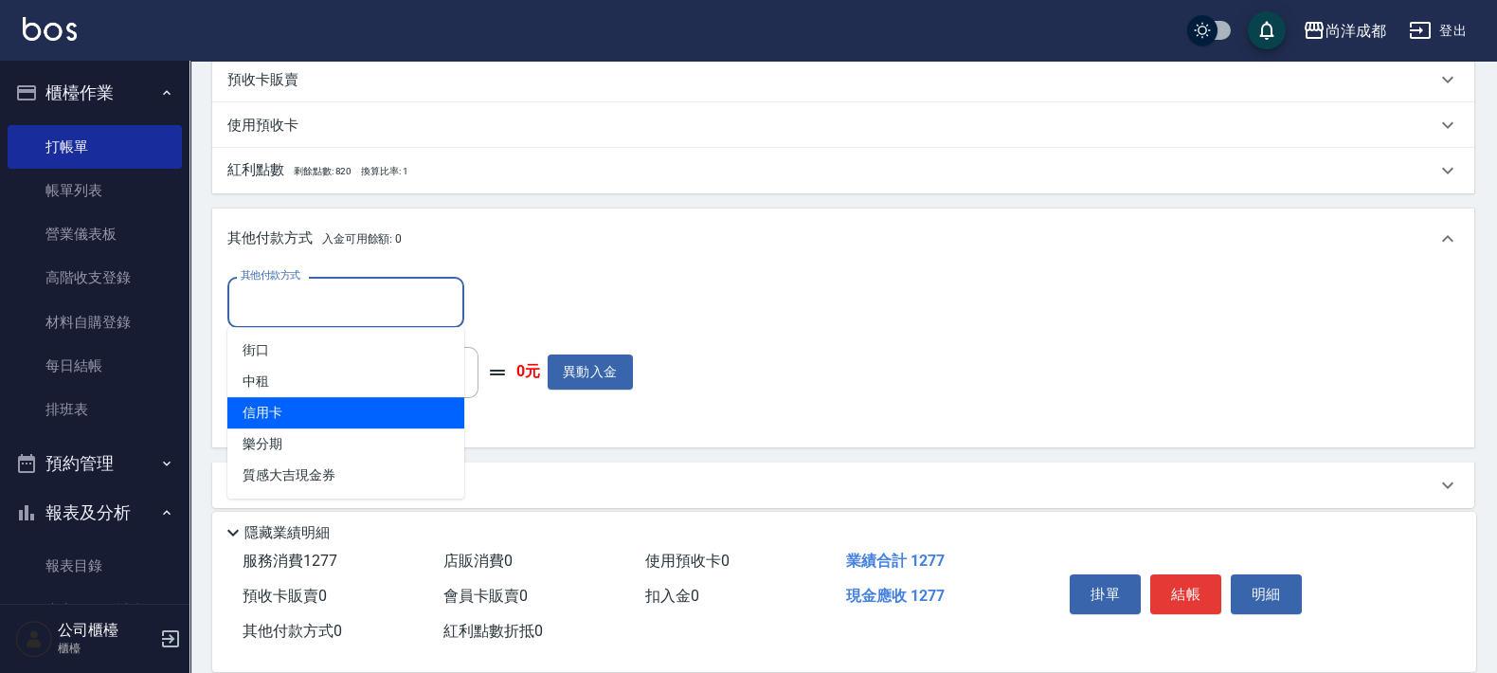
click at [387, 424] on span "信用卡" at bounding box center [345, 412] width 237 height 31
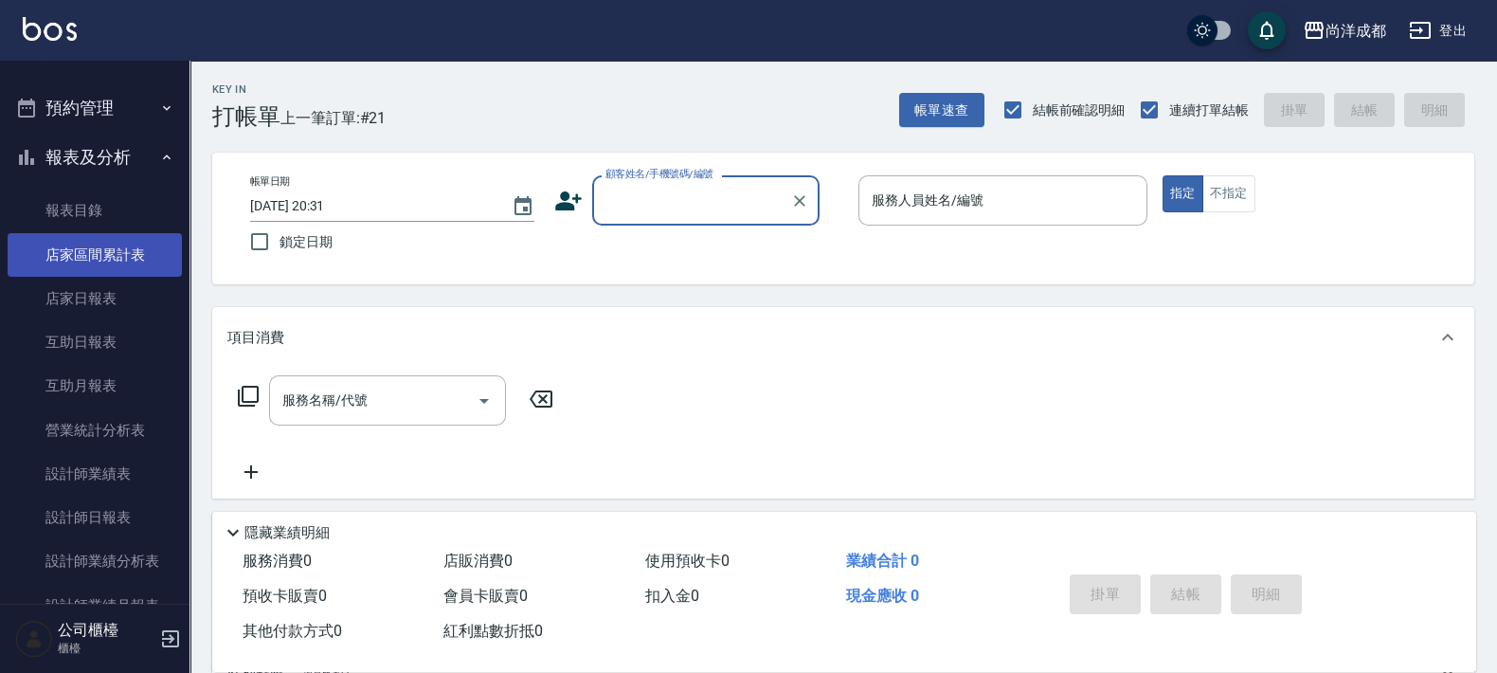
scroll to position [473, 0]
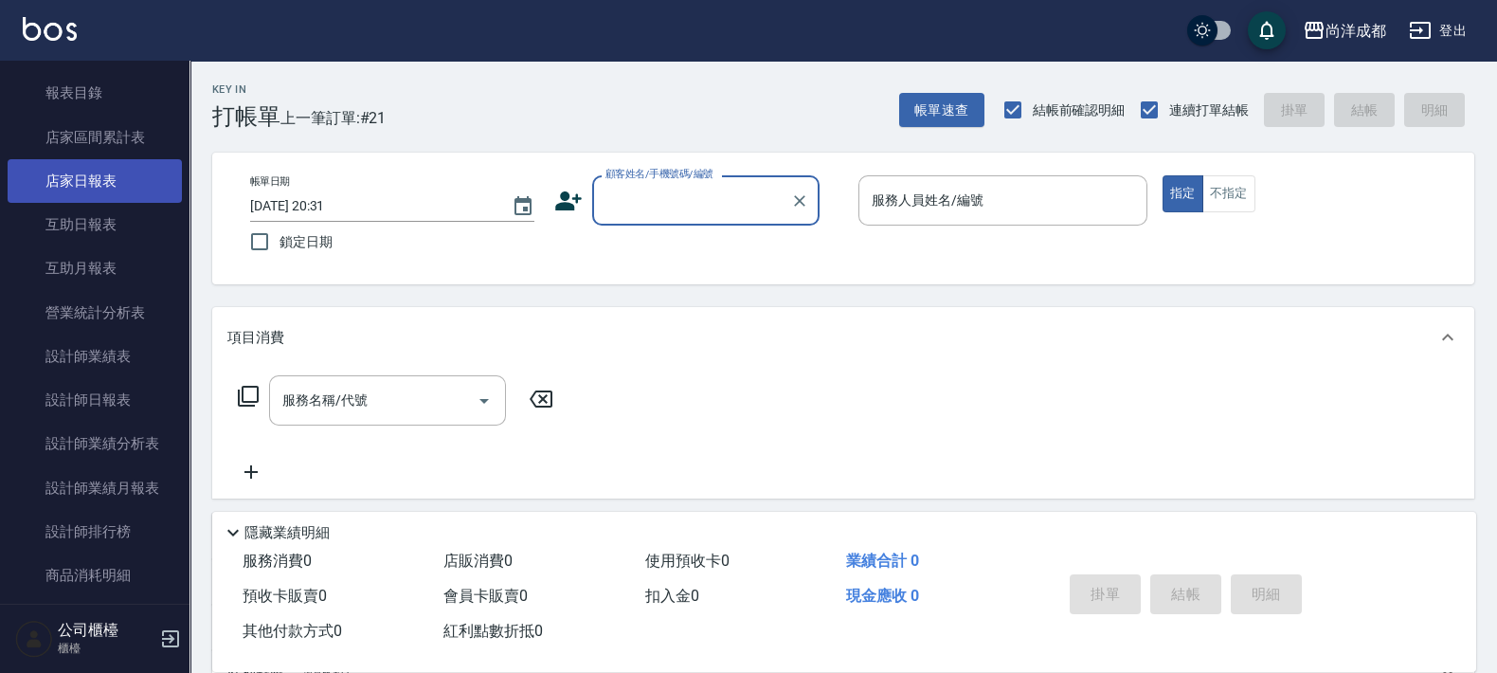
click at [98, 189] on link "店家日報表" at bounding box center [95, 181] width 174 height 44
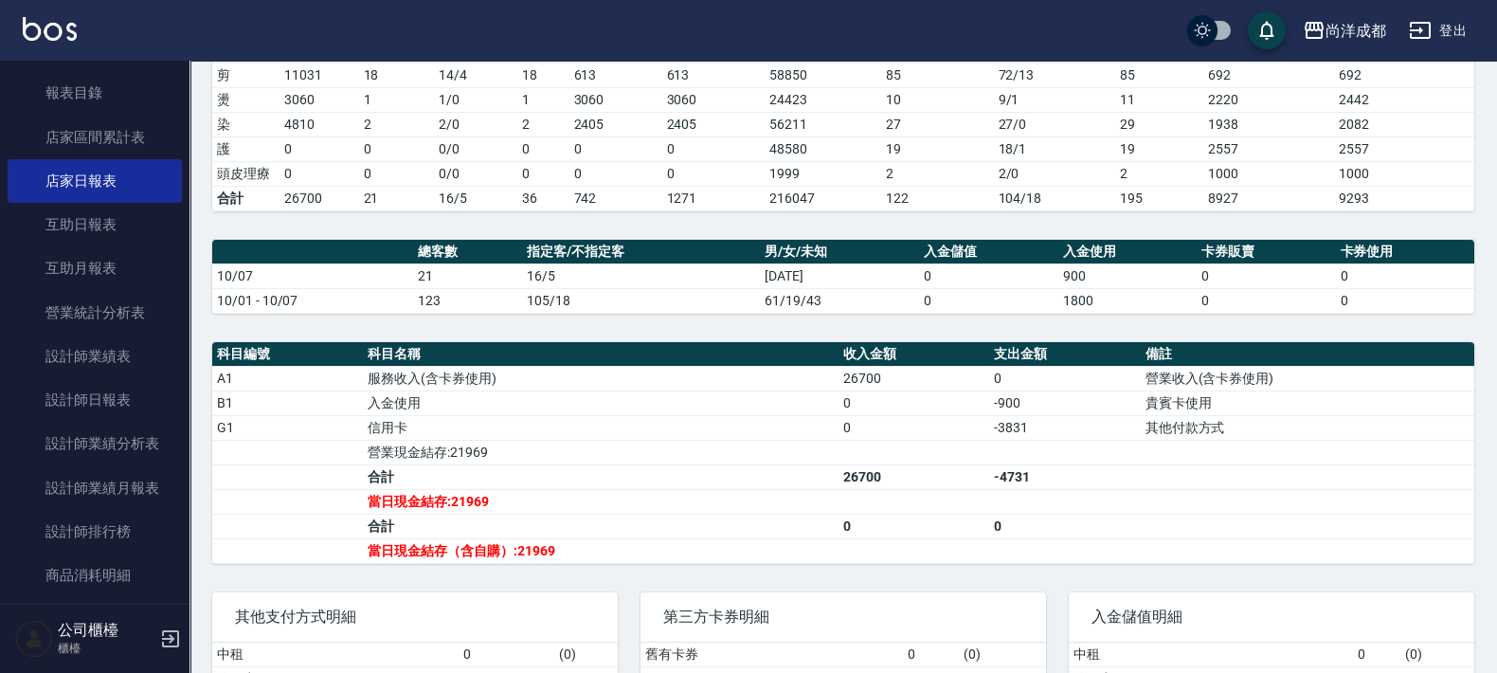
scroll to position [355, 0]
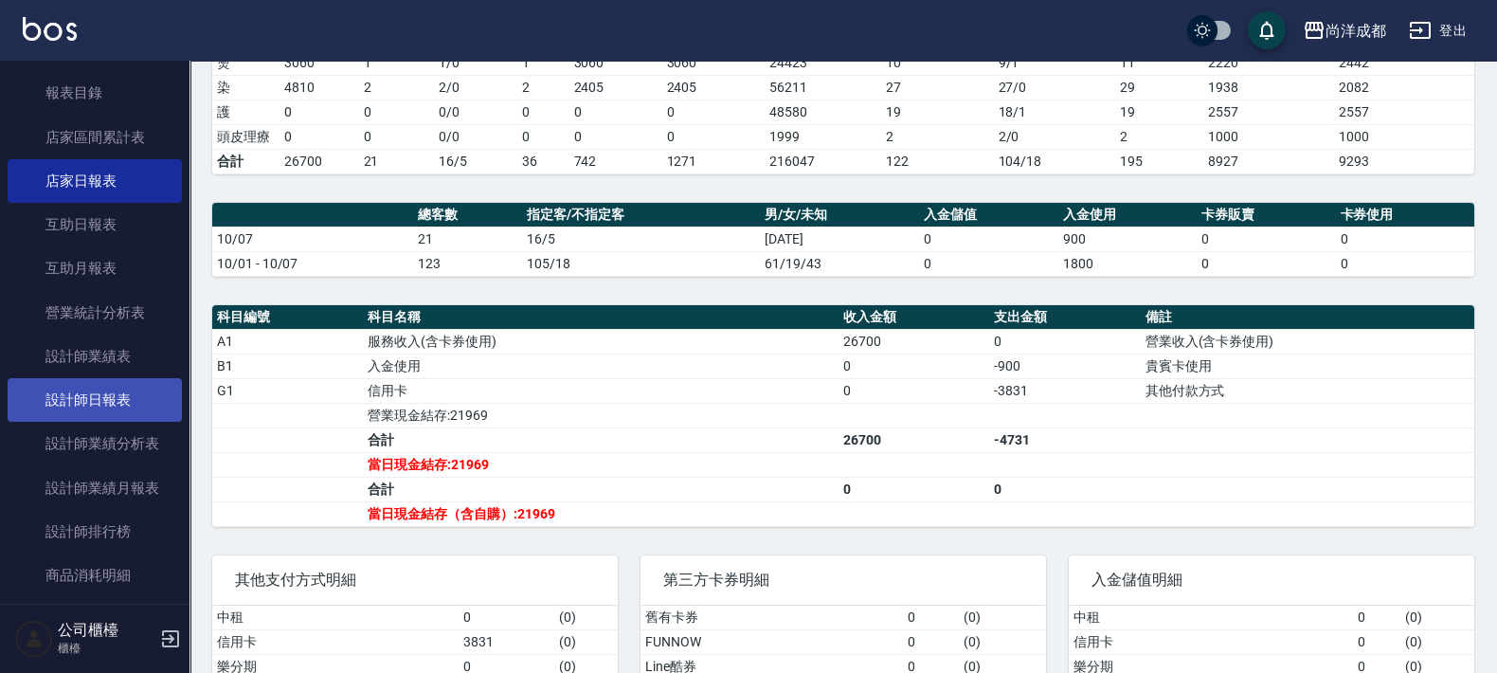
click at [109, 403] on link "設計師日報表" at bounding box center [95, 400] width 174 height 44
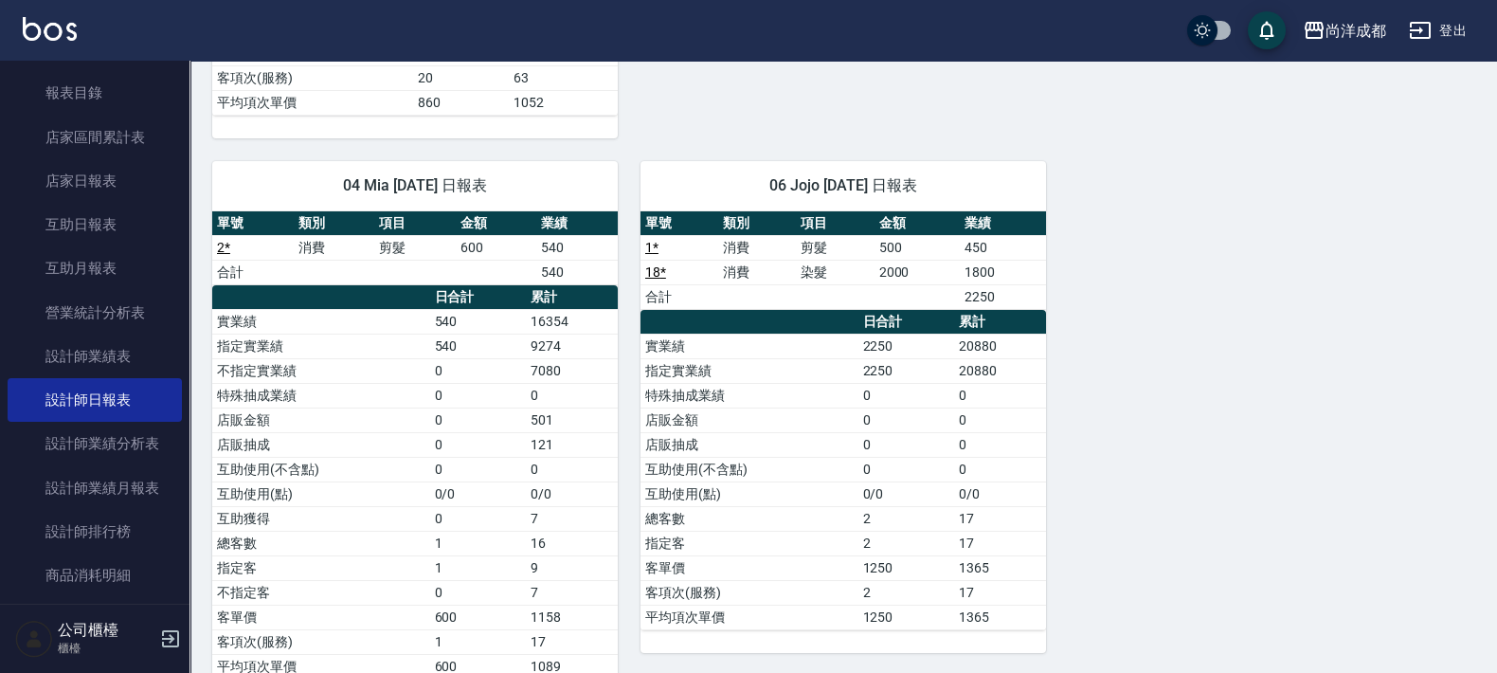
scroll to position [1098, 0]
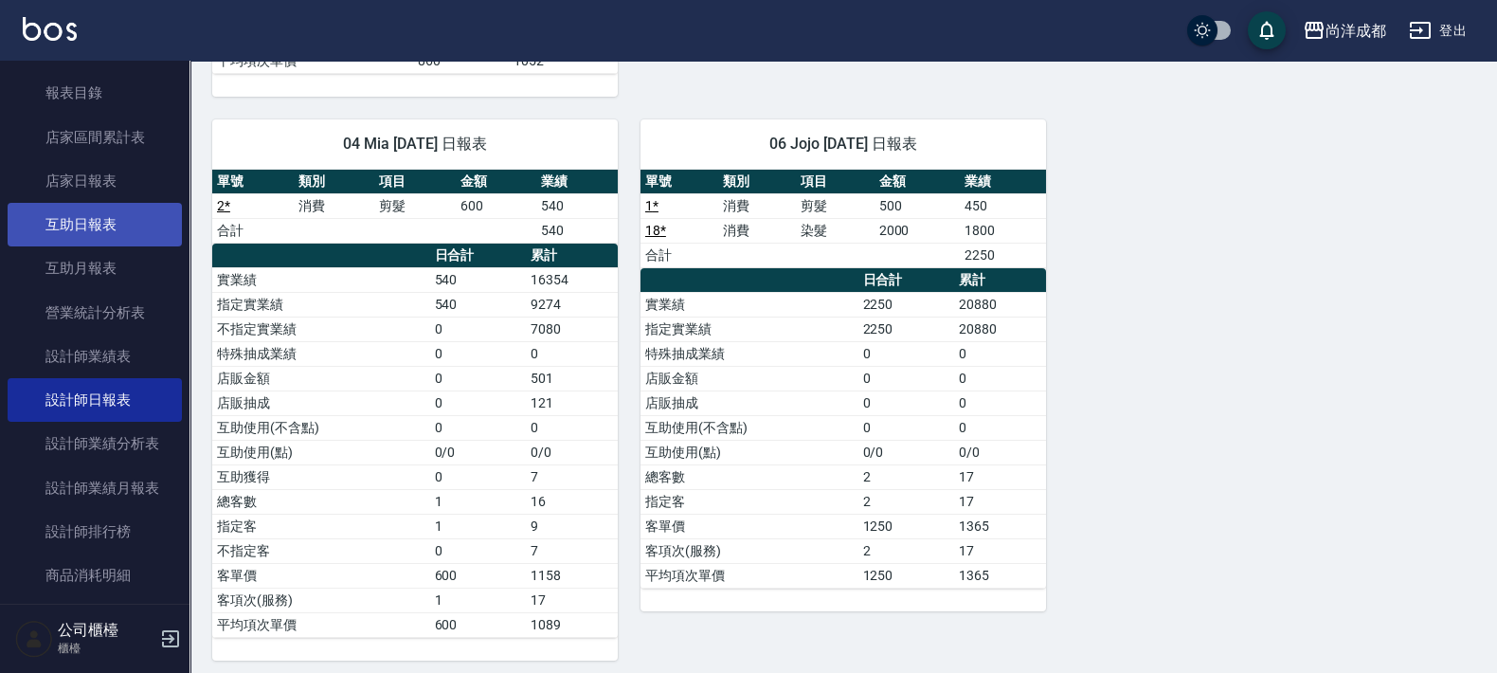
click at [113, 228] on link "互助日報表" at bounding box center [95, 225] width 174 height 44
